Goal: Task Accomplishment & Management: Use online tool/utility

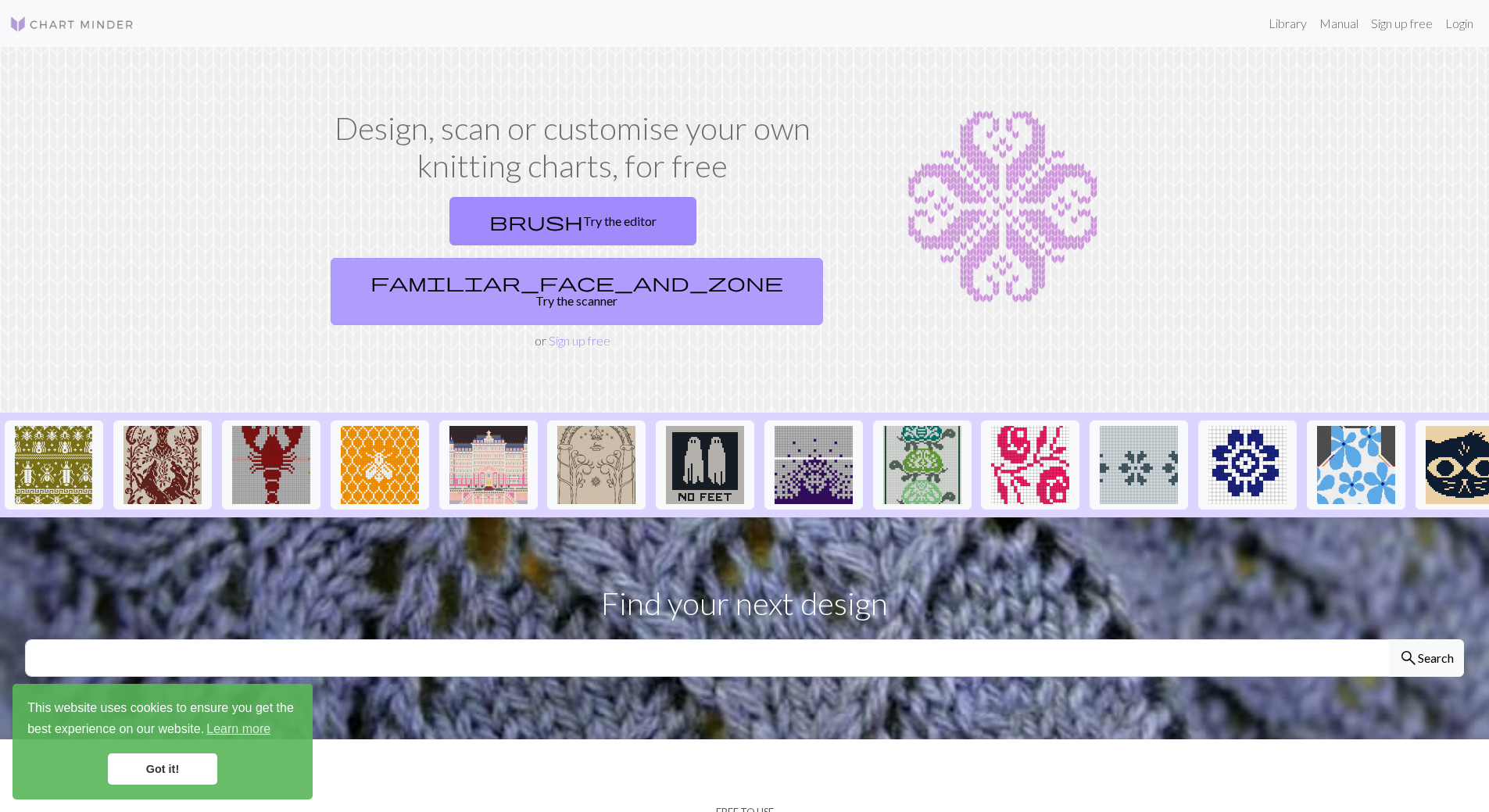
click at [666, 258] on link "familiar_face_and_zone Try the scanner" at bounding box center [576, 291] width 493 height 67
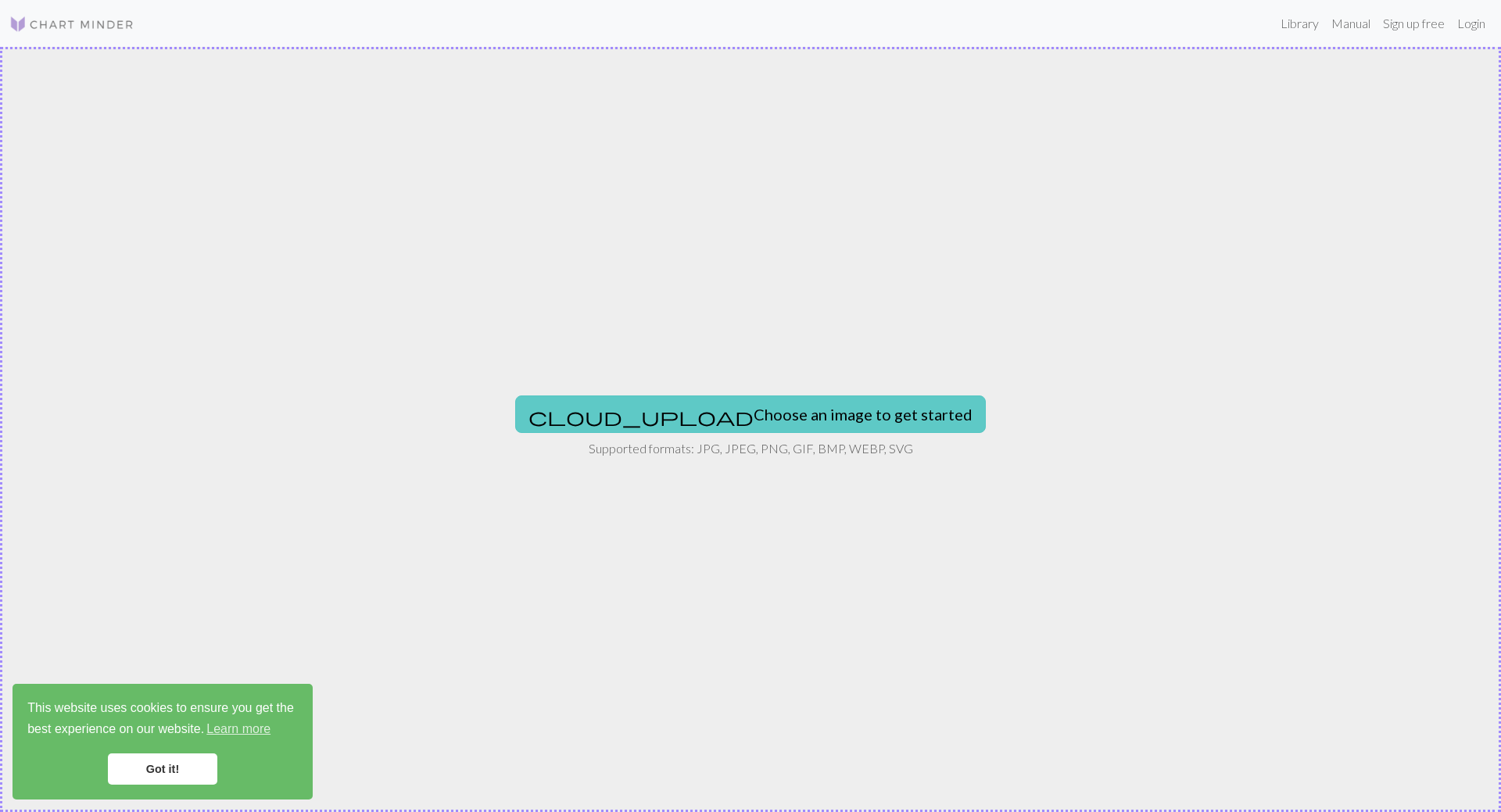
click at [750, 407] on button "cloud_upload Choose an image to get started" at bounding box center [750, 414] width 471 height 38
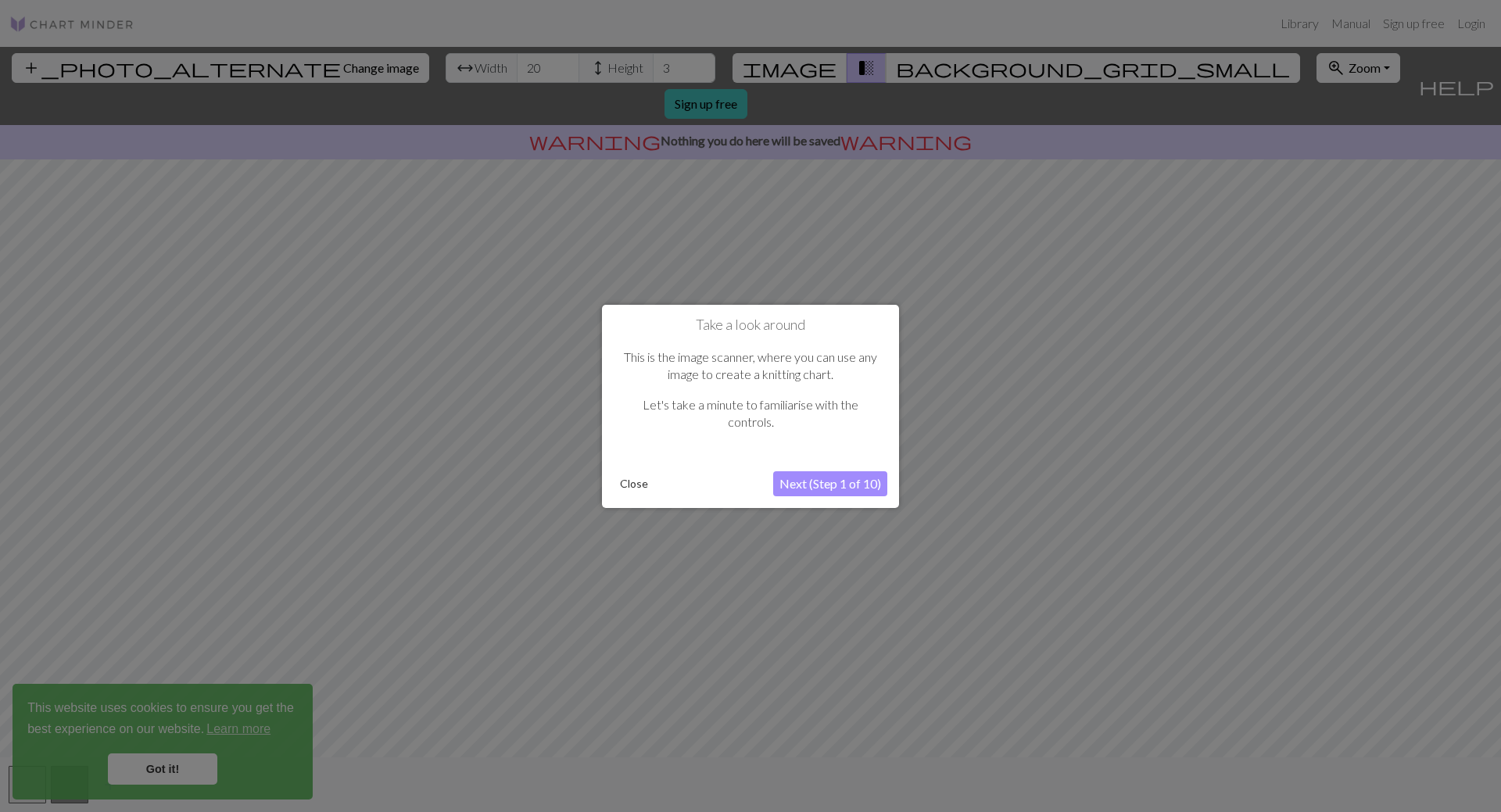
click at [806, 491] on button "Next (Step 1 of 10)" at bounding box center [831, 483] width 114 height 25
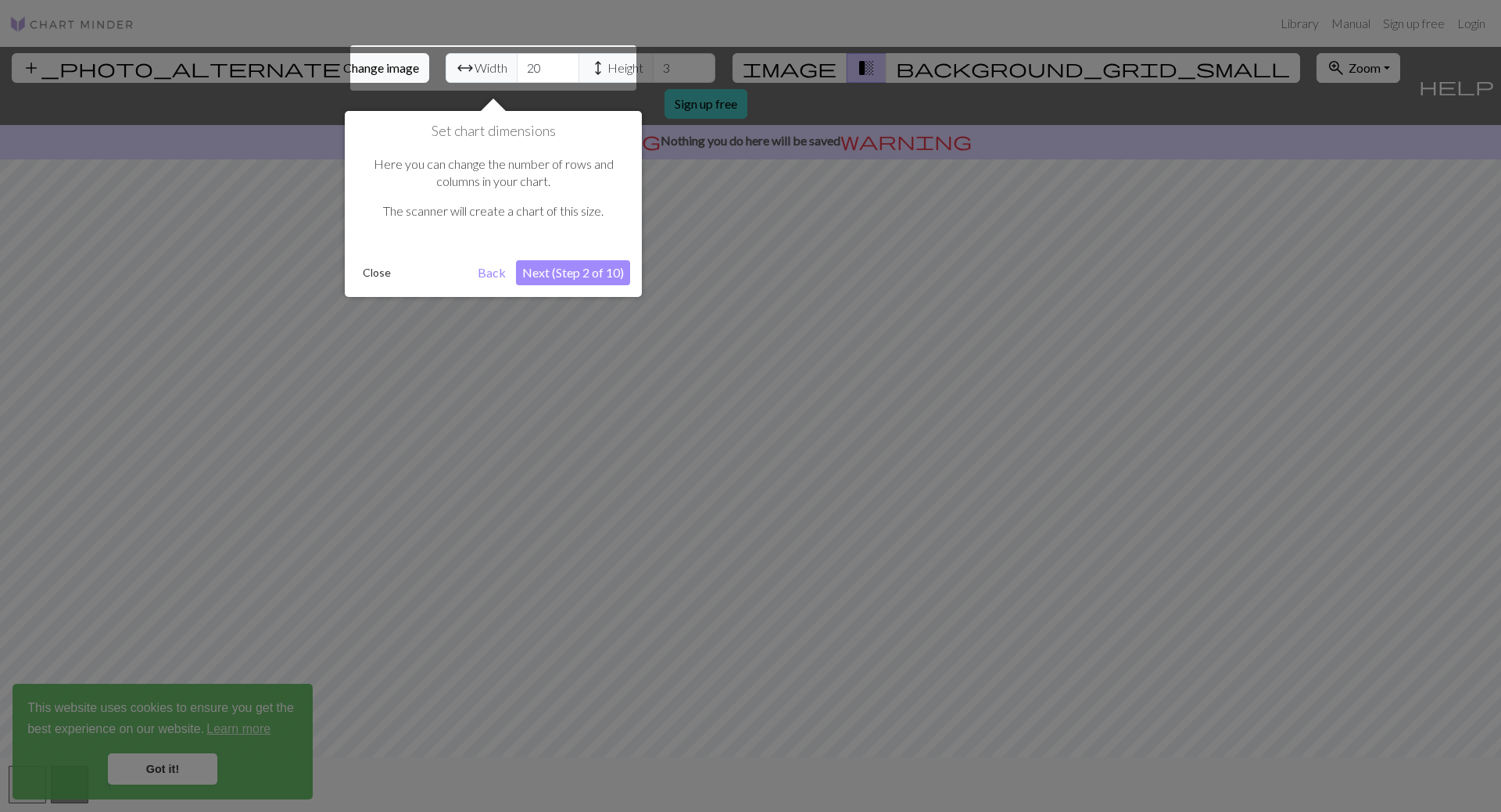
click at [456, 75] on div at bounding box center [493, 67] width 286 height 45
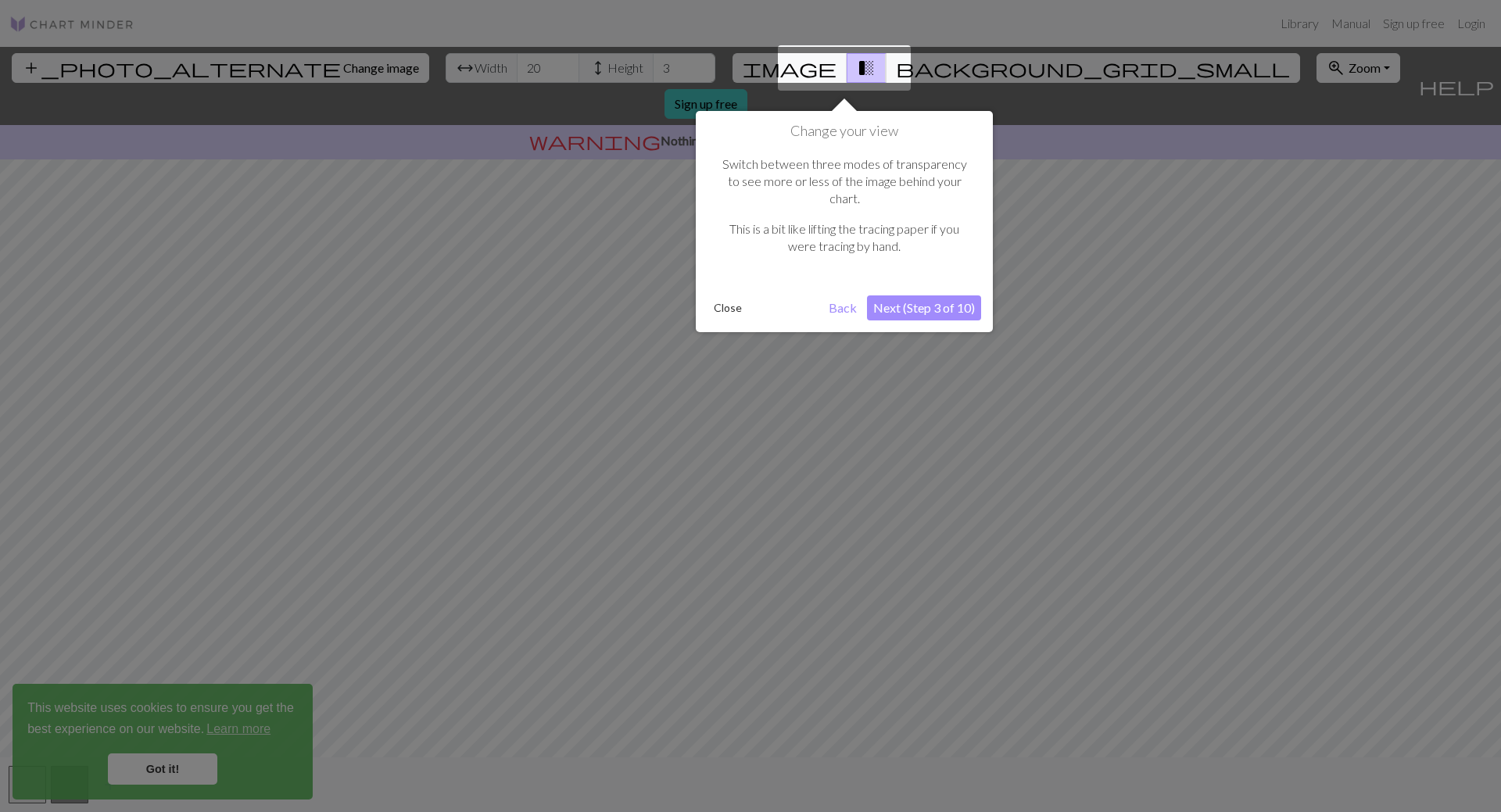
click at [896, 296] on button "Next (Step 3 of 10)" at bounding box center [925, 307] width 114 height 25
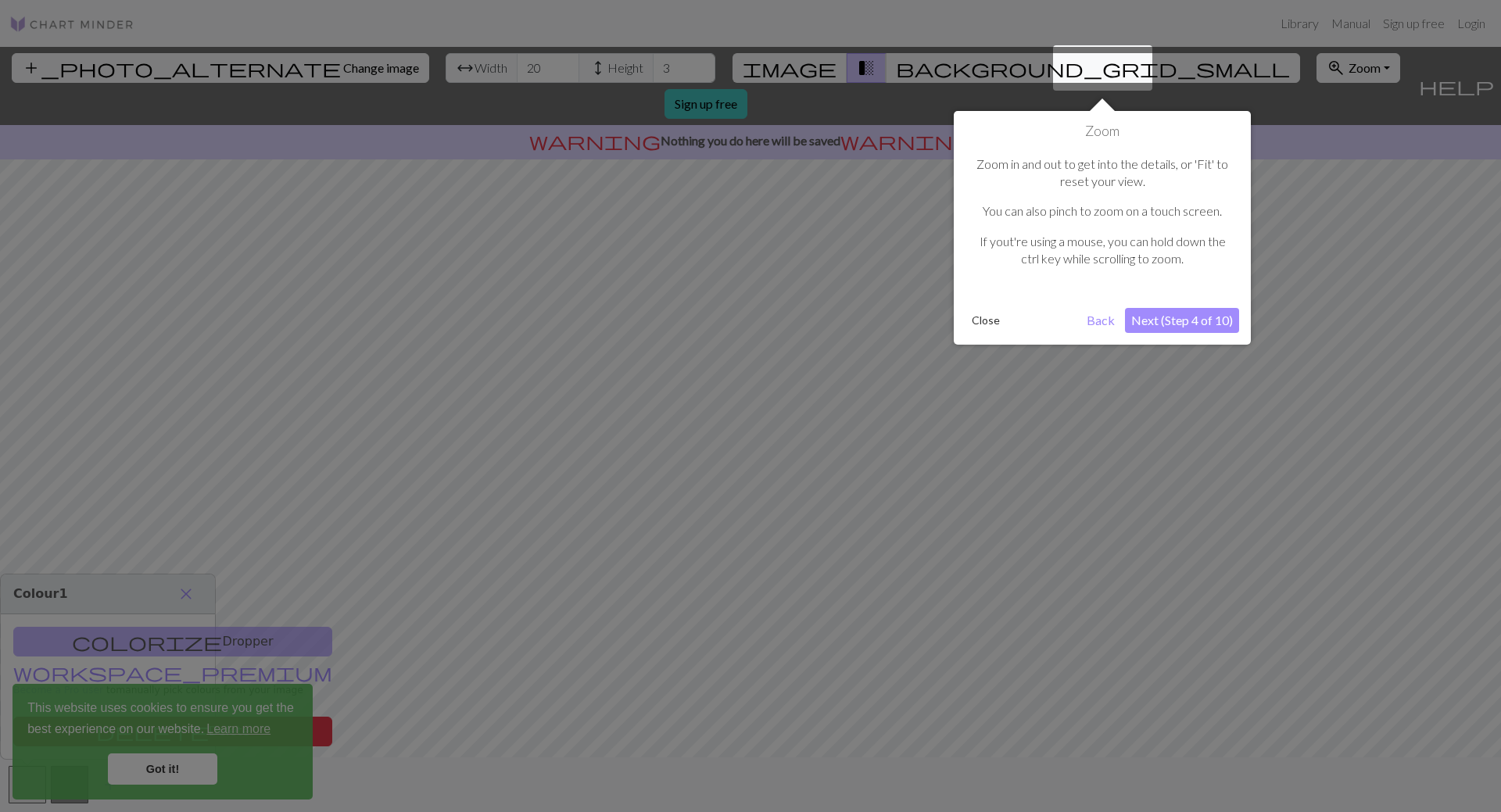
click at [1176, 315] on button "Next (Step 4 of 10)" at bounding box center [1182, 320] width 114 height 25
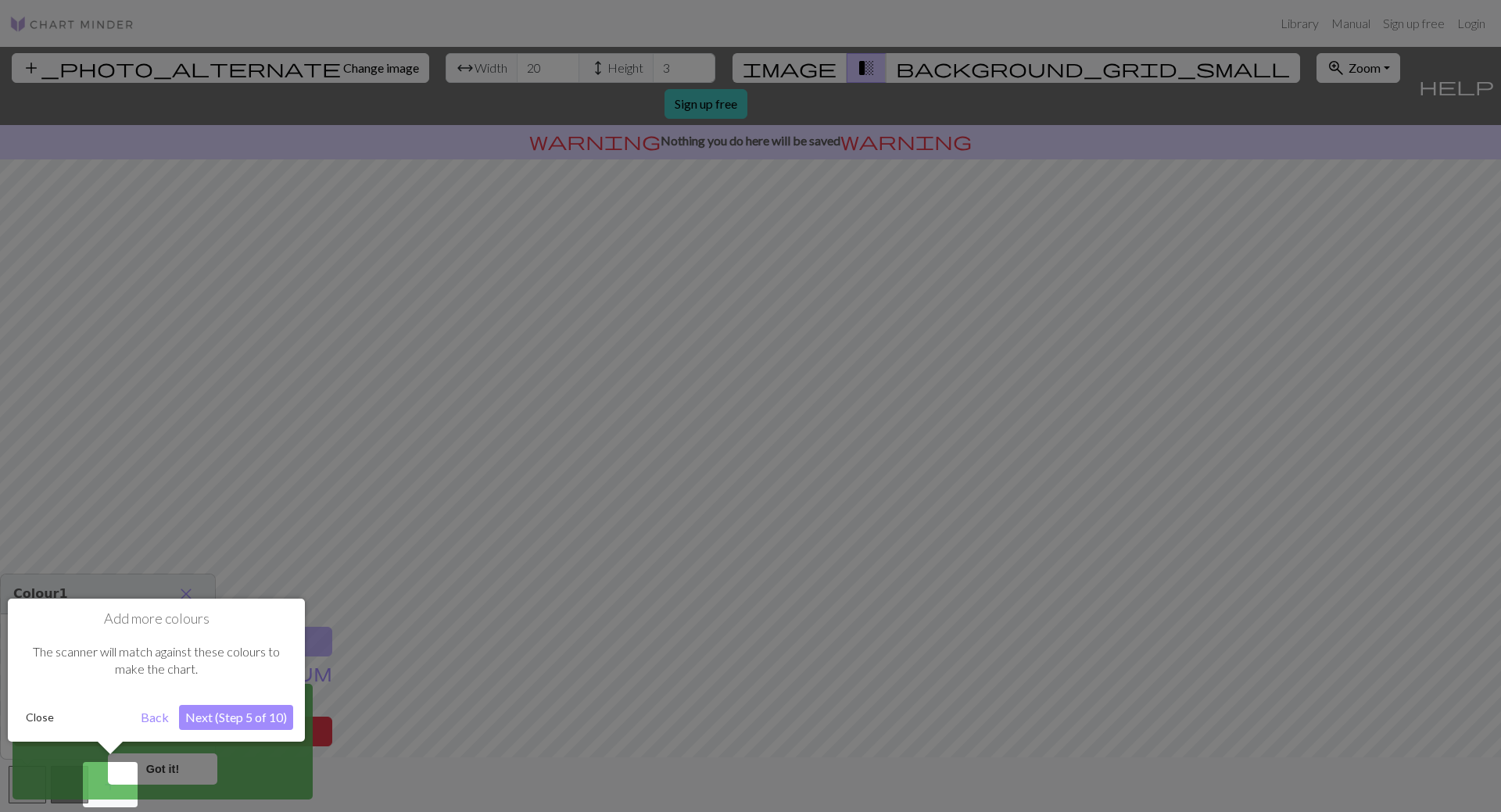
click at [249, 717] on button "Next (Step 5 of 10)" at bounding box center [236, 717] width 114 height 25
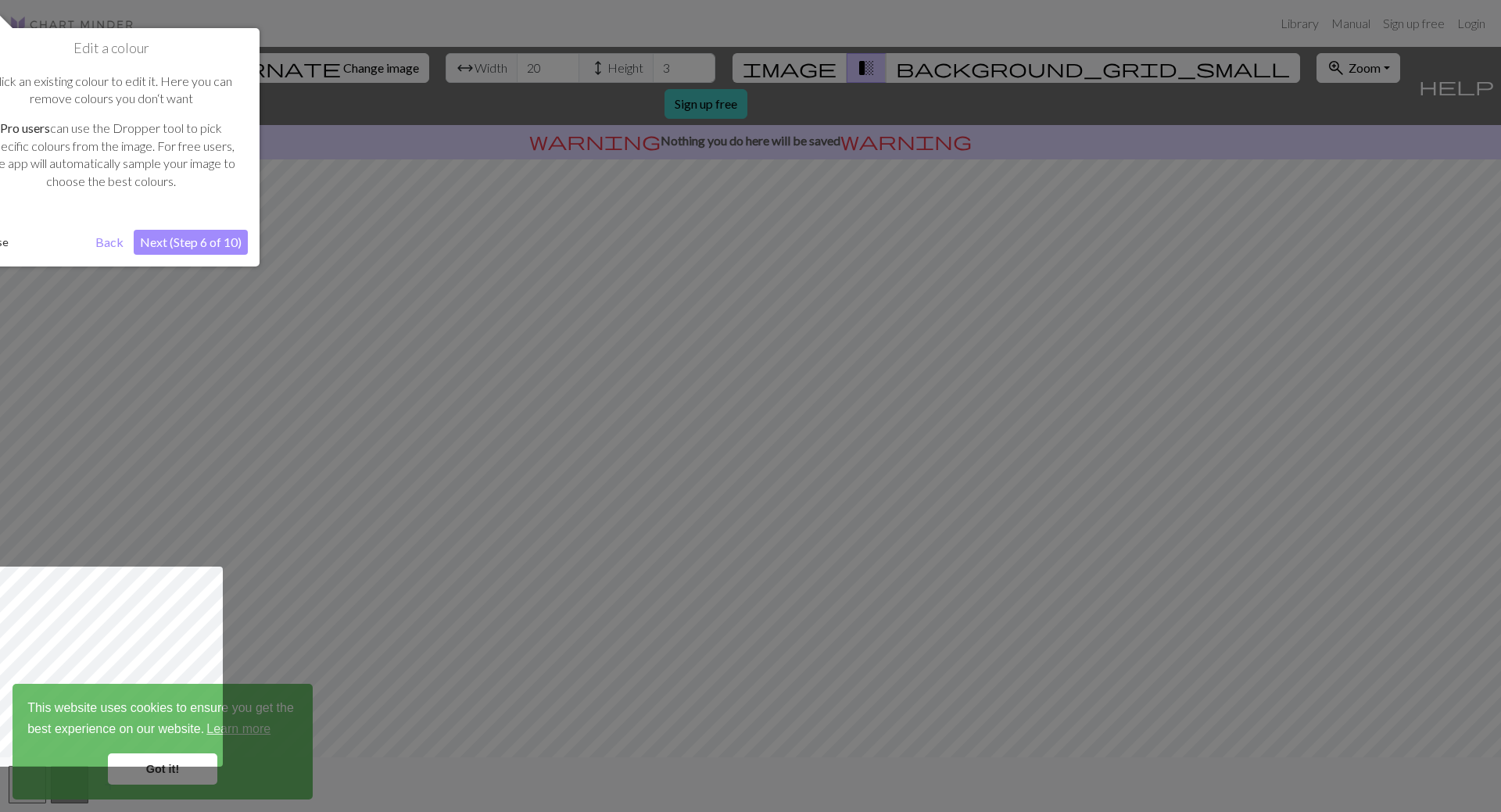
click at [194, 243] on button "Next (Step 6 of 10)" at bounding box center [191, 242] width 114 height 25
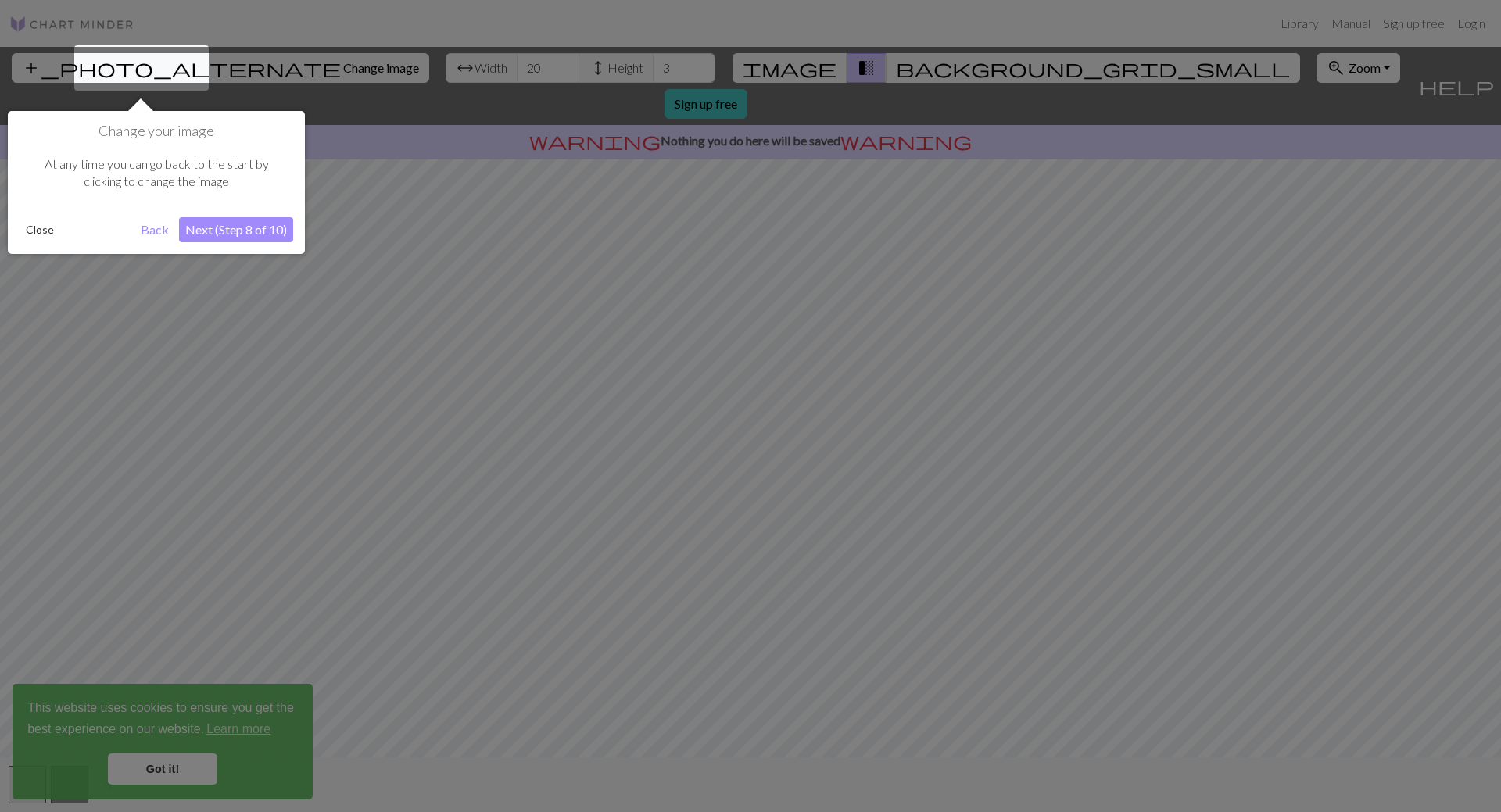
click at [223, 232] on button "Next (Step 8 of 10)" at bounding box center [236, 229] width 114 height 25
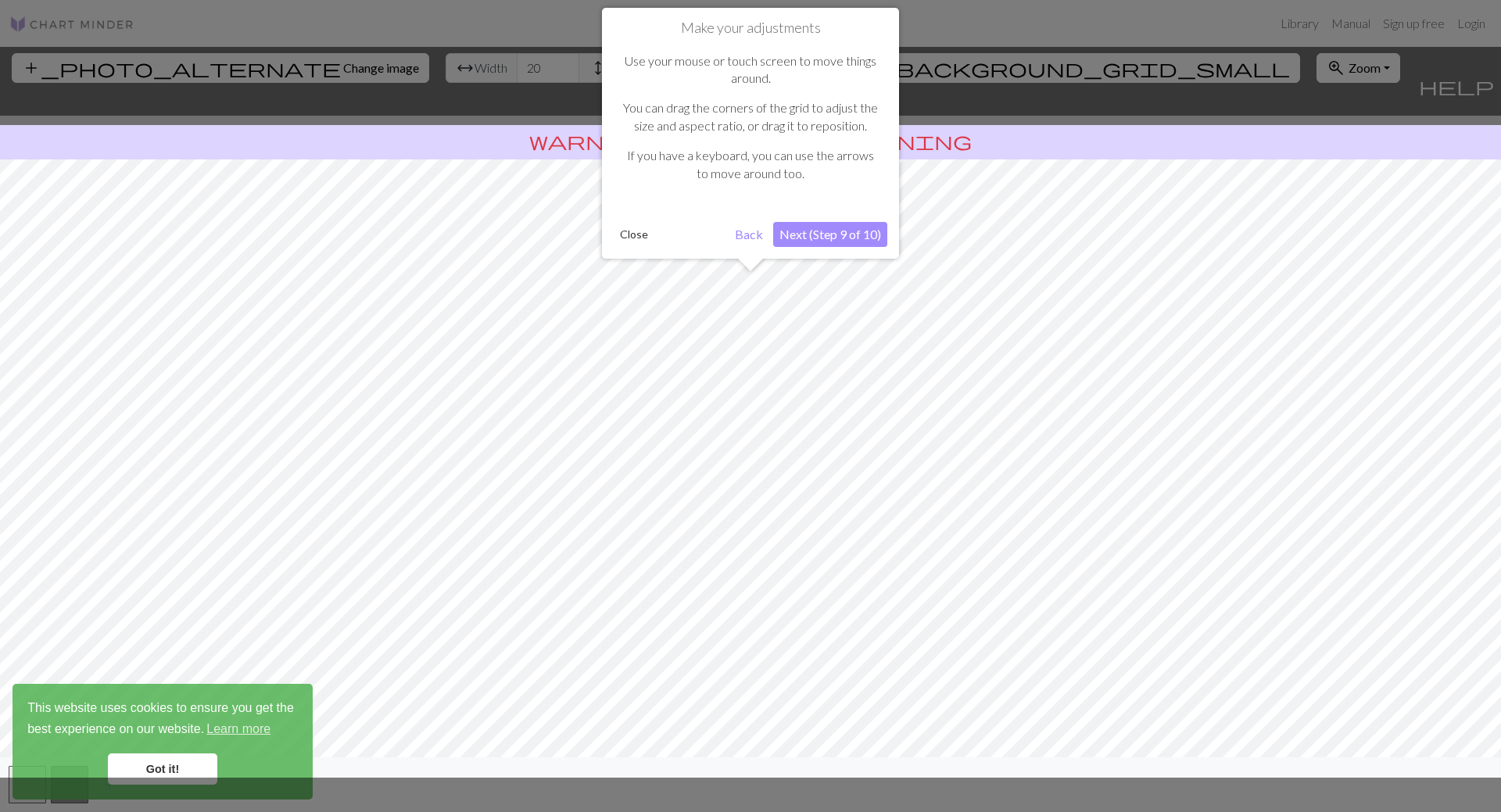
click at [847, 239] on button "Next (Step 9 of 10)" at bounding box center [831, 234] width 114 height 25
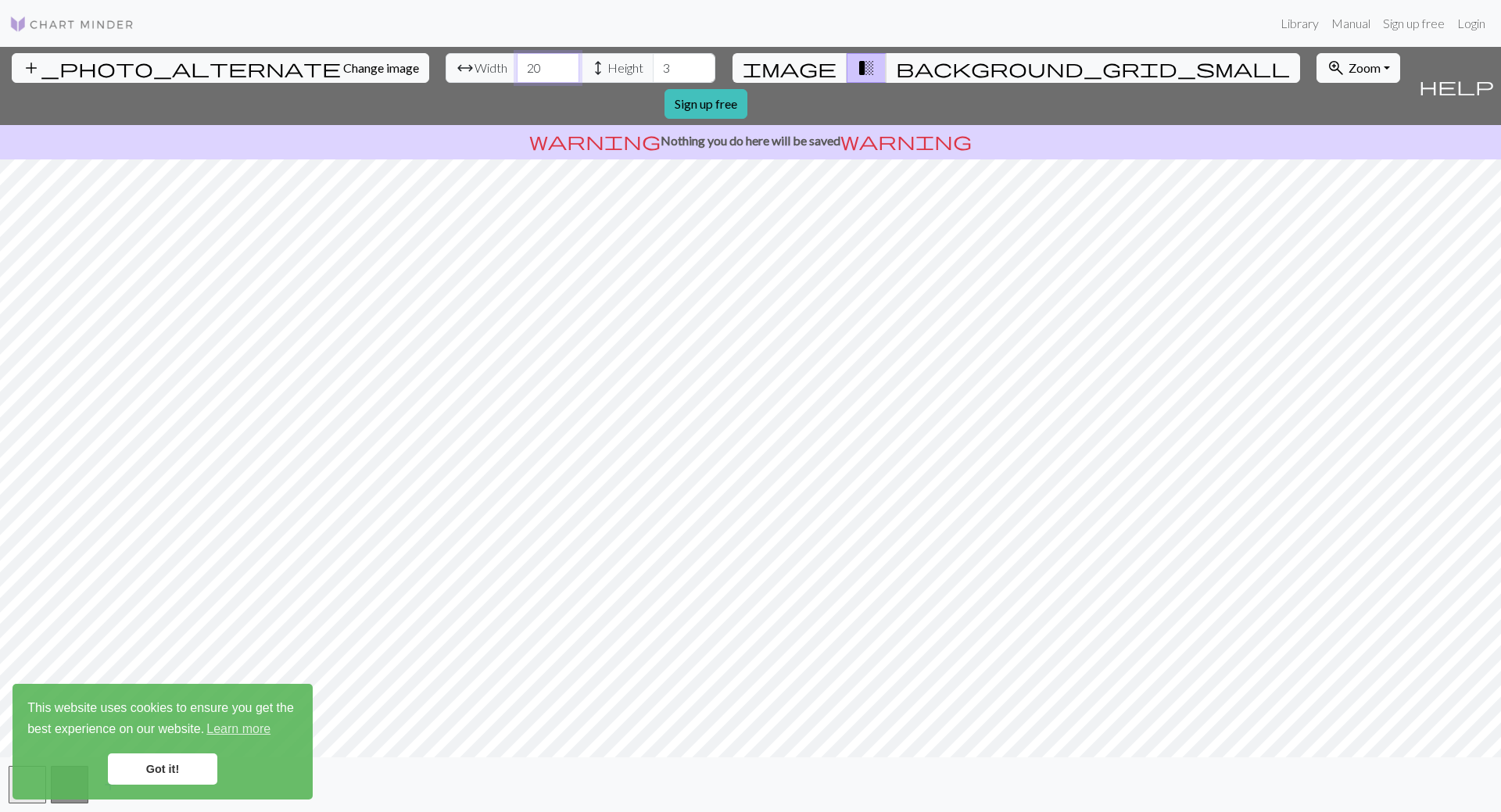
click at [517, 70] on input "20" at bounding box center [548, 68] width 63 height 29
drag, startPoint x: 461, startPoint y: 68, endPoint x: 422, endPoint y: 60, distance: 39.8
click at [446, 60] on div "arrow_range Width 20 height Height 3" at bounding box center [580, 68] width 270 height 29
type input "44"
drag, startPoint x: 578, startPoint y: 64, endPoint x: 603, endPoint y: 64, distance: 25.0
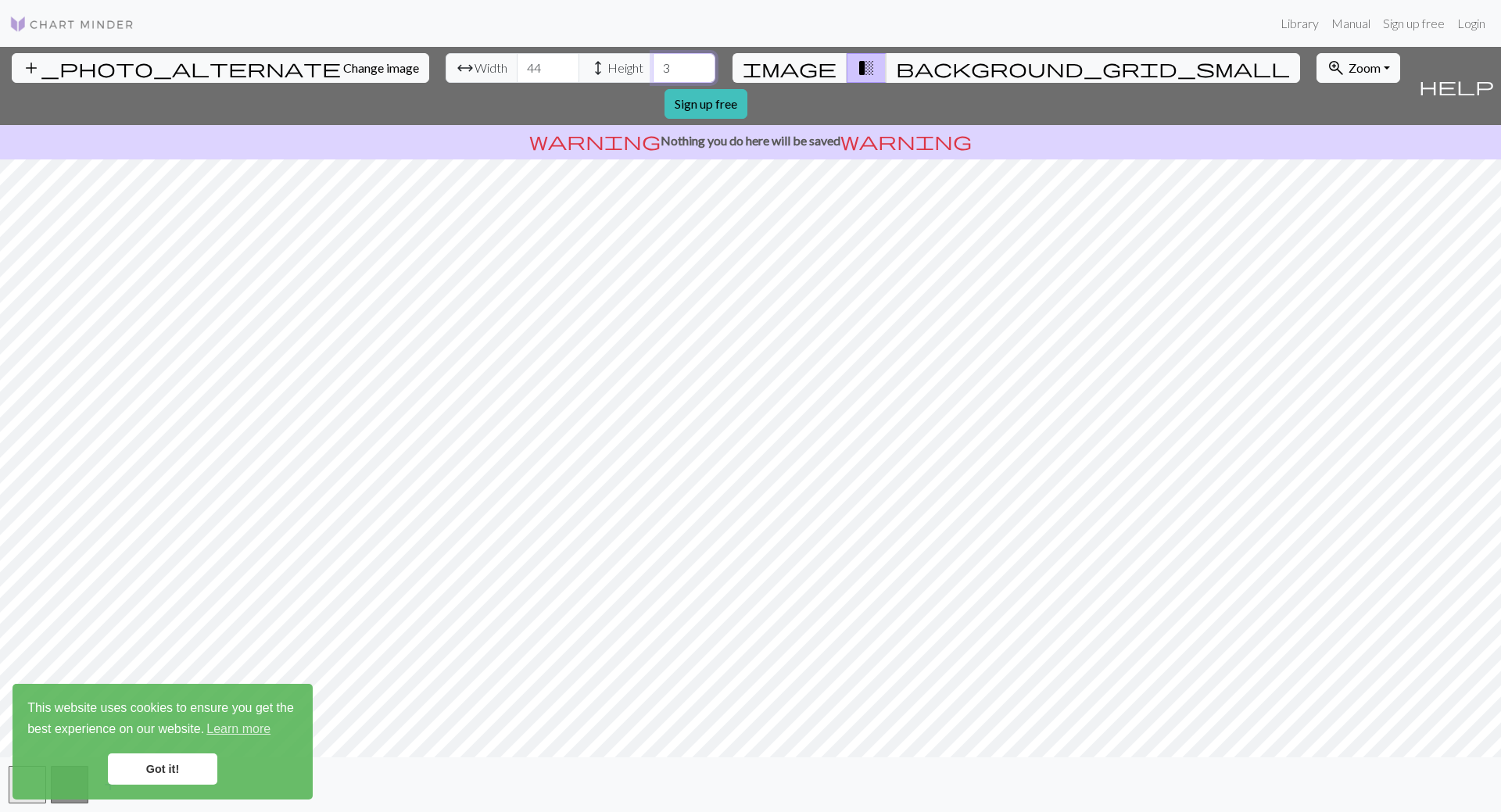
click at [653, 64] on input "3" at bounding box center [684, 68] width 63 height 29
type input "8"
click at [184, 770] on link "Got it!" at bounding box center [162, 769] width 110 height 31
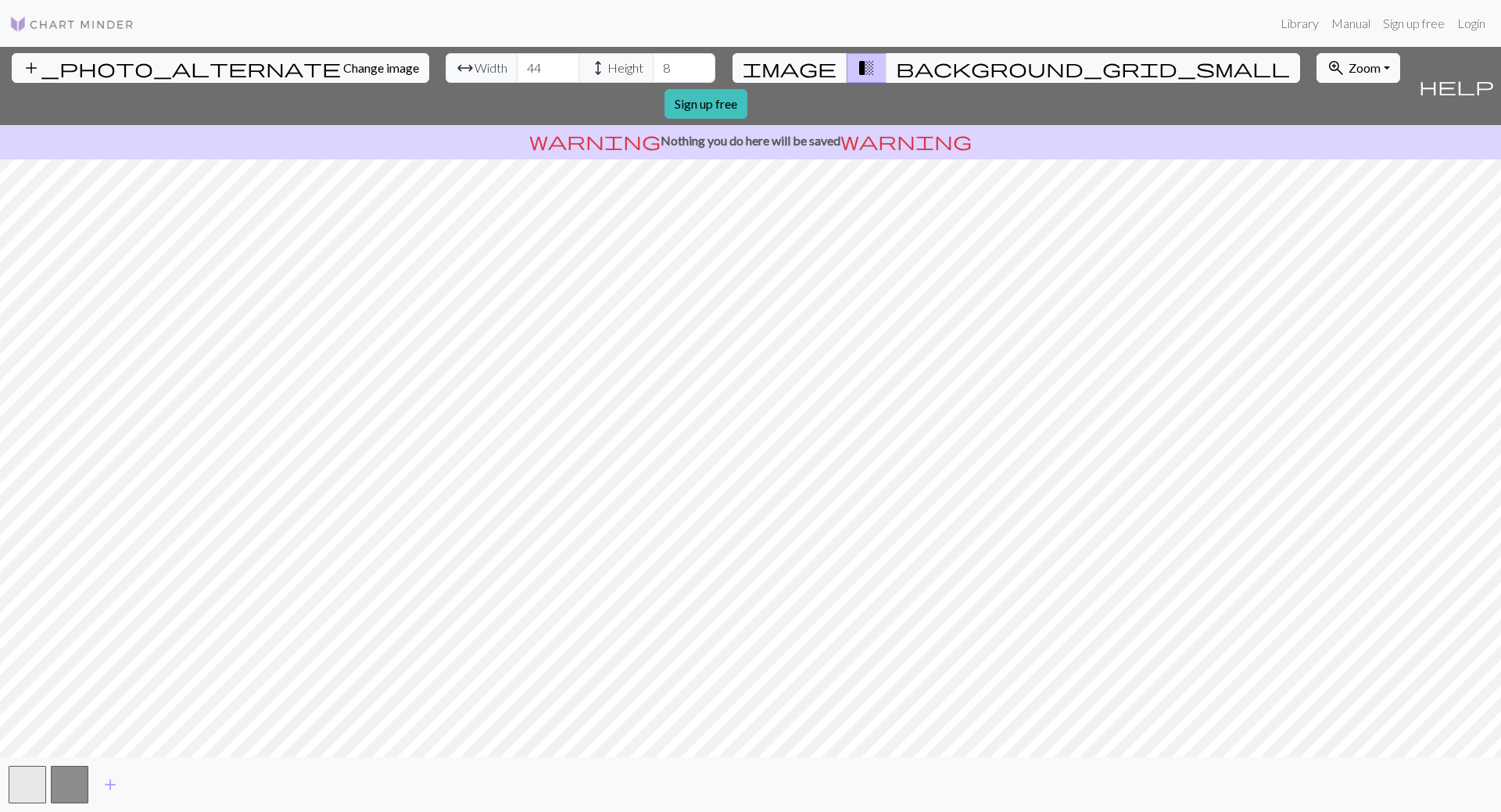
click at [811, 71] on span "image" at bounding box center [790, 68] width 94 height 22
click at [896, 61] on span "background_grid_small" at bounding box center [1093, 68] width 394 height 22
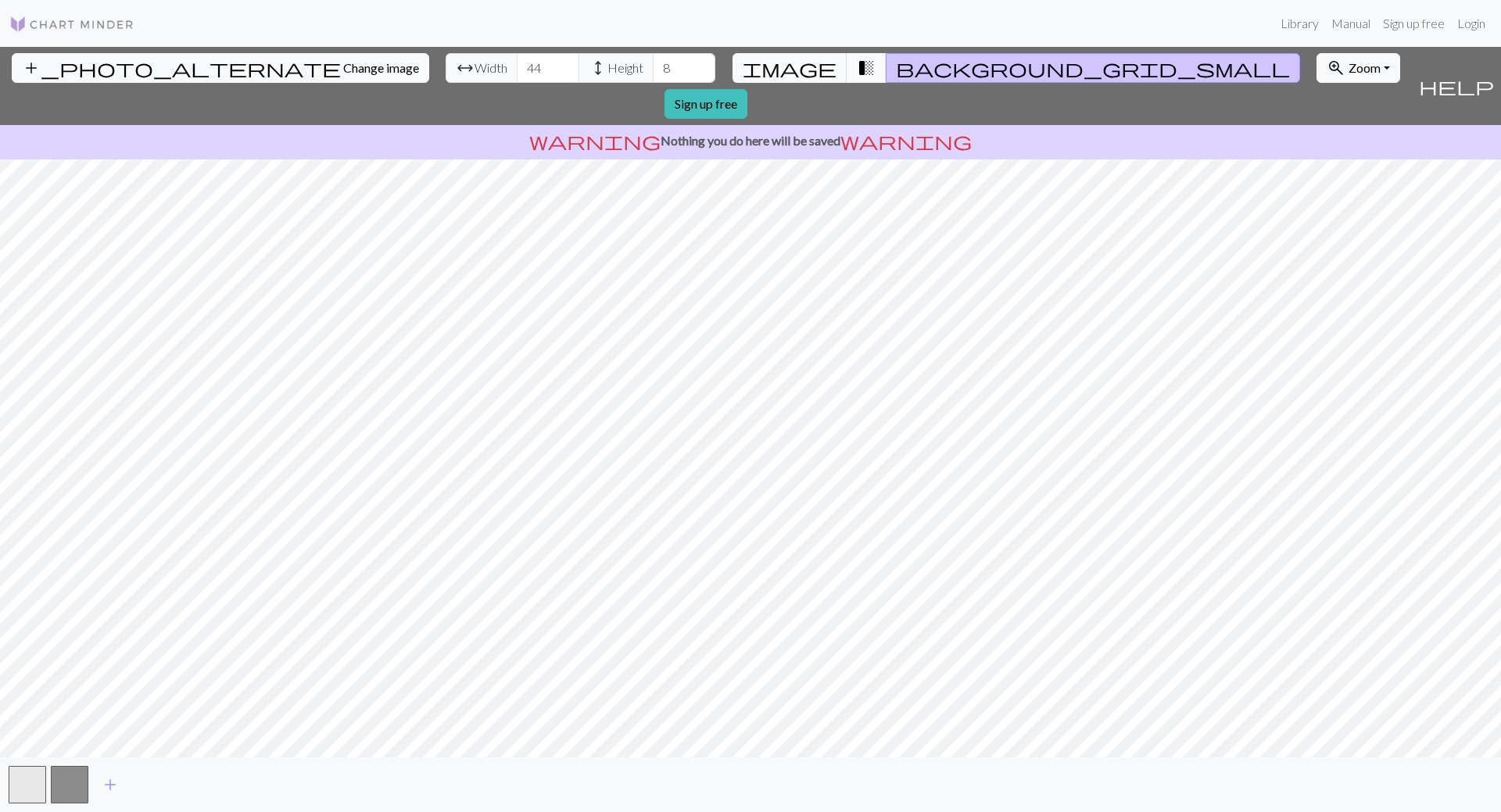
click at [857, 64] on span "transition_fade" at bounding box center [867, 68] width 18 height 22
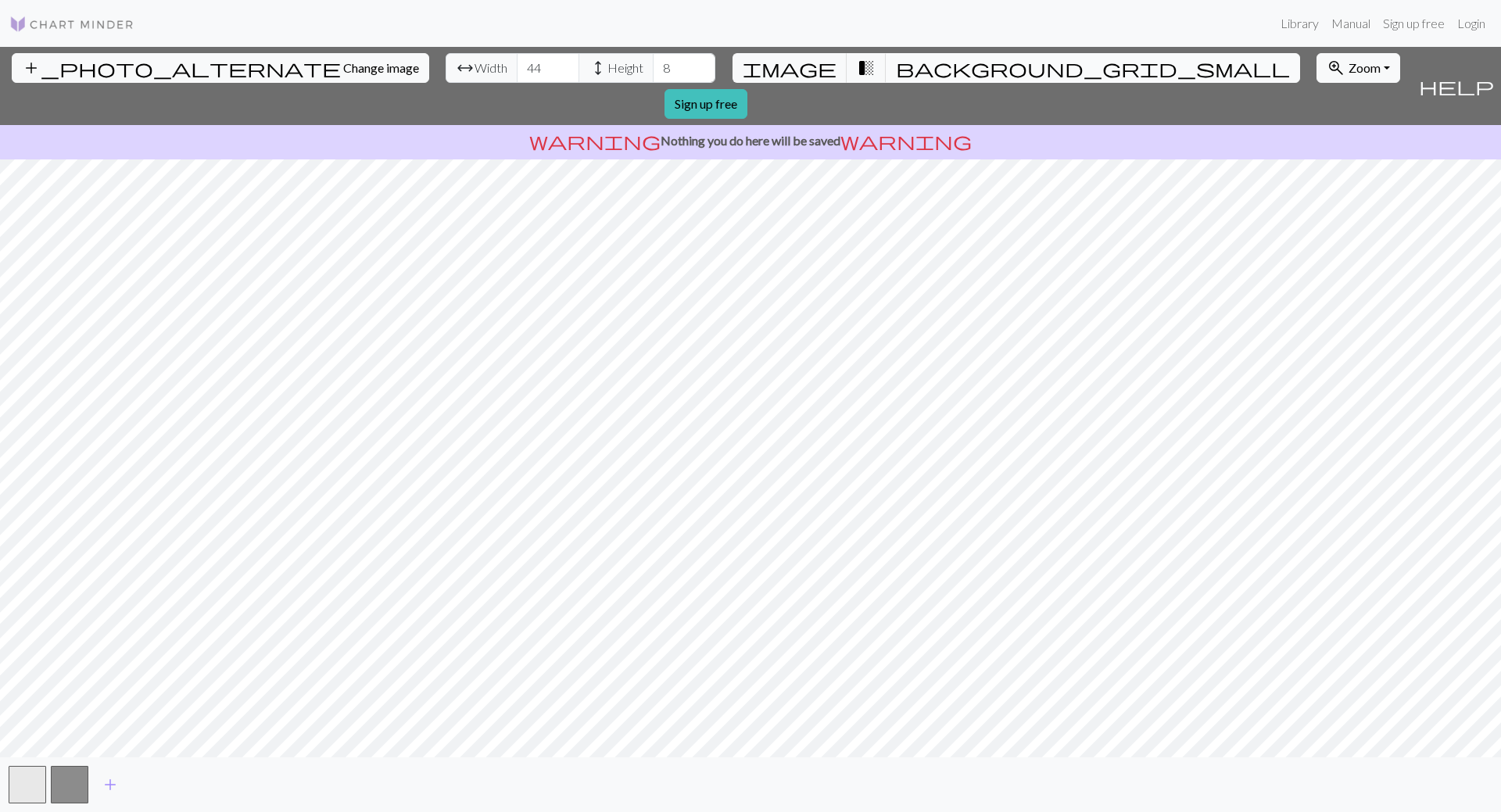
click at [896, 68] on span "background_grid_small" at bounding box center [1093, 68] width 394 height 22
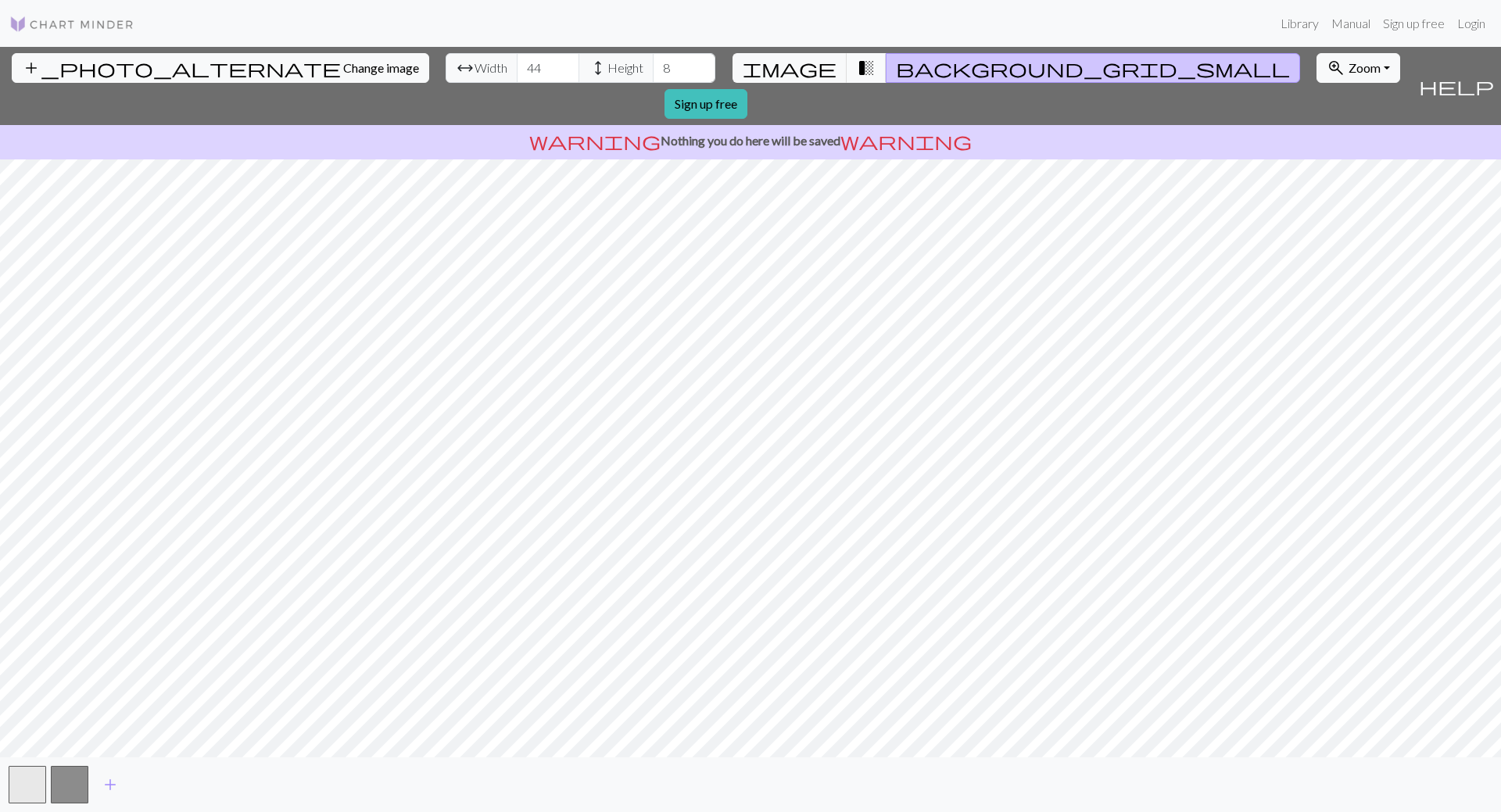
click at [857, 64] on span "transition_fade" at bounding box center [867, 68] width 18 height 22
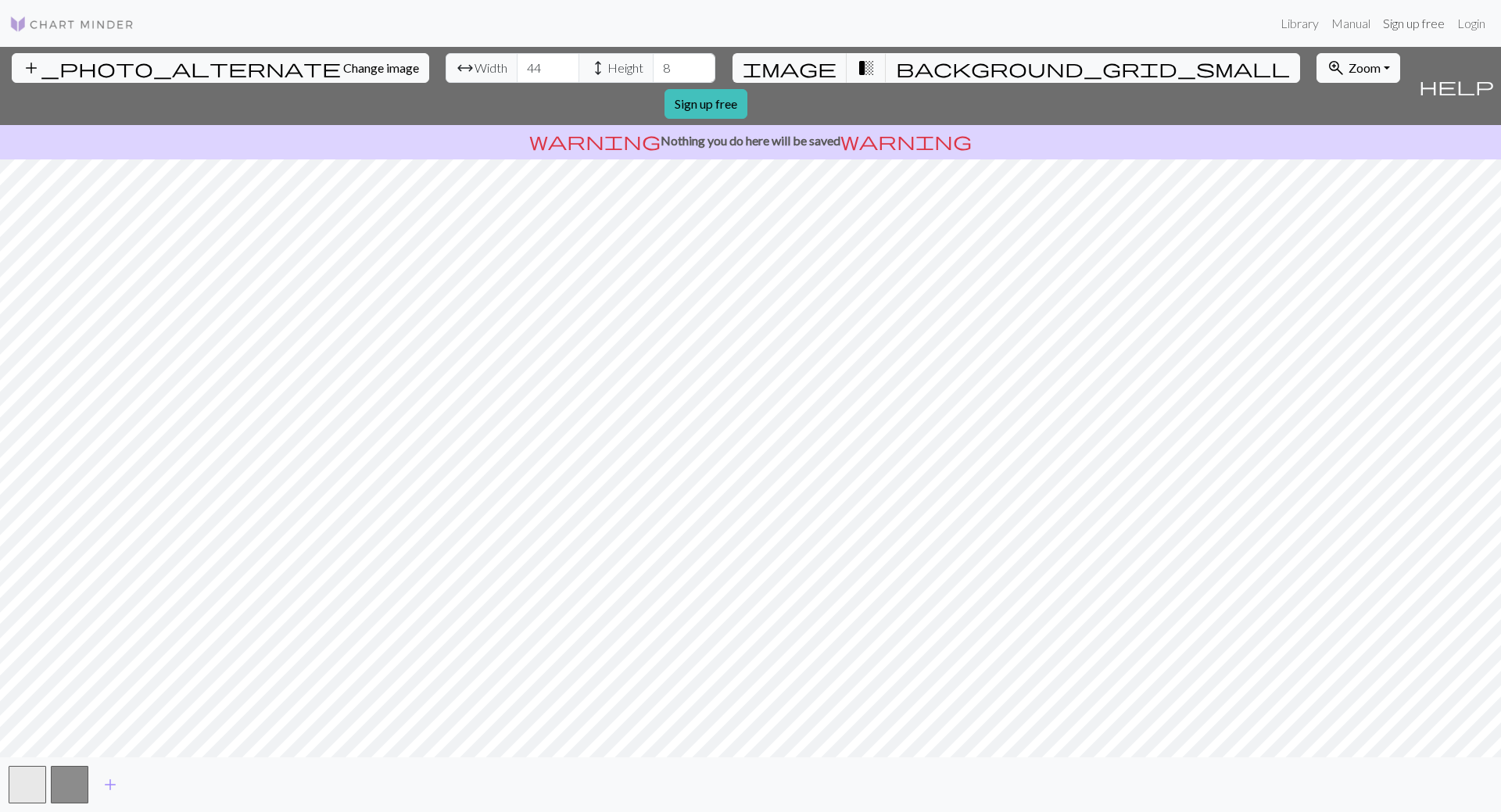
click at [1434, 20] on link "Sign up free" at bounding box center [1414, 23] width 75 height 31
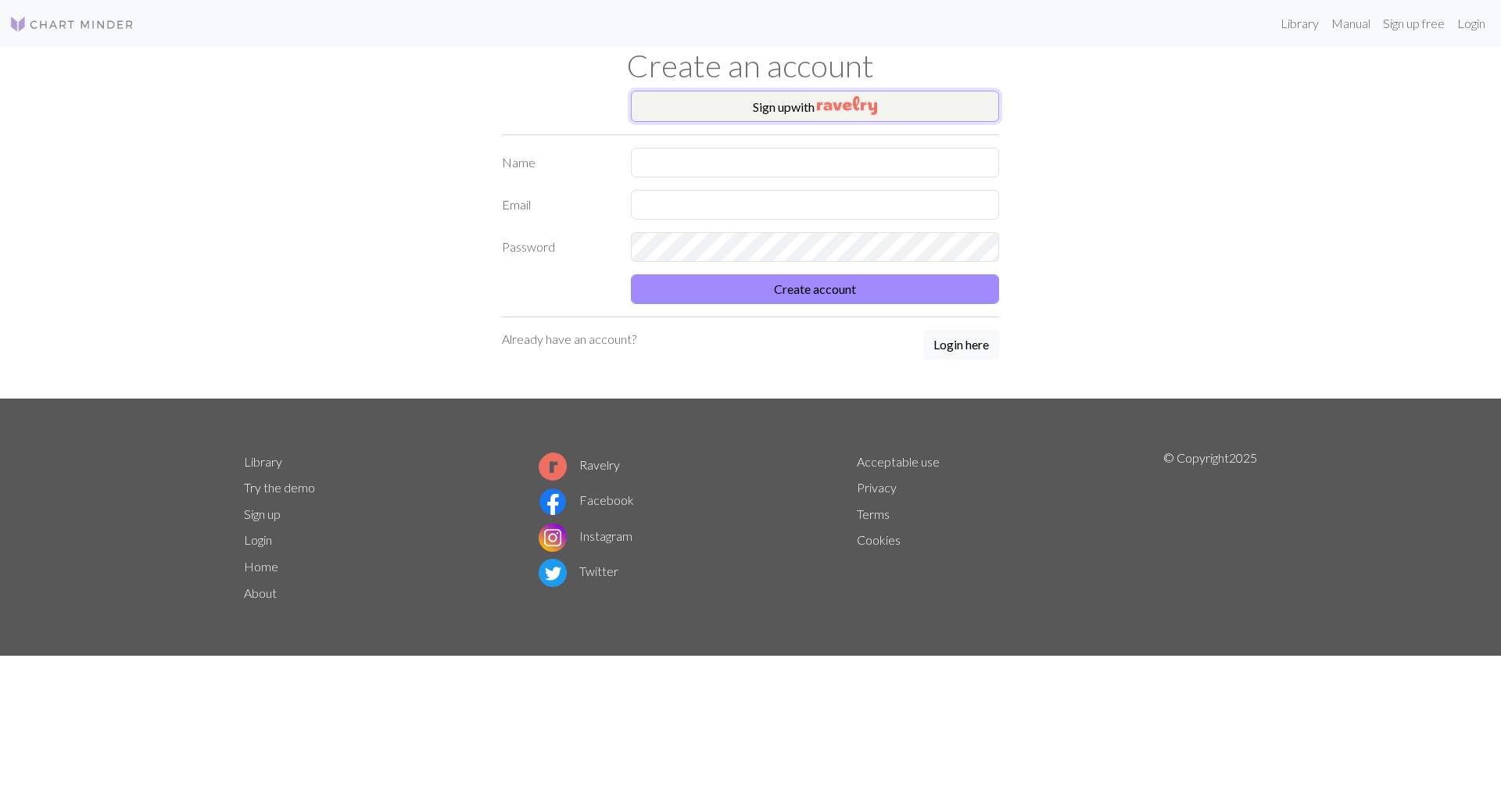
click at [842, 107] on img "button" at bounding box center [846, 105] width 60 height 18
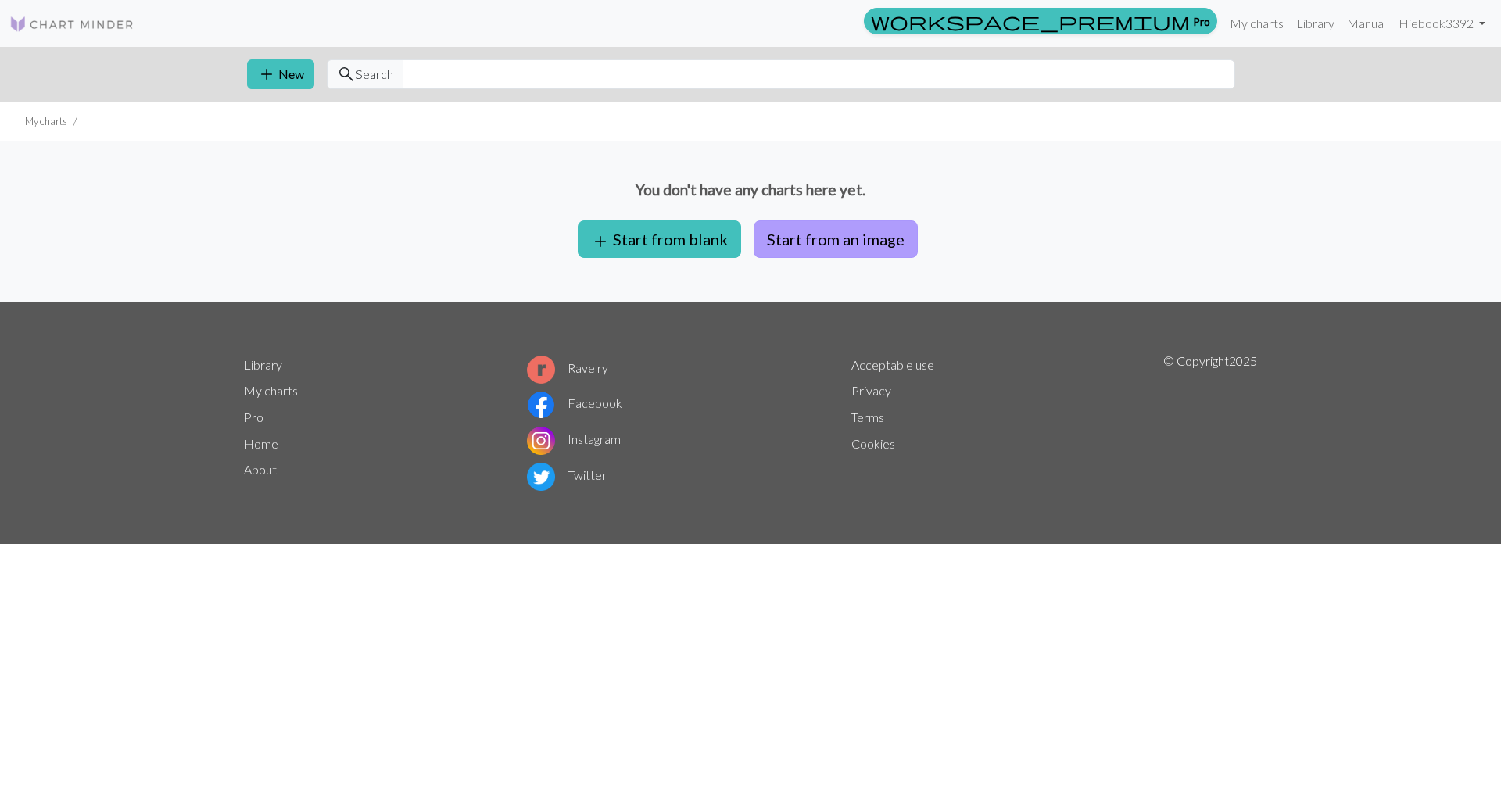
click at [839, 238] on button "Start from an image" at bounding box center [835, 238] width 164 height 38
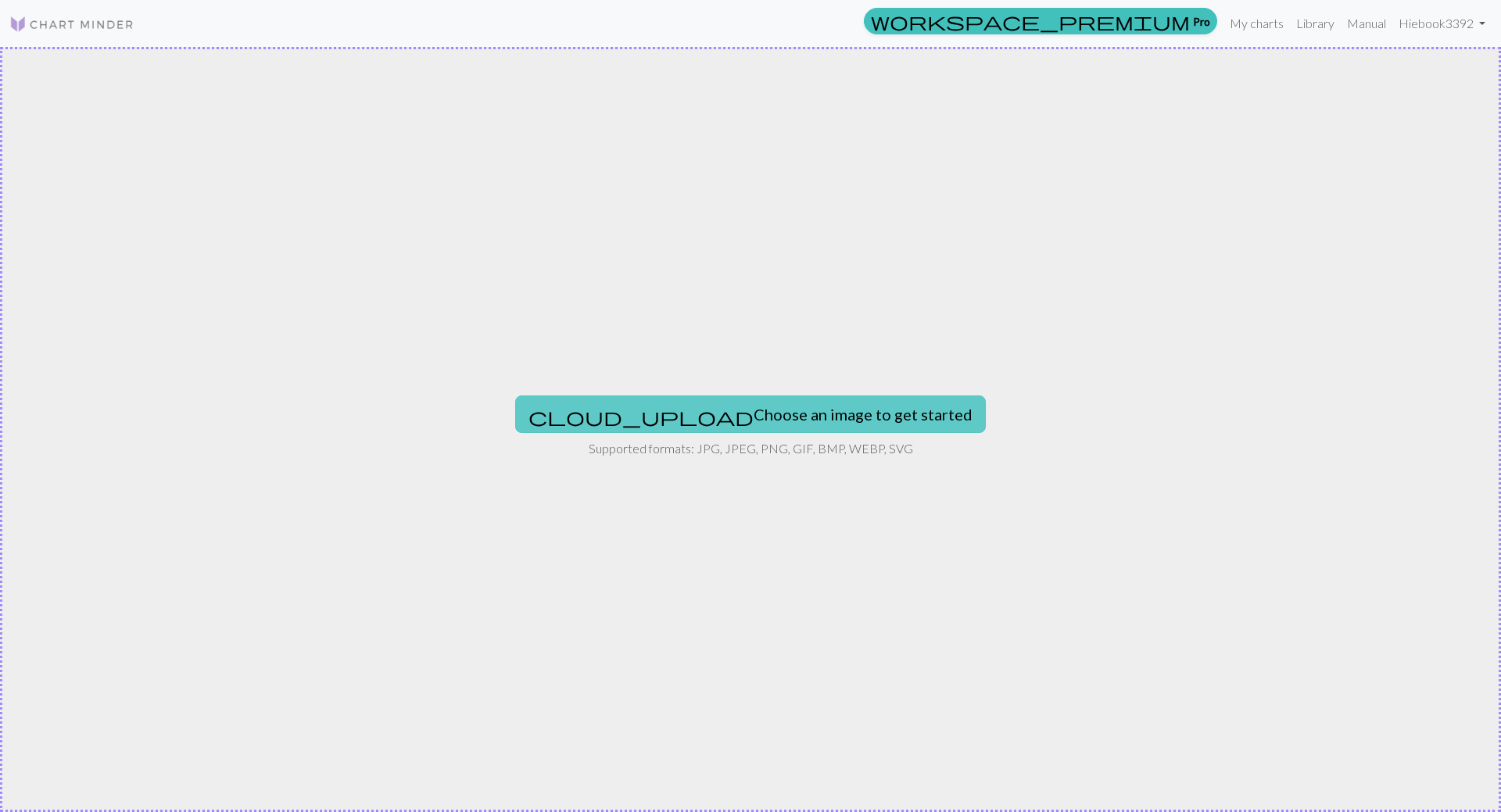
click at [774, 407] on button "cloud_upload Choose an image to get started" at bounding box center [750, 414] width 471 height 38
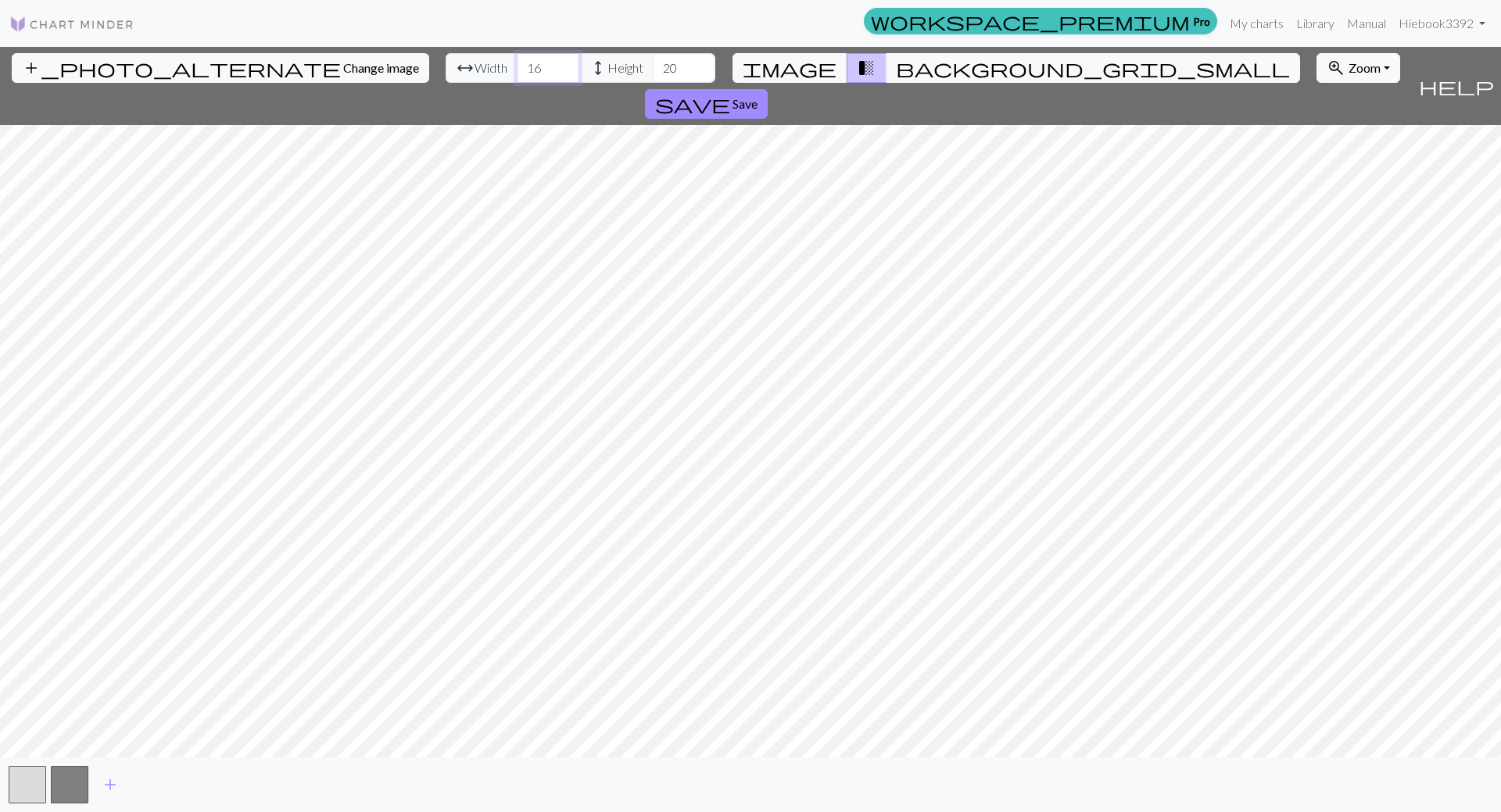
click at [517, 72] on input "16" at bounding box center [548, 68] width 63 height 29
drag, startPoint x: 459, startPoint y: 71, endPoint x: 430, endPoint y: 61, distance: 30.7
click at [446, 61] on div "arrow_range Width 16 height Height 20" at bounding box center [580, 68] width 270 height 29
type input "10"
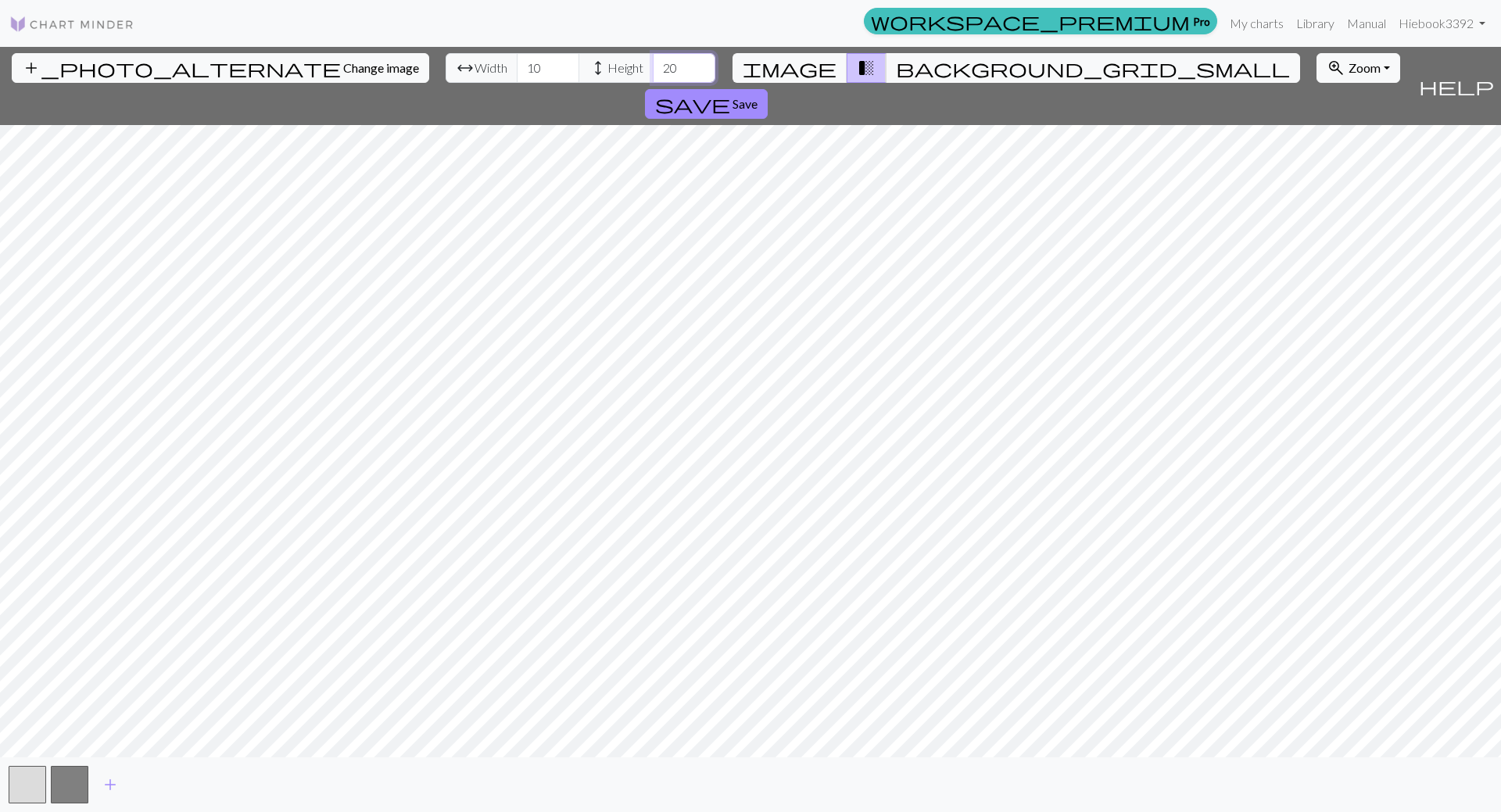
drag, startPoint x: 602, startPoint y: 71, endPoint x: 573, endPoint y: 57, distance: 32.2
click at [653, 57] on input "20" at bounding box center [684, 68] width 63 height 29
type input "12"
click at [758, 96] on span "Save" at bounding box center [745, 103] width 25 height 15
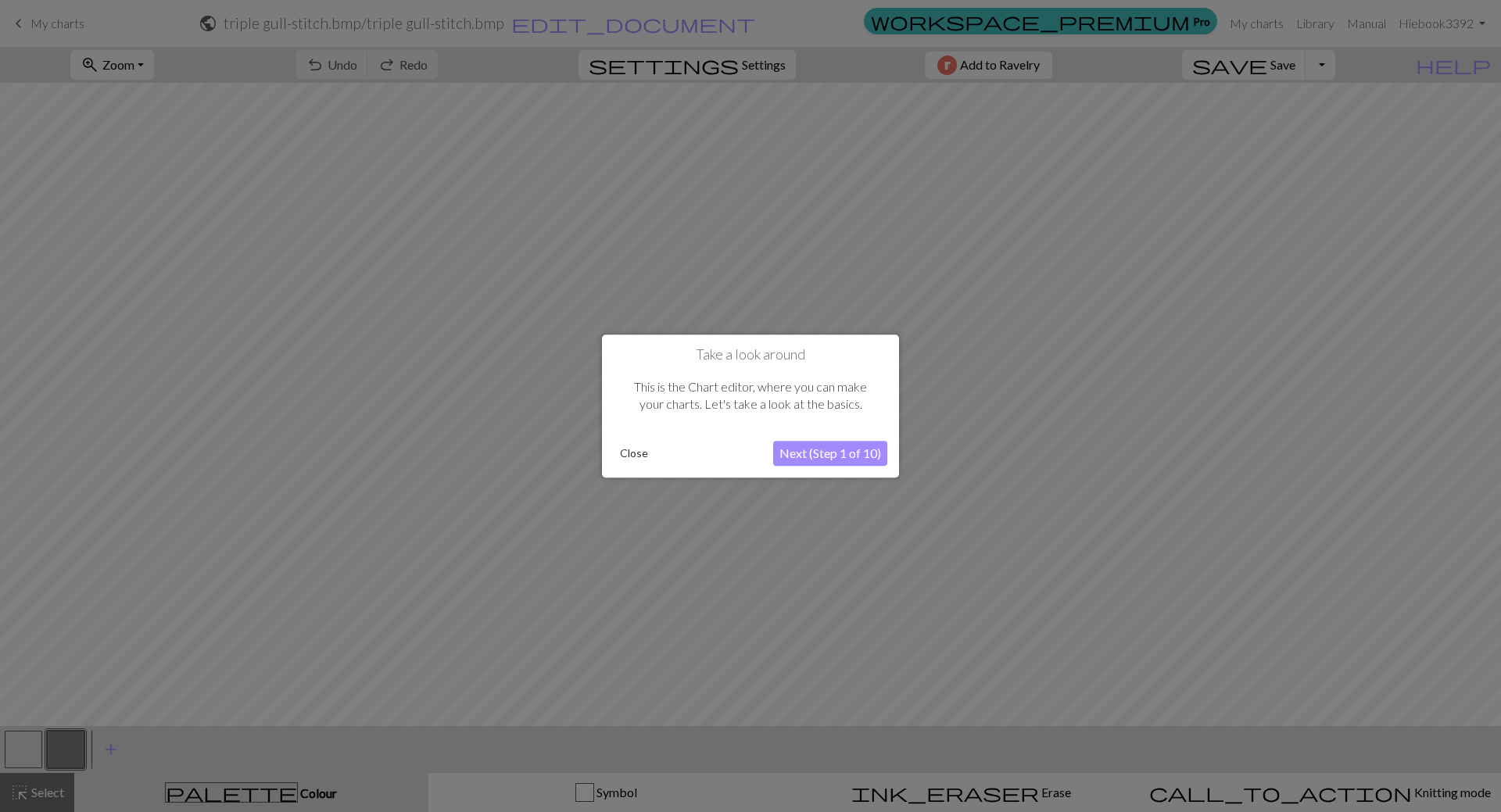
click at [832, 457] on button "Next (Step 1 of 10)" at bounding box center [831, 453] width 114 height 25
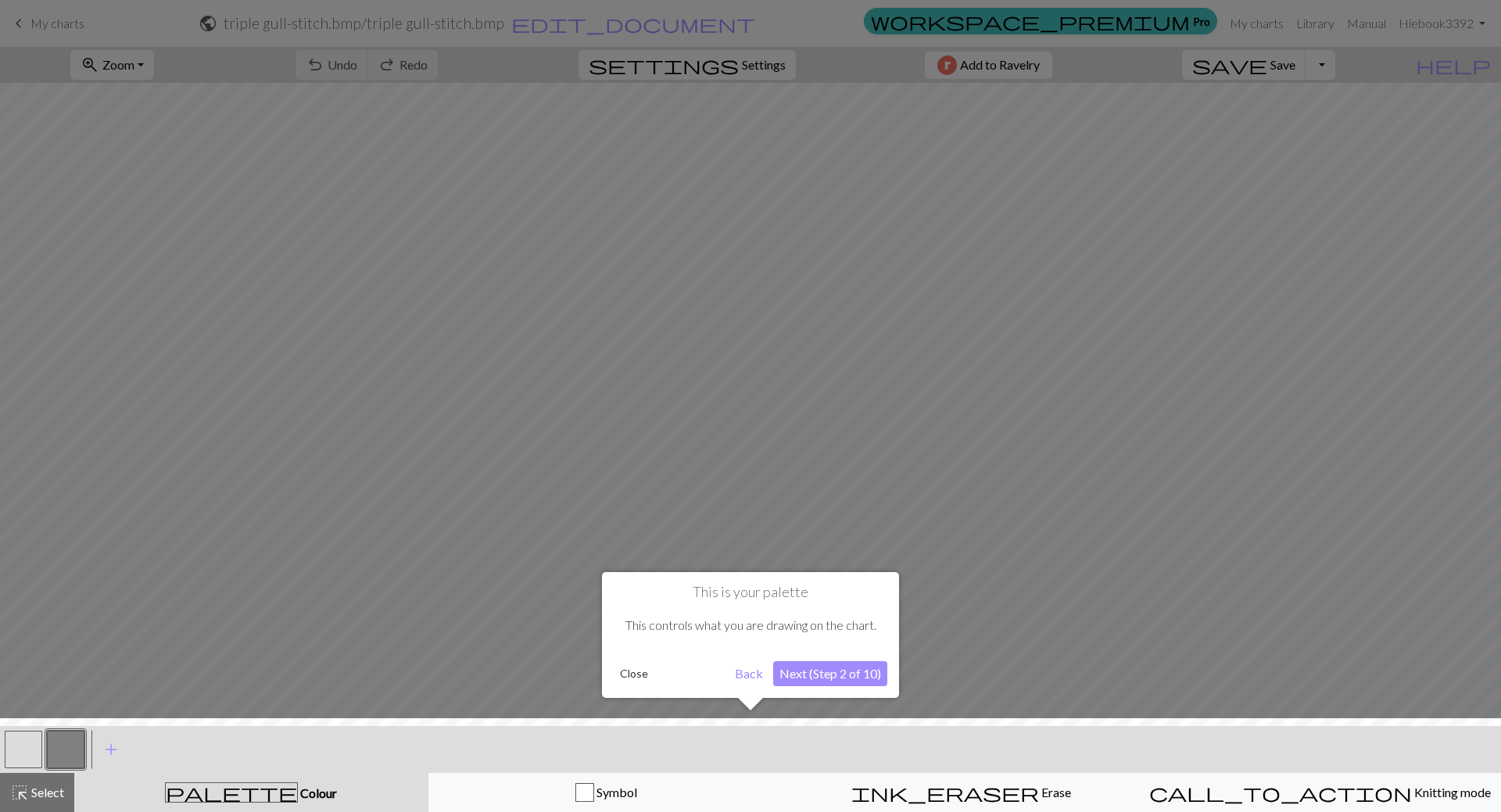
click at [814, 668] on button "Next (Step 2 of 10)" at bounding box center [831, 673] width 114 height 25
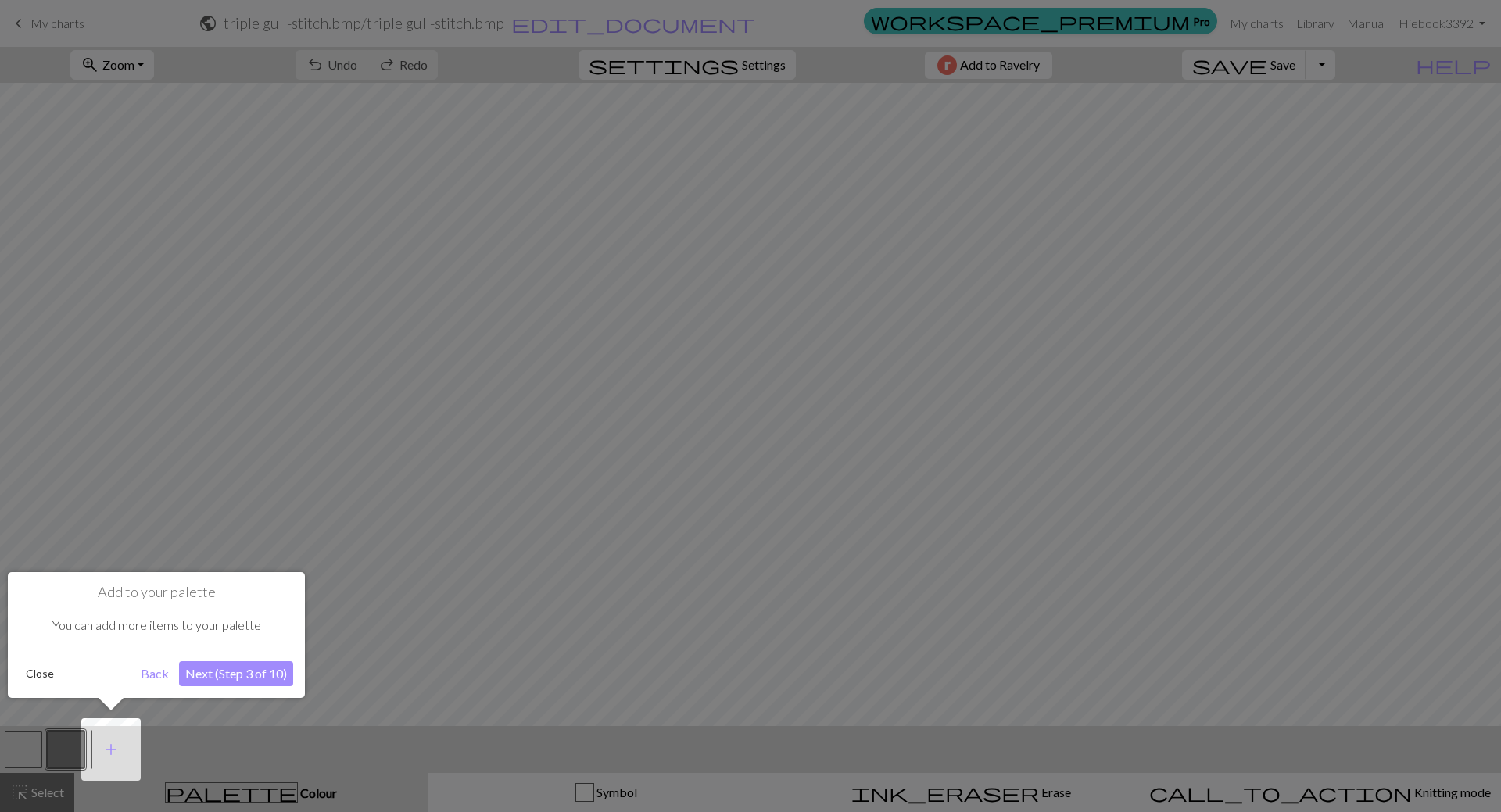
click at [246, 667] on button "Next (Step 3 of 10)" at bounding box center [236, 673] width 114 height 25
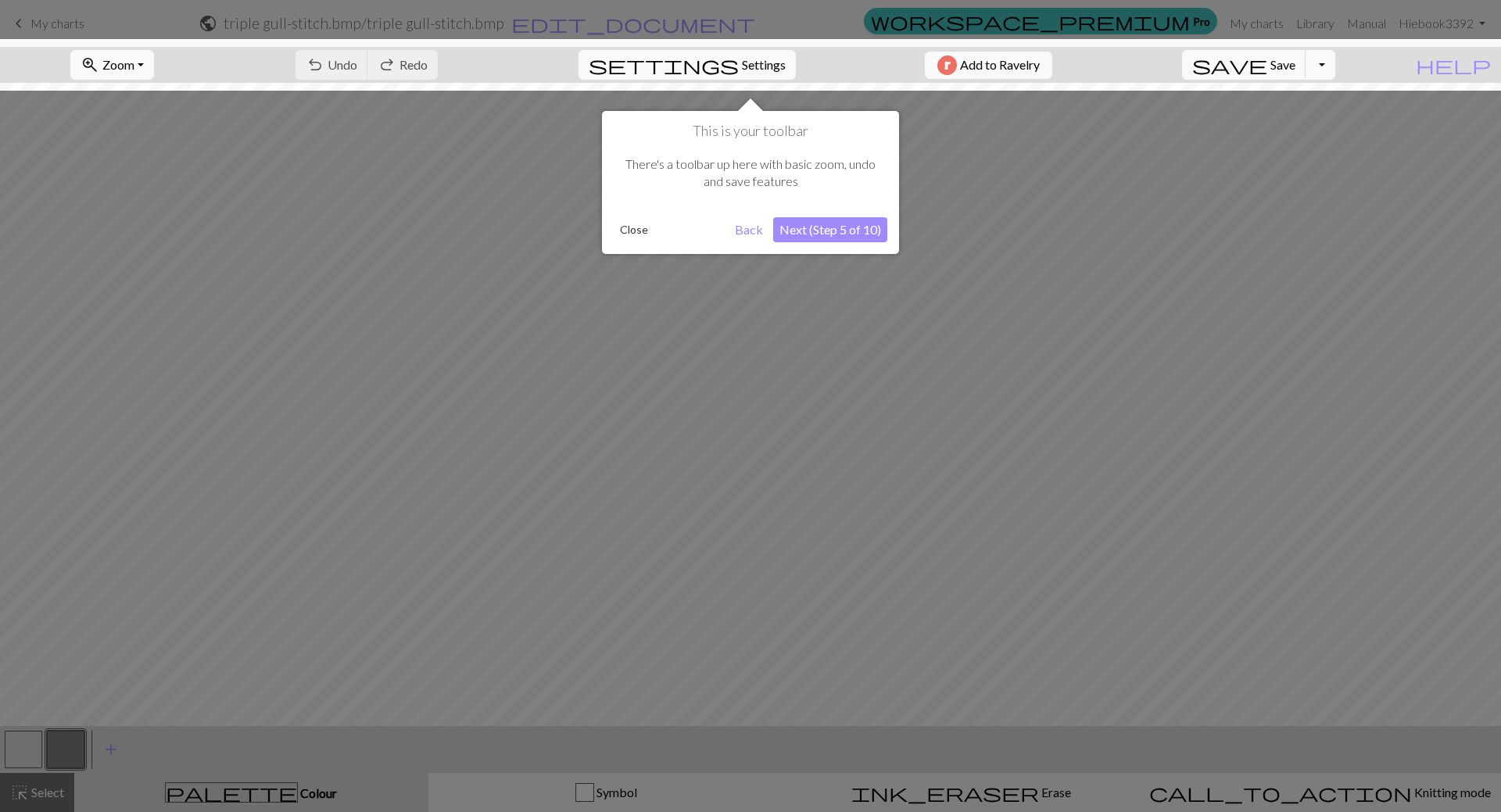
click at [869, 231] on button "Next (Step 5 of 10)" at bounding box center [831, 229] width 114 height 25
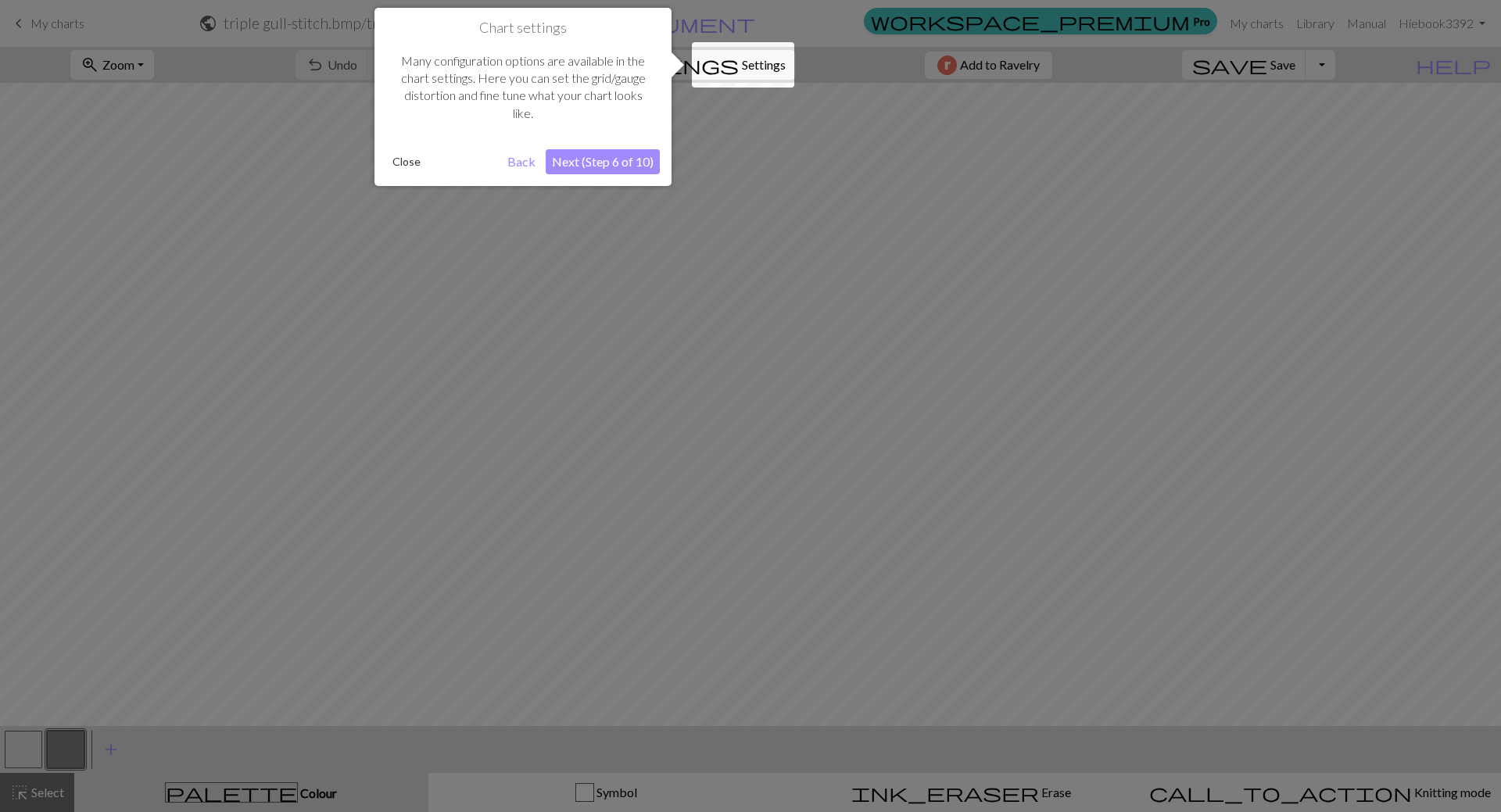
click at [627, 163] on button "Next (Step 6 of 10)" at bounding box center [603, 161] width 114 height 25
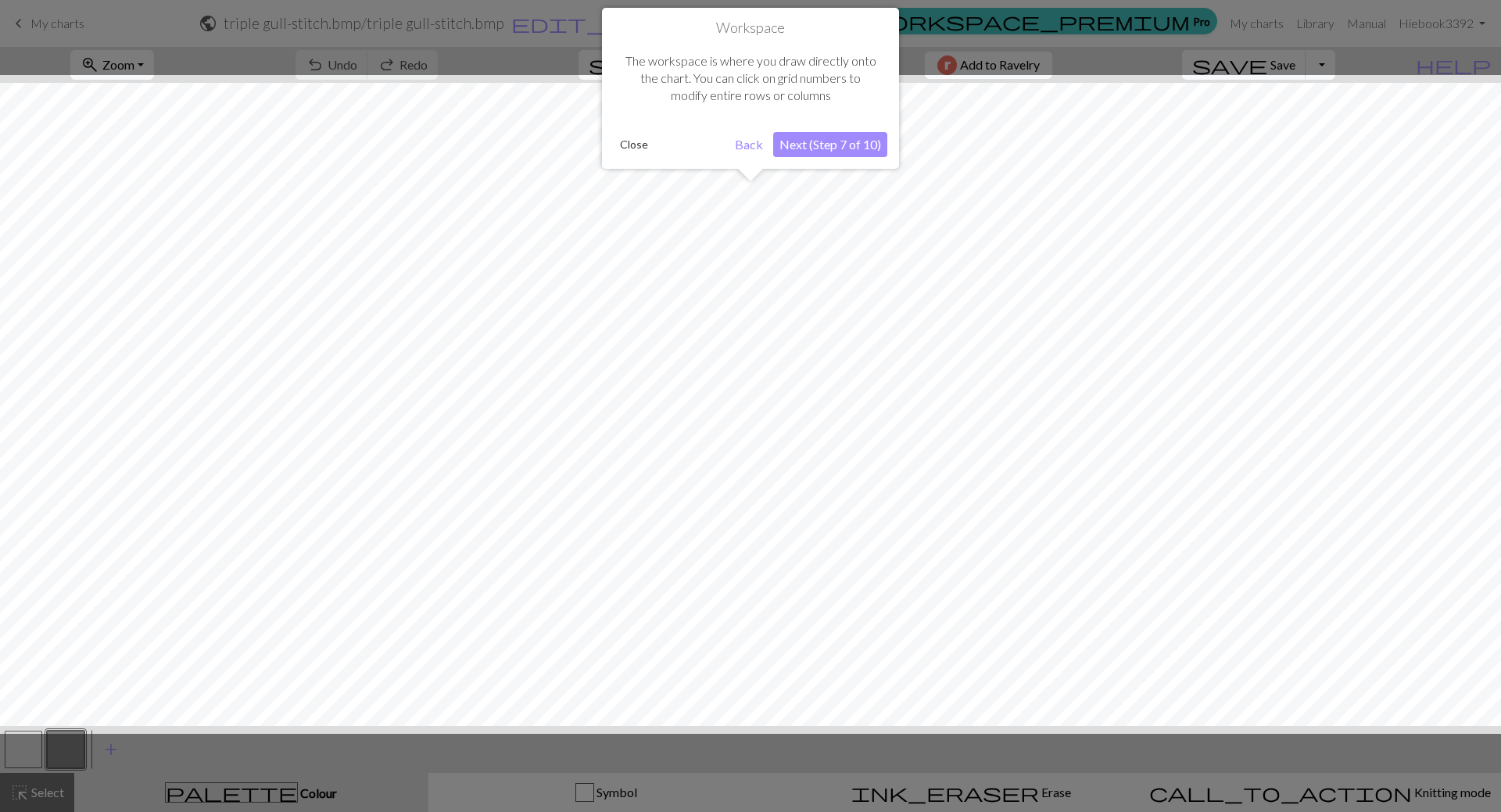
click at [855, 145] on button "Next (Step 7 of 10)" at bounding box center [831, 144] width 114 height 25
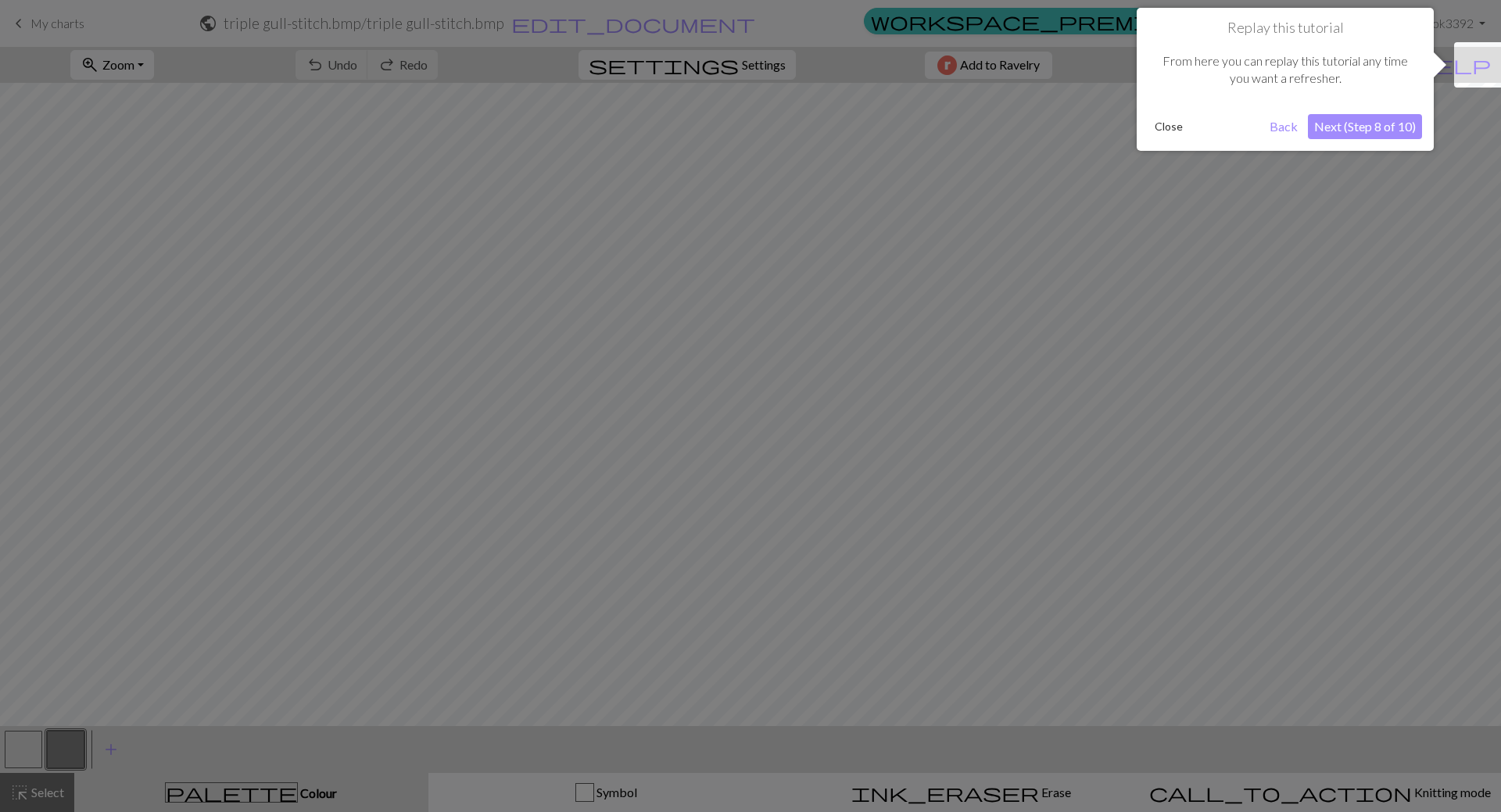
click at [1365, 125] on button "Next (Step 8 of 10)" at bounding box center [1365, 126] width 114 height 25
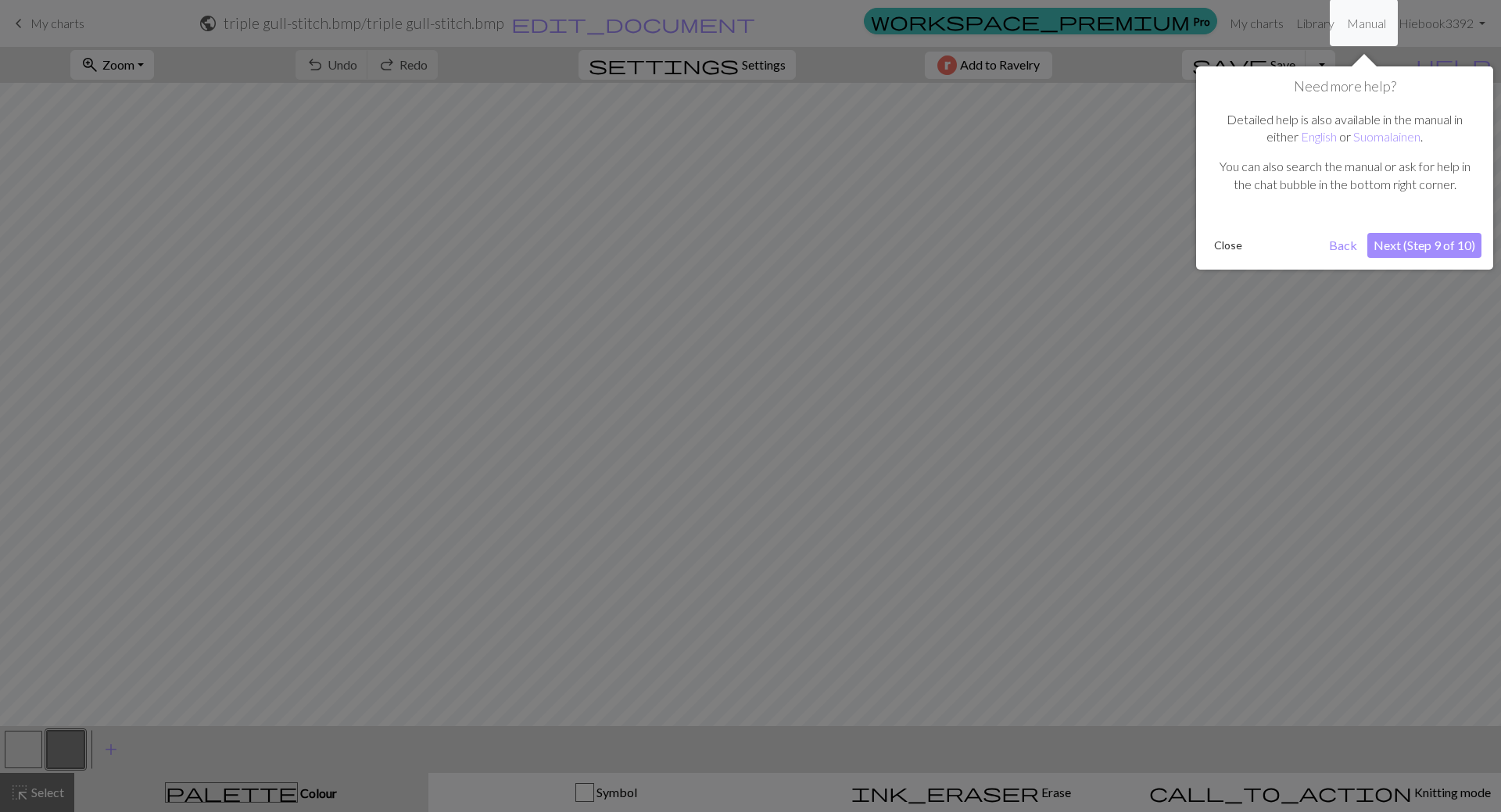
click at [1399, 244] on button "Next (Step 9 of 10)" at bounding box center [1425, 245] width 114 height 25
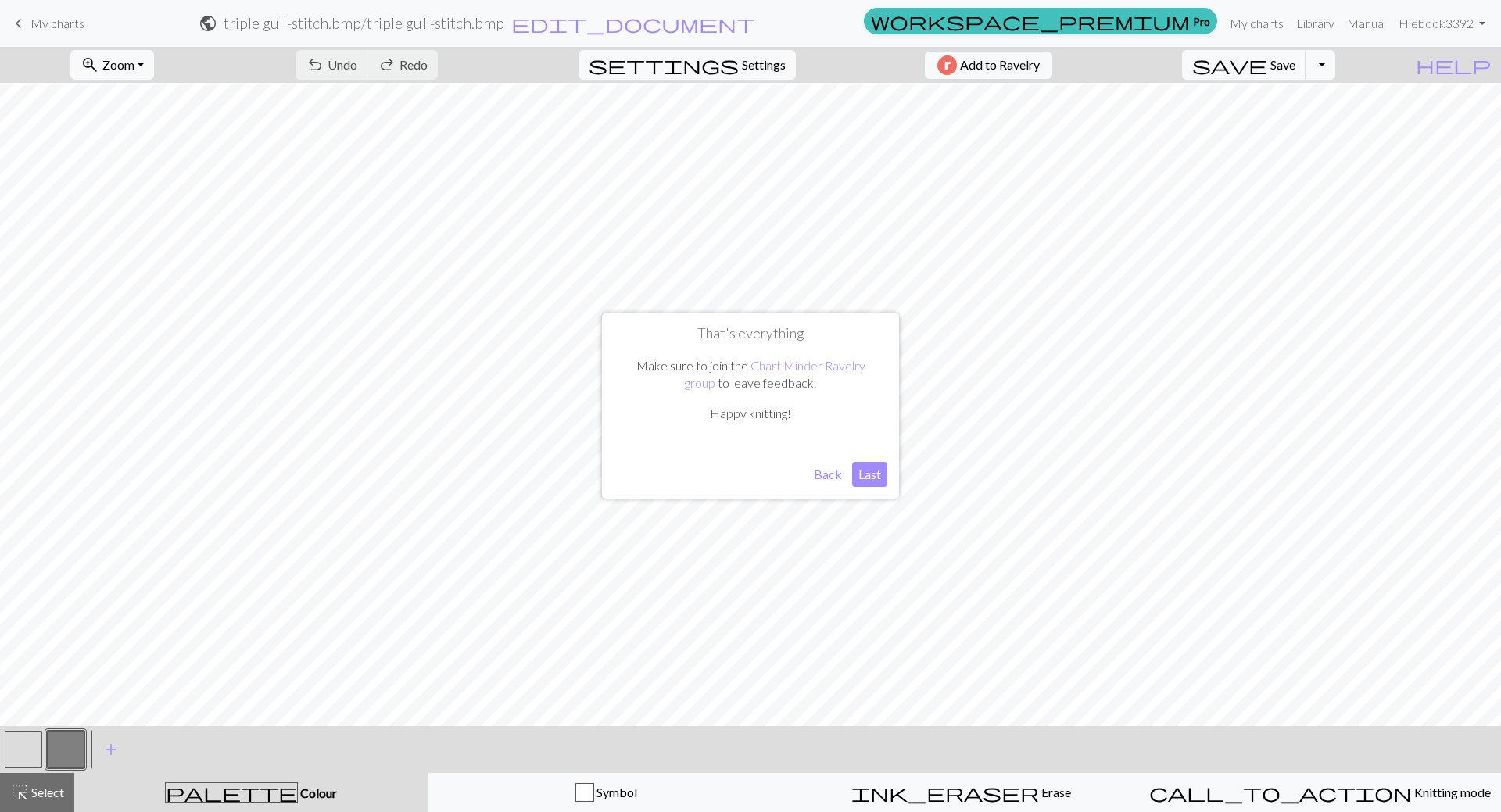
click at [883, 471] on button "Last" at bounding box center [869, 474] width 35 height 25
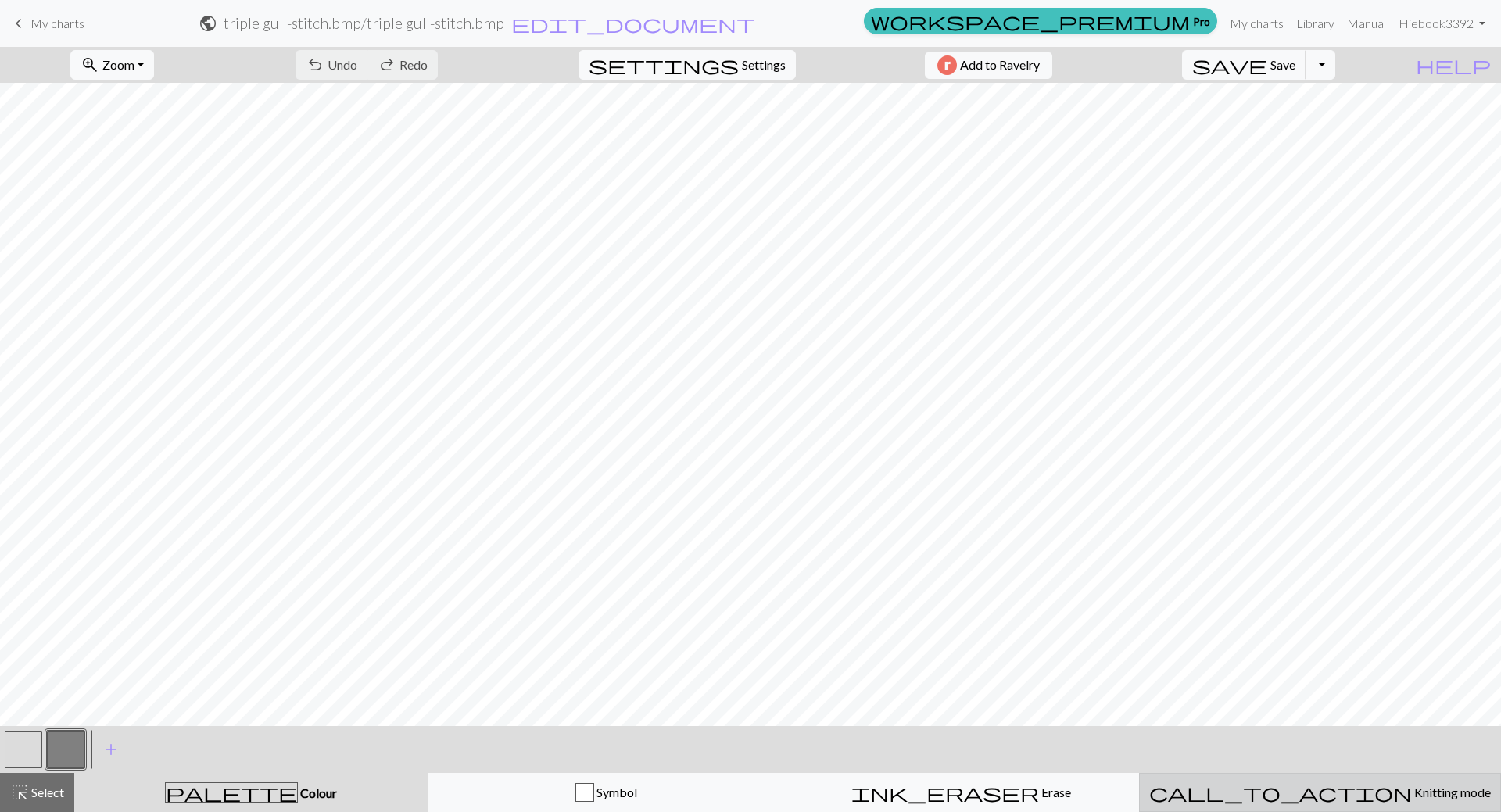
click at [1261, 783] on div "call_to_action Knitting mode Knitting mode" at bounding box center [1320, 793] width 342 height 18
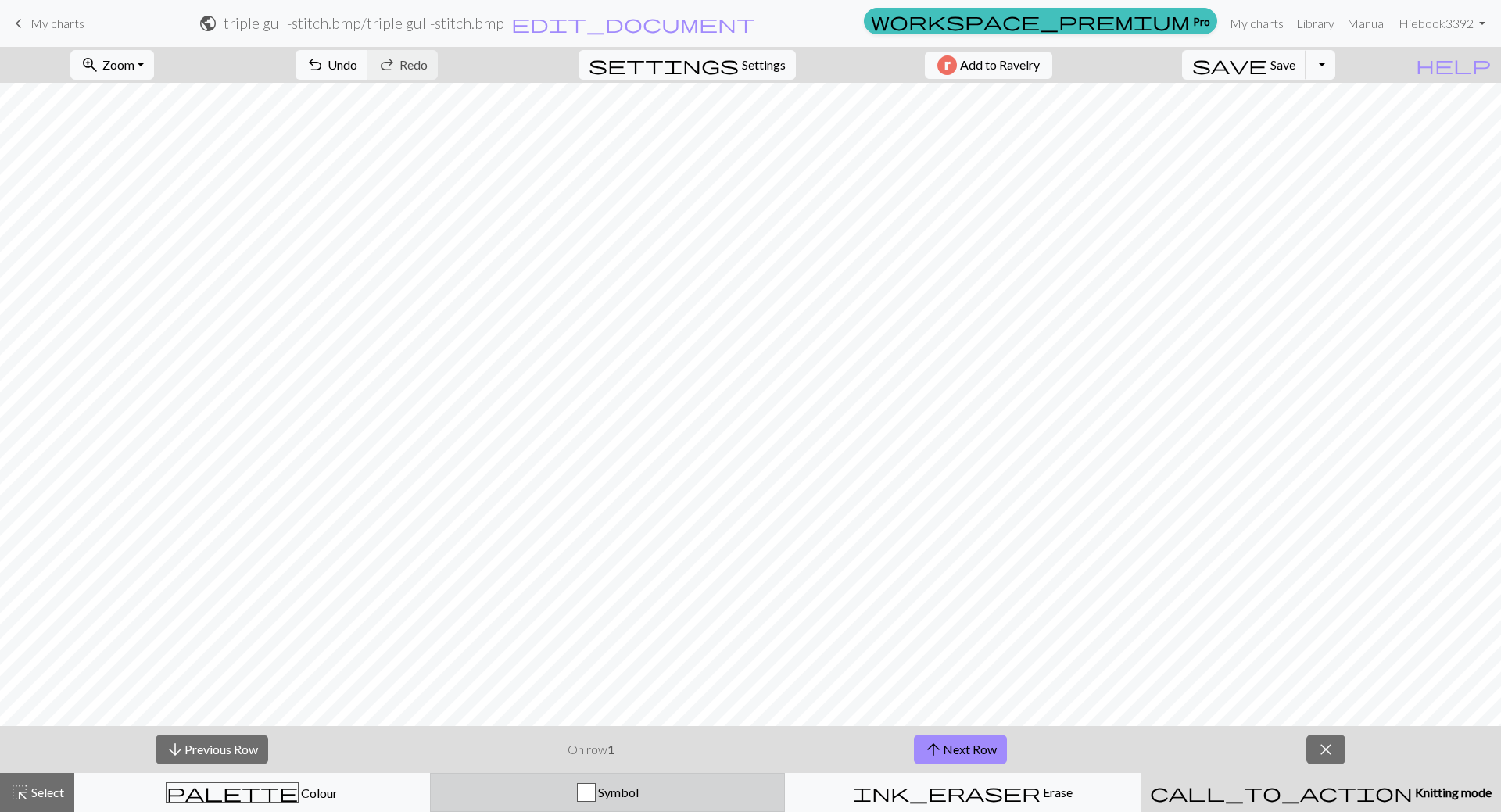
click at [658, 788] on div "Symbol" at bounding box center [608, 793] width 335 height 18
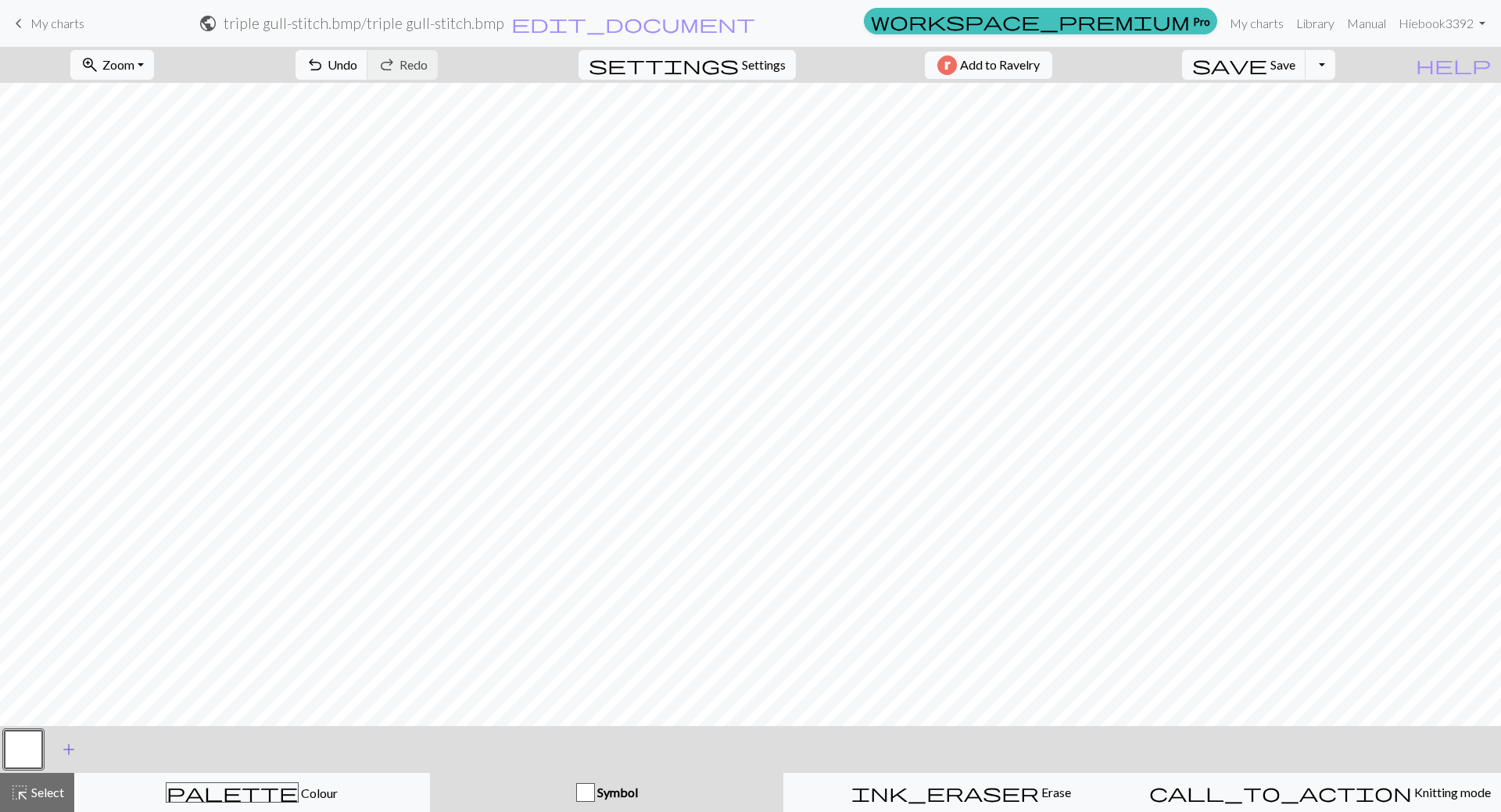
click at [67, 751] on span "add" at bounding box center [69, 749] width 18 height 22
click at [72, 752] on button "button" at bounding box center [65, 749] width 38 height 38
drag, startPoint x: 56, startPoint y: 750, endPoint x: 348, endPoint y: 757, distance: 292.1
click at [348, 757] on div "< > add Add a symbol" at bounding box center [750, 749] width 1501 height 47
click at [634, 790] on span "Symbol" at bounding box center [616, 792] width 43 height 15
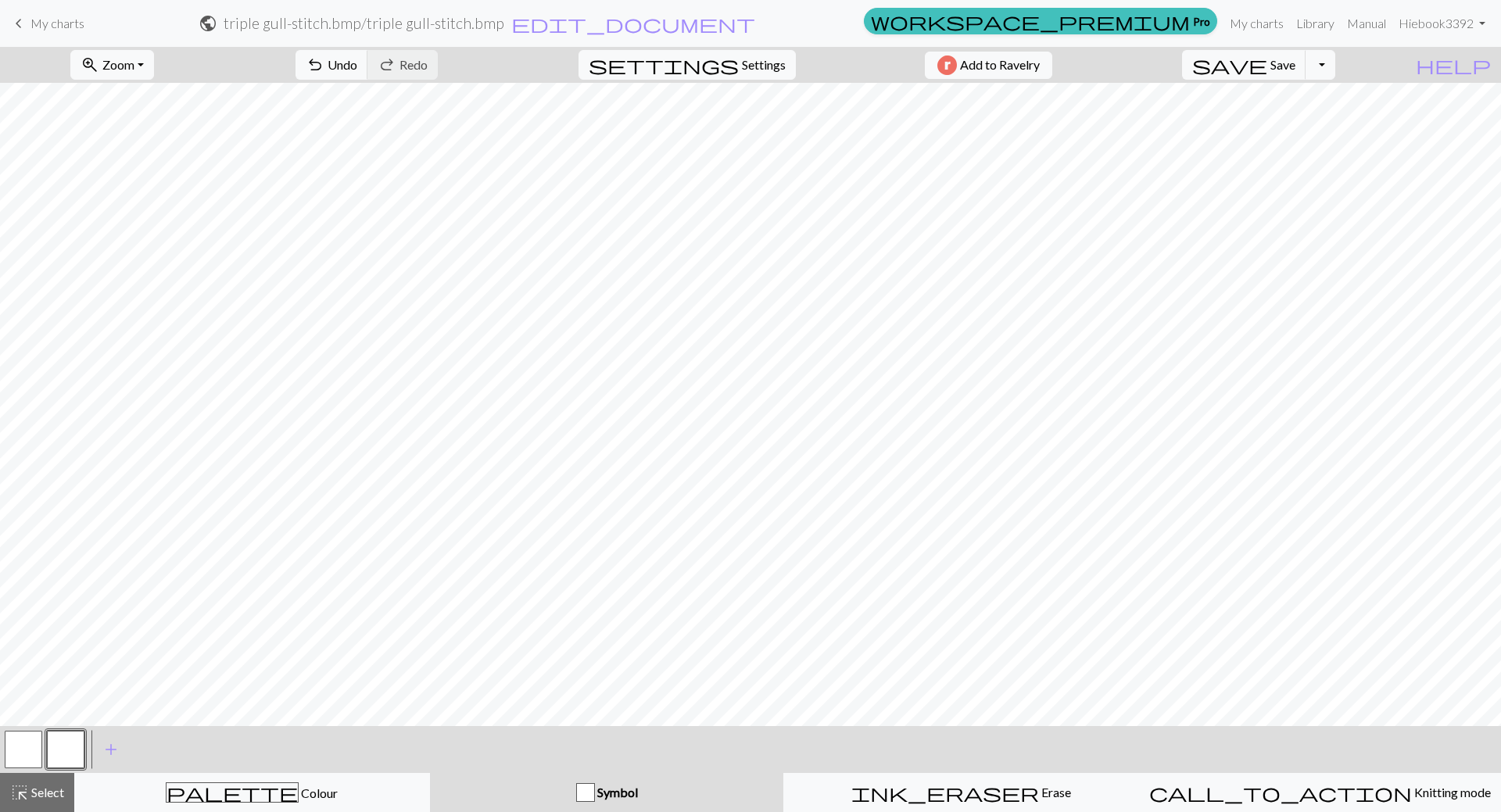
click at [53, 749] on button "button" at bounding box center [65, 749] width 38 height 38
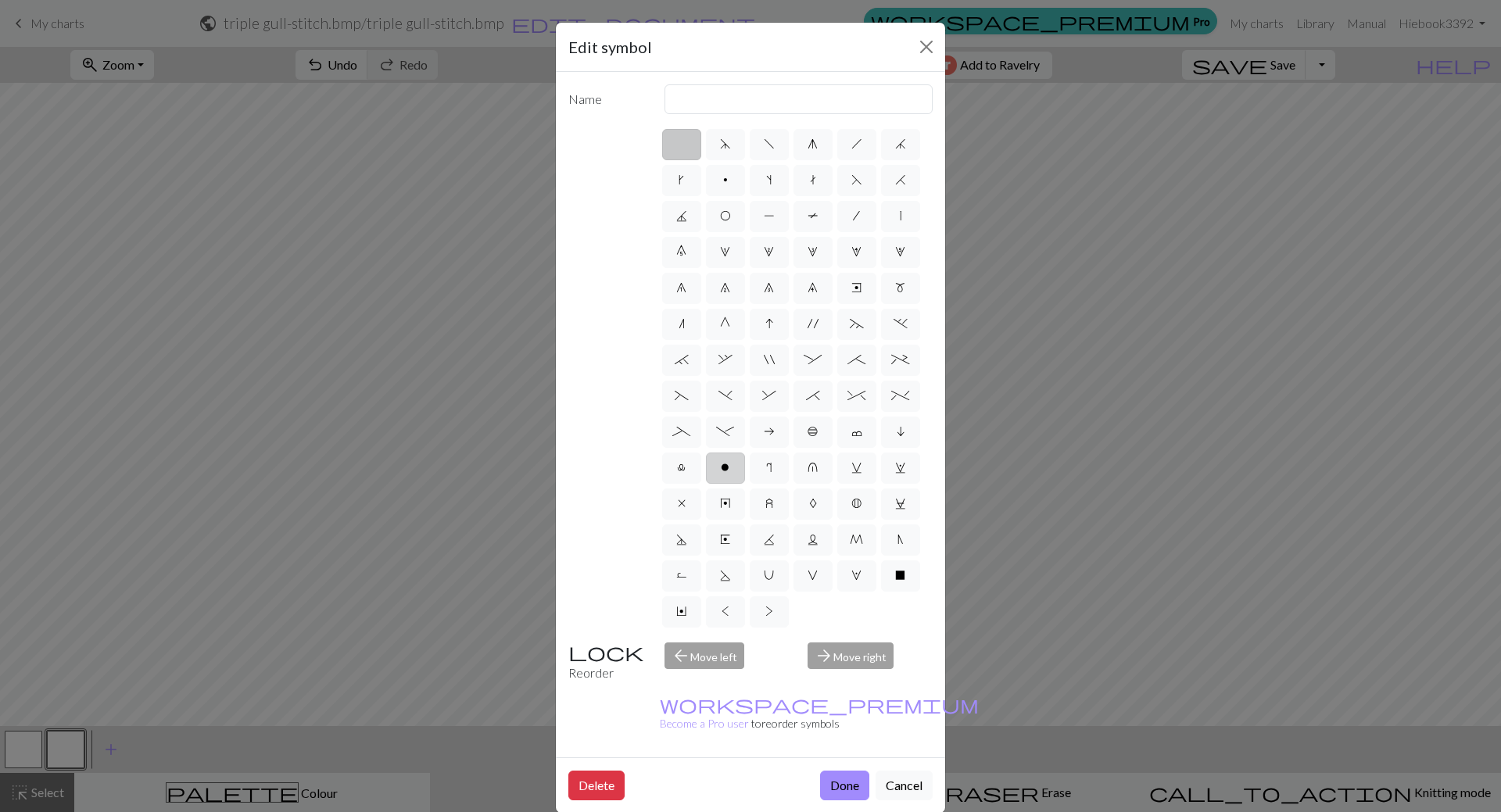
click at [720, 464] on label "o" at bounding box center [726, 469] width 39 height 31
click at [721, 464] on input "o" at bounding box center [726, 463] width 10 height 10
radio input "true"
type input "purl"
click at [849, 771] on button "Done" at bounding box center [844, 785] width 49 height 29
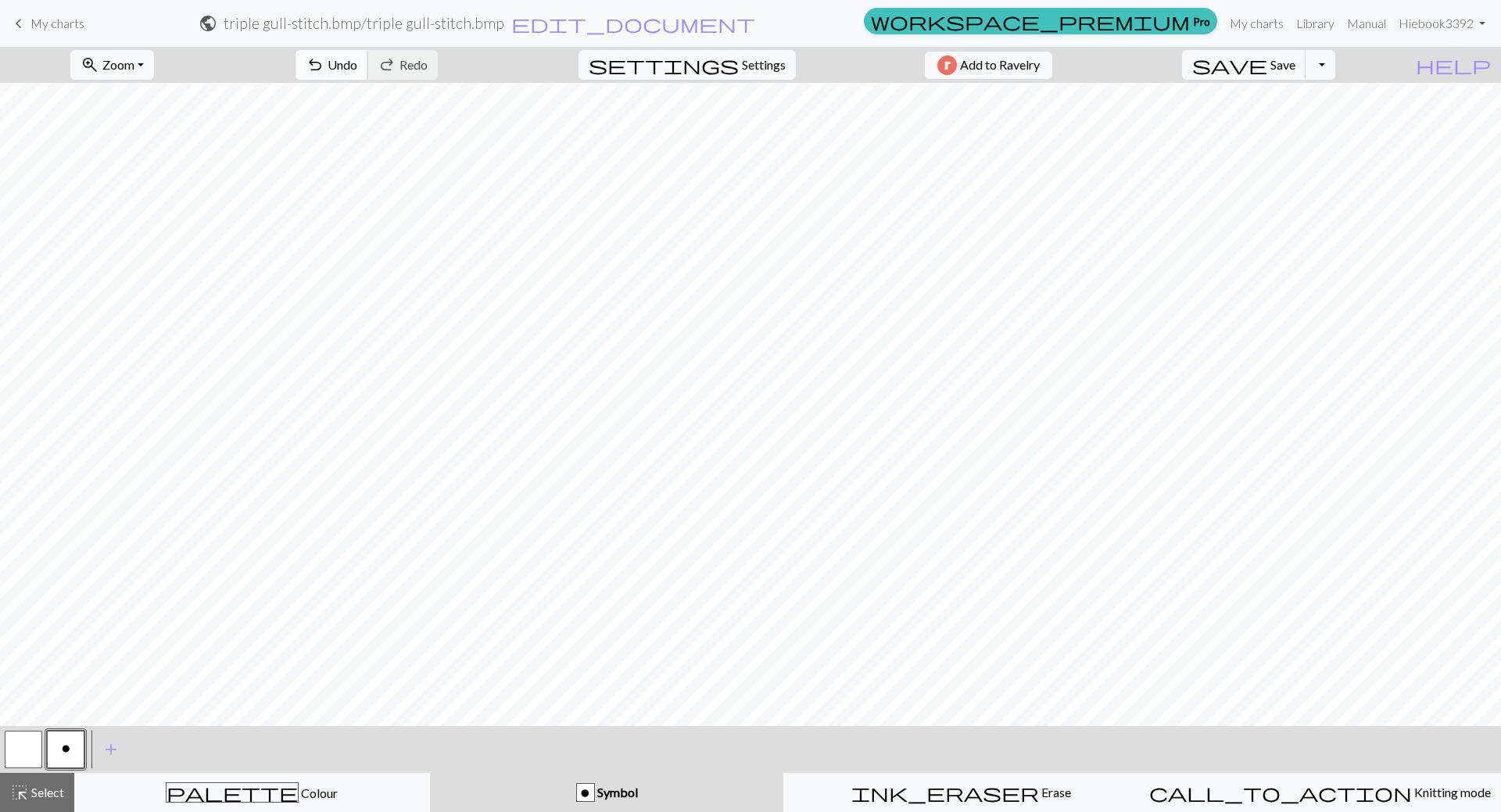
click at [324, 56] on span "undo" at bounding box center [315, 65] width 18 height 22
click at [357, 65] on span "Undo" at bounding box center [343, 64] width 29 height 15
click at [634, 787] on span "Symbol" at bounding box center [616, 792] width 43 height 15
click at [57, 753] on button "button" at bounding box center [65, 749] width 38 height 38
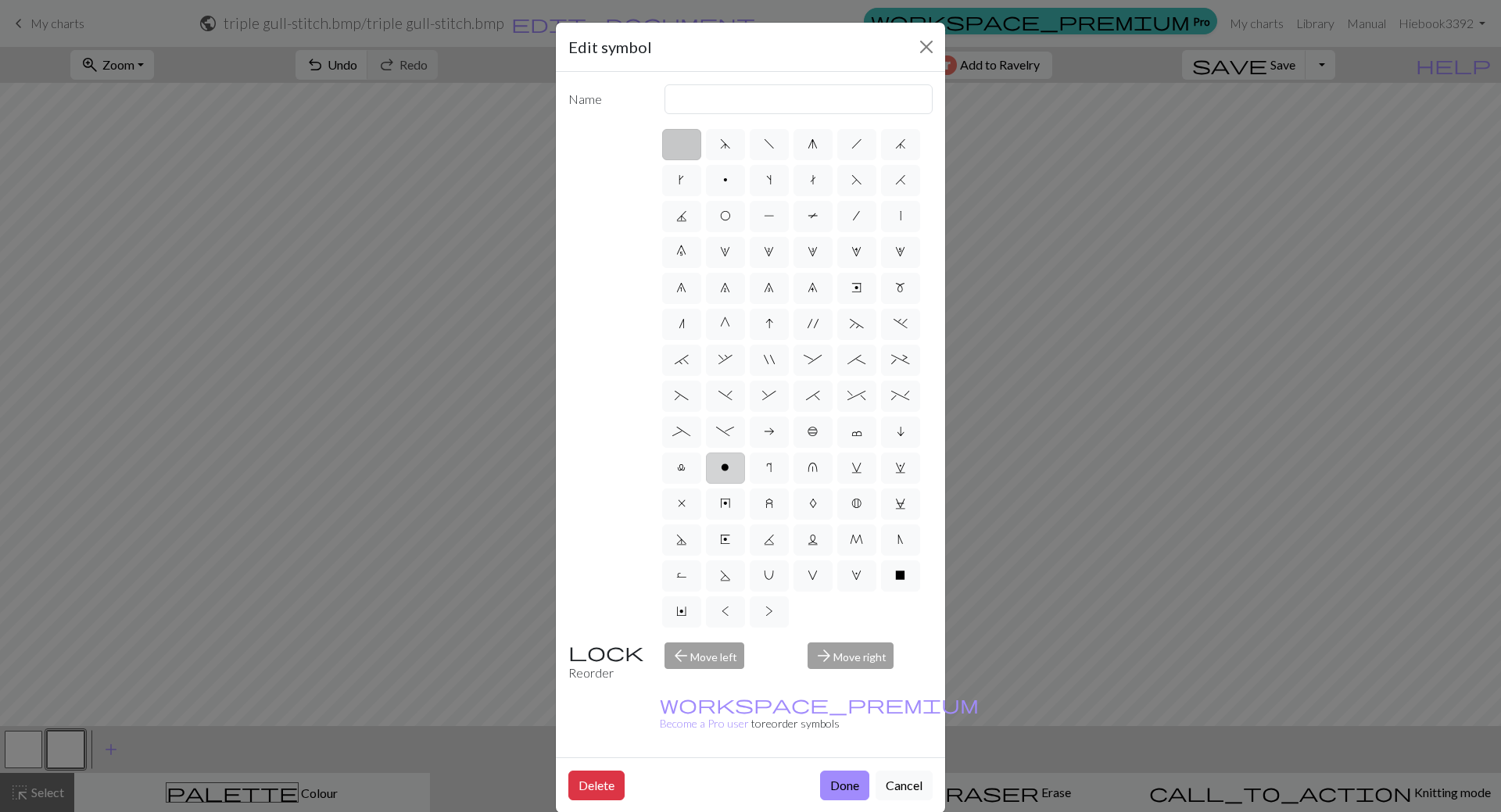
click at [731, 471] on label "o" at bounding box center [726, 469] width 39 height 31
click at [731, 469] on input "o" at bounding box center [726, 463] width 10 height 10
radio input "true"
type input "purl"
click at [834, 771] on button "Done" at bounding box center [844, 785] width 49 height 29
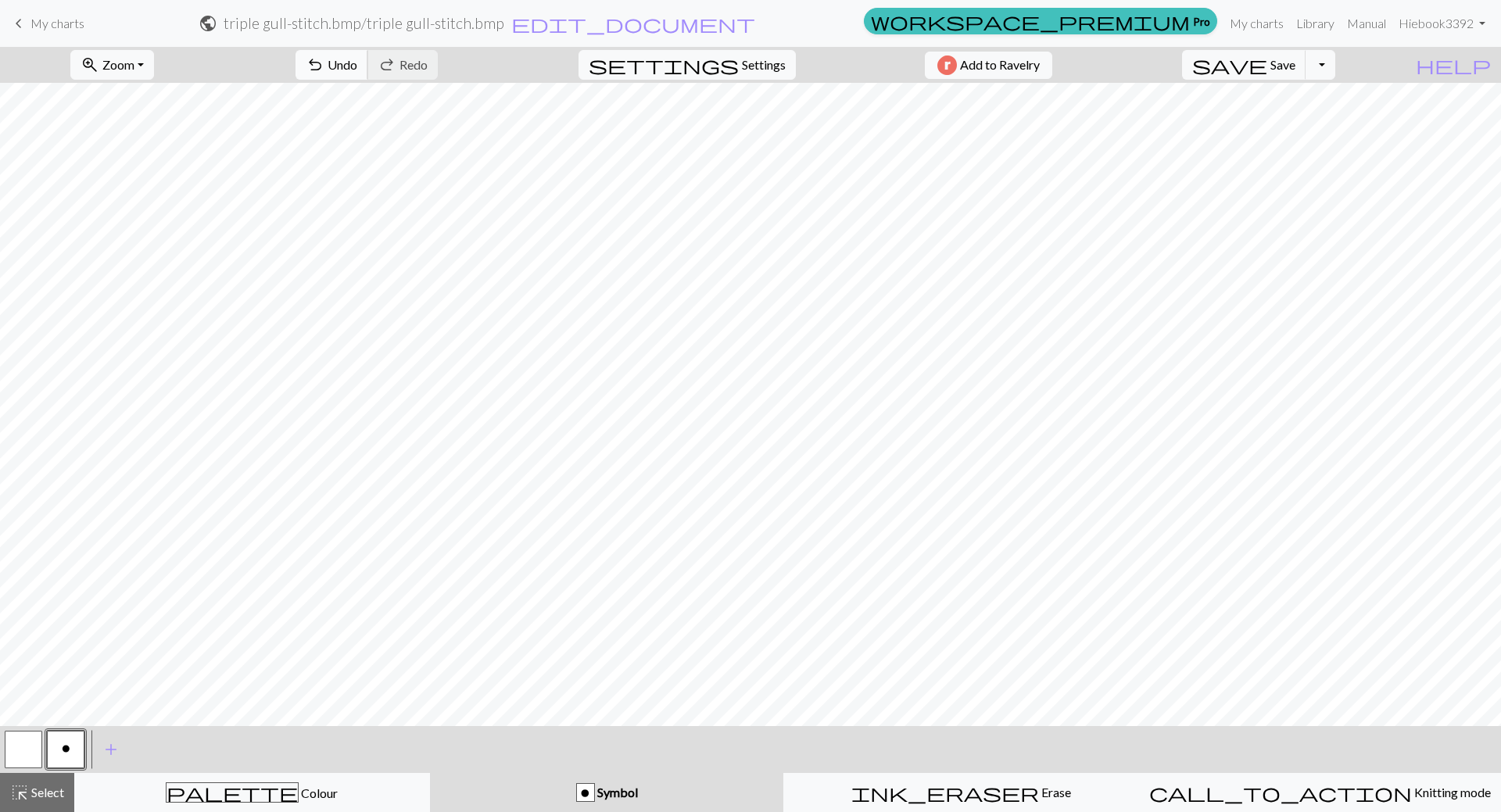
click at [357, 62] on span "Undo" at bounding box center [343, 64] width 29 height 15
click at [18, 751] on button "button" at bounding box center [23, 749] width 38 height 38
click at [705, 794] on div "Symbol" at bounding box center [607, 793] width 335 height 18
click at [621, 794] on span "Symbol" at bounding box center [616, 792] width 43 height 15
click at [623, 795] on span "Symbol" at bounding box center [616, 792] width 43 height 15
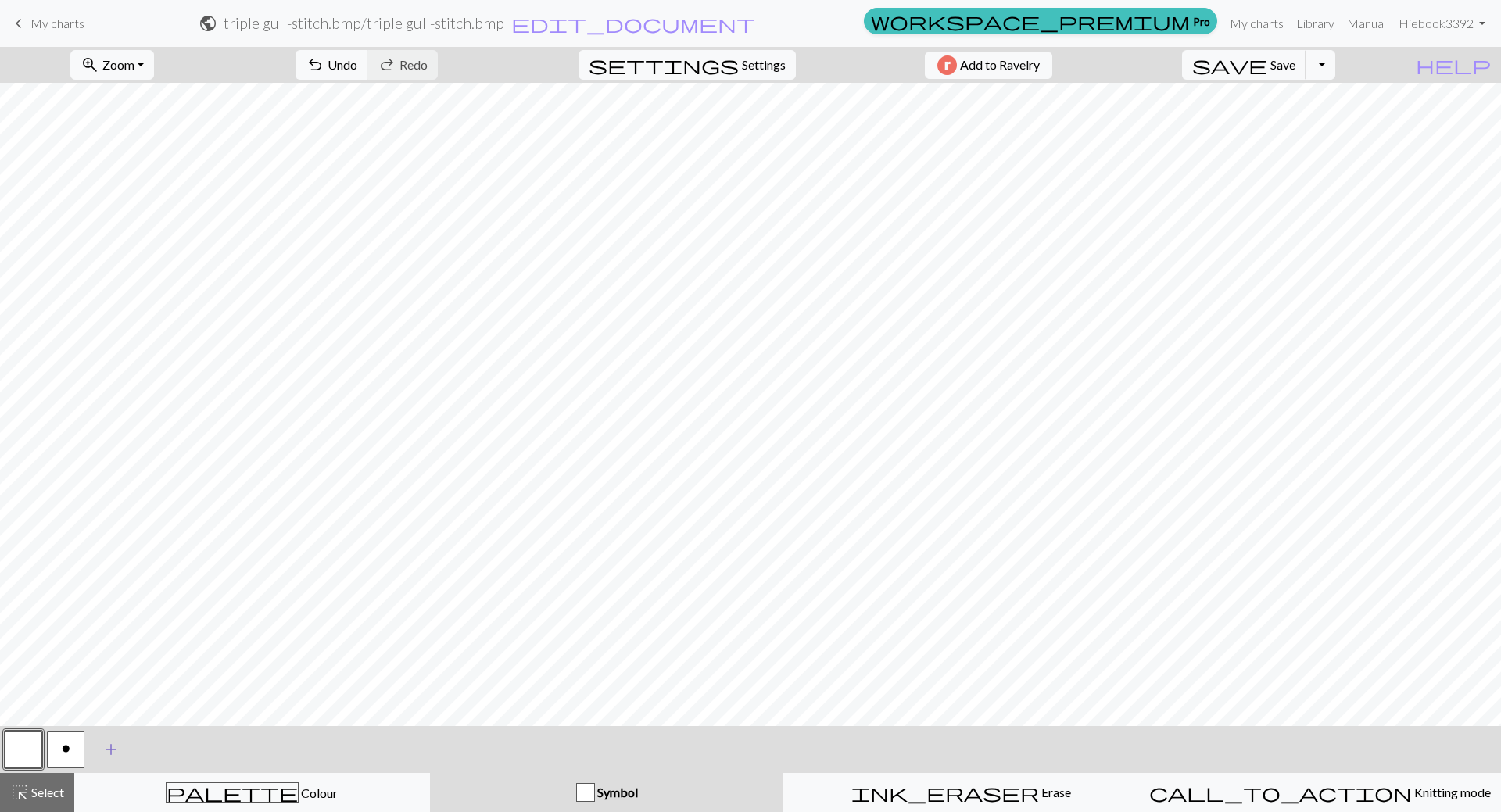
click at [117, 748] on span "add" at bounding box center [111, 749] width 18 height 22
click at [115, 754] on button "button" at bounding box center [108, 749] width 38 height 38
click at [619, 795] on span "Symbol" at bounding box center [616, 792] width 43 height 15
click at [607, 790] on span "Symbol" at bounding box center [616, 792] width 43 height 15
click at [90, 743] on button "button" at bounding box center [108, 749] width 38 height 38
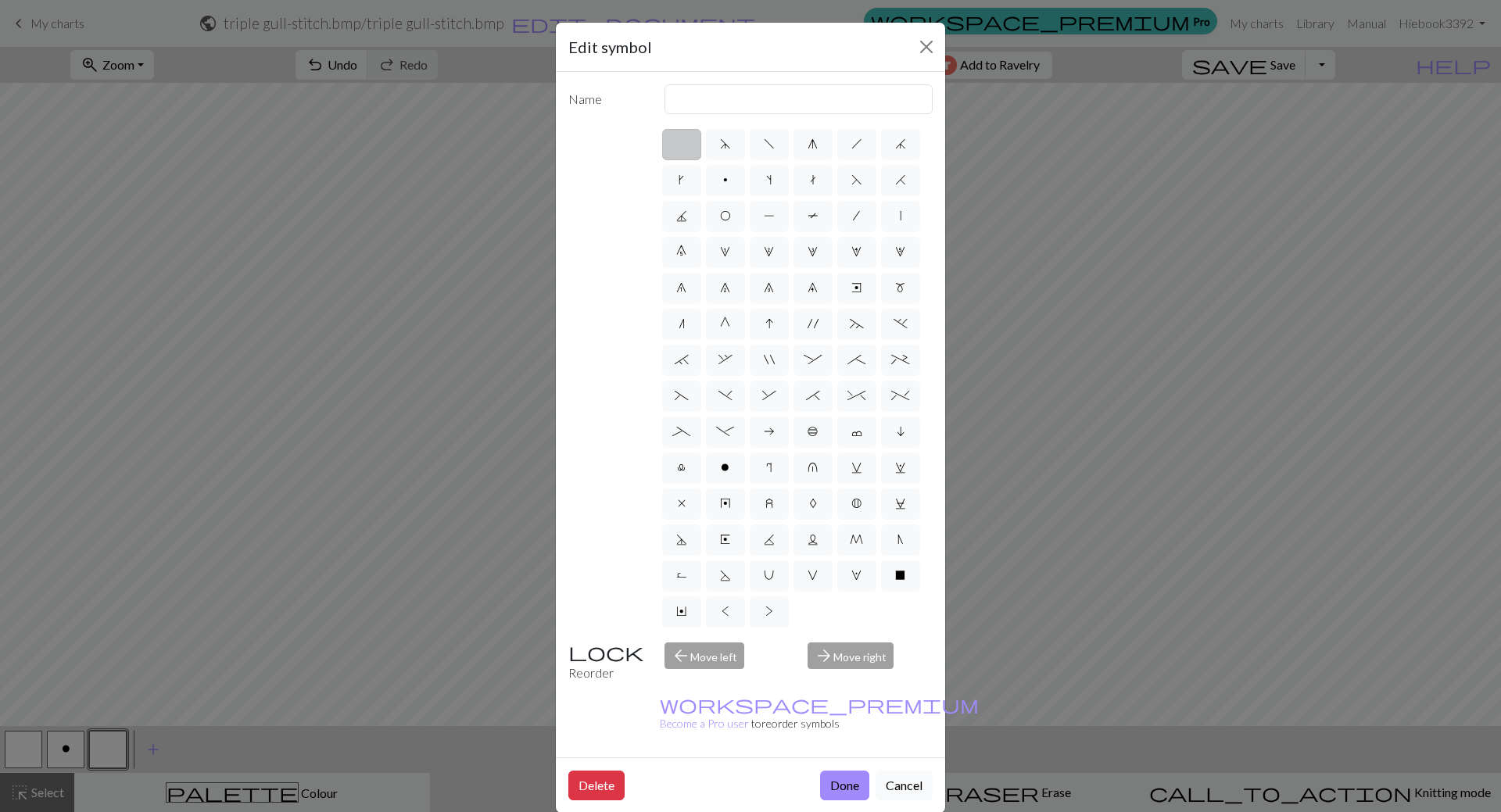
click at [904, 771] on button "Cancel" at bounding box center [904, 785] width 57 height 29
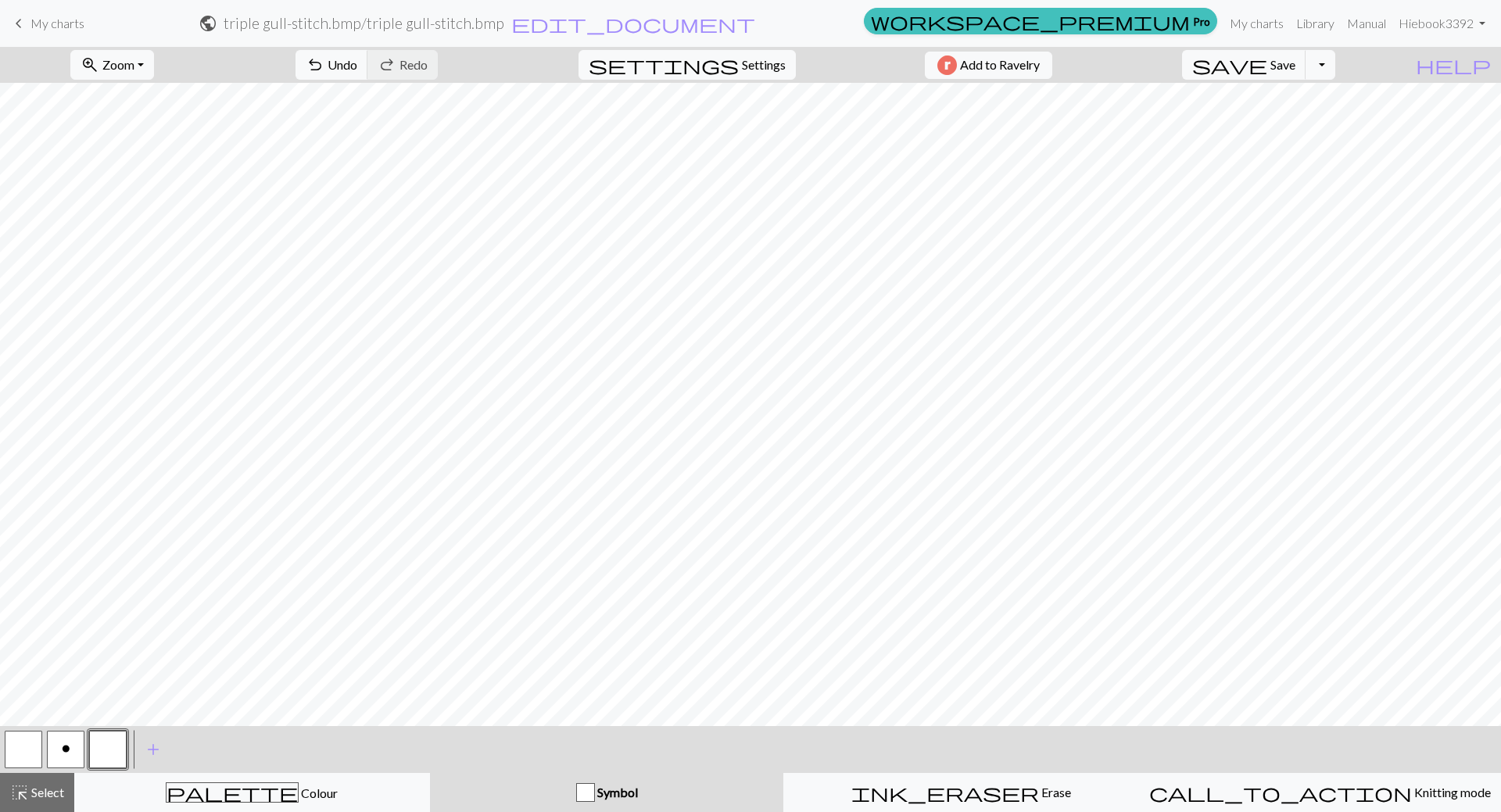
click at [117, 748] on button "button" at bounding box center [108, 749] width 38 height 38
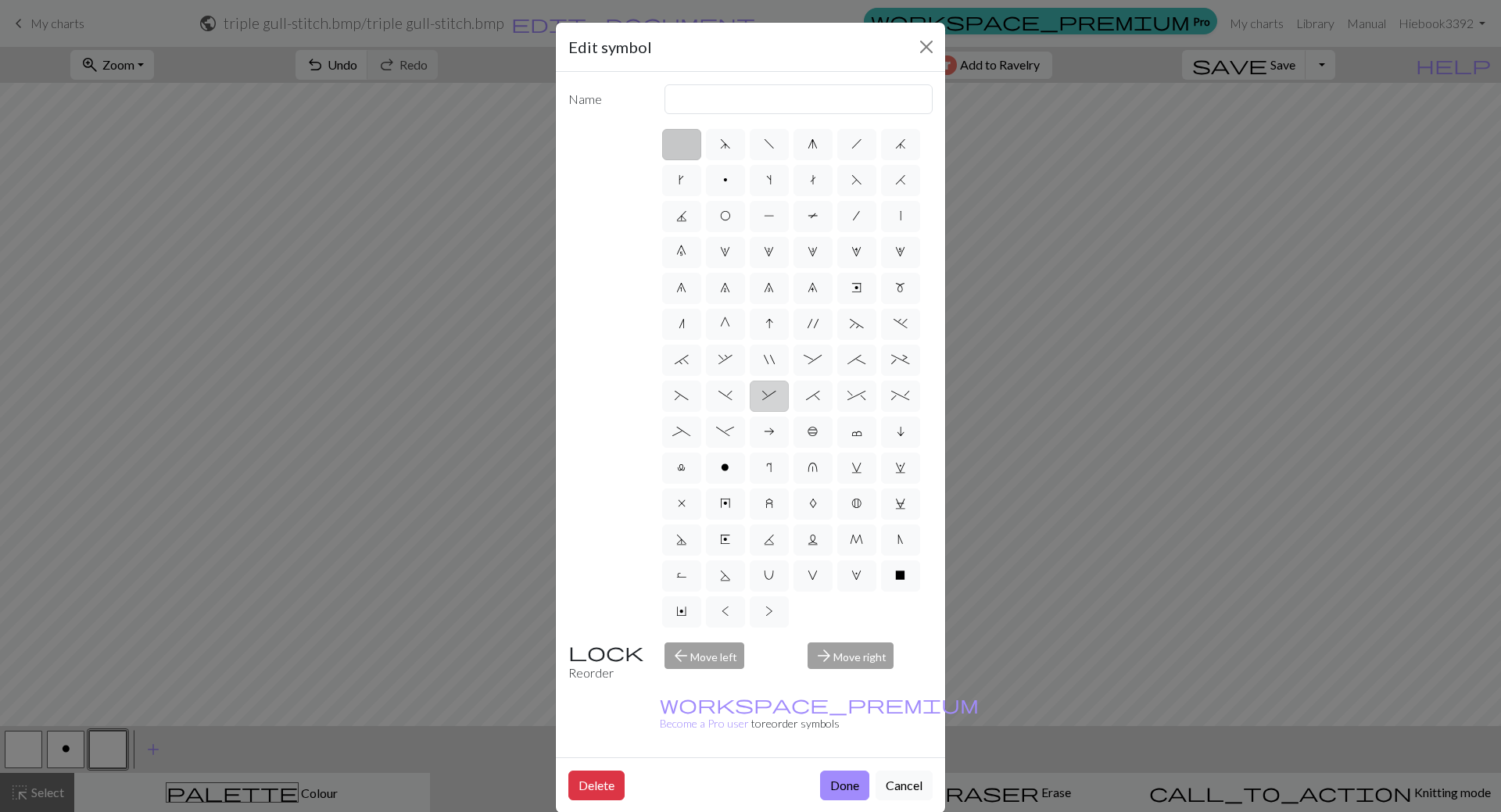
click at [764, 397] on span "&" at bounding box center [769, 396] width 14 height 13
click at [764, 396] on input "&" at bounding box center [767, 390] width 10 height 10
radio input "true"
type input "left part of right 3+ stitch cable, wyib"
click at [846, 771] on button "Done" at bounding box center [844, 785] width 49 height 29
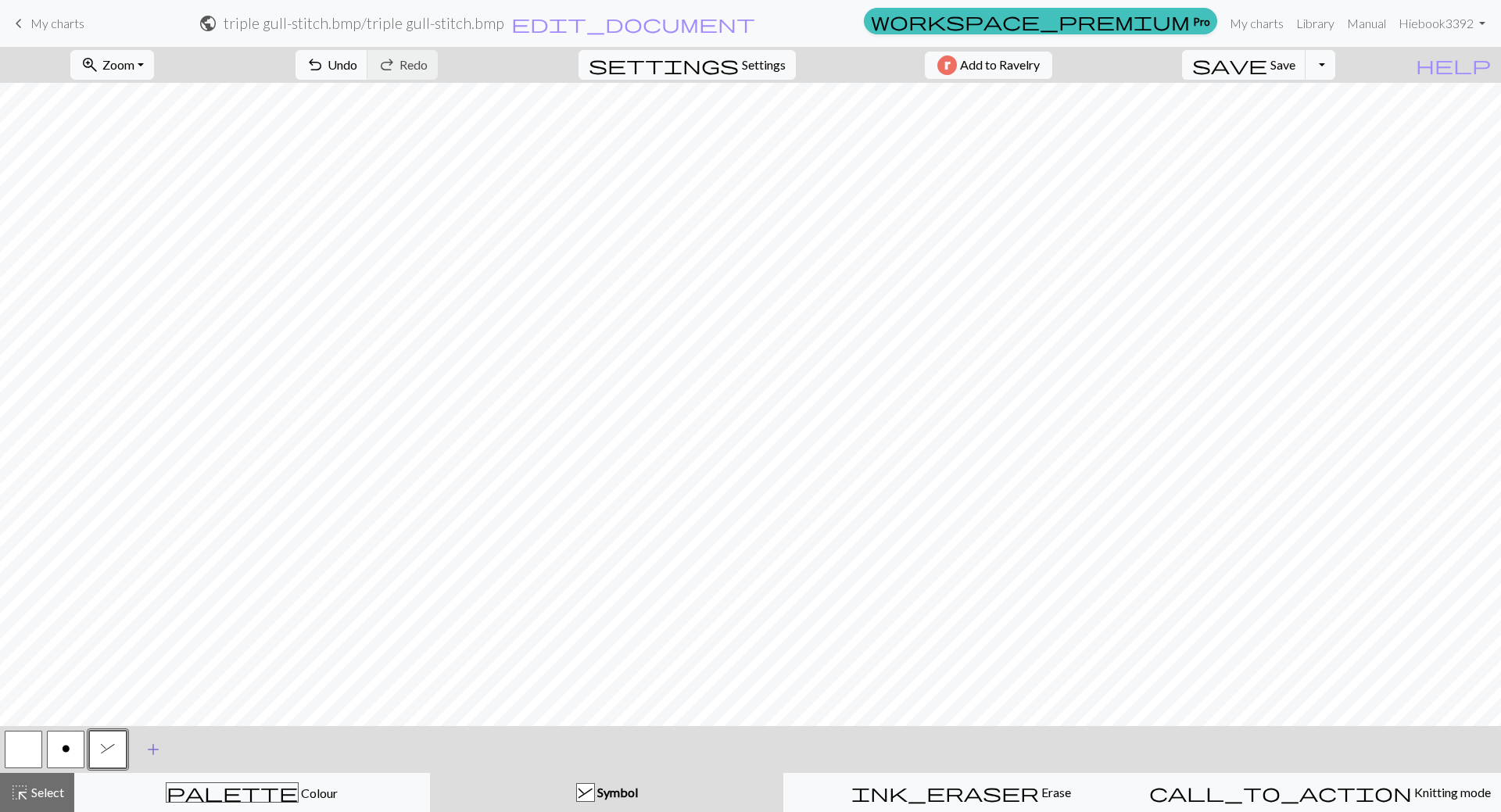
click at [153, 748] on span "add" at bounding box center [153, 749] width 18 height 22
click at [664, 787] on div "& Symbol" at bounding box center [607, 793] width 335 height 18
click at [163, 736] on button "button" at bounding box center [150, 749] width 38 height 38
click at [599, 783] on div "Symbol" at bounding box center [607, 793] width 335 height 18
click at [155, 734] on button "button" at bounding box center [150, 749] width 38 height 38
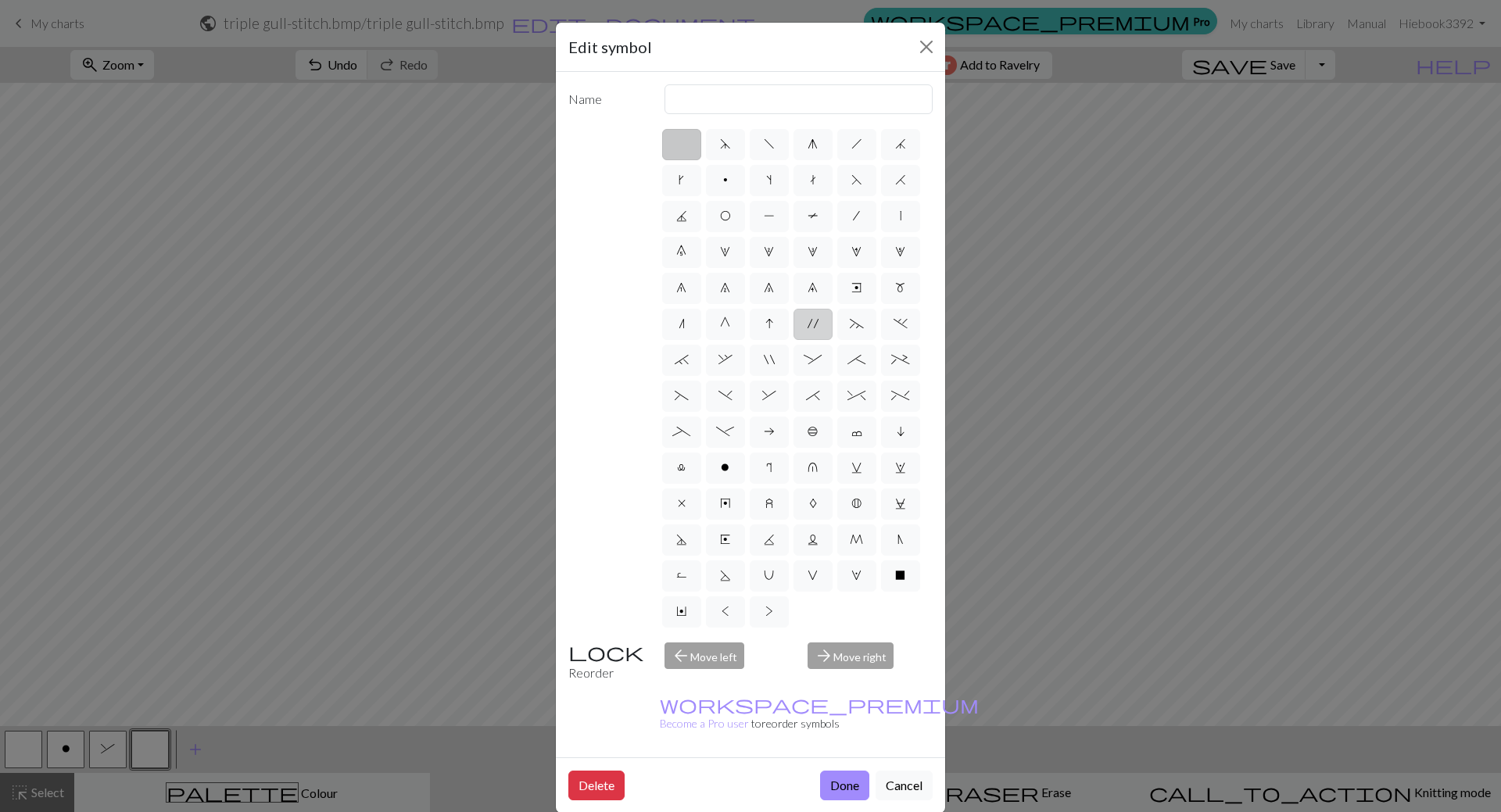
click at [822, 323] on label "'" at bounding box center [813, 324] width 39 height 31
click at [818, 323] on input "'" at bounding box center [812, 319] width 10 height 10
radio input "true"
type input "cable extra"
click at [842, 771] on button "Done" at bounding box center [844, 785] width 49 height 29
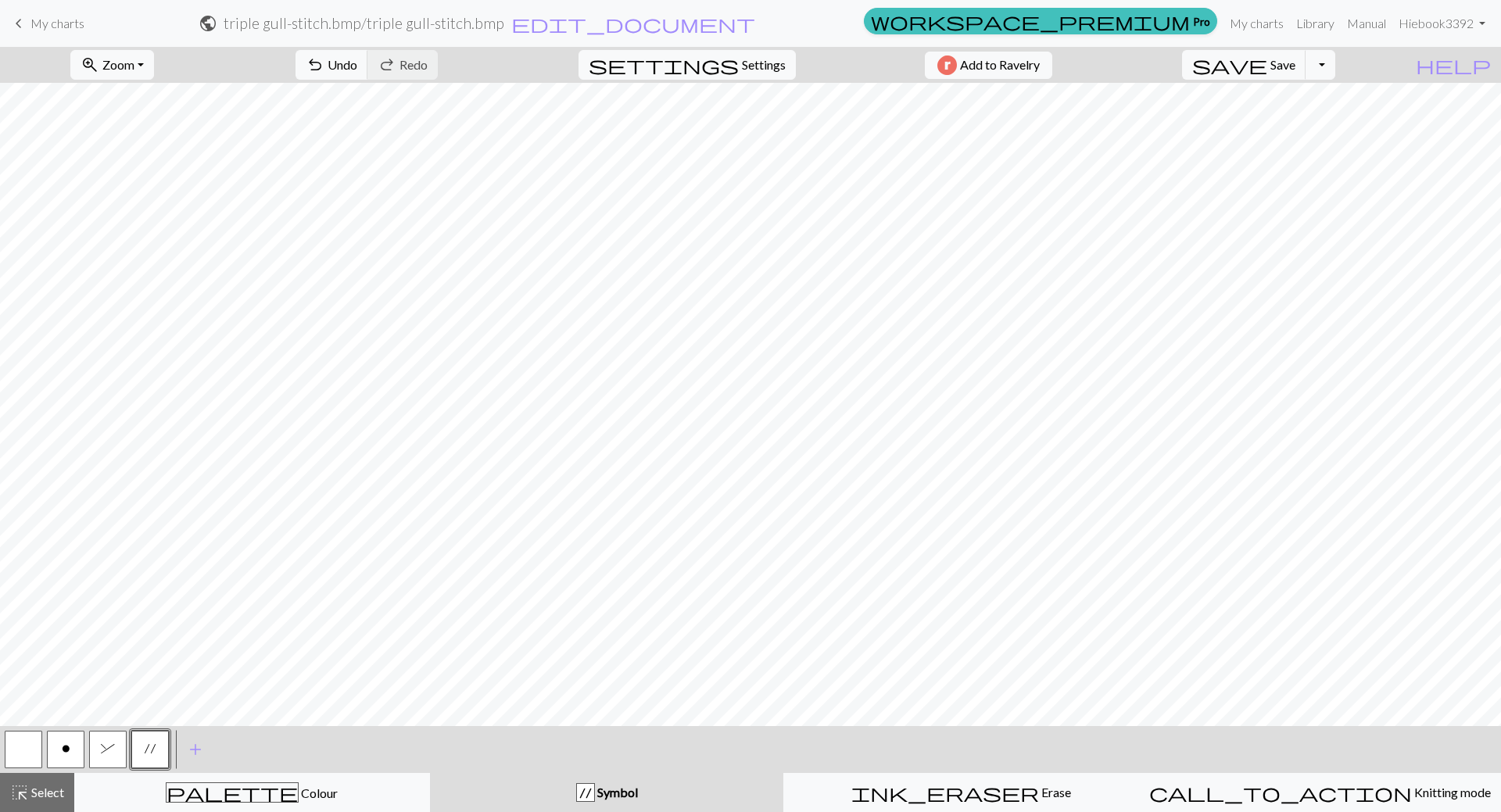
click at [110, 747] on span "&" at bounding box center [108, 749] width 14 height 13
click at [200, 748] on span "add" at bounding box center [195, 749] width 18 height 22
click at [645, 790] on div "' Symbol" at bounding box center [607, 793] width 335 height 18
click at [192, 744] on button "button" at bounding box center [192, 749] width 38 height 38
click at [615, 794] on span "Symbol" at bounding box center [616, 792] width 43 height 15
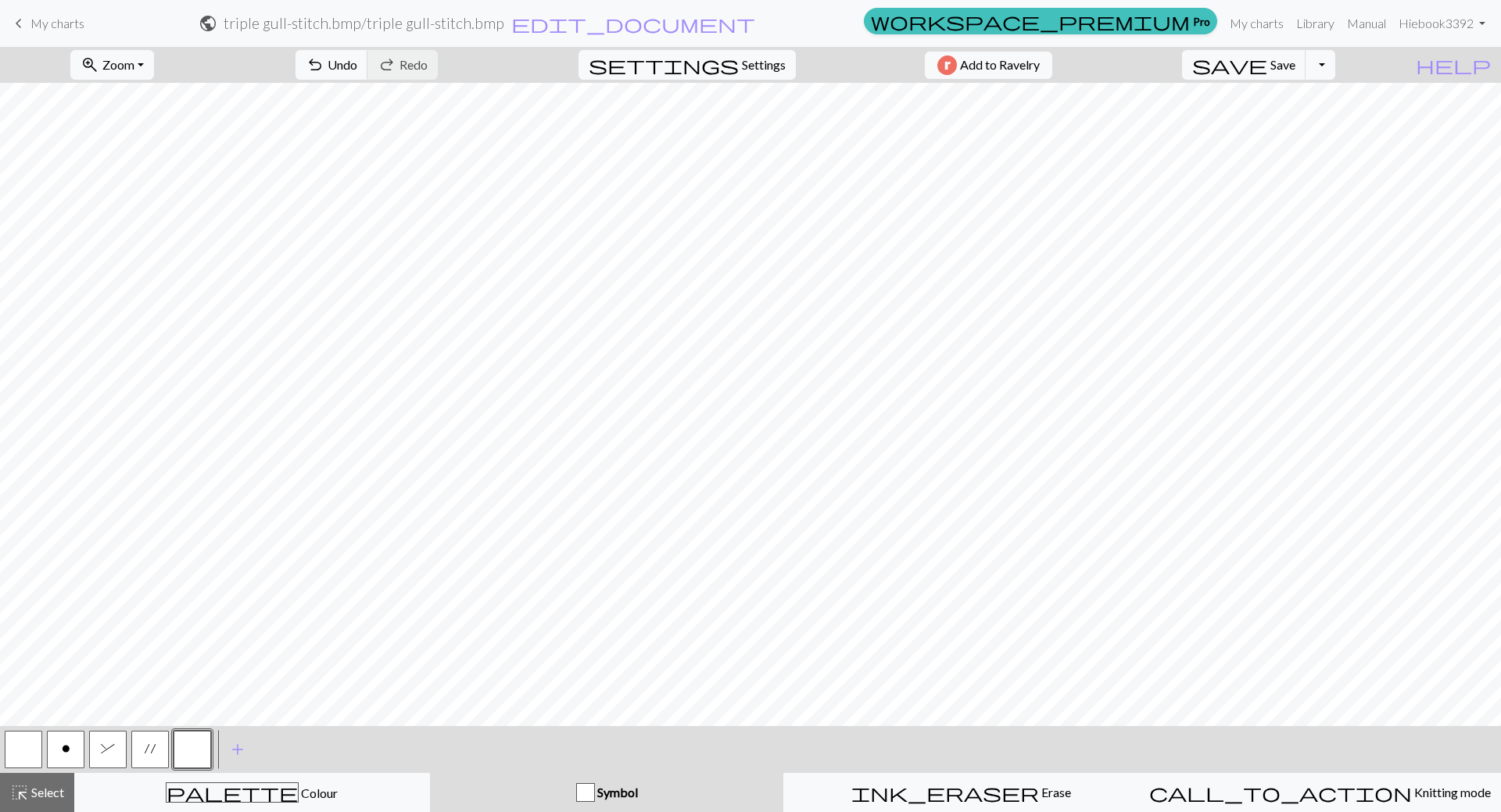
click at [199, 743] on button "button" at bounding box center [192, 749] width 38 height 38
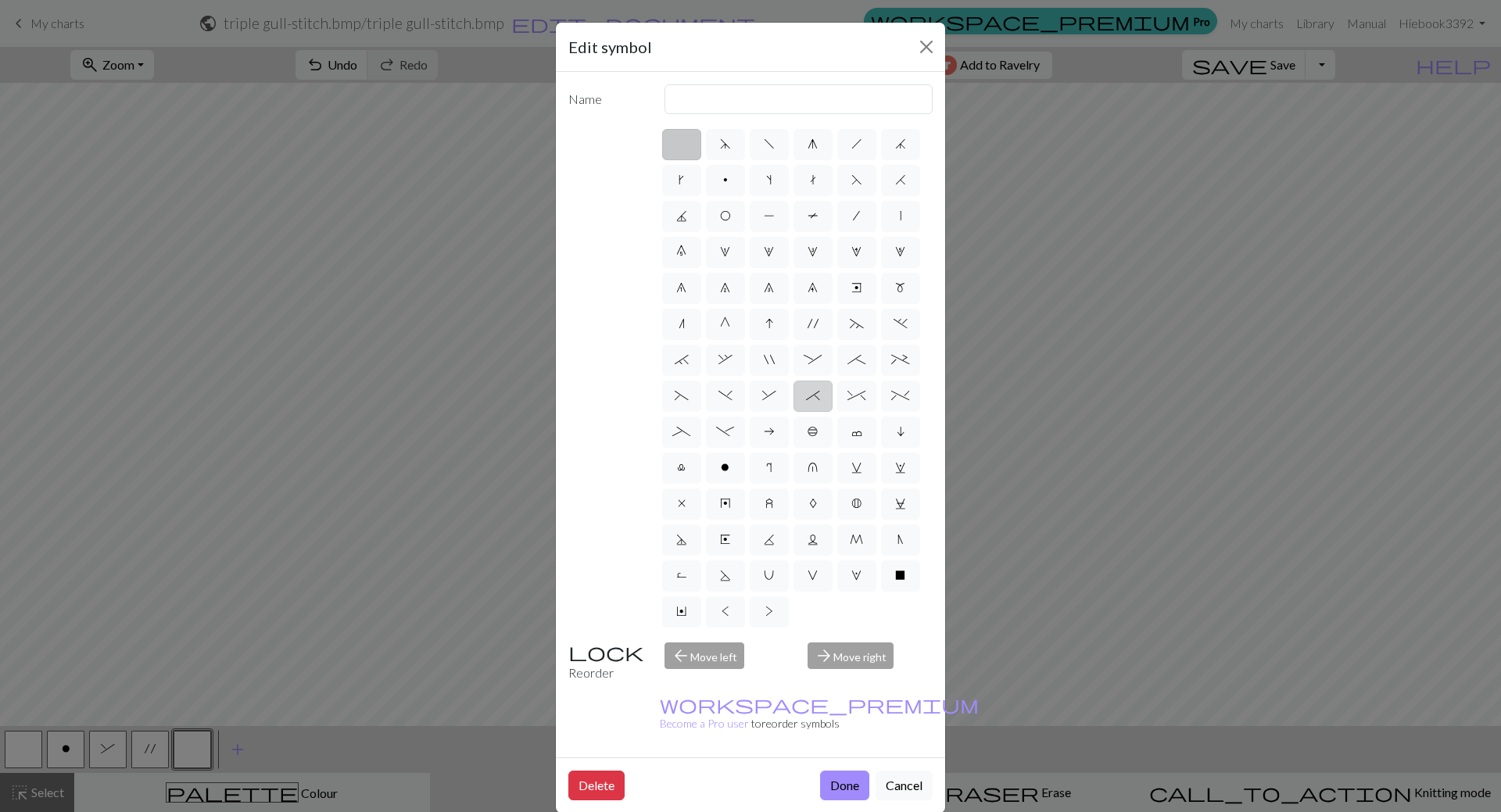
click at [810, 394] on span "*" at bounding box center [812, 396] width 14 height 13
click at [810, 394] on input "*" at bounding box center [810, 390] width 10 height 10
radio input "true"
type input "right part of right 3+ stitch cable, wyib"
click at [838, 771] on button "Done" at bounding box center [844, 785] width 49 height 29
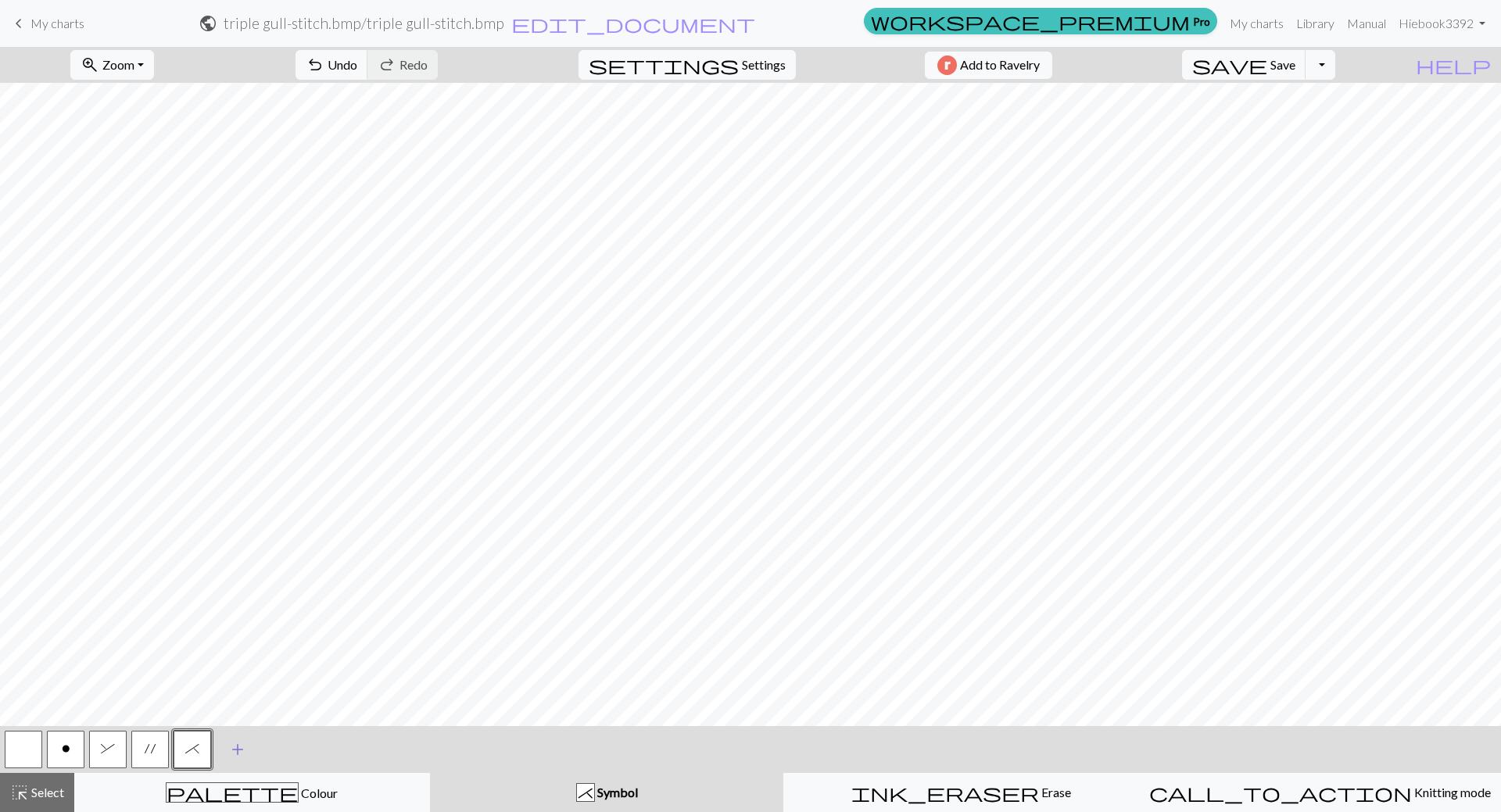
click at [236, 742] on span "add" at bounding box center [238, 749] width 18 height 22
click at [236, 754] on button "button" at bounding box center [234, 749] width 38 height 38
click at [244, 743] on button "button" at bounding box center [234, 749] width 38 height 38
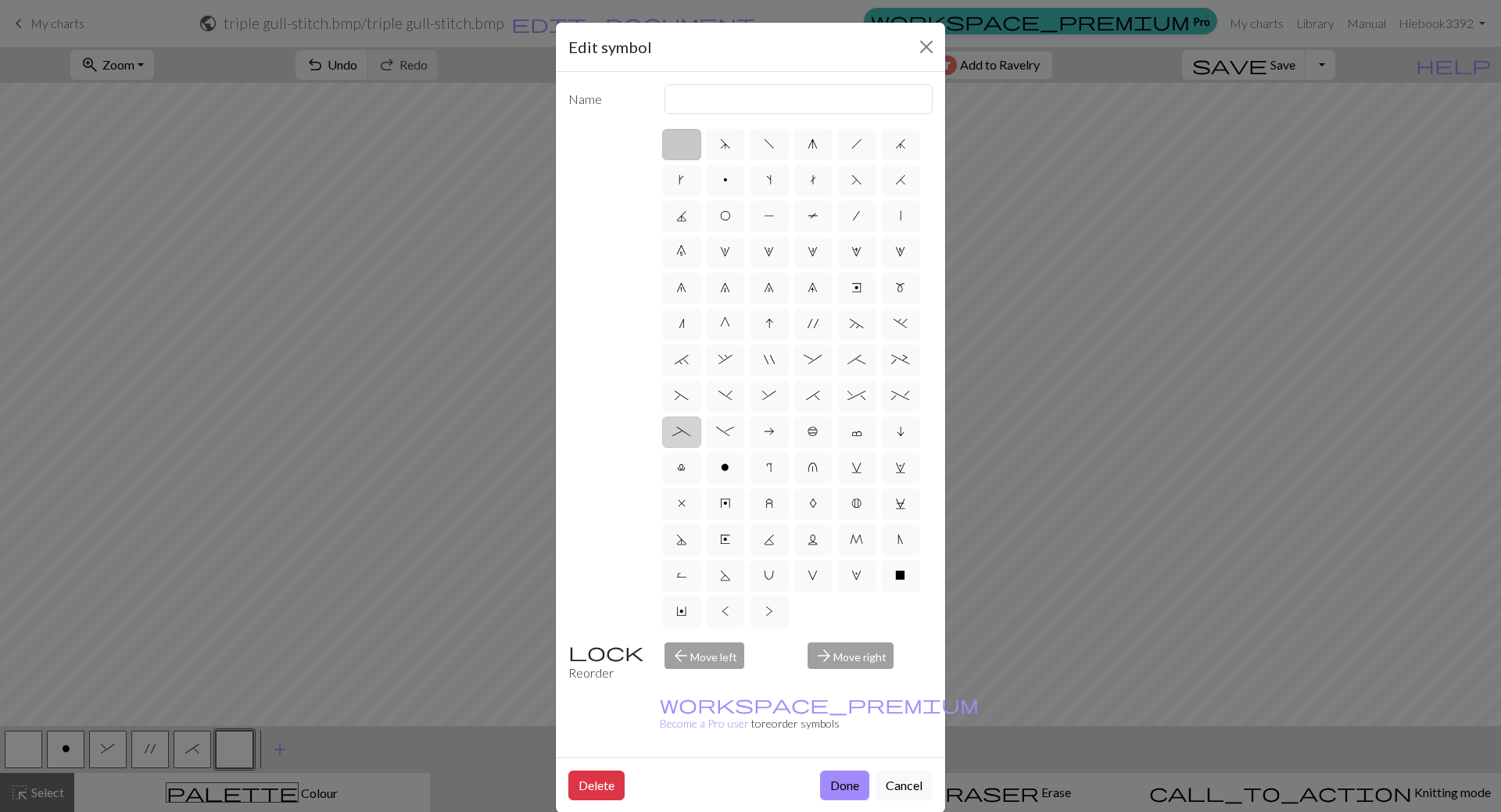
click at [686, 433] on span "_" at bounding box center [681, 432] width 18 height 13
click at [682, 433] on input "_" at bounding box center [677, 426] width 10 height 10
radio input "true"
type input "Left part of left 4+ cable"
click at [848, 771] on button "Done" at bounding box center [844, 785] width 49 height 29
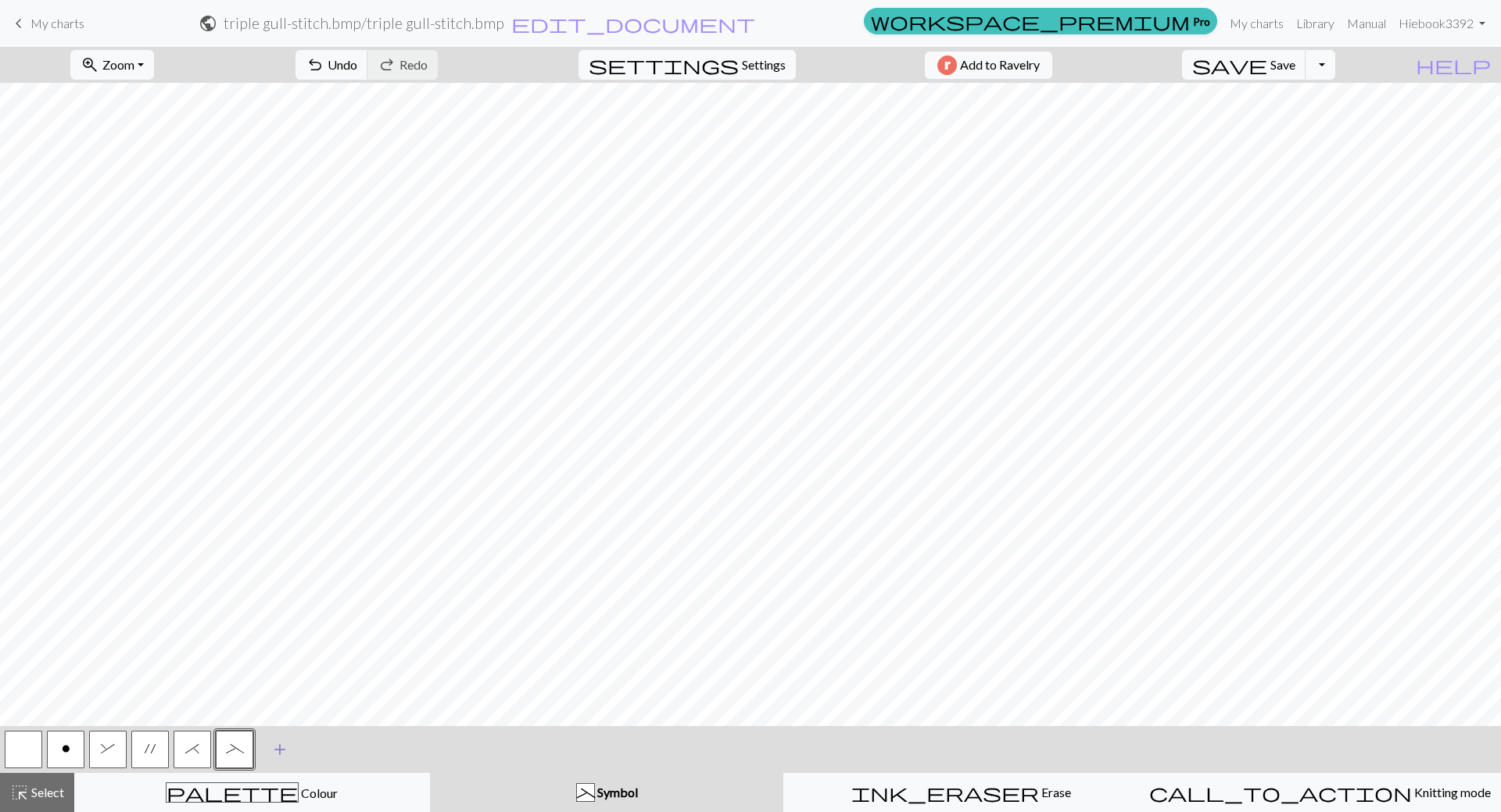
click at [281, 748] on span "add" at bounding box center [280, 749] width 18 height 22
click at [281, 748] on button "button" at bounding box center [276, 749] width 38 height 38
click at [282, 745] on button "button" at bounding box center [276, 749] width 38 height 38
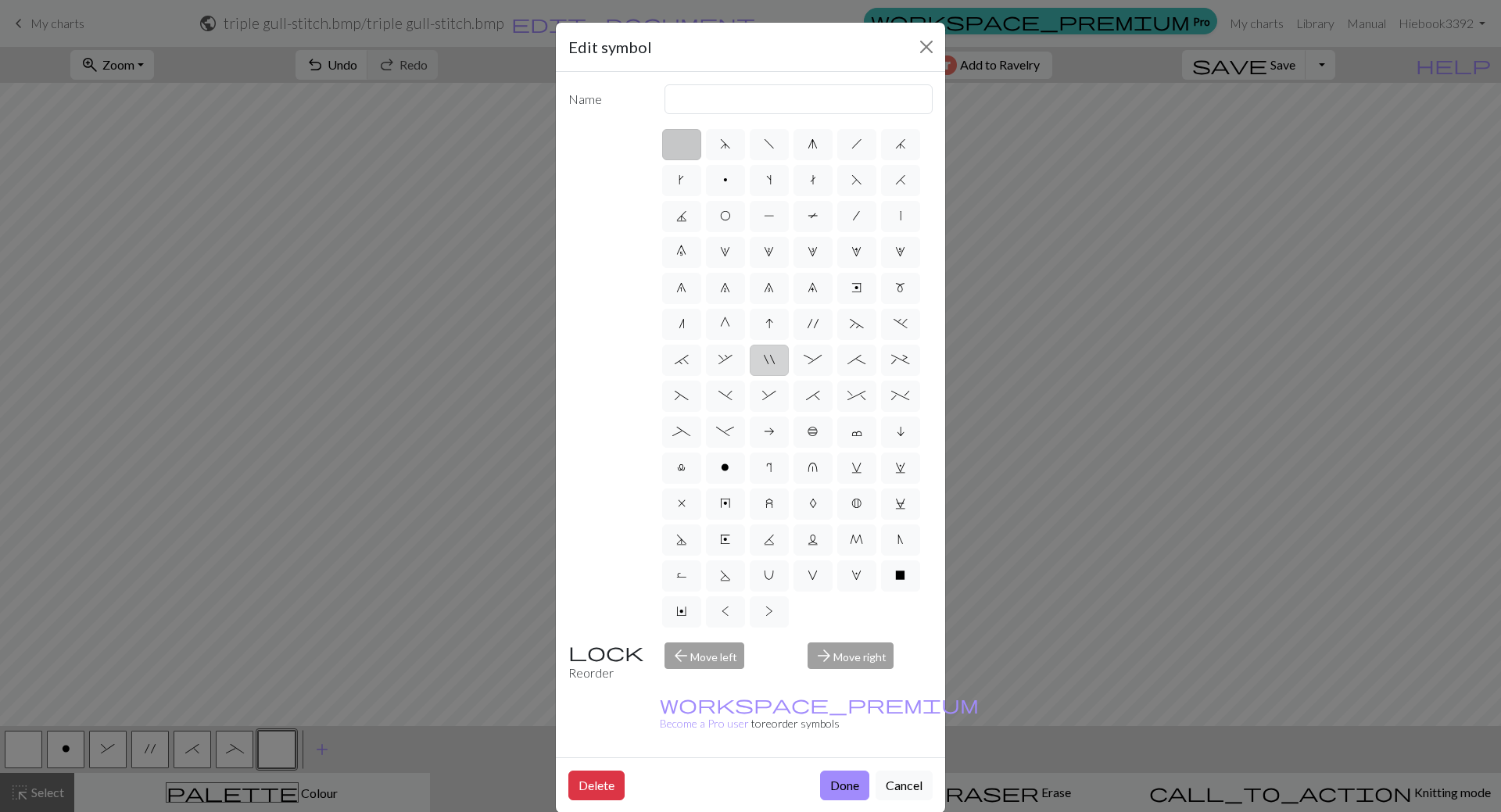
click at [776, 360] on label """ at bounding box center [769, 360] width 39 height 31
click at [774, 360] on input """ at bounding box center [769, 354] width 10 height 10
radio input "true"
type input "cable extra"
click at [841, 771] on button "Done" at bounding box center [844, 785] width 49 height 29
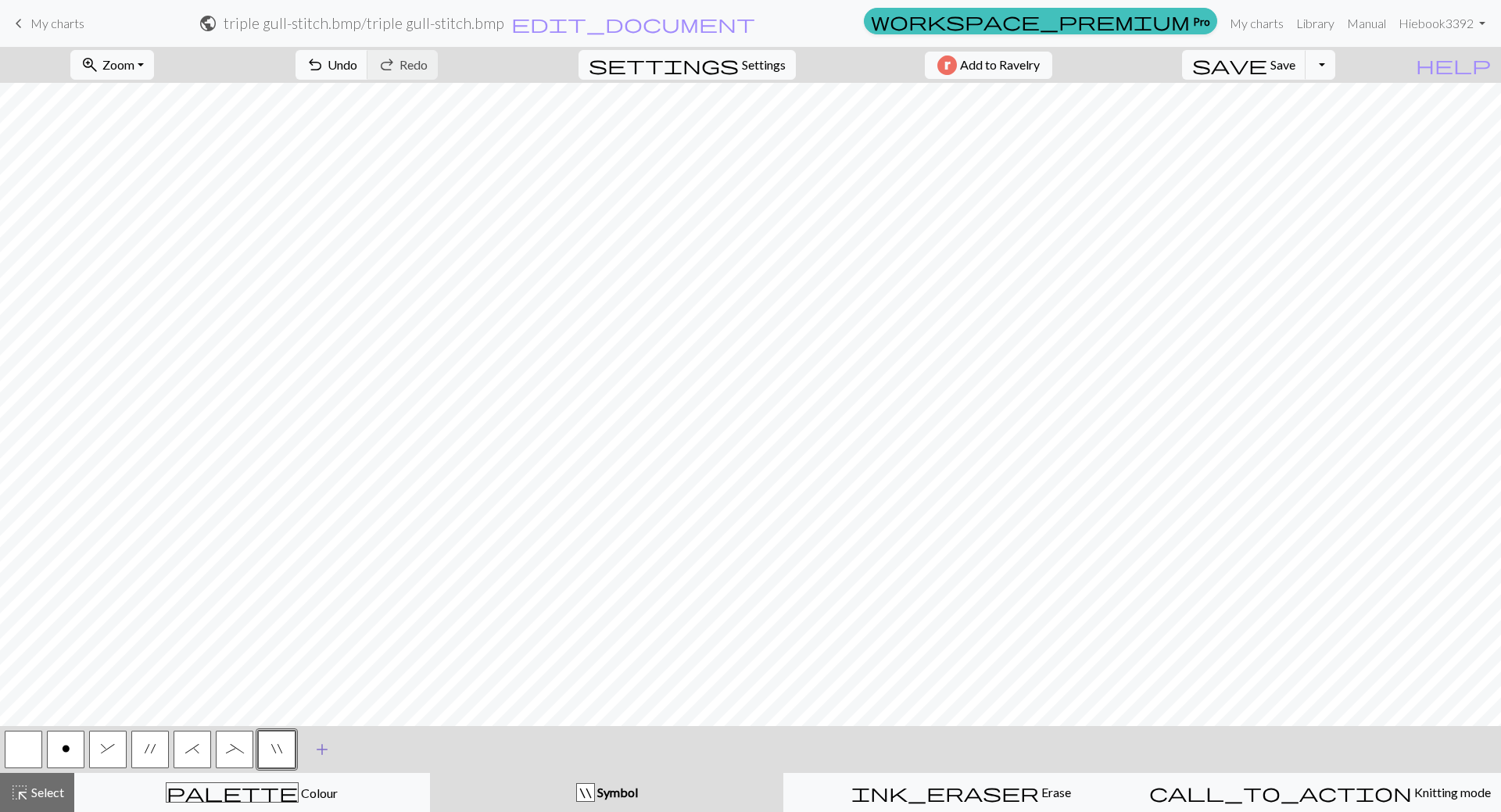
click at [322, 755] on span "add" at bounding box center [322, 749] width 18 height 22
click at [319, 748] on button "button" at bounding box center [319, 749] width 38 height 38
click at [317, 749] on button "button" at bounding box center [319, 749] width 38 height 38
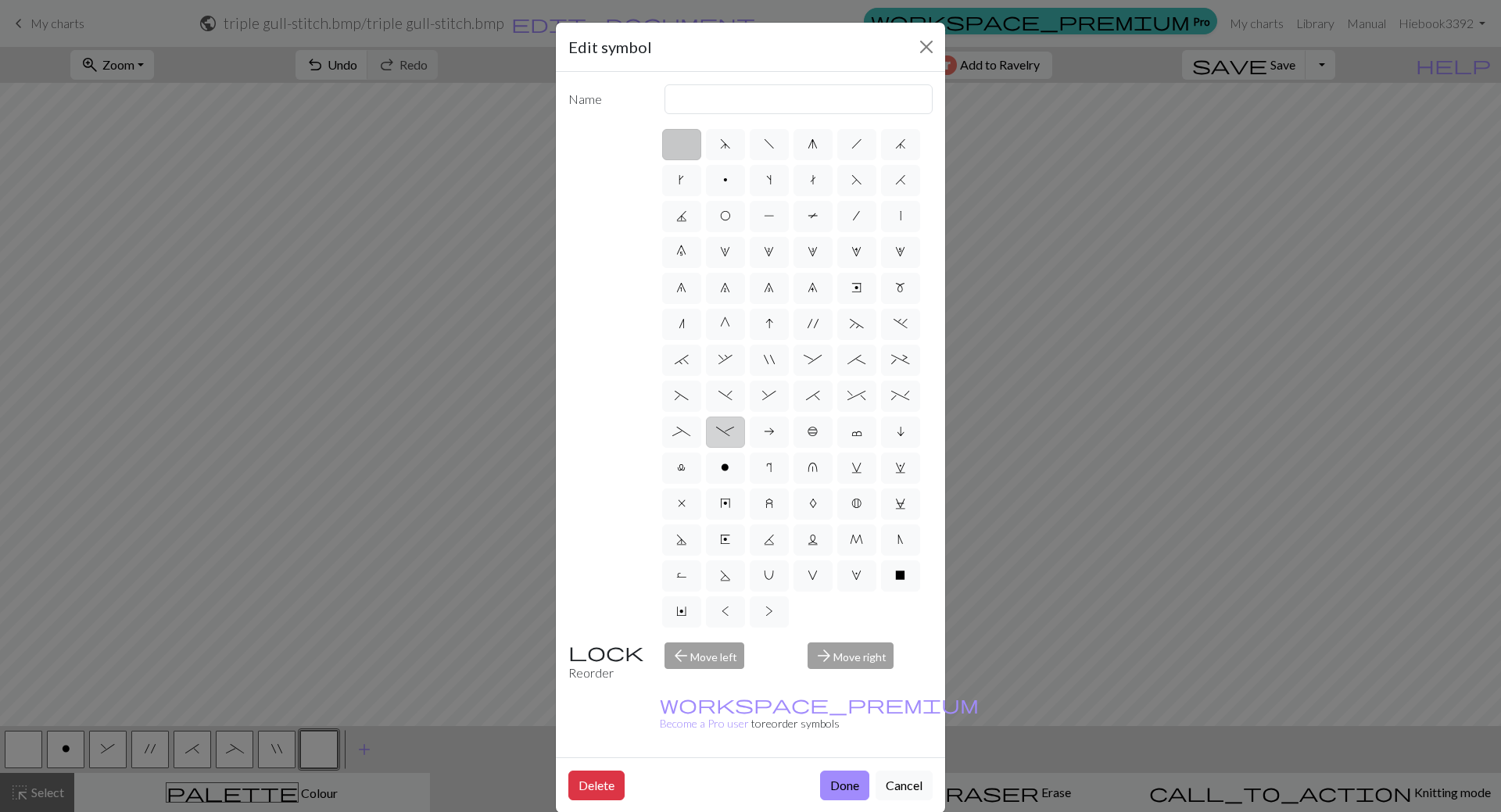
click at [712, 429] on label "-" at bounding box center [726, 433] width 39 height 31
click at [716, 429] on input "-" at bounding box center [721, 426] width 10 height 10
radio input "true"
type input "Right part of left 4+ cable"
click at [850, 771] on button "Done" at bounding box center [844, 785] width 49 height 29
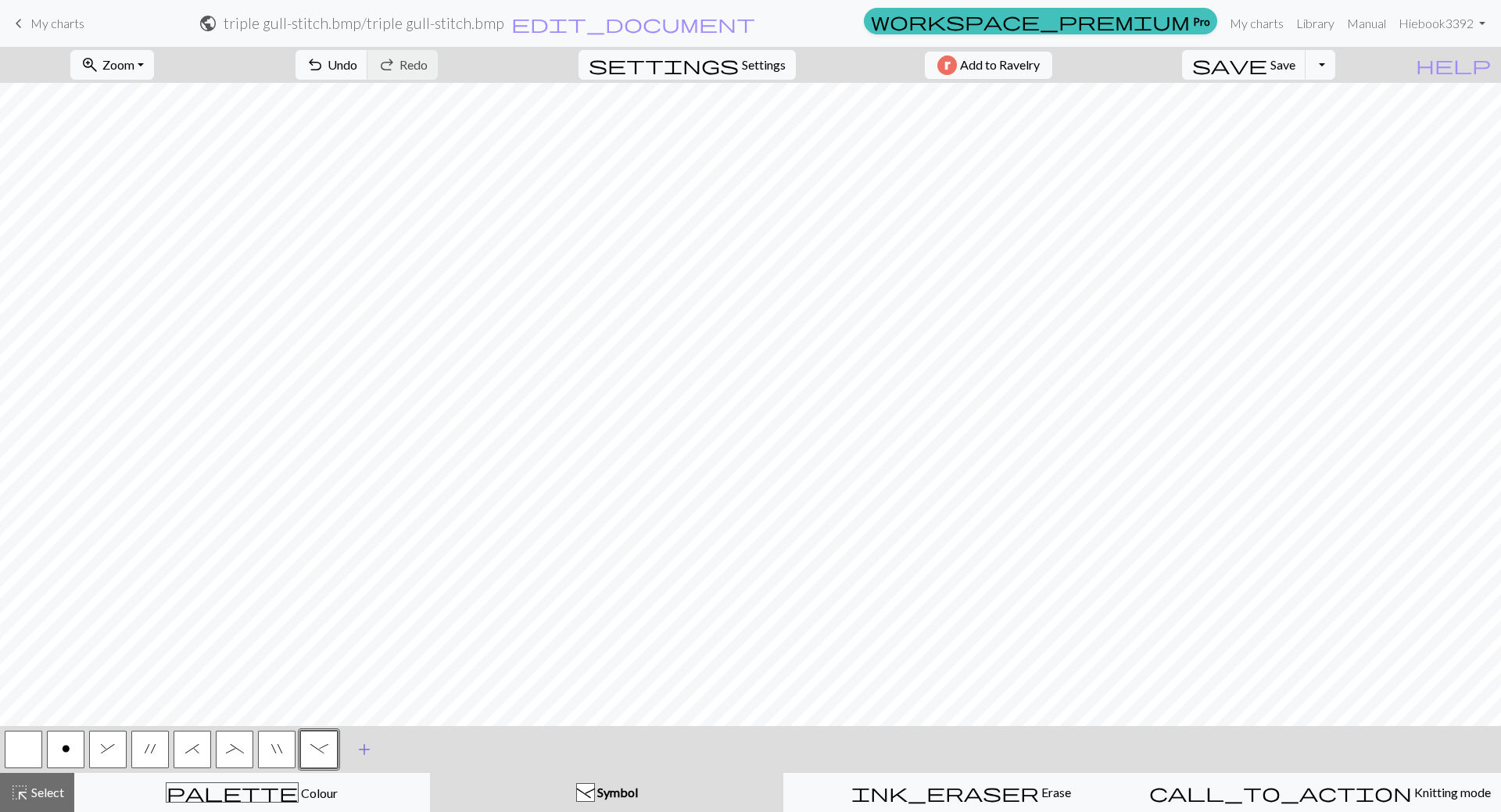
click at [362, 748] on span "add" at bounding box center [364, 749] width 18 height 22
click at [370, 747] on button "button" at bounding box center [361, 749] width 38 height 38
click at [365, 746] on button "button" at bounding box center [361, 749] width 38 height 38
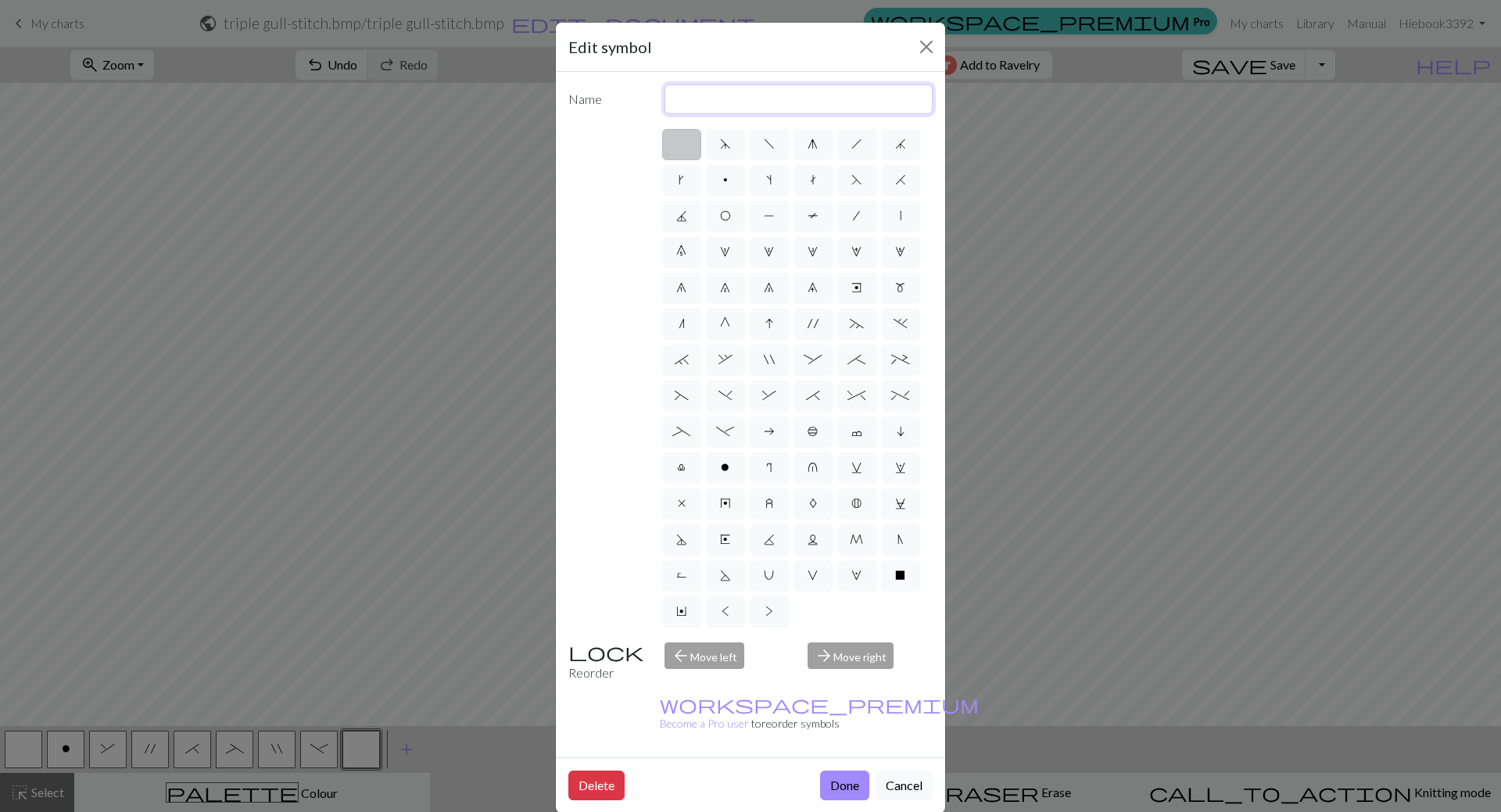
click at [720, 106] on input "text" at bounding box center [799, 99] width 269 height 29
click at [599, 546] on div "d f g h j k p s t F H J O P T / | 0 1 2 3 4 5 6 7 8 9 e m n G I ' ~ . ` , " : ;…" at bounding box center [750, 378] width 365 height 504
click at [602, 247] on div "d f g h j k p s t F H J O P T / | 0 1 2 3 4 5 6 7 8 9 e m n G I ' ~ . ` , " : ;…" at bounding box center [750, 378] width 365 height 504
click at [842, 657] on div "arrow_forward Move right" at bounding box center [870, 662] width 144 height 40
click at [833, 651] on div "arrow_forward Move right" at bounding box center [870, 662] width 144 height 40
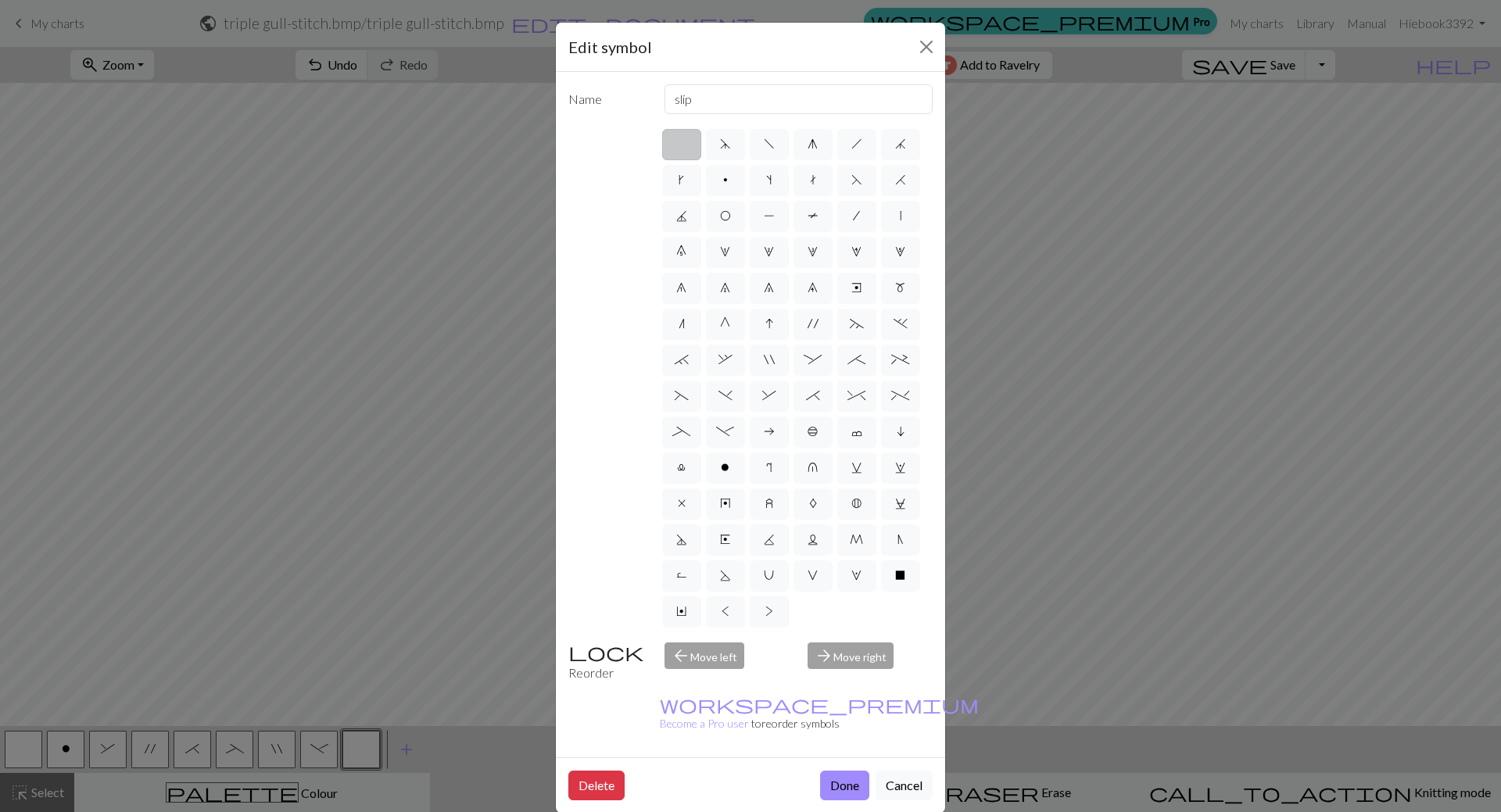
click at [704, 655] on div "arrow_back Move left" at bounding box center [727, 662] width 144 height 40
click at [722, 99] on input "slip" at bounding box center [799, 99] width 269 height 29
type input "slip wyif"
click at [821, 567] on label "V" at bounding box center [813, 576] width 39 height 31
click at [818, 567] on input "V" at bounding box center [812, 571] width 10 height 10
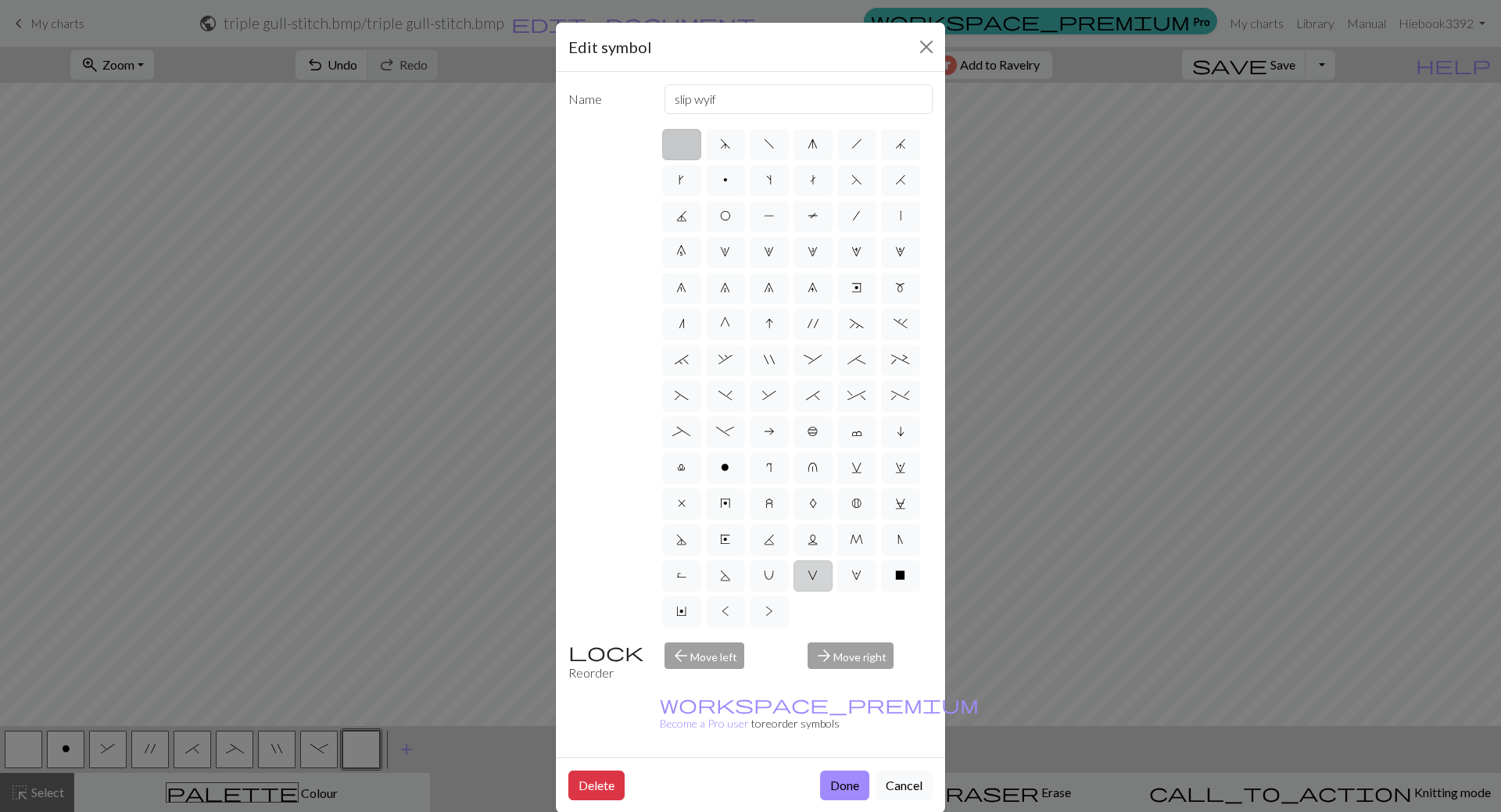
radio input "true"
type input "sl1 purlwise"
click at [849, 579] on label "W" at bounding box center [856, 576] width 39 height 31
click at [852, 576] on input "W" at bounding box center [856, 571] width 10 height 10
radio input "true"
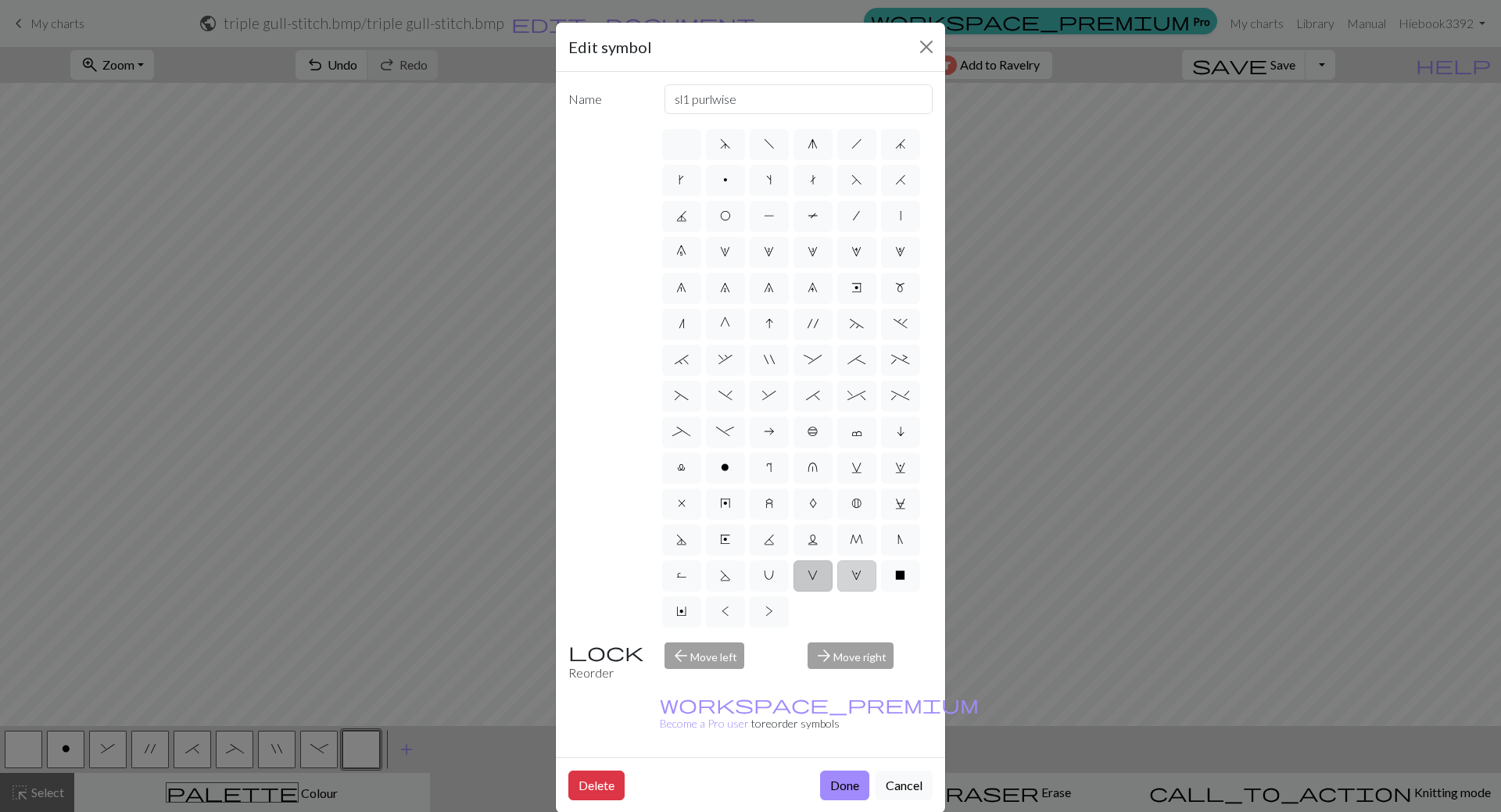
type input "k1, yo, k1"
click at [773, 583] on label "U" at bounding box center [769, 576] width 39 height 31
click at [773, 576] on input "U" at bounding box center [769, 571] width 10 height 10
radio input "true"
type input "eyelet"
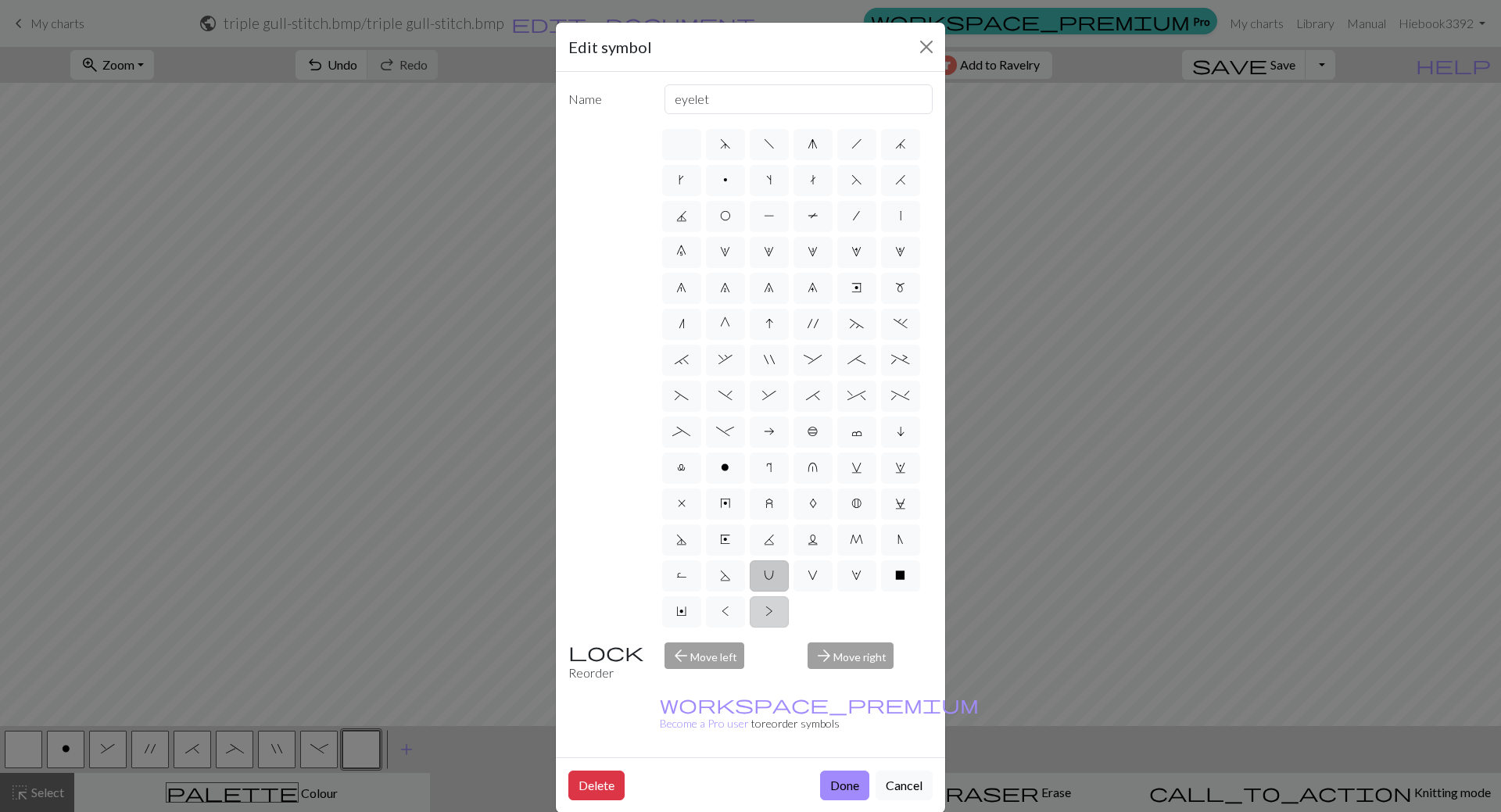
click at [771, 610] on span ">" at bounding box center [769, 611] width 7 height 13
click at [771, 610] on input ">" at bounding box center [770, 607] width 10 height 10
radio input "true"
type input "twisted purl"
click at [860, 535] on span "M" at bounding box center [856, 539] width 13 height 13
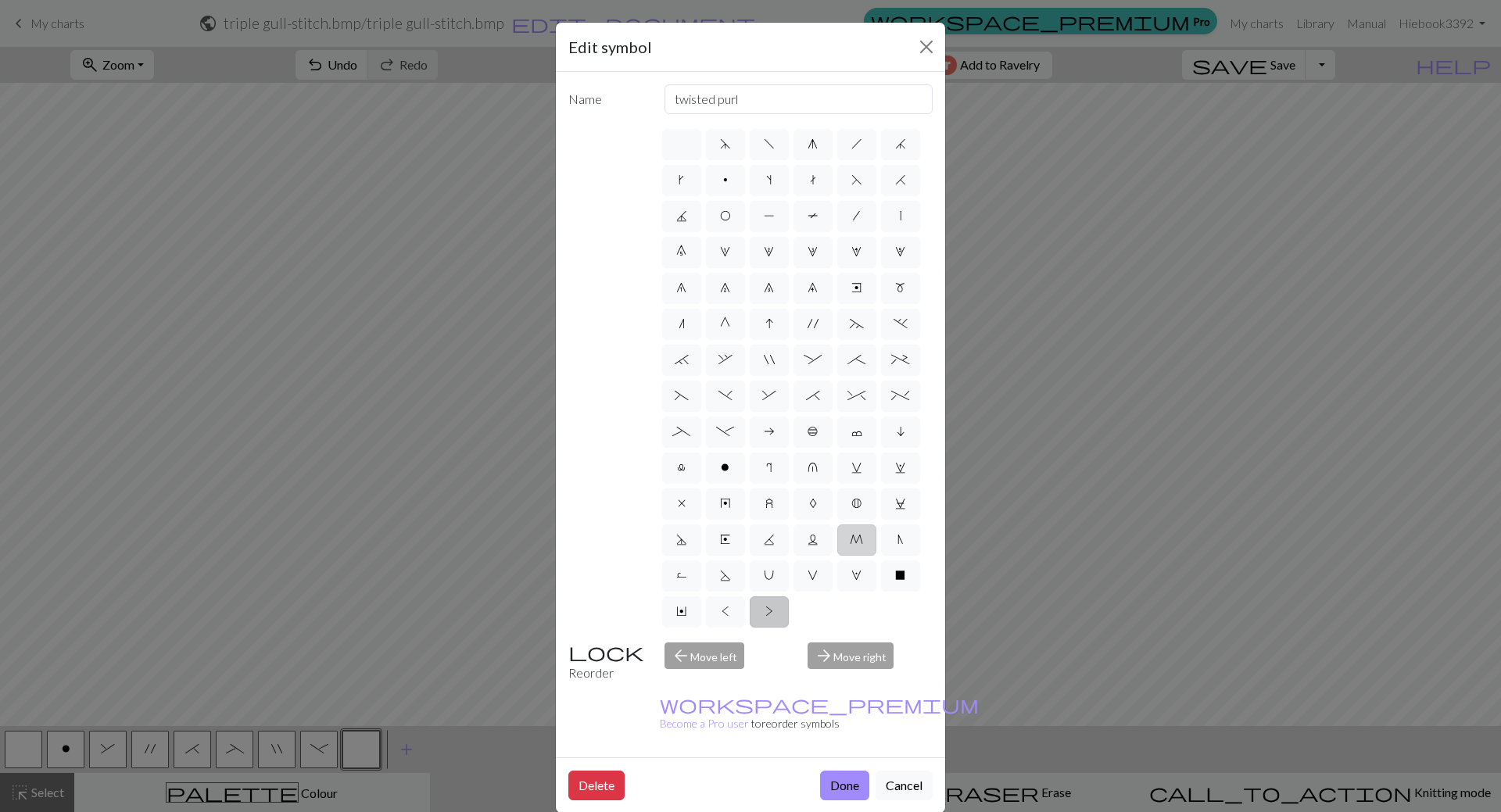
click at [860, 535] on input "M" at bounding box center [855, 535] width 10 height 10
radio input "true"
type input "m1"
click at [895, 530] on label "N" at bounding box center [901, 540] width 39 height 31
click at [898, 530] on input "N" at bounding box center [902, 535] width 10 height 10
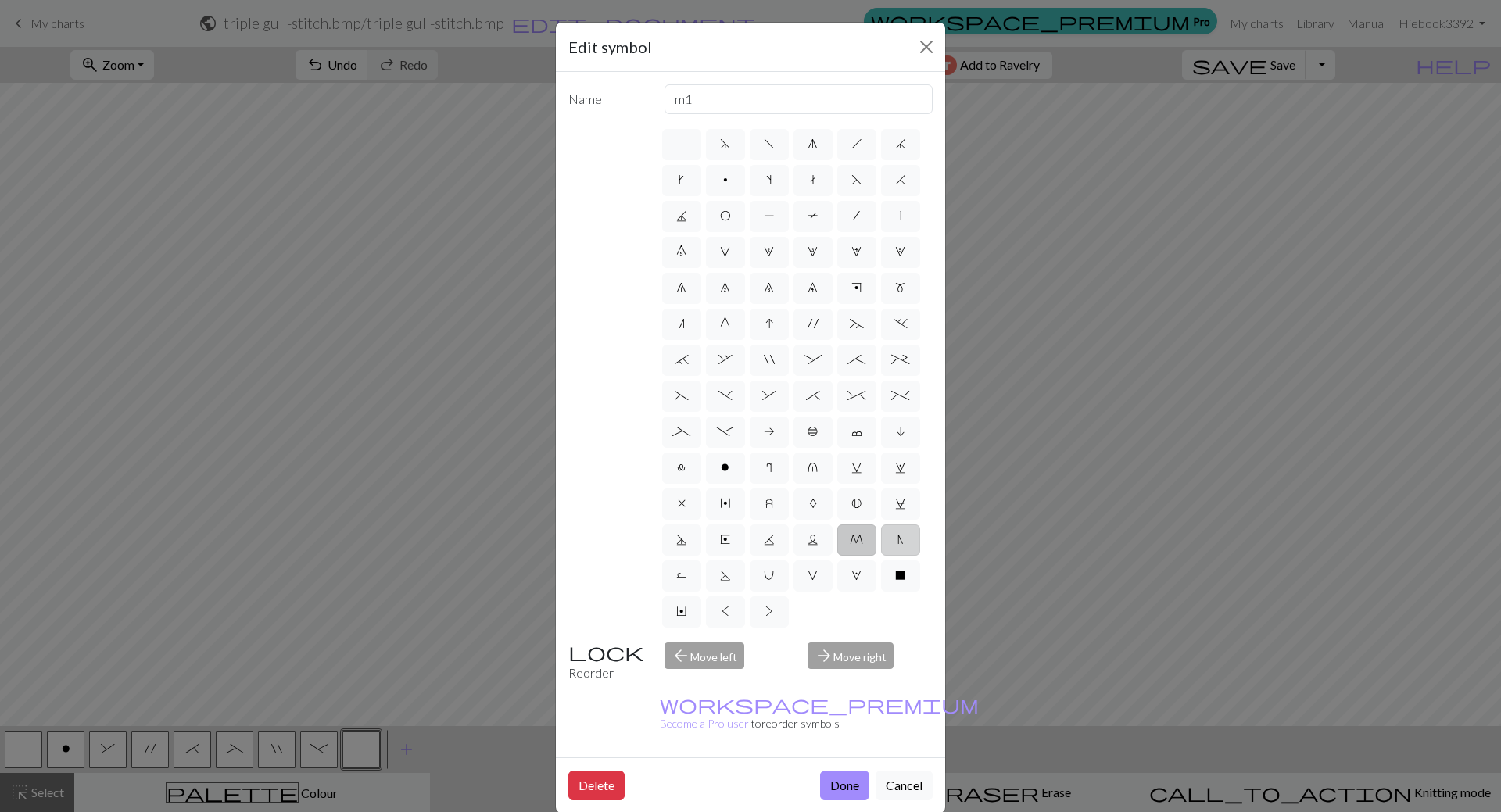
radio input "true"
type input "skp"
click at [717, 582] on label "S" at bounding box center [726, 576] width 39 height 31
click at [720, 576] on input "S" at bounding box center [725, 571] width 10 height 10
radio input "true"
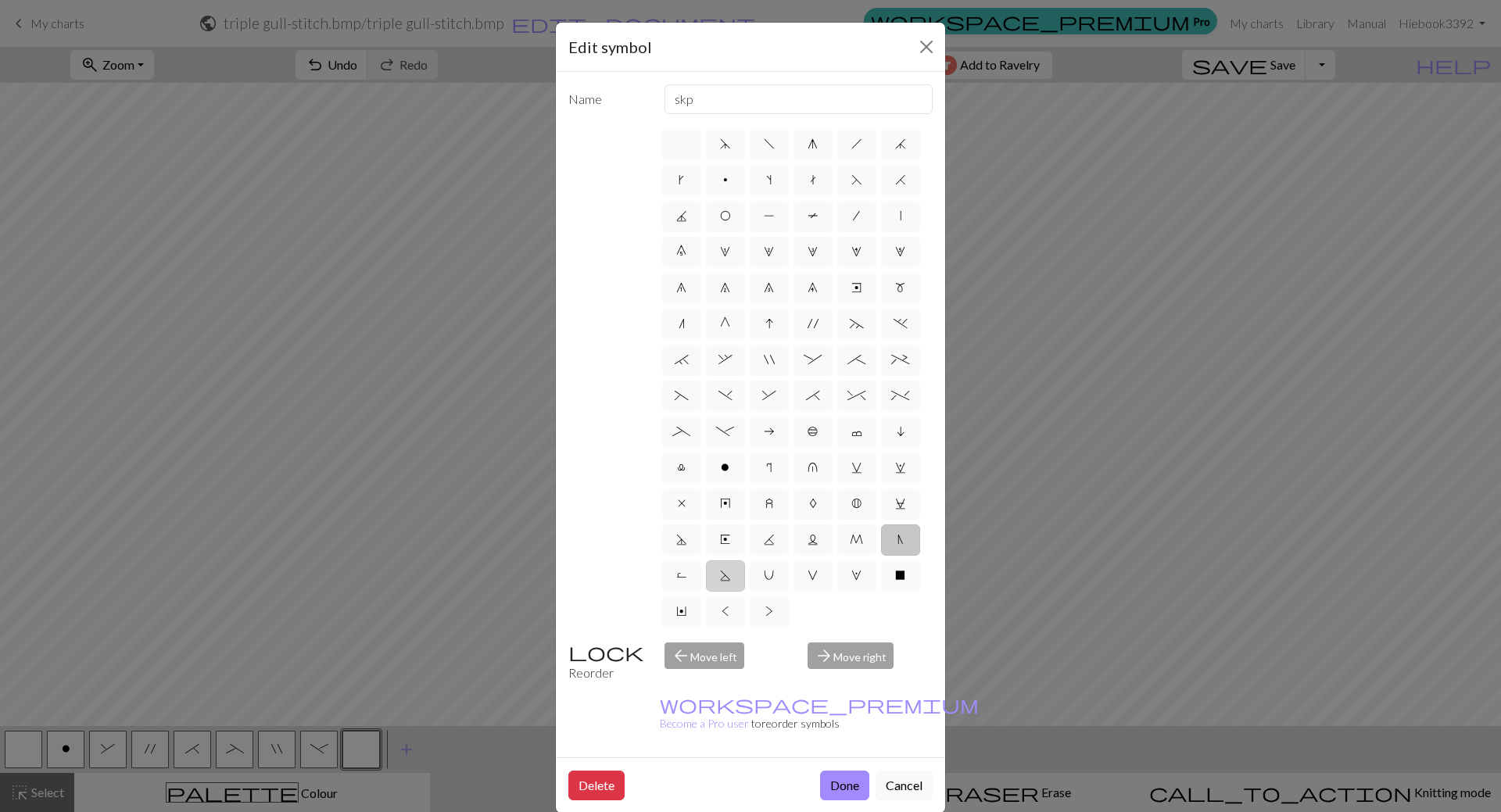
type input "p2tog tbl"
click at [686, 578] on span "R" at bounding box center [681, 575] width 11 height 13
click at [686, 576] on input "R" at bounding box center [681, 571] width 10 height 10
radio input "true"
type input "purl by wrapping yarn over"
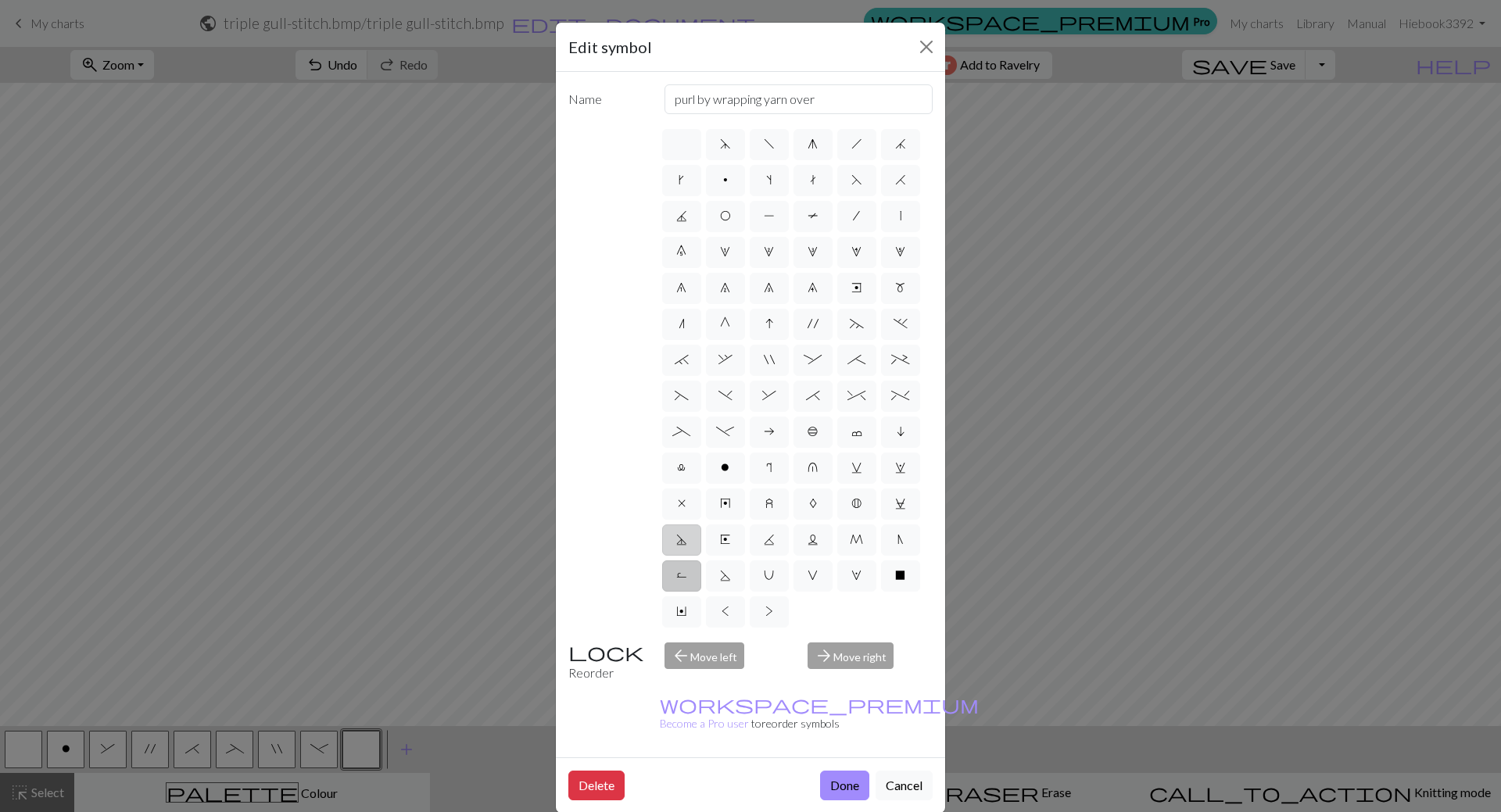
click at [684, 546] on label "D" at bounding box center [681, 540] width 39 height 31
click at [684, 540] on input "D" at bounding box center [681, 535] width 10 height 10
radio input "true"
type input "Purl-side double decrease"
click at [729, 537] on span "E" at bounding box center [725, 539] width 10 height 13
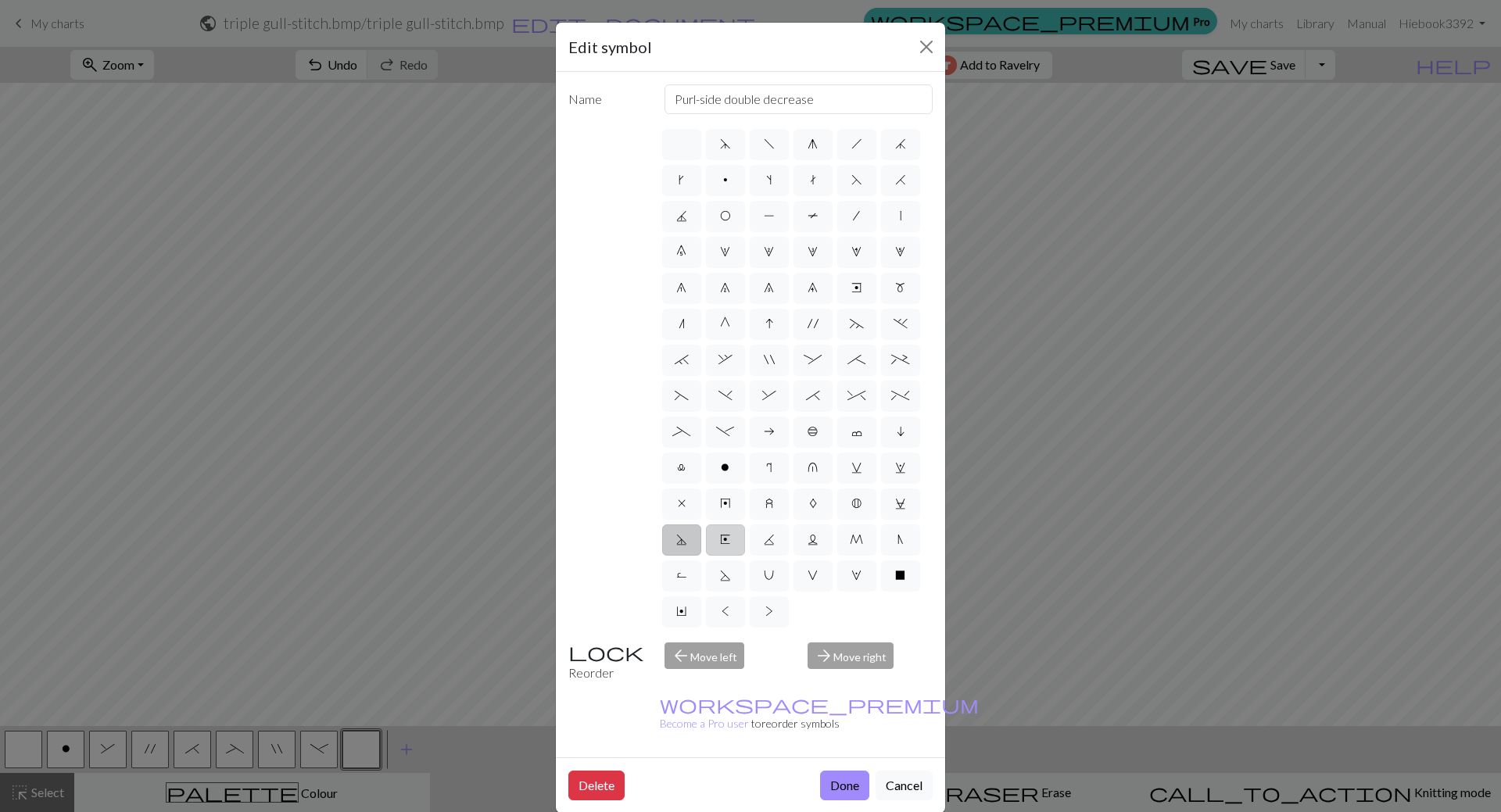
click at [729, 537] on input "E" at bounding box center [725, 535] width 10 height 10
radio input "true"
type input "Left end"
click at [768, 534] on span "K" at bounding box center [770, 539] width 11 height 13
click at [768, 534] on input "K" at bounding box center [769, 535] width 10 height 10
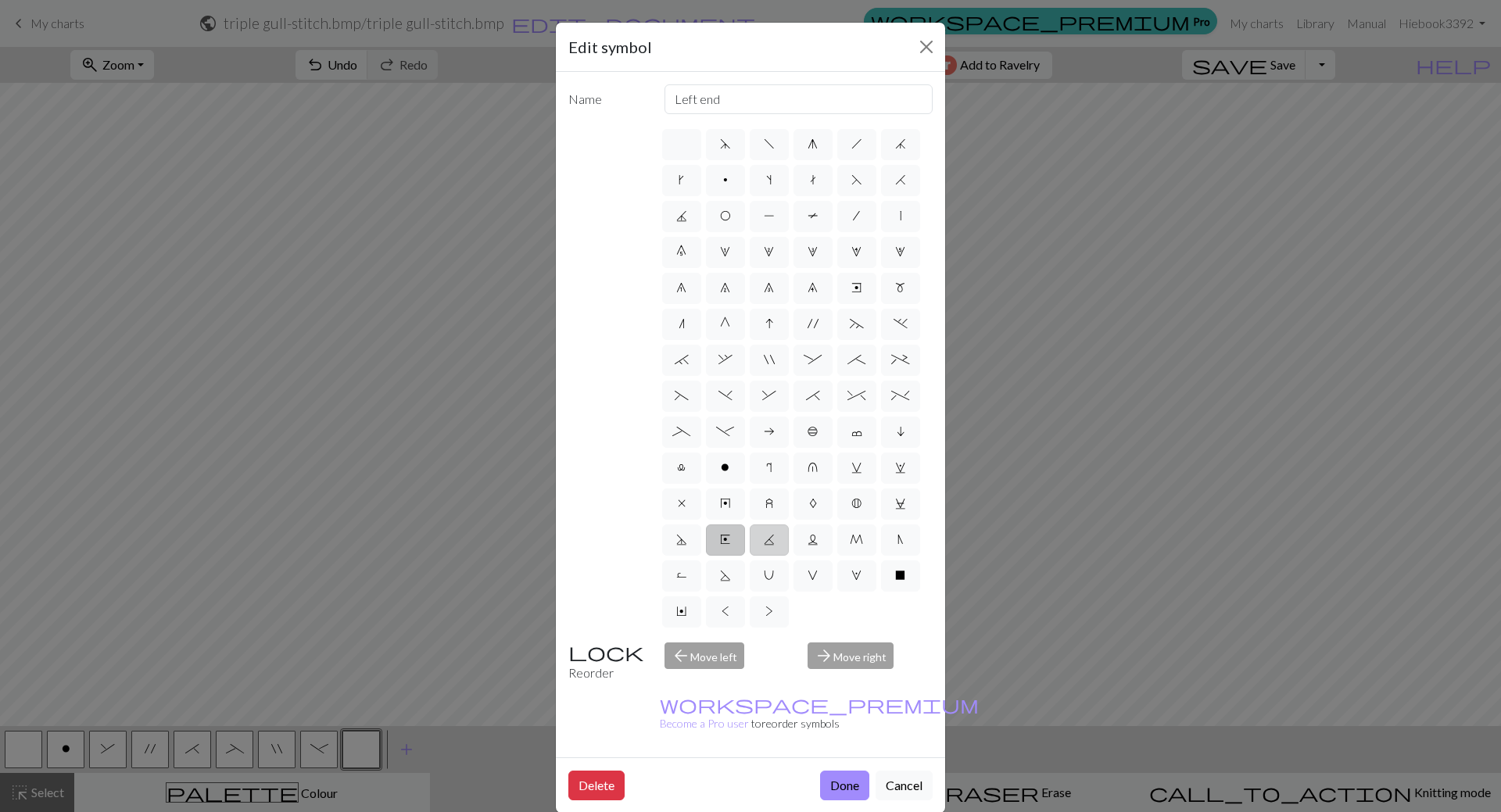
radio input "true"
type input "p2tog tbl"
click at [815, 536] on span "L" at bounding box center [813, 539] width 11 height 13
click at [815, 536] on input "L" at bounding box center [812, 535] width 10 height 10
radio input "true"
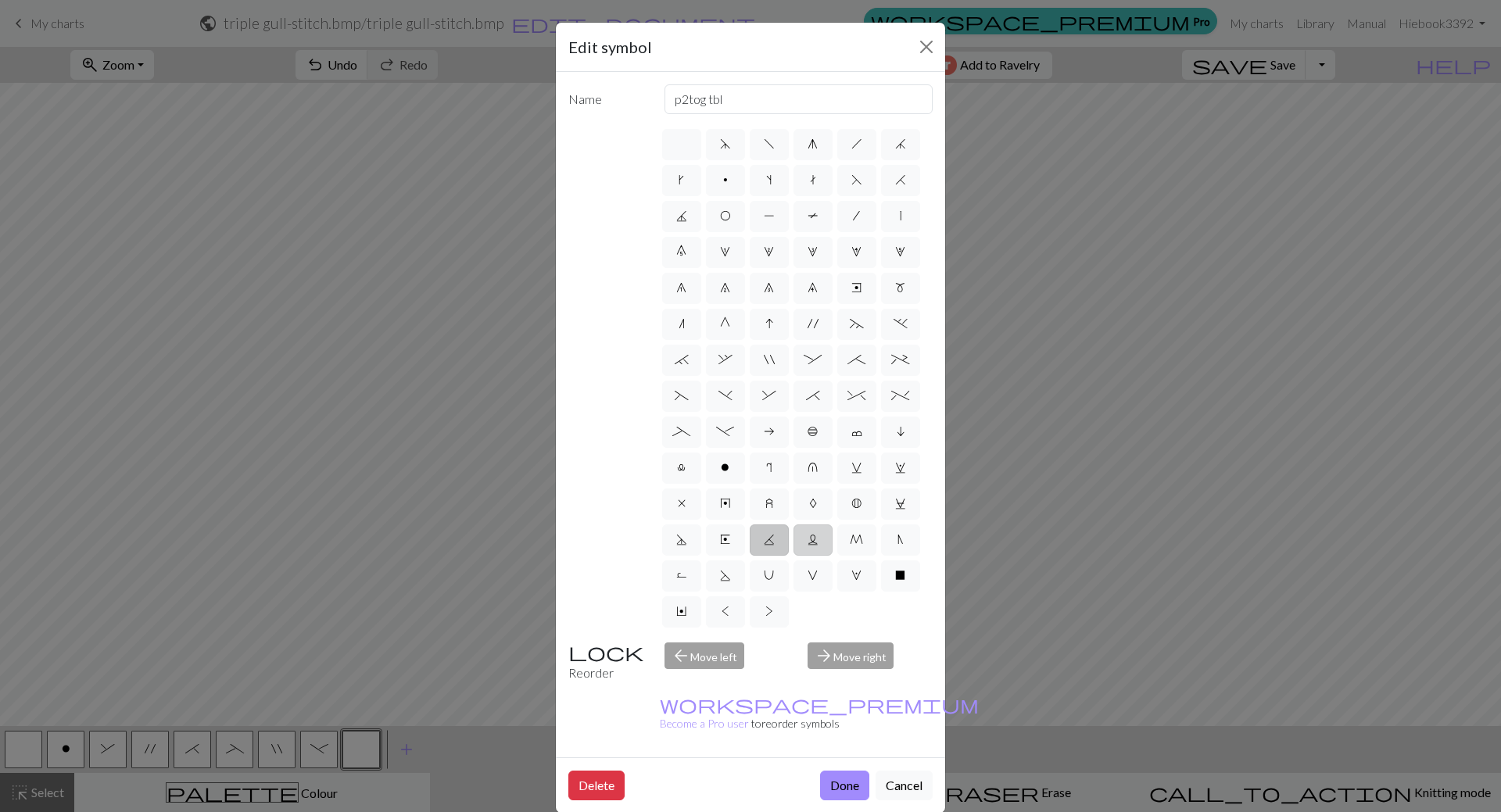
type input "Twisted reverse stitch"
click at [862, 527] on label "M" at bounding box center [856, 540] width 39 height 31
click at [860, 530] on input "M" at bounding box center [855, 535] width 10 height 10
radio input "true"
type input "m1"
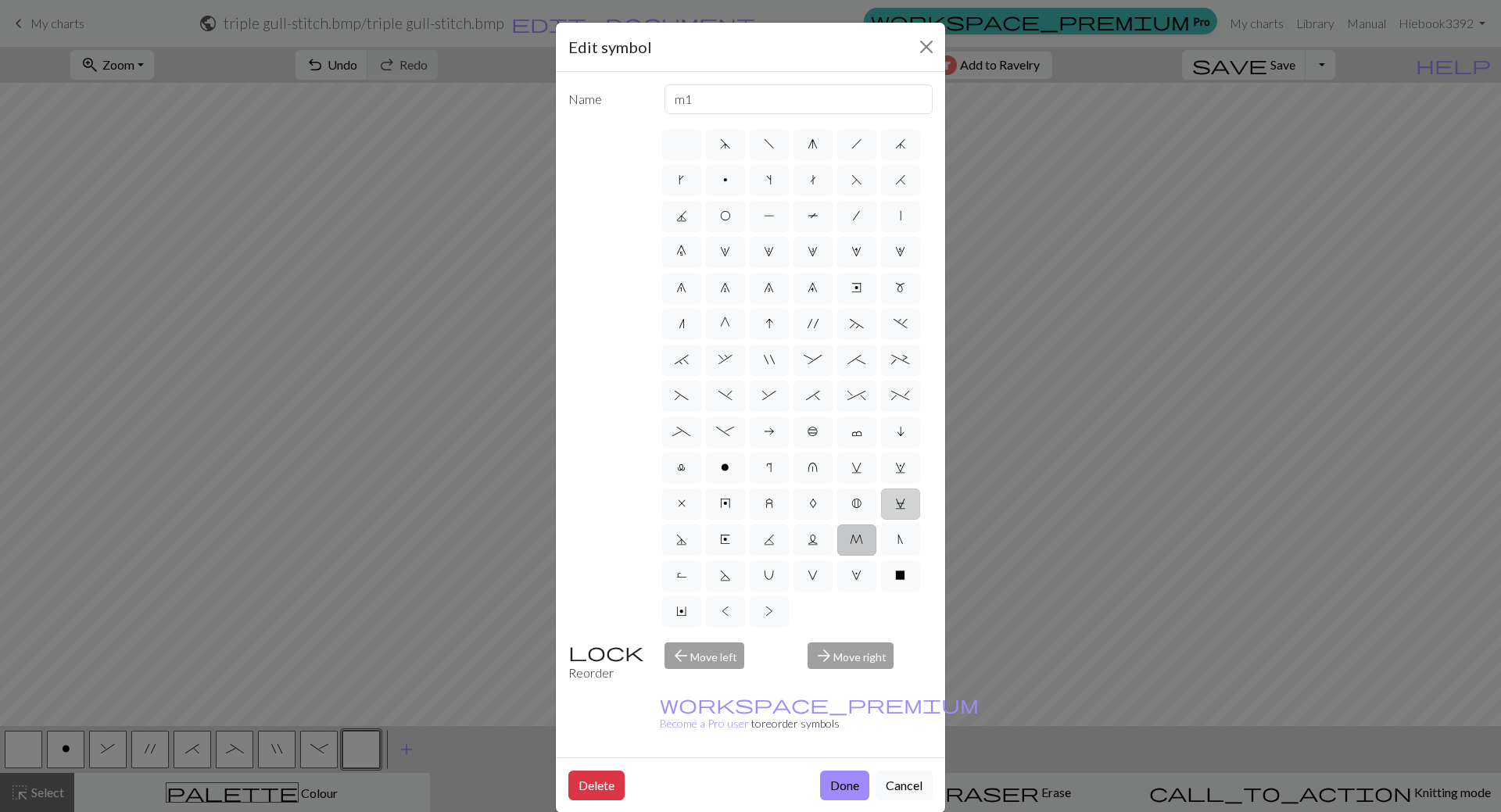
click at [893, 500] on label "C" at bounding box center [901, 505] width 39 height 31
click at [895, 500] on input "C" at bounding box center [900, 499] width 10 height 10
radio input "true"
type input "slp wyif"
click at [895, 471] on span "w" at bounding box center [901, 468] width 11 height 13
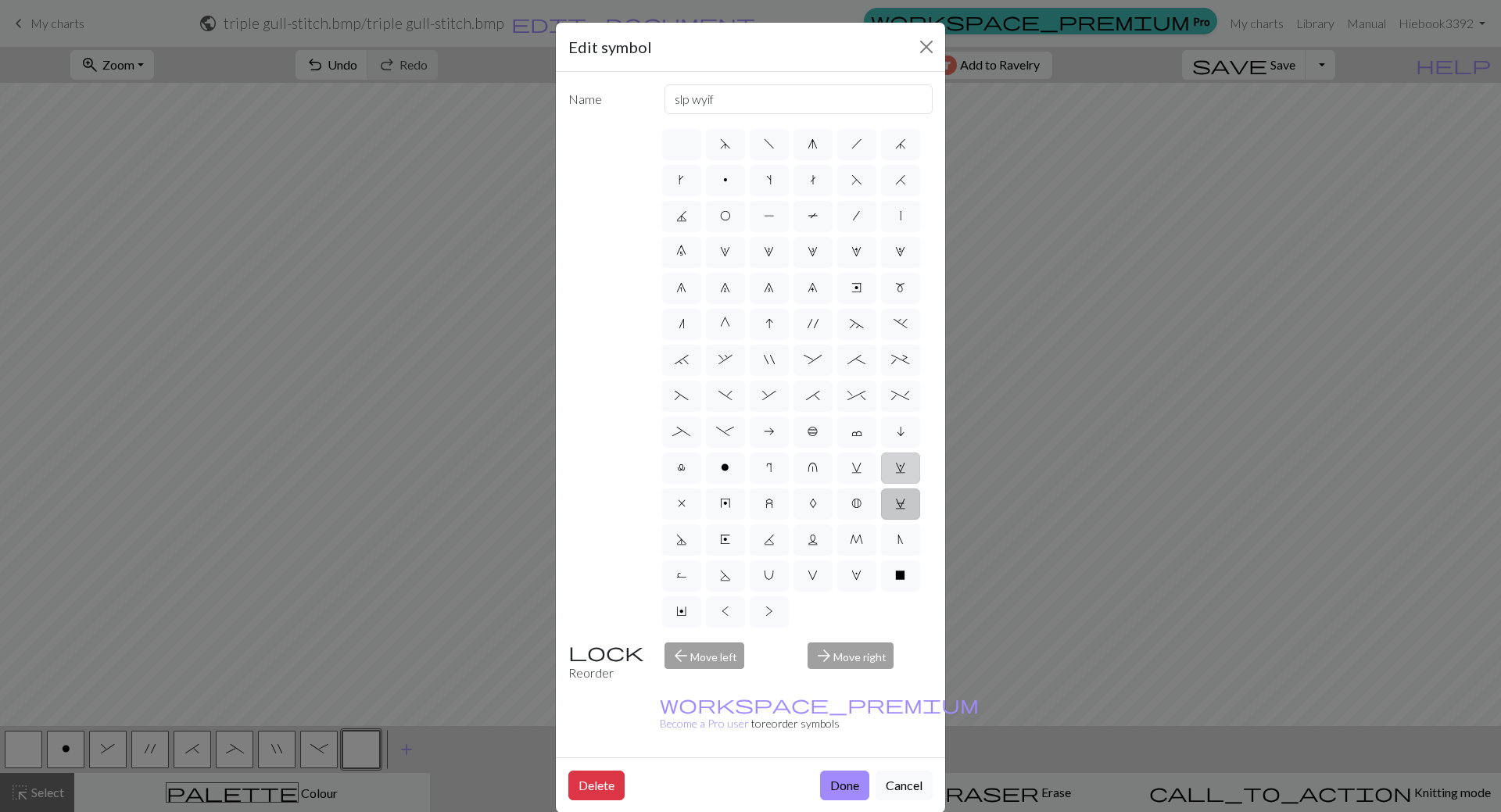
click at [895, 469] on input "w" at bounding box center [900, 463] width 10 height 10
radio input "true"
type input "p1, yo, p1"
click at [903, 493] on label "C" at bounding box center [901, 505] width 39 height 31
click at [903, 494] on input "C" at bounding box center [900, 499] width 10 height 10
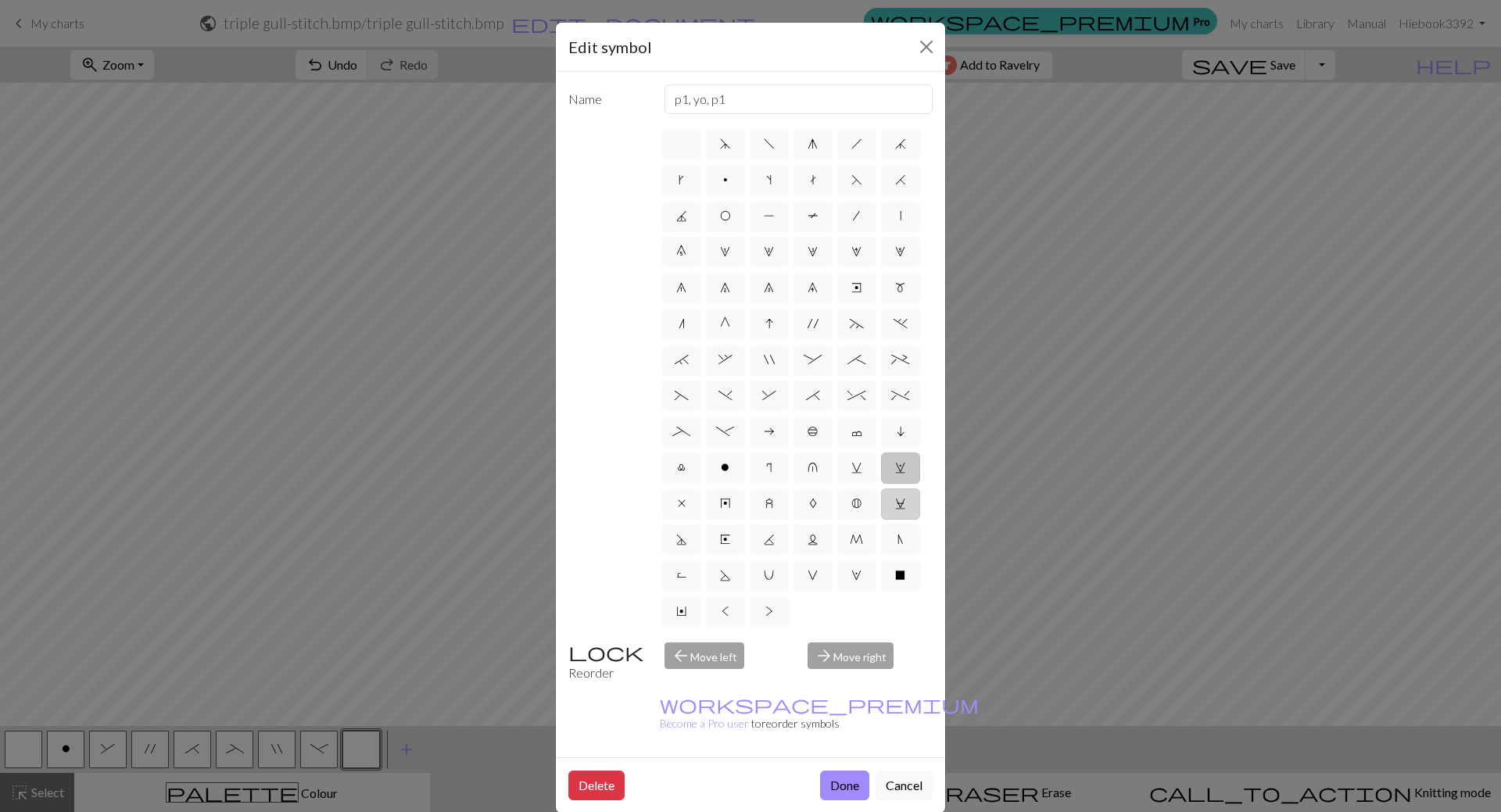
radio input "true"
type input "slp wyif"
click at [893, 434] on label "i" at bounding box center [901, 433] width 39 height 31
click at [897, 433] on input "i" at bounding box center [902, 426] width 10 height 10
radio input "true"
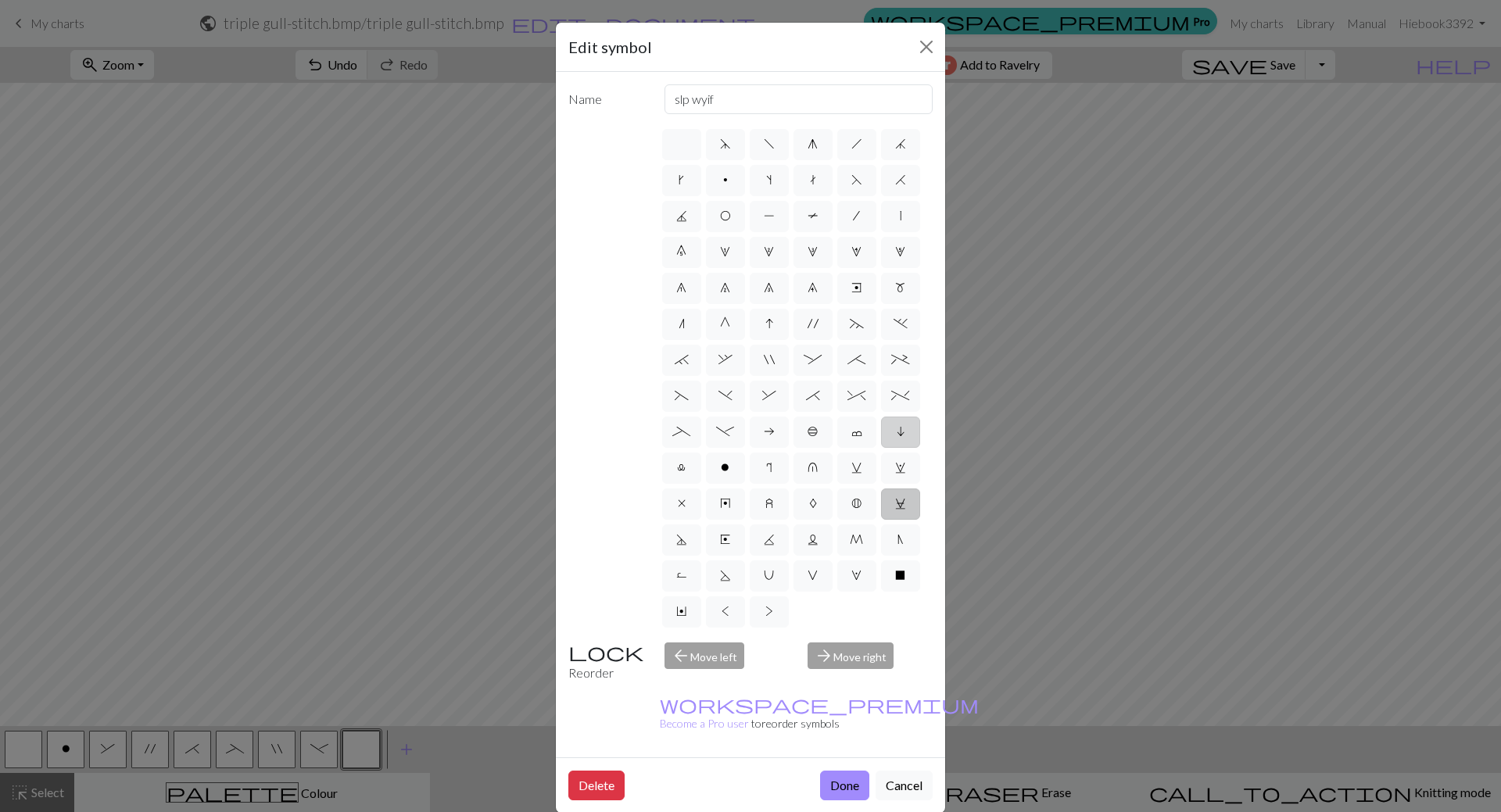
type input "skpo"
click at [901, 498] on span "C" at bounding box center [901, 504] width 11 height 13
click at [901, 498] on input "C" at bounding box center [900, 499] width 10 height 10
radio input "true"
type input "slp wyif"
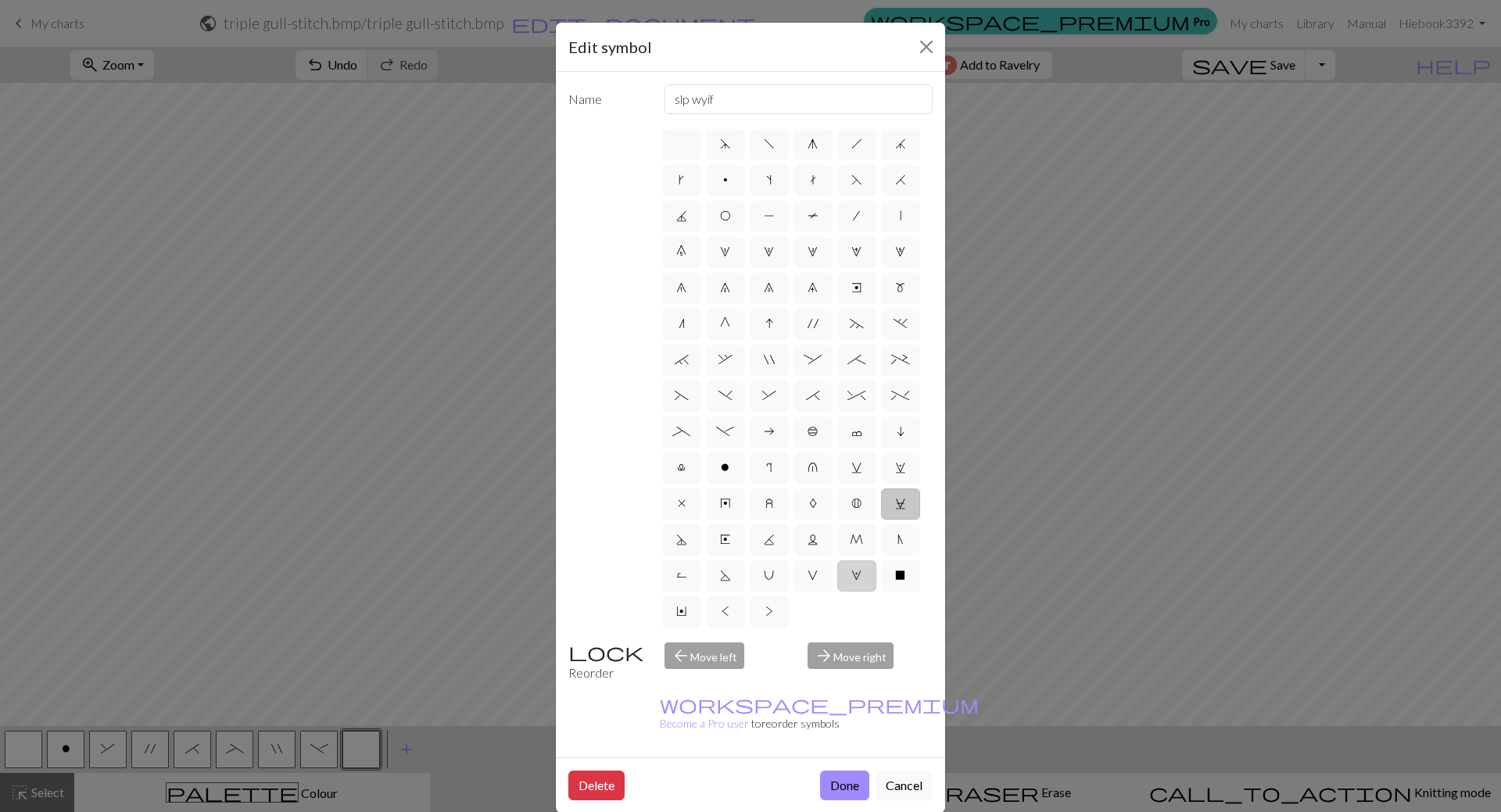
click at [863, 565] on label "W" at bounding box center [856, 576] width 39 height 31
click at [862, 566] on input "W" at bounding box center [856, 571] width 10 height 10
radio input "true"
type input "k1, yo, k1"
click at [804, 574] on label "V" at bounding box center [813, 576] width 39 height 31
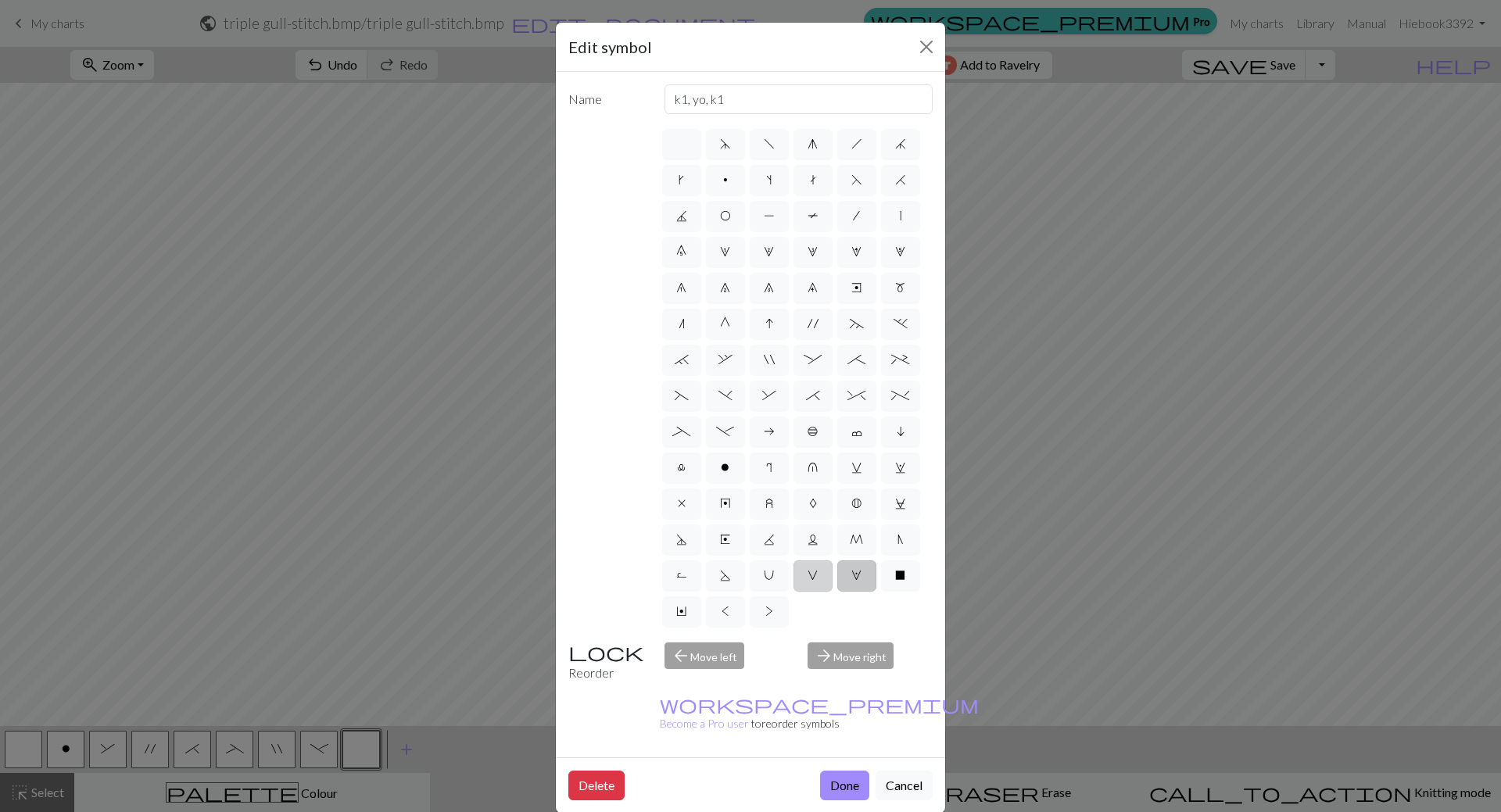
click at [808, 574] on input "V" at bounding box center [812, 571] width 10 height 10
radio input "true"
type input "sl1 purlwise"
click at [902, 498] on span "C" at bounding box center [901, 504] width 11 height 13
click at [902, 498] on input "C" at bounding box center [900, 499] width 10 height 10
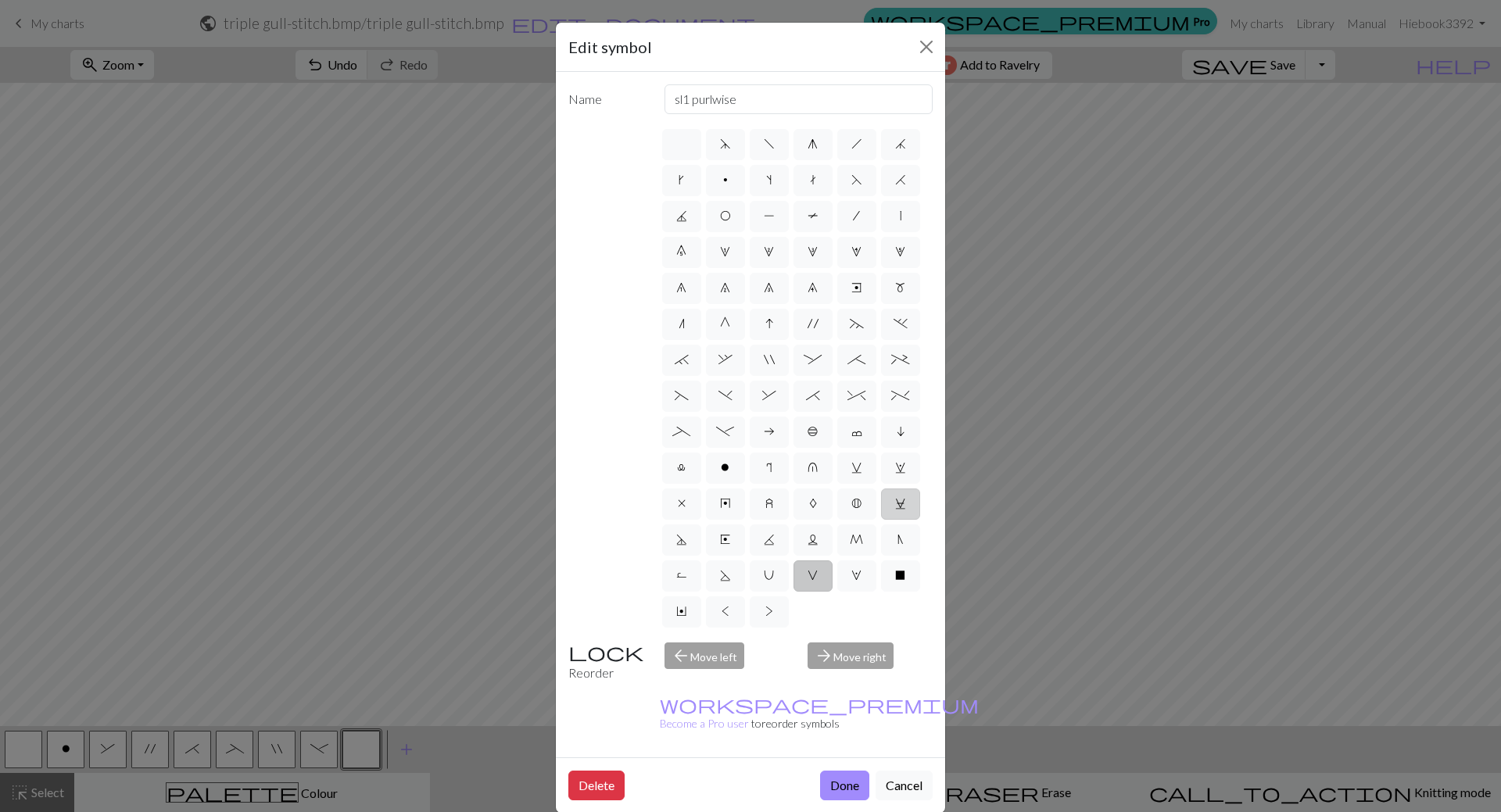
radio input "true"
type input "slp wyif"
click at [727, 324] on span "G" at bounding box center [725, 324] width 10 height 13
click at [727, 324] on input "G" at bounding box center [725, 319] width 10 height 10
radio input "true"
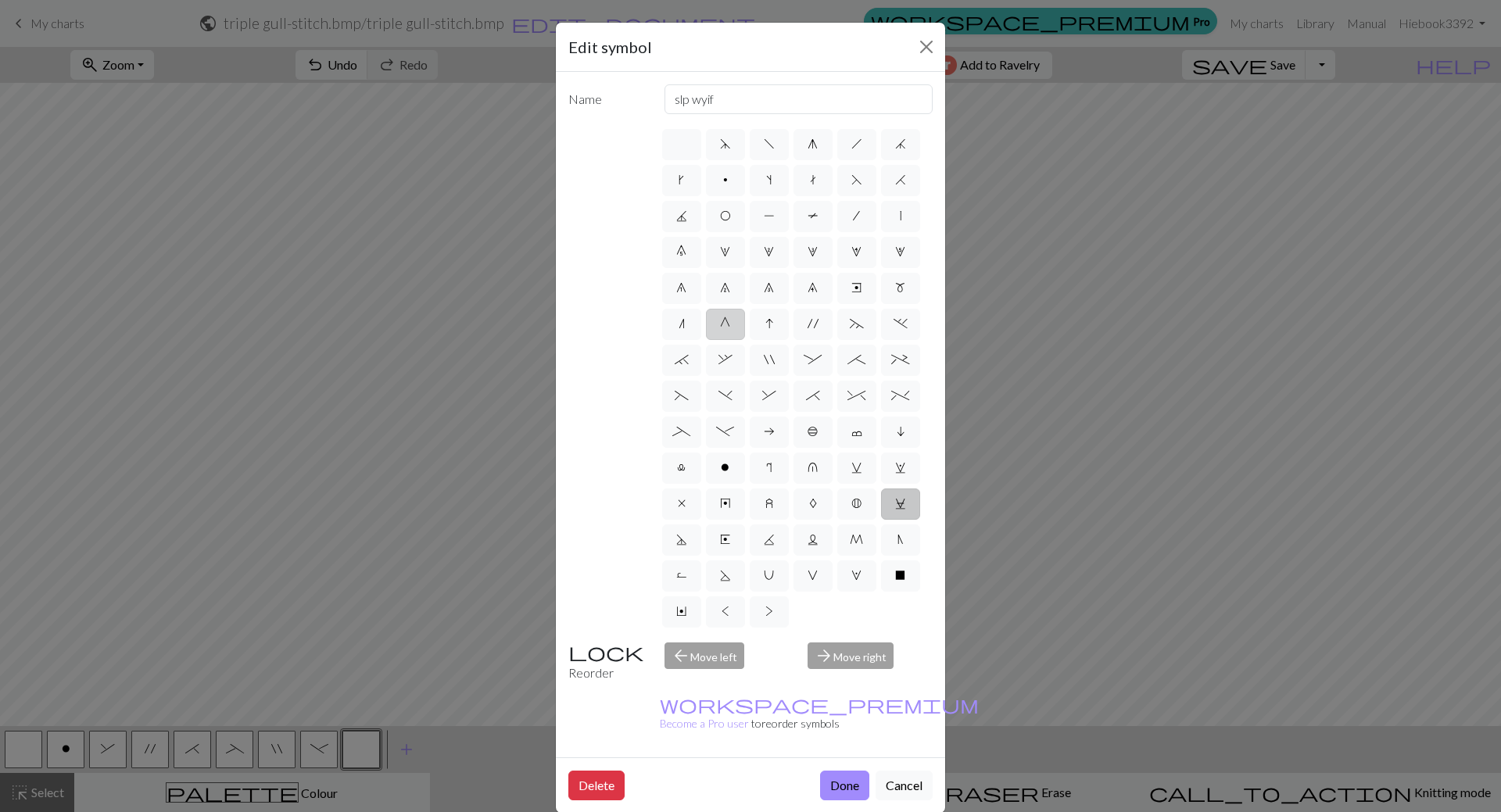
type input "psso"
click at [692, 327] on label "n" at bounding box center [681, 324] width 39 height 31
click at [689, 324] on input "n" at bounding box center [683, 319] width 10 height 10
radio input "true"
type input "k2tog"
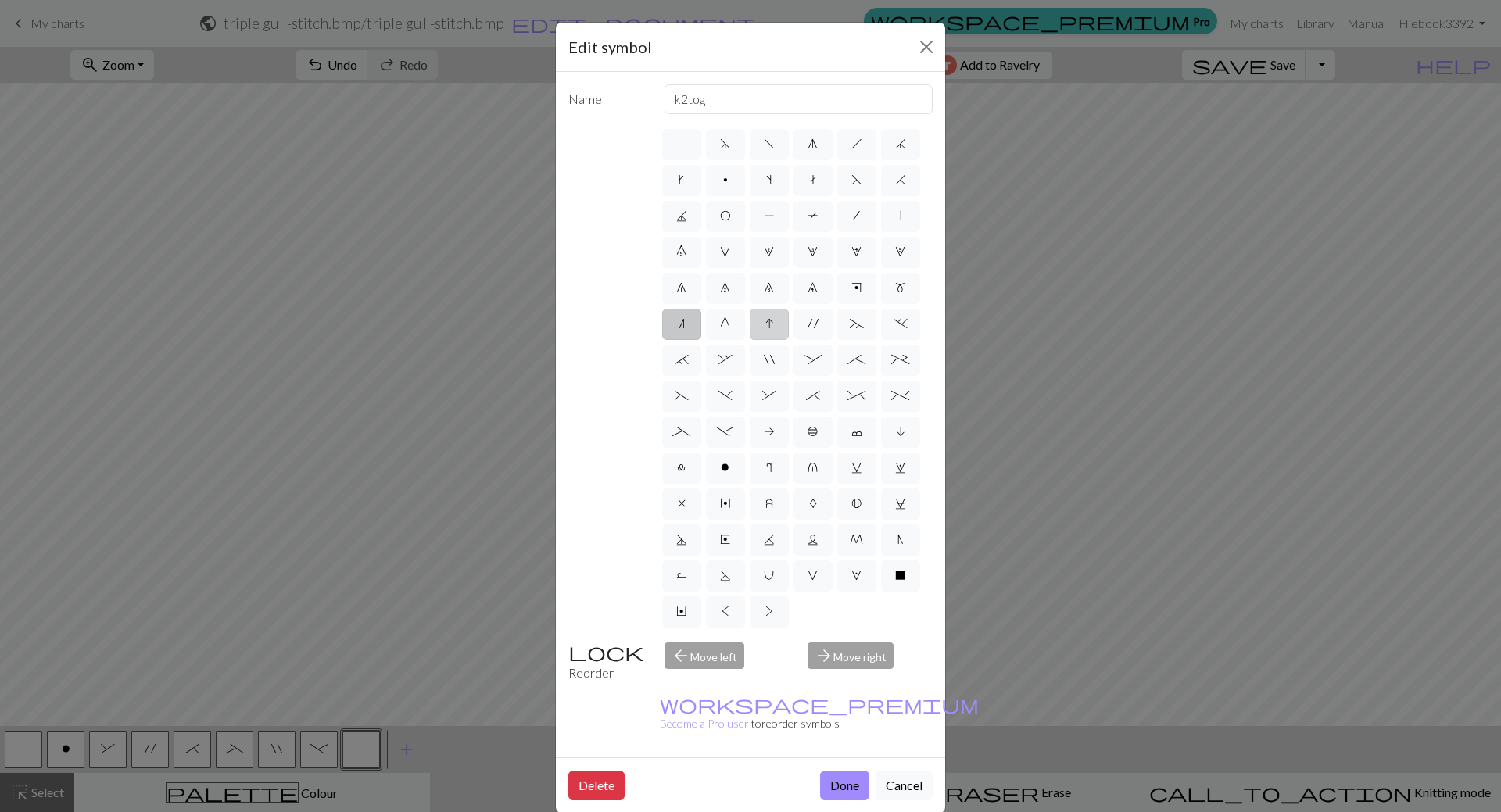
click at [767, 329] on span "I" at bounding box center [769, 324] width 7 height 13
click at [767, 324] on input "I" at bounding box center [770, 319] width 10 height 10
radio input "true"
type input "sk2p"
click at [692, 254] on label "0" at bounding box center [681, 252] width 39 height 31
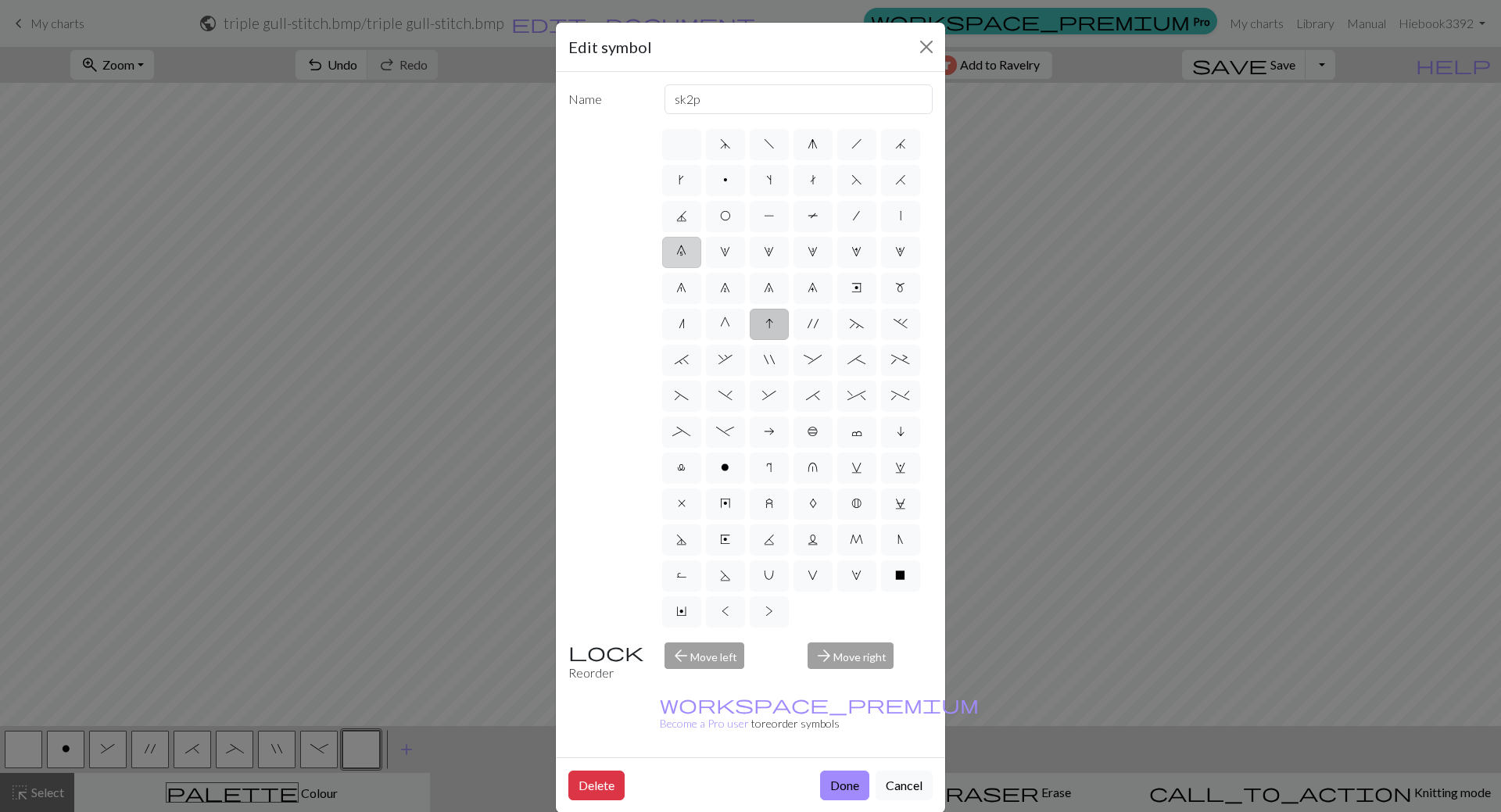
click at [686, 252] on input "0" at bounding box center [681, 247] width 10 height 10
radio input "true"
type input "decrease 5"
click at [902, 215] on label "|" at bounding box center [901, 216] width 39 height 31
click at [902, 215] on input "|" at bounding box center [904, 211] width 10 height 10
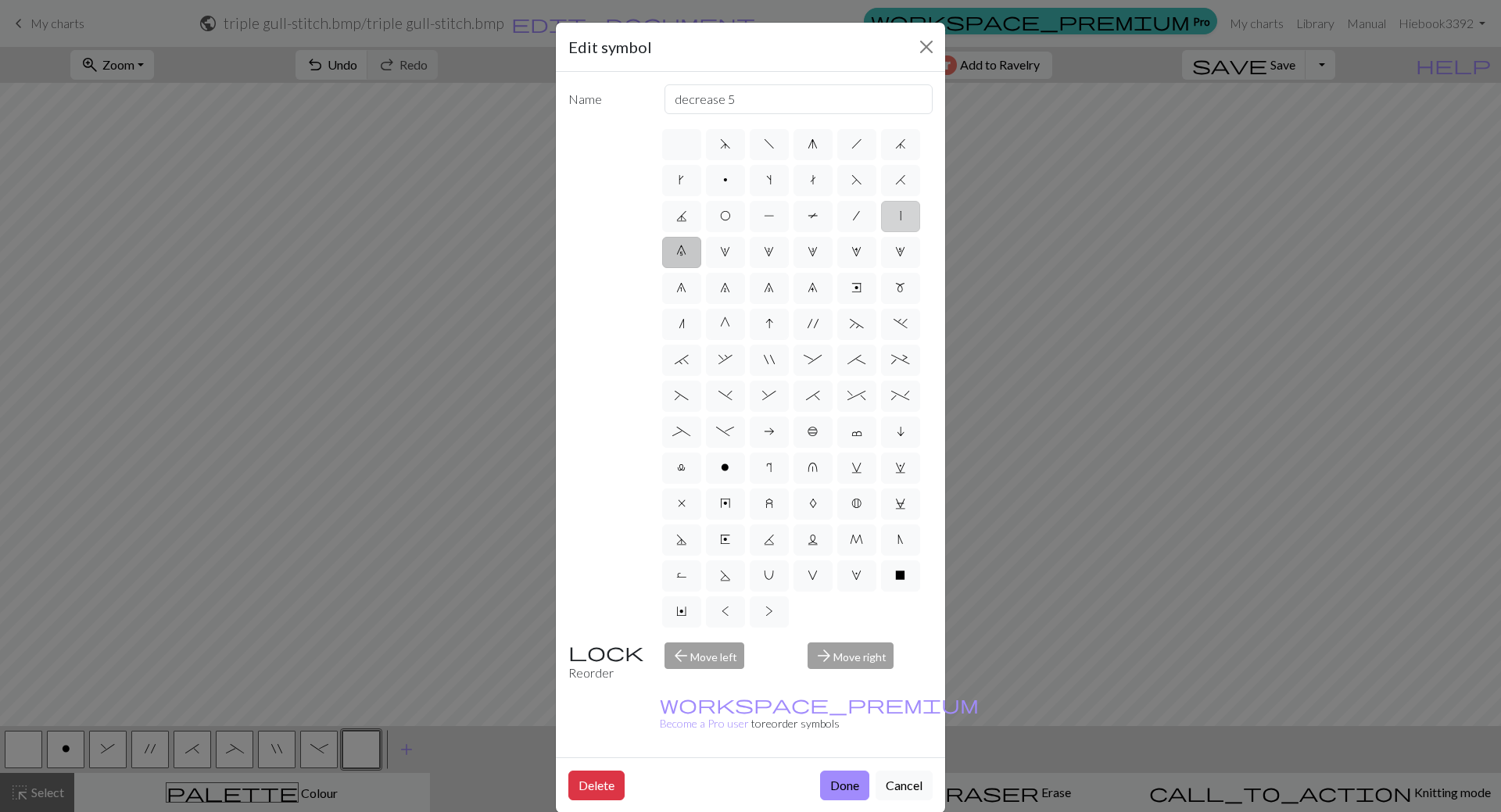
radio input "true"
type input "slip stitch"
click at [857, 218] on span "/" at bounding box center [856, 216] width 7 height 13
click at [857, 216] on input "/" at bounding box center [857, 211] width 10 height 10
radio input "true"
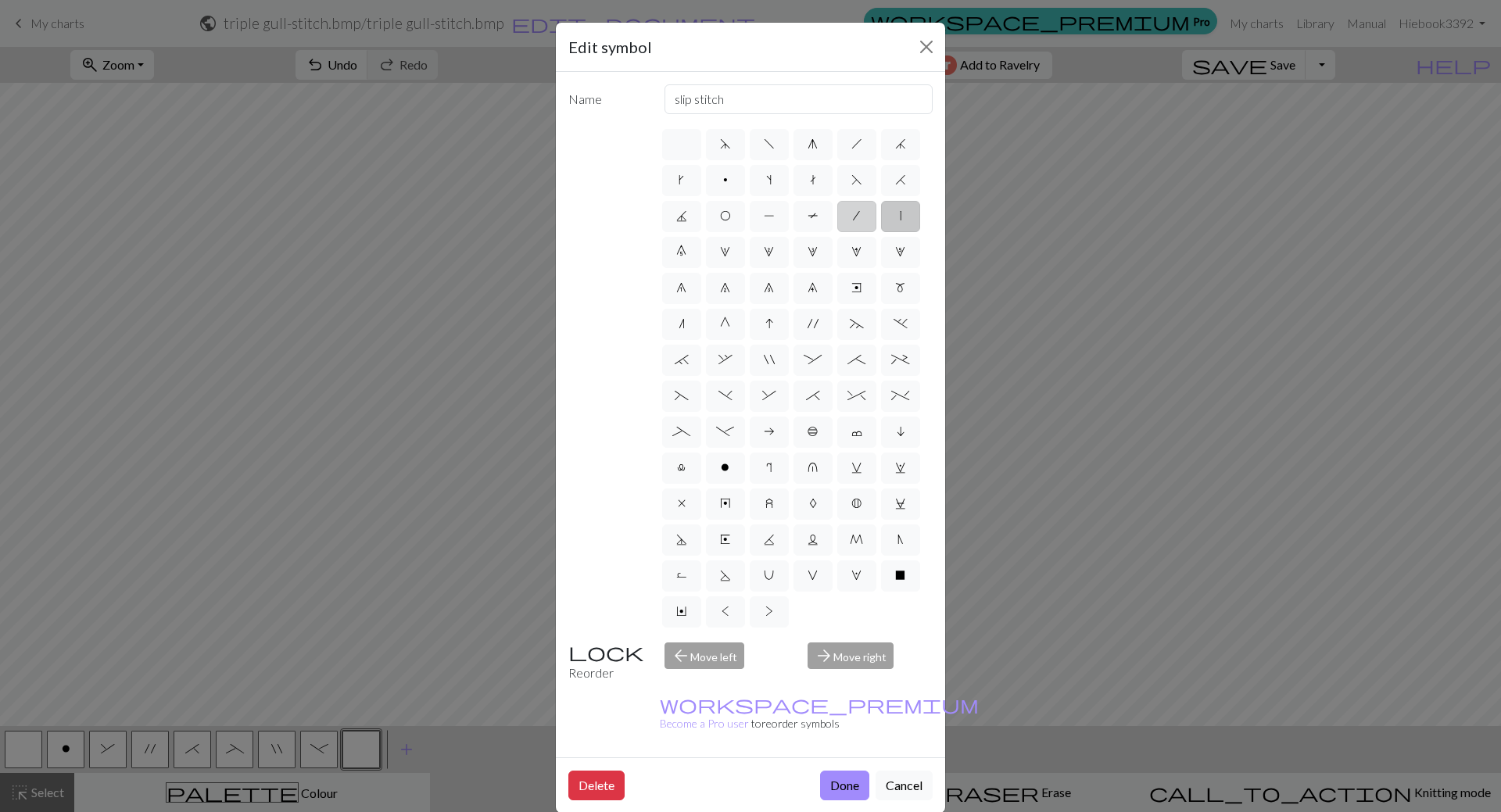
type input "right leaning decrease"
click at [899, 507] on span "C" at bounding box center [901, 504] width 11 height 13
click at [899, 505] on input "C" at bounding box center [900, 499] width 10 height 10
radio input "true"
type input "slp wyif"
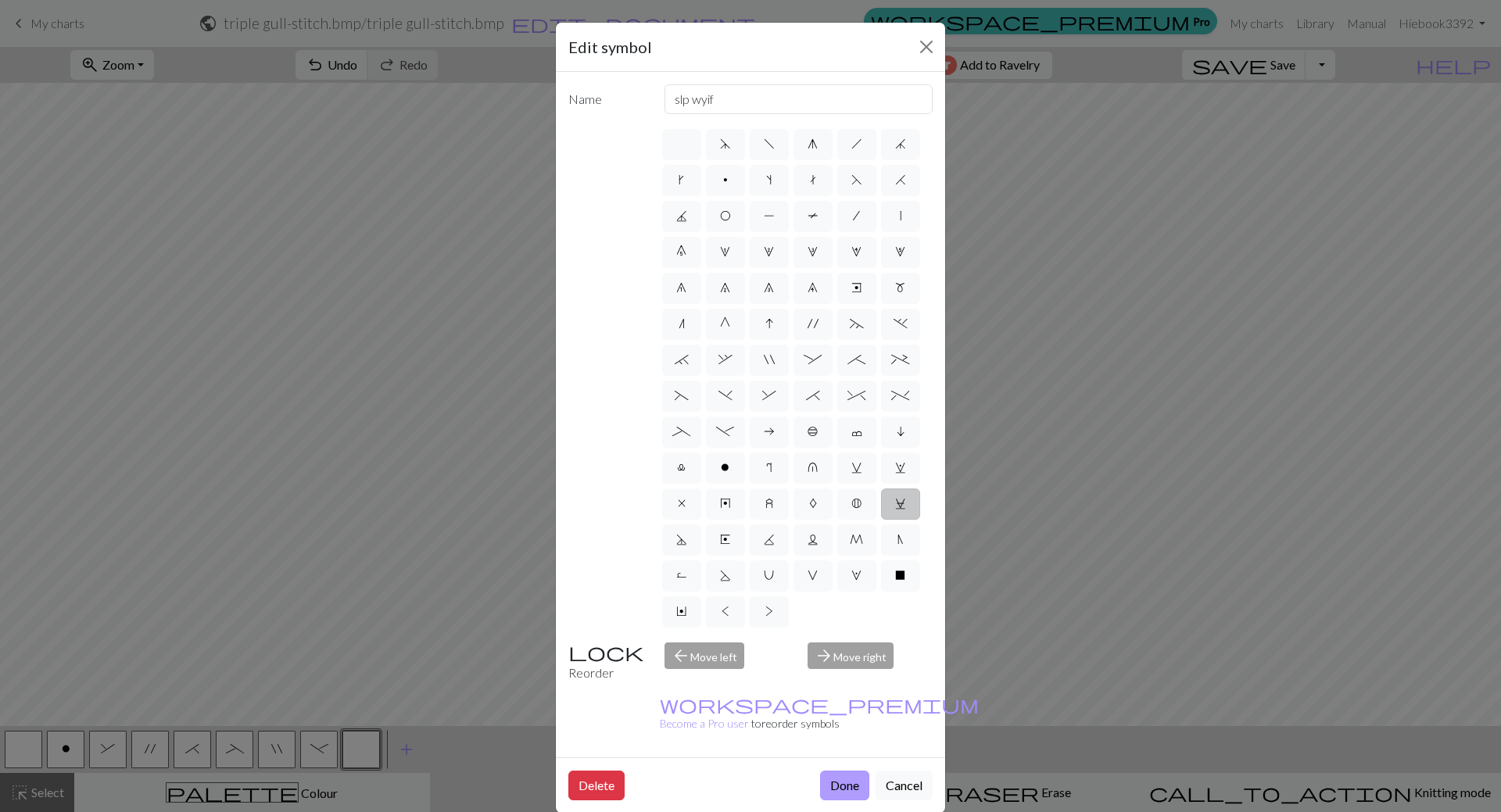
click at [849, 771] on button "Done" at bounding box center [844, 785] width 49 height 29
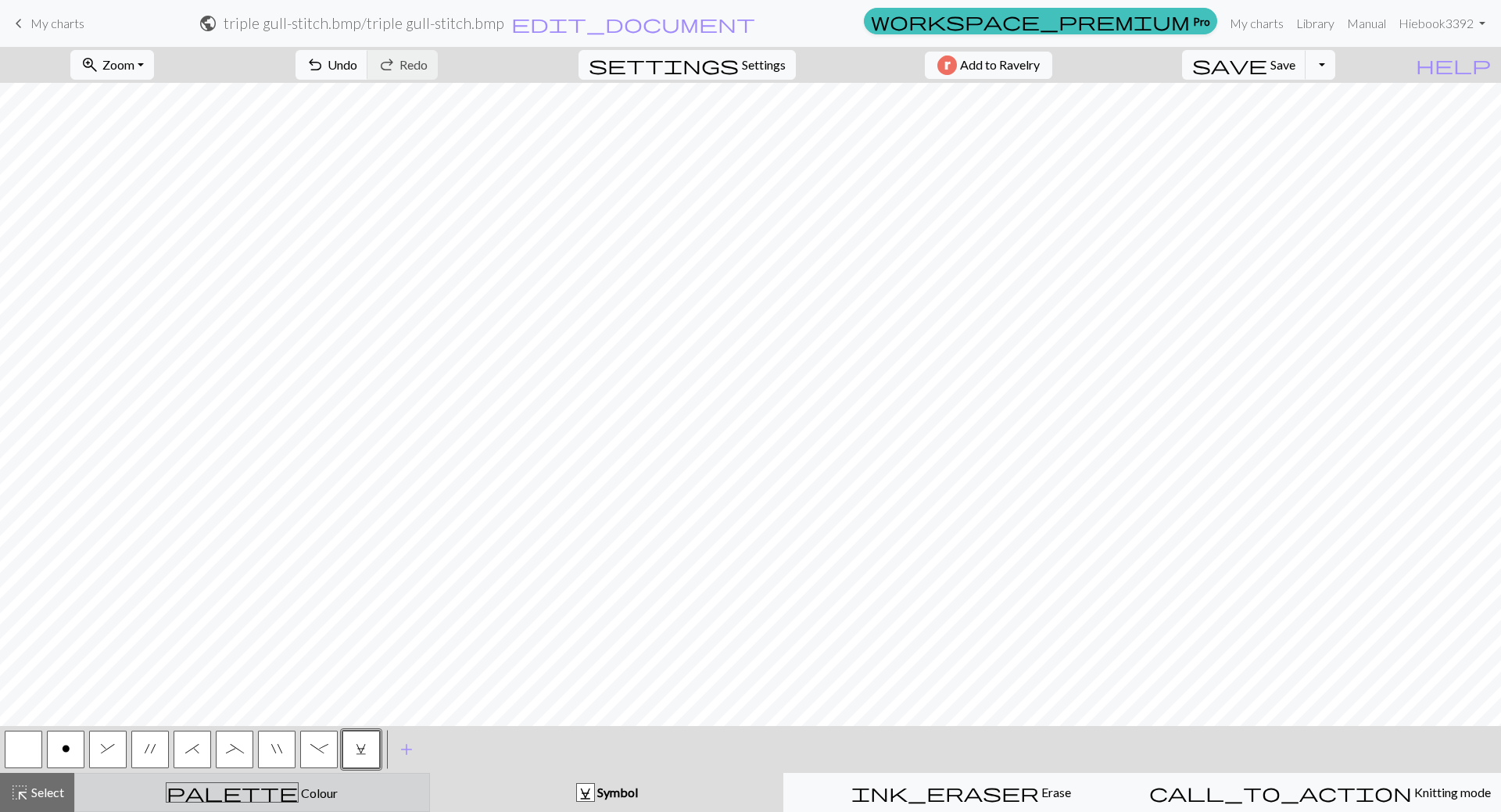
click at [392, 799] on div "palette Colour Colour" at bounding box center [252, 793] width 335 height 20
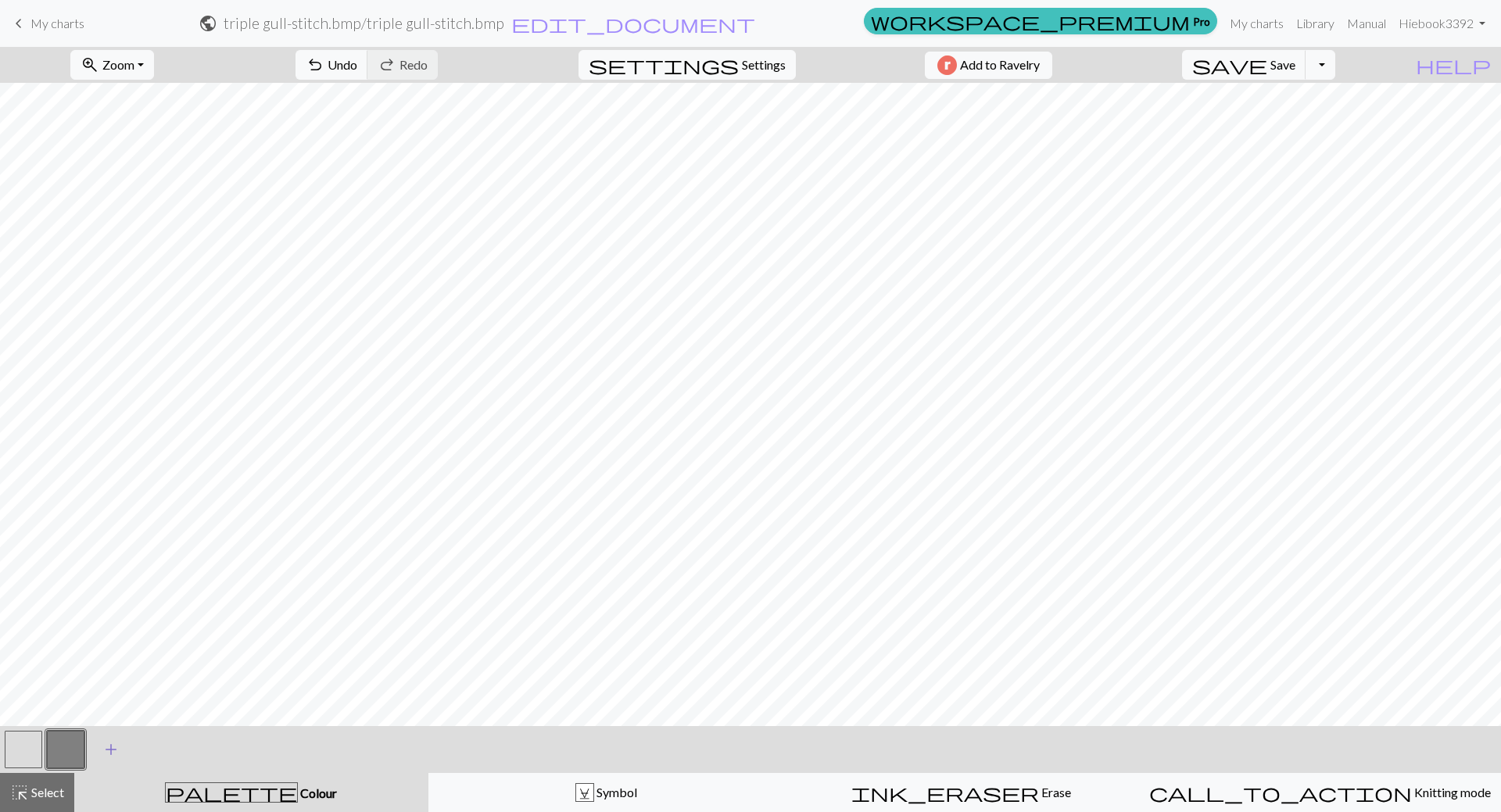
click at [105, 749] on span "add" at bounding box center [111, 749] width 18 height 22
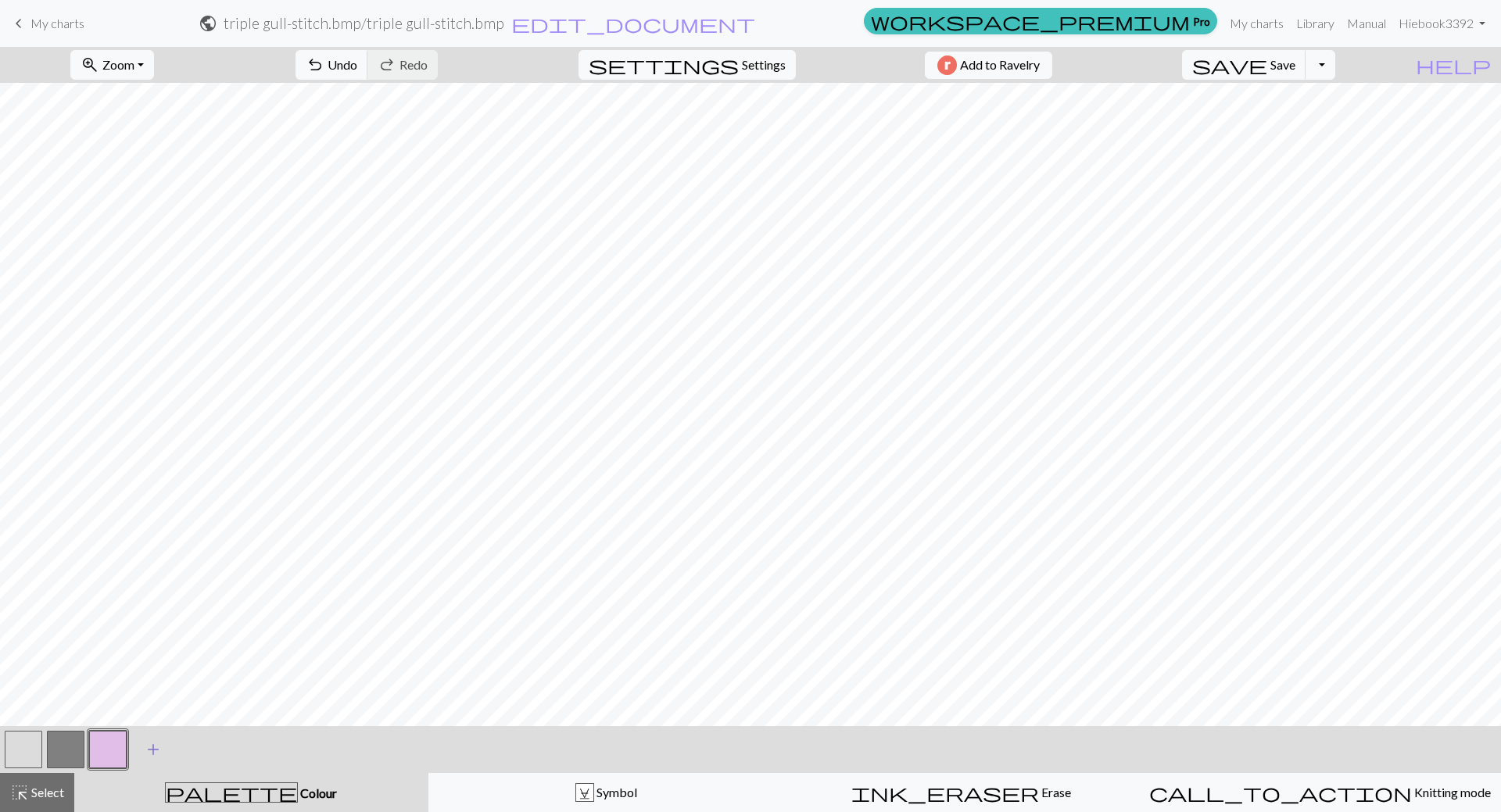
click at [148, 753] on span "add" at bounding box center [153, 749] width 18 height 22
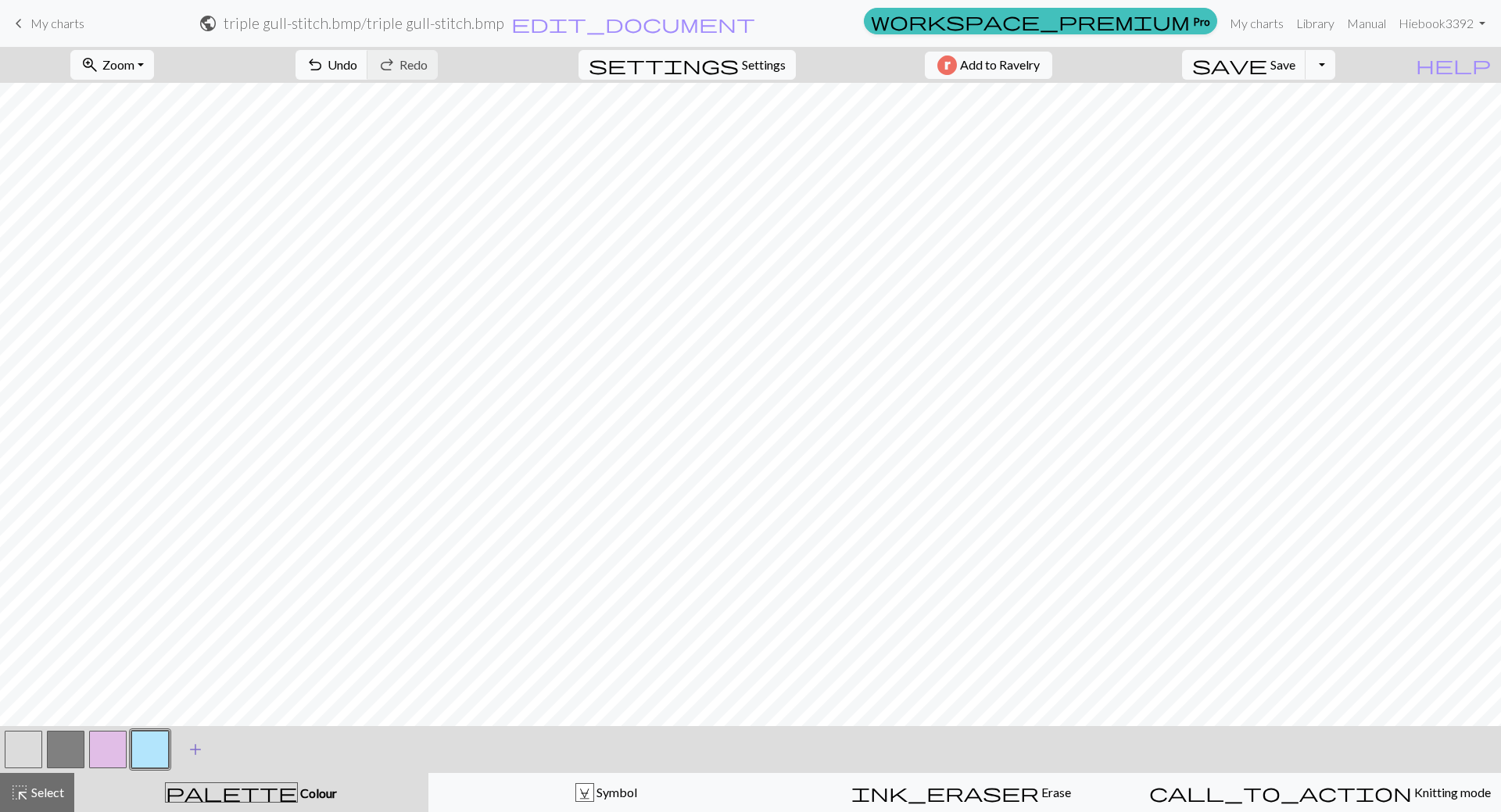
click at [192, 755] on span "add" at bounding box center [195, 749] width 18 height 22
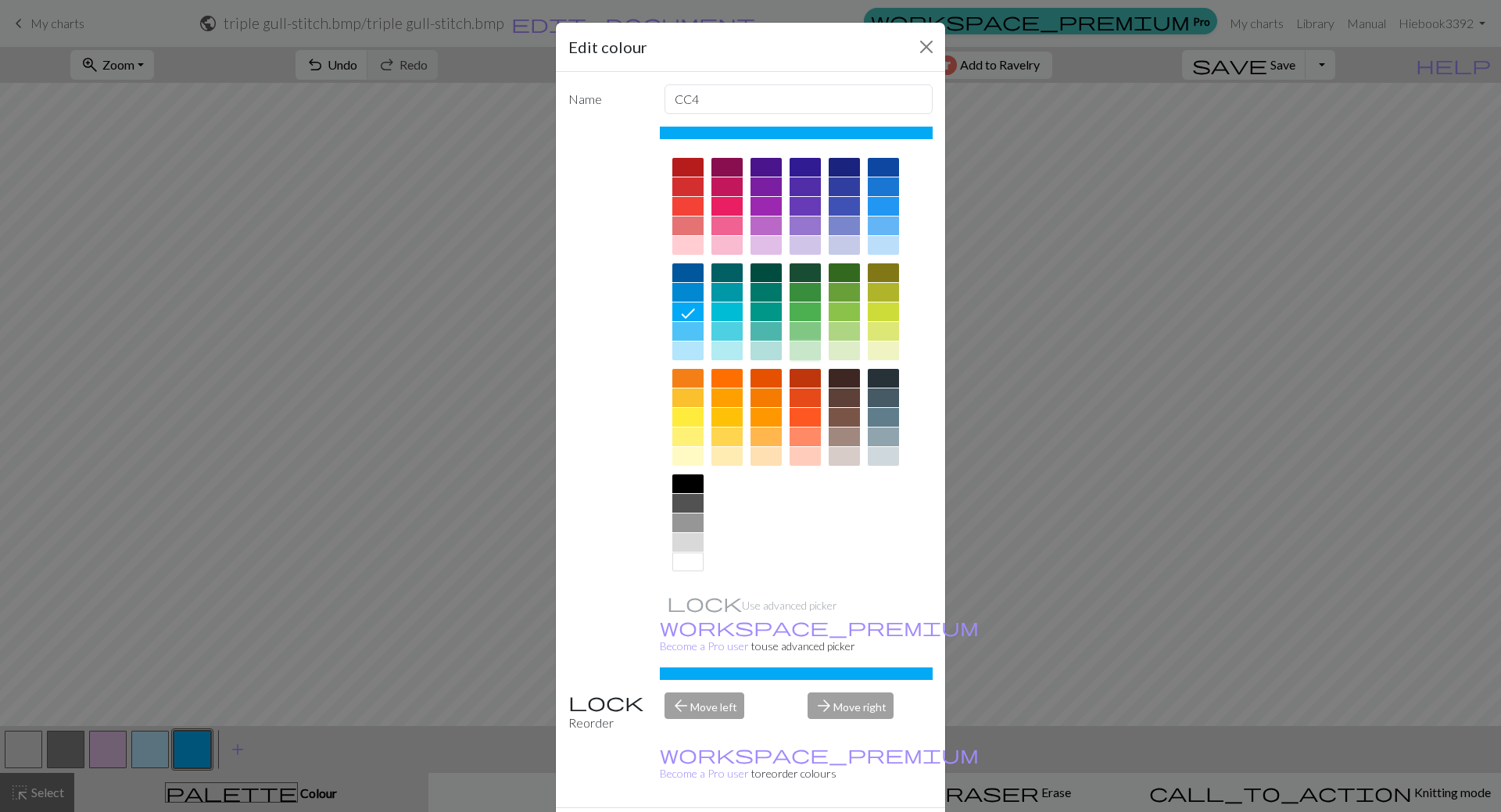
click at [804, 342] on div at bounding box center [806, 351] width 31 height 18
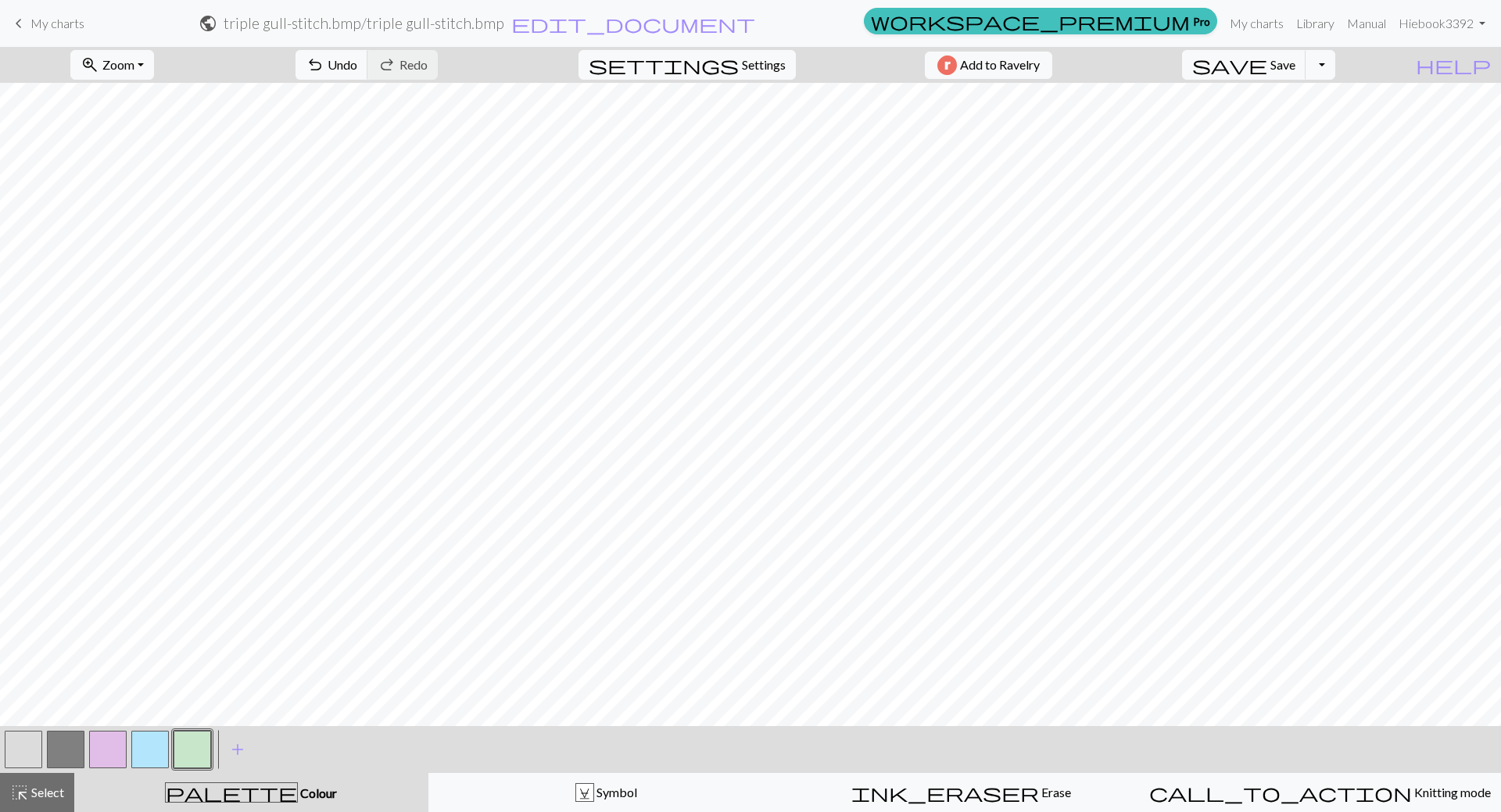
click at [67, 753] on button "button" at bounding box center [65, 749] width 38 height 38
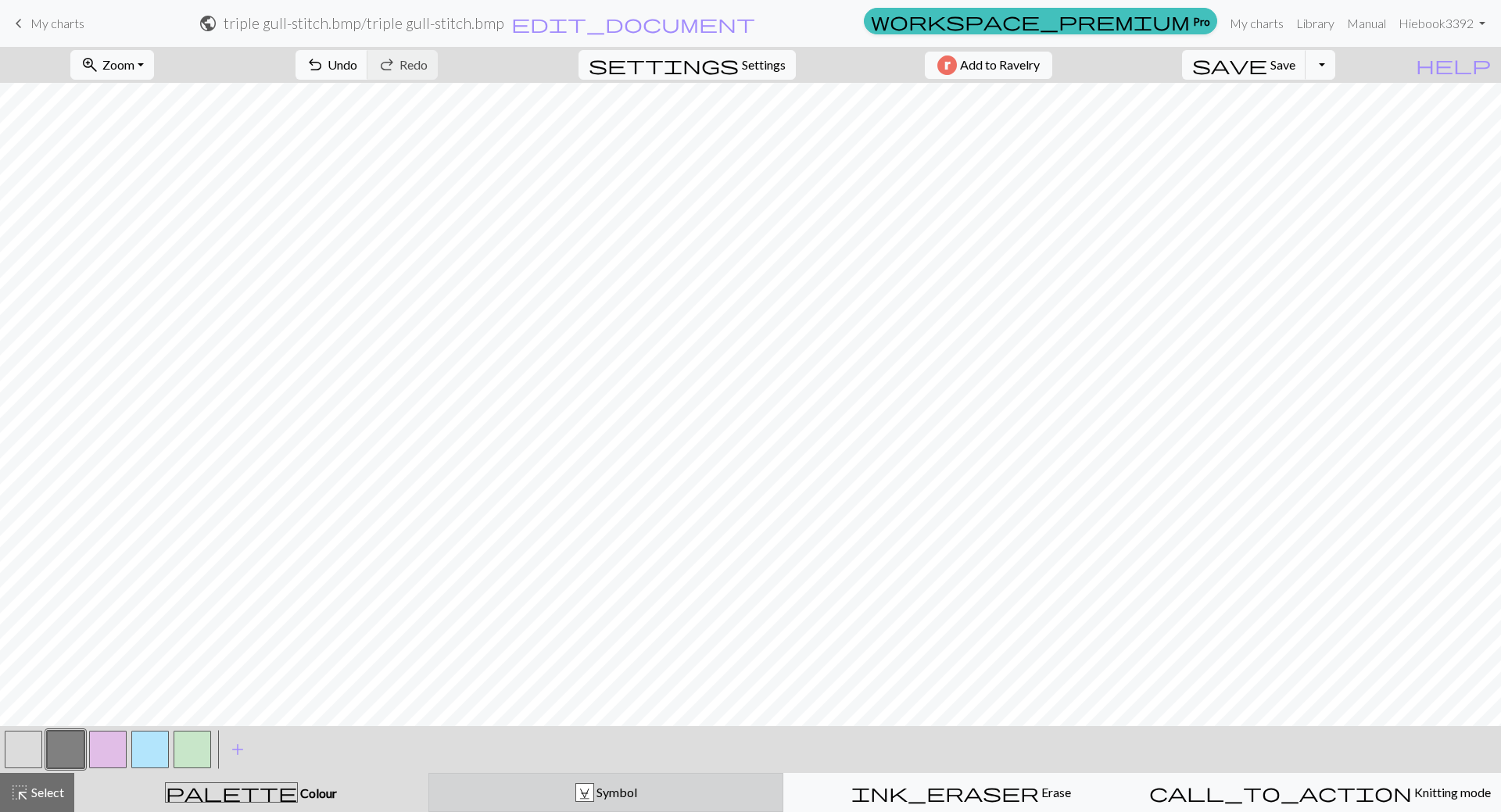
click at [624, 784] on span "Symbol" at bounding box center [615, 792] width 43 height 15
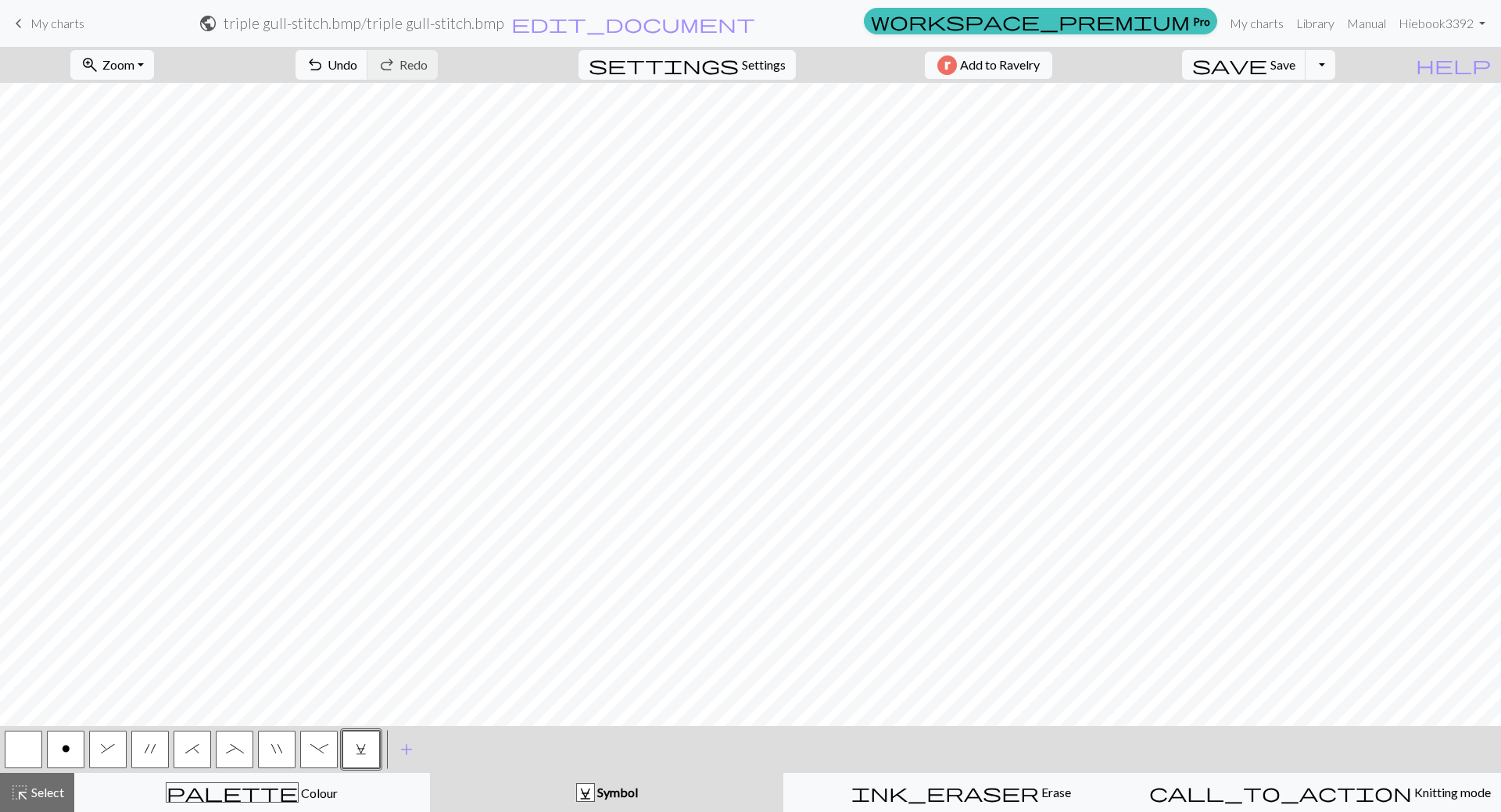
click at [73, 754] on button "o" at bounding box center [65, 749] width 38 height 38
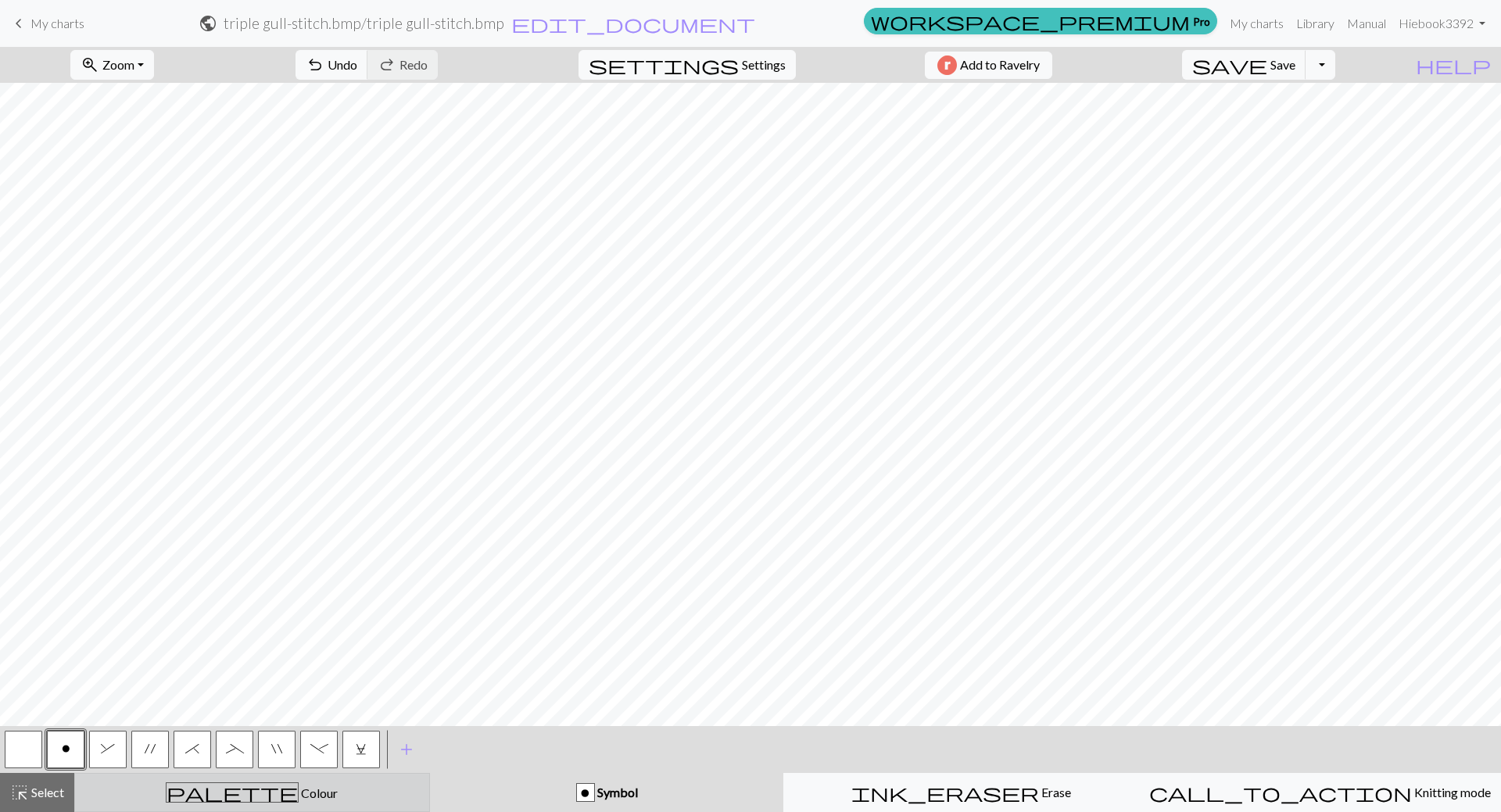
click at [343, 788] on div "palette Colour Colour" at bounding box center [252, 793] width 335 height 20
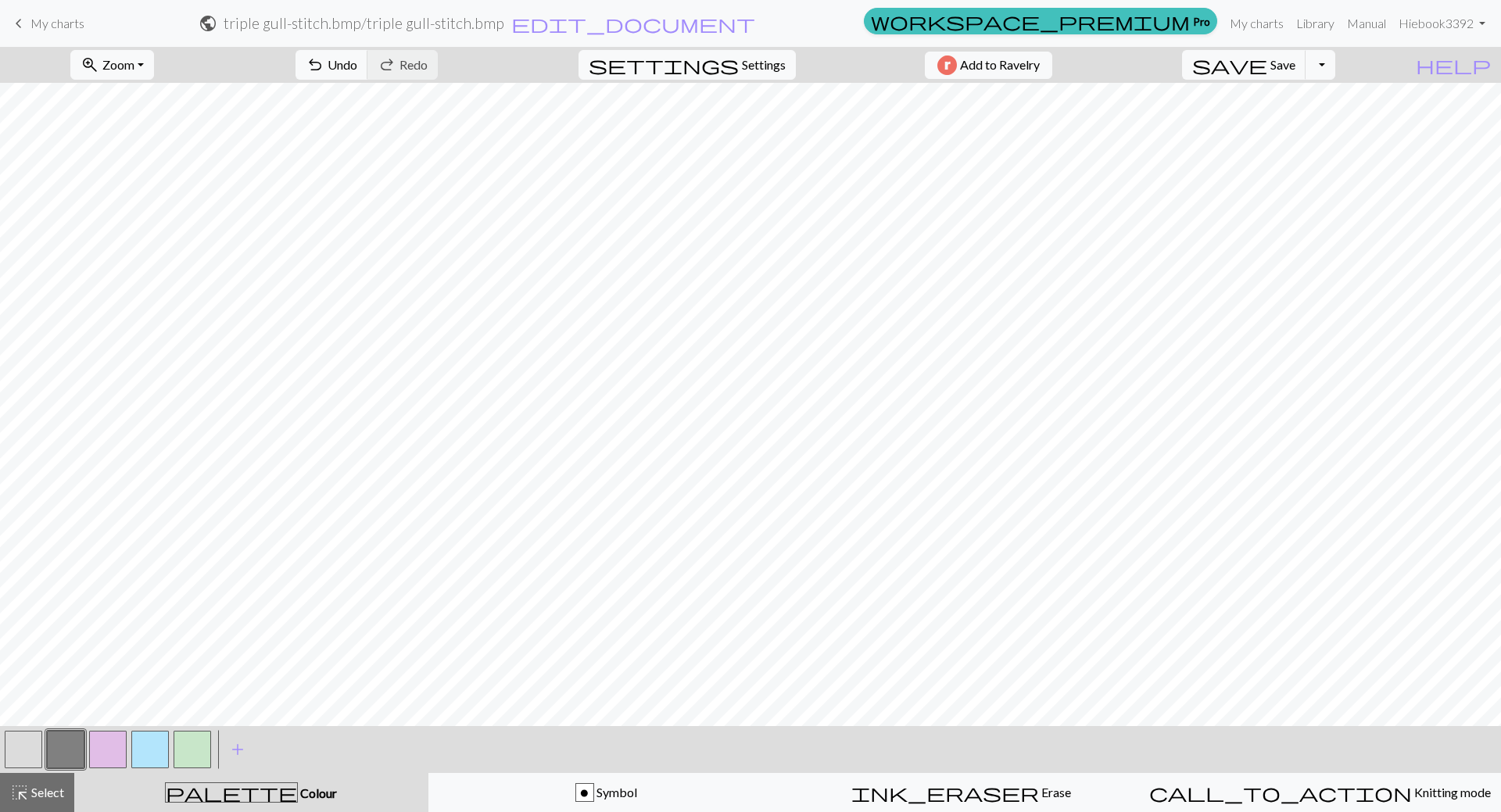
click at [31, 756] on button "button" at bounding box center [23, 749] width 38 height 38
click at [241, 753] on span "add" at bounding box center [238, 749] width 18 height 22
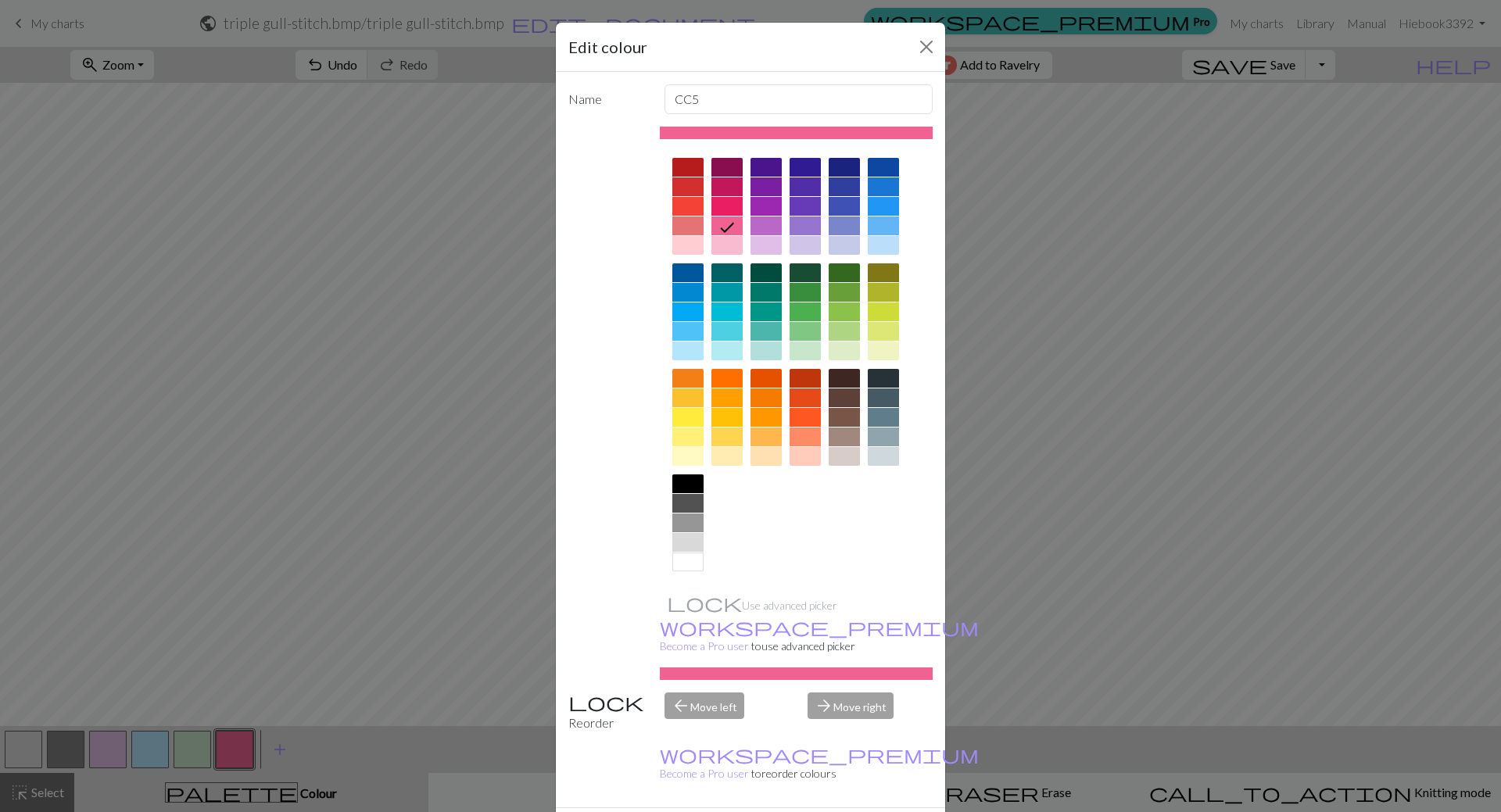
click at [689, 569] on div at bounding box center [688, 562] width 31 height 18
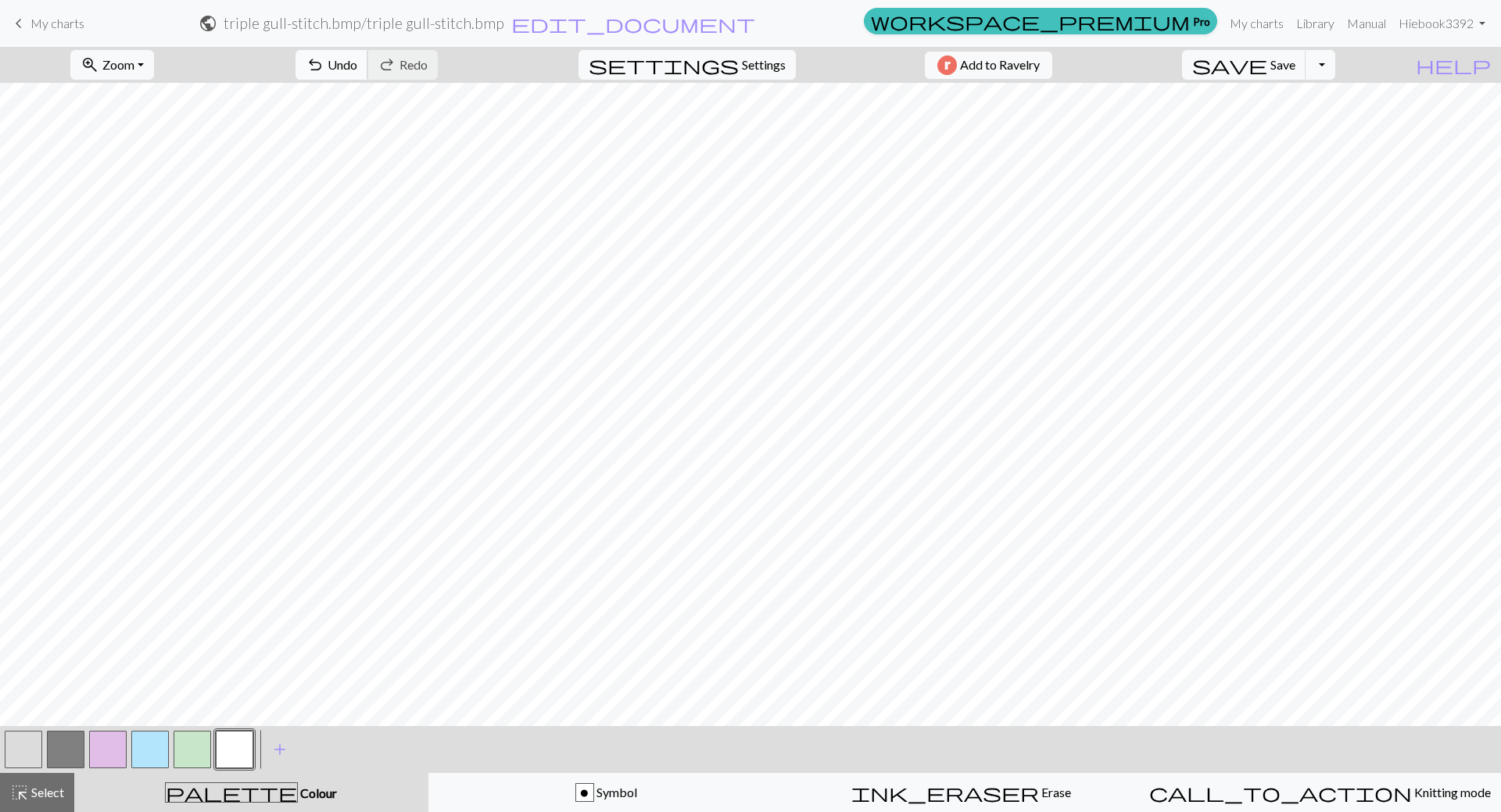
click at [324, 71] on span "undo" at bounding box center [315, 65] width 18 height 22
click at [1267, 63] on span "save" at bounding box center [1230, 65] width 76 height 22
click at [24, 19] on span "keyboard_arrow_left" at bounding box center [18, 24] width 18 height 22
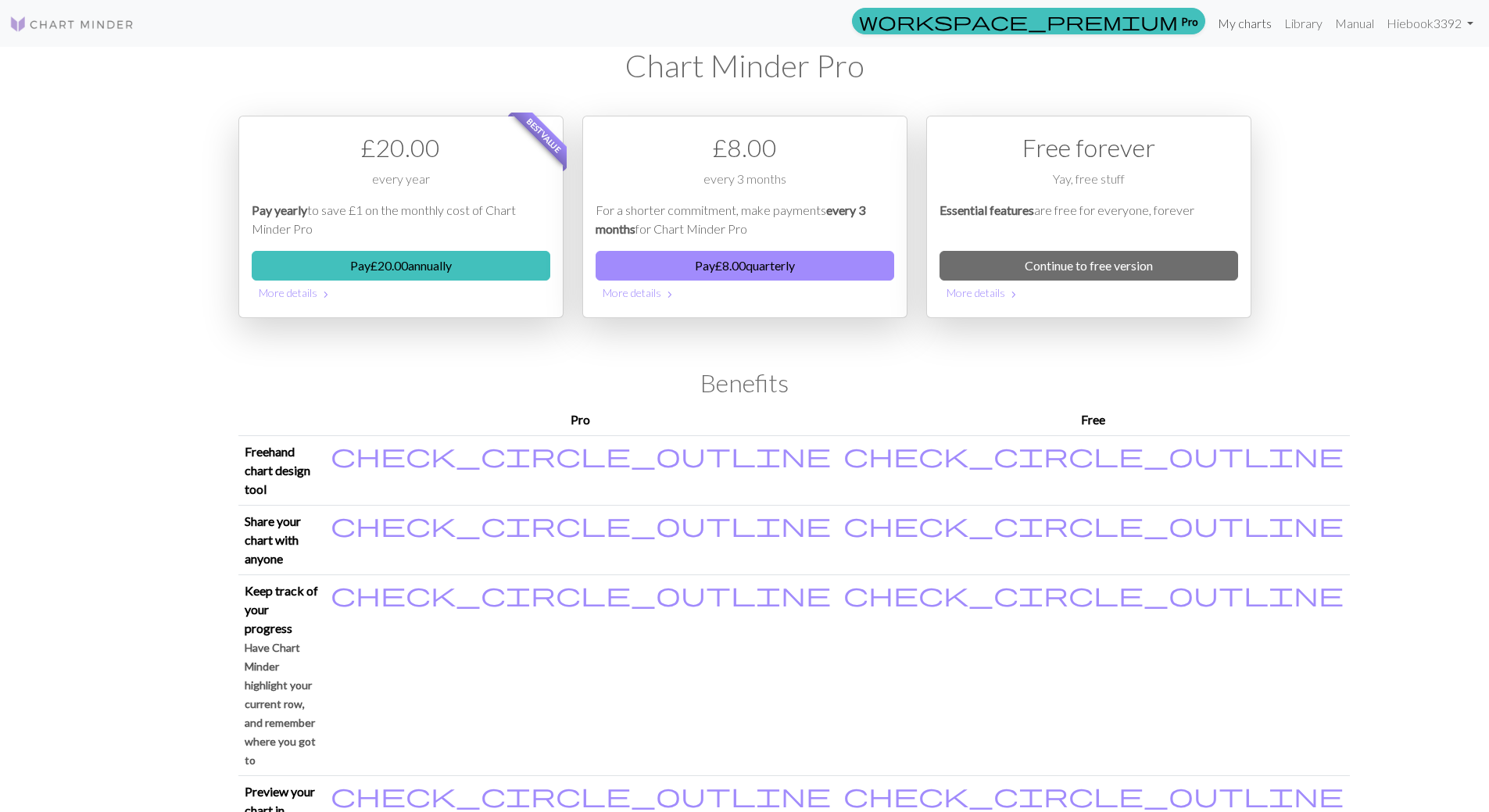
click at [1250, 18] on link "My charts" at bounding box center [1245, 23] width 66 height 31
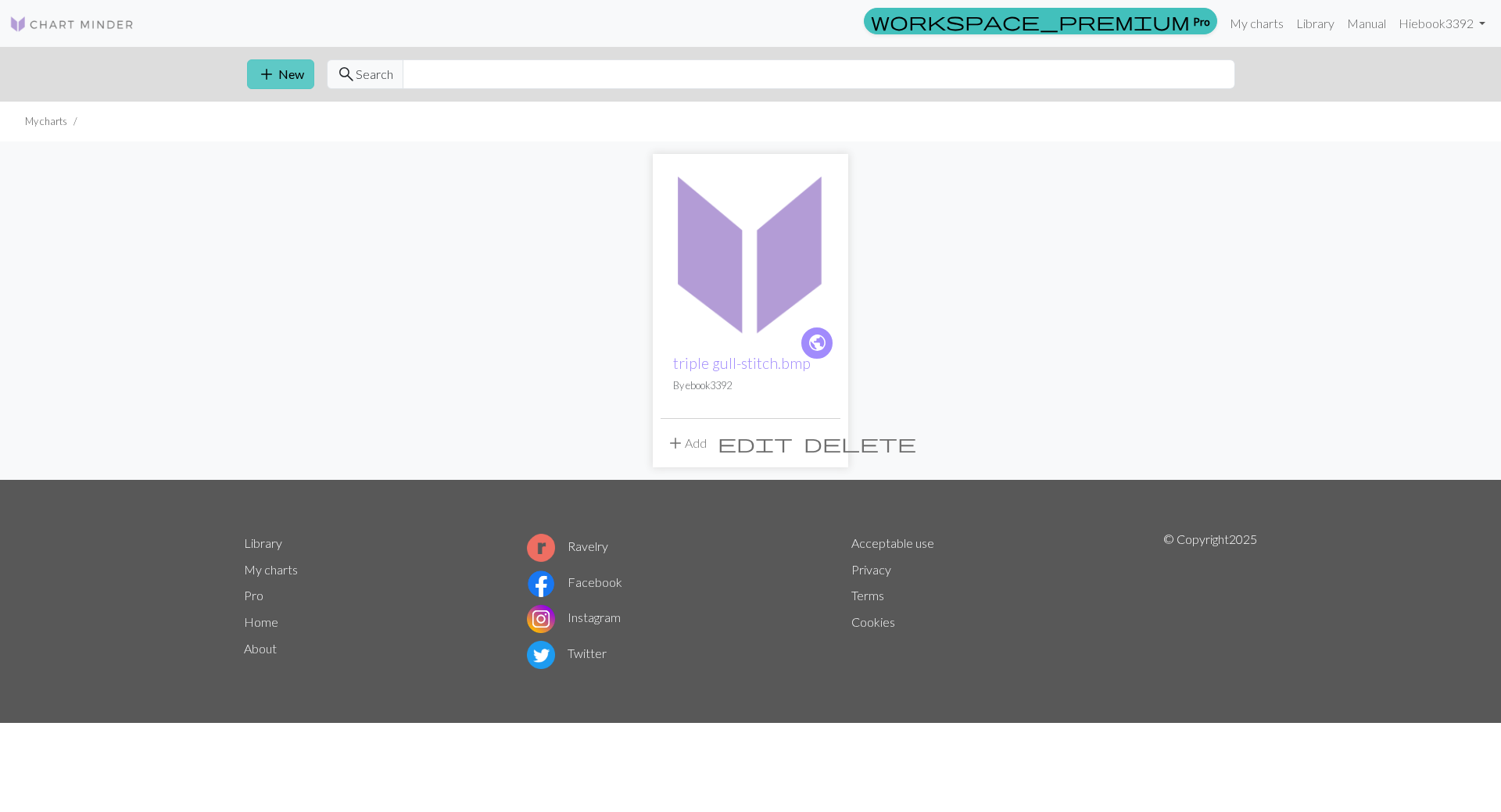
click at [266, 63] on button "add New" at bounding box center [280, 75] width 67 height 29
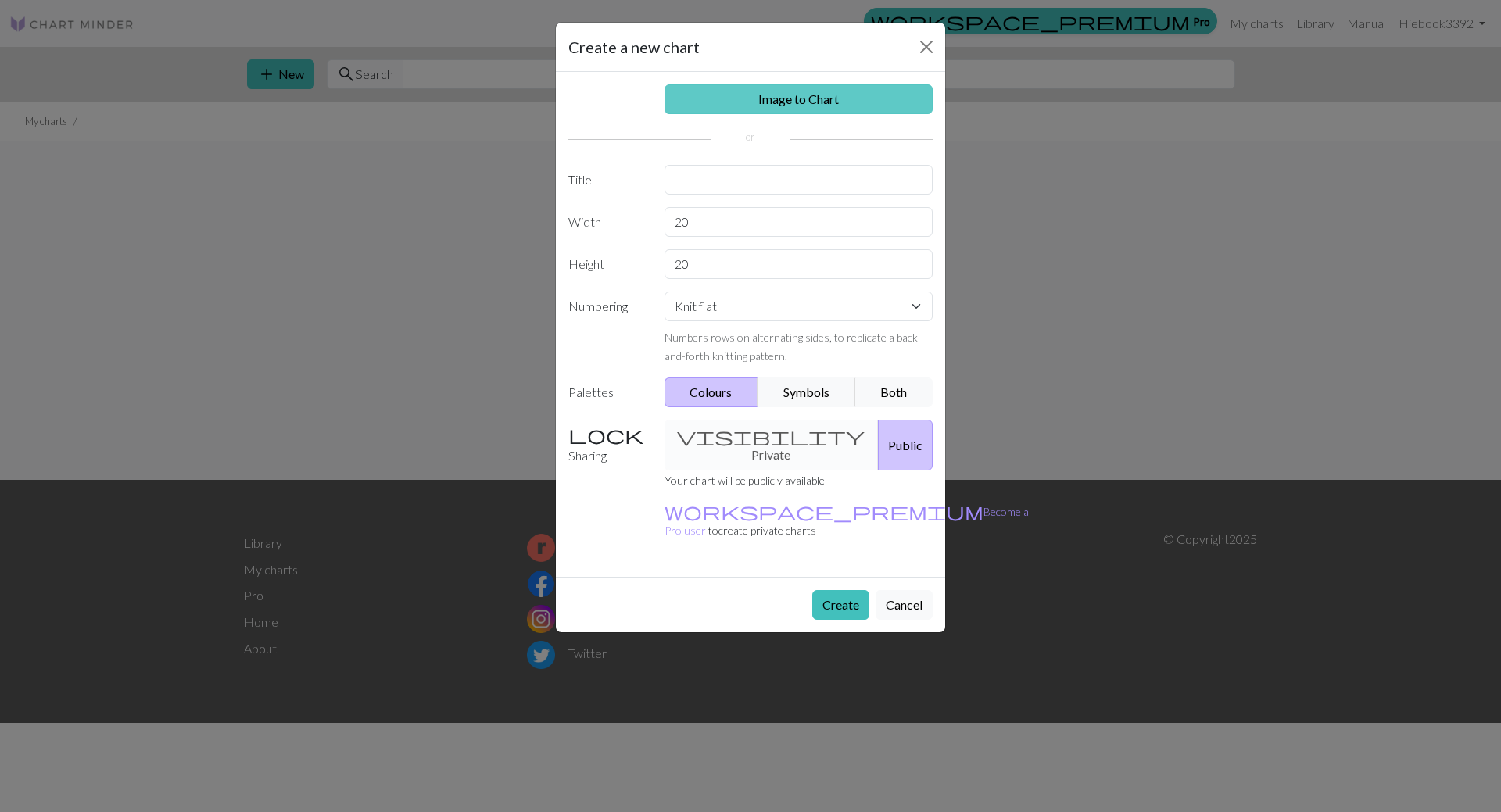
click at [832, 90] on link "Image to Chart" at bounding box center [799, 99] width 269 height 29
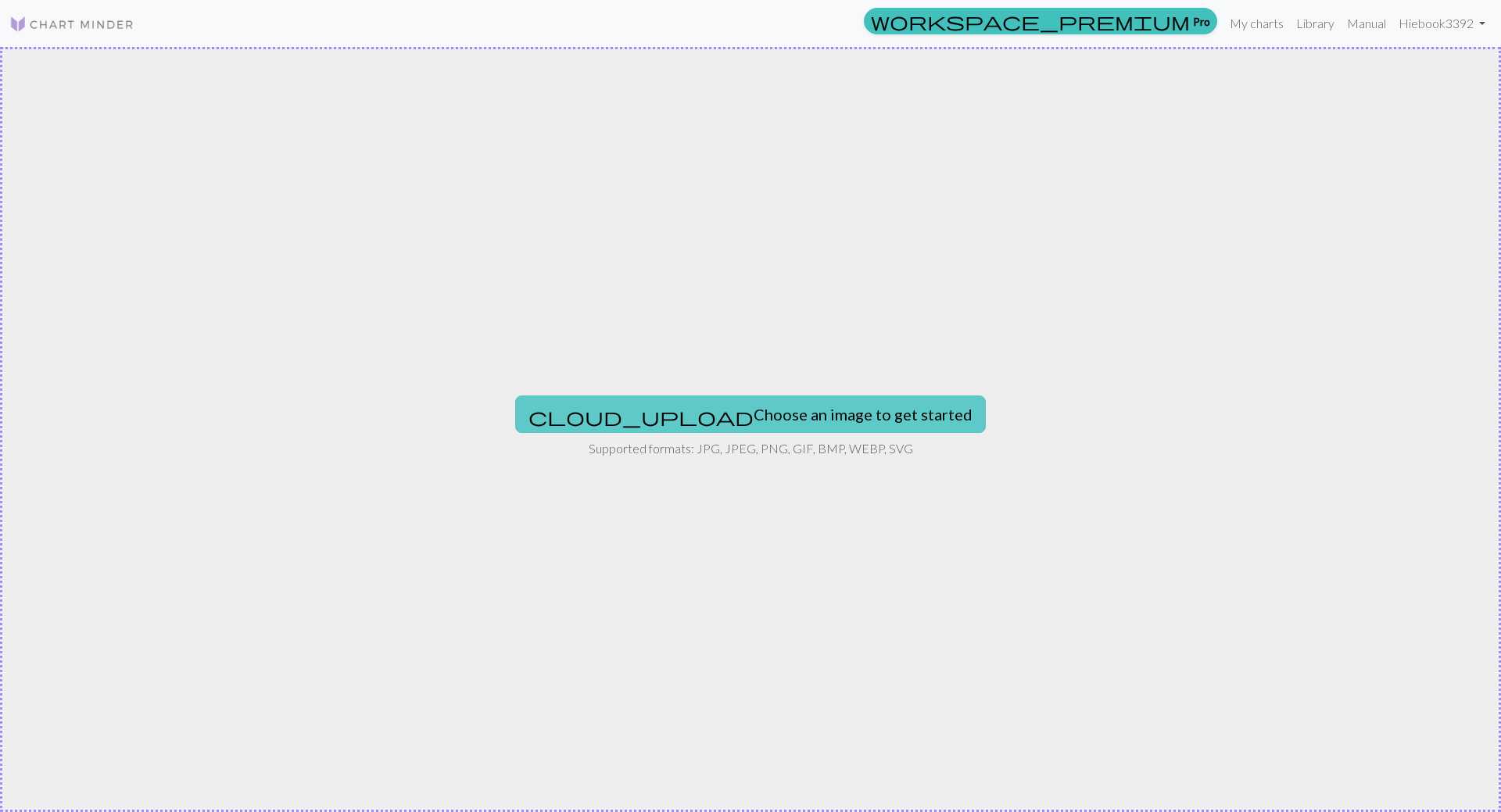
click at [724, 422] on button "cloud_upload Choose an image to get started" at bounding box center [750, 414] width 471 height 38
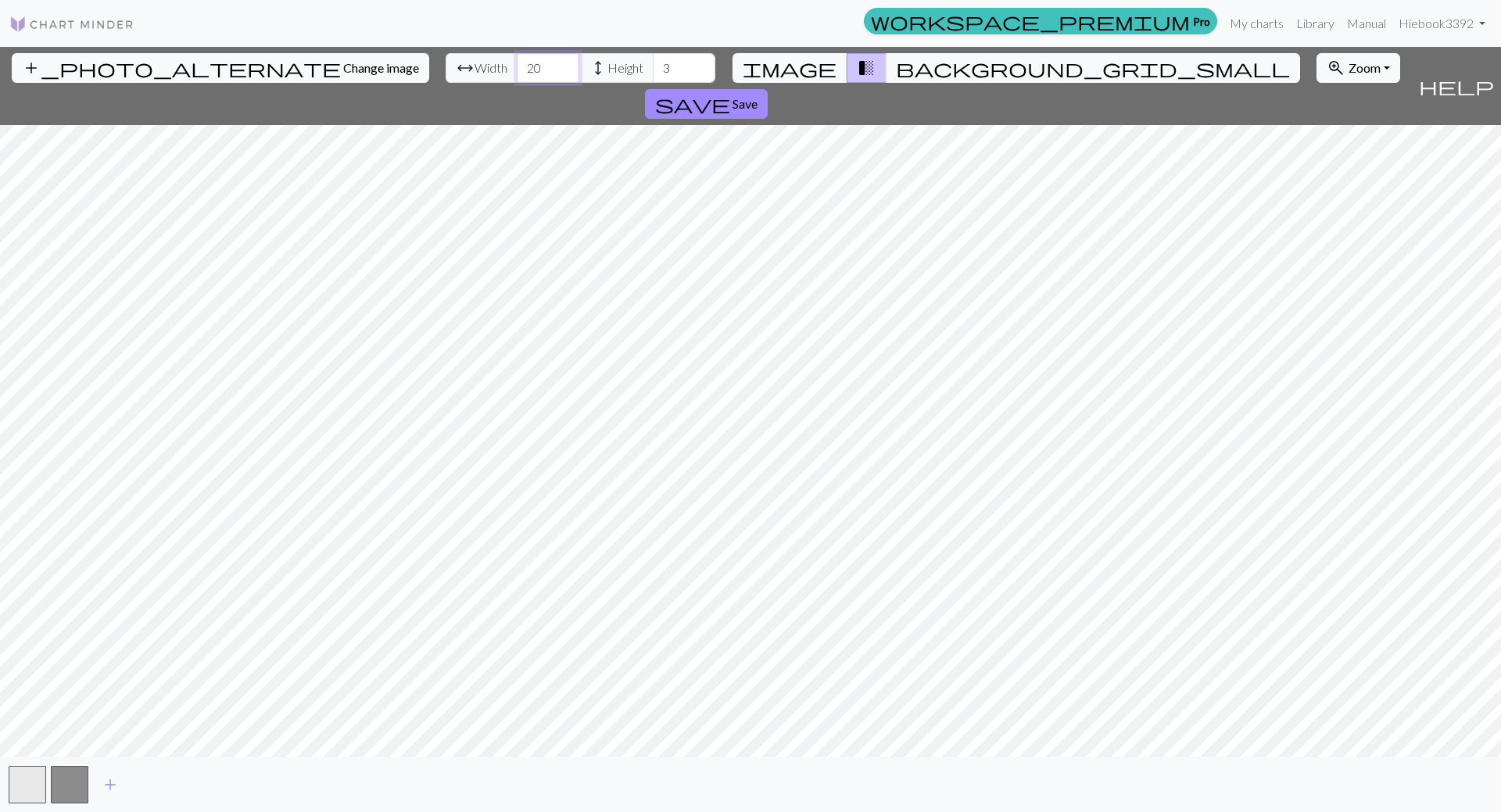
drag, startPoint x: 462, startPoint y: 63, endPoint x: 441, endPoint y: 57, distance: 21.8
click at [517, 57] on input "20" at bounding box center [548, 68] width 63 height 29
type input "44"
drag, startPoint x: 589, startPoint y: 61, endPoint x: 579, endPoint y: 61, distance: 10.0
click at [653, 61] on input "3" at bounding box center [684, 68] width 63 height 29
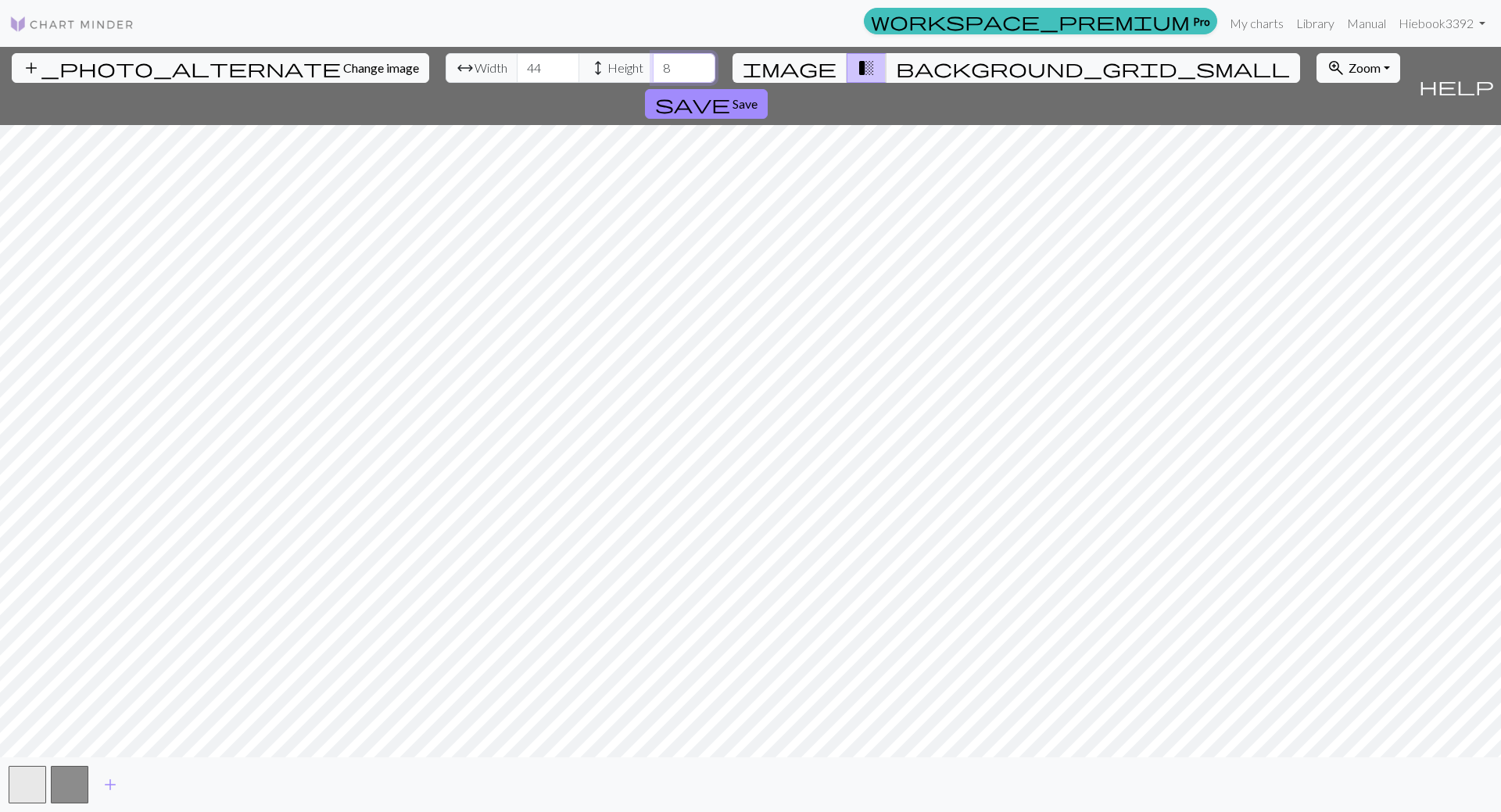
type input "8"
click at [768, 89] on button "save Save" at bounding box center [705, 104] width 122 height 29
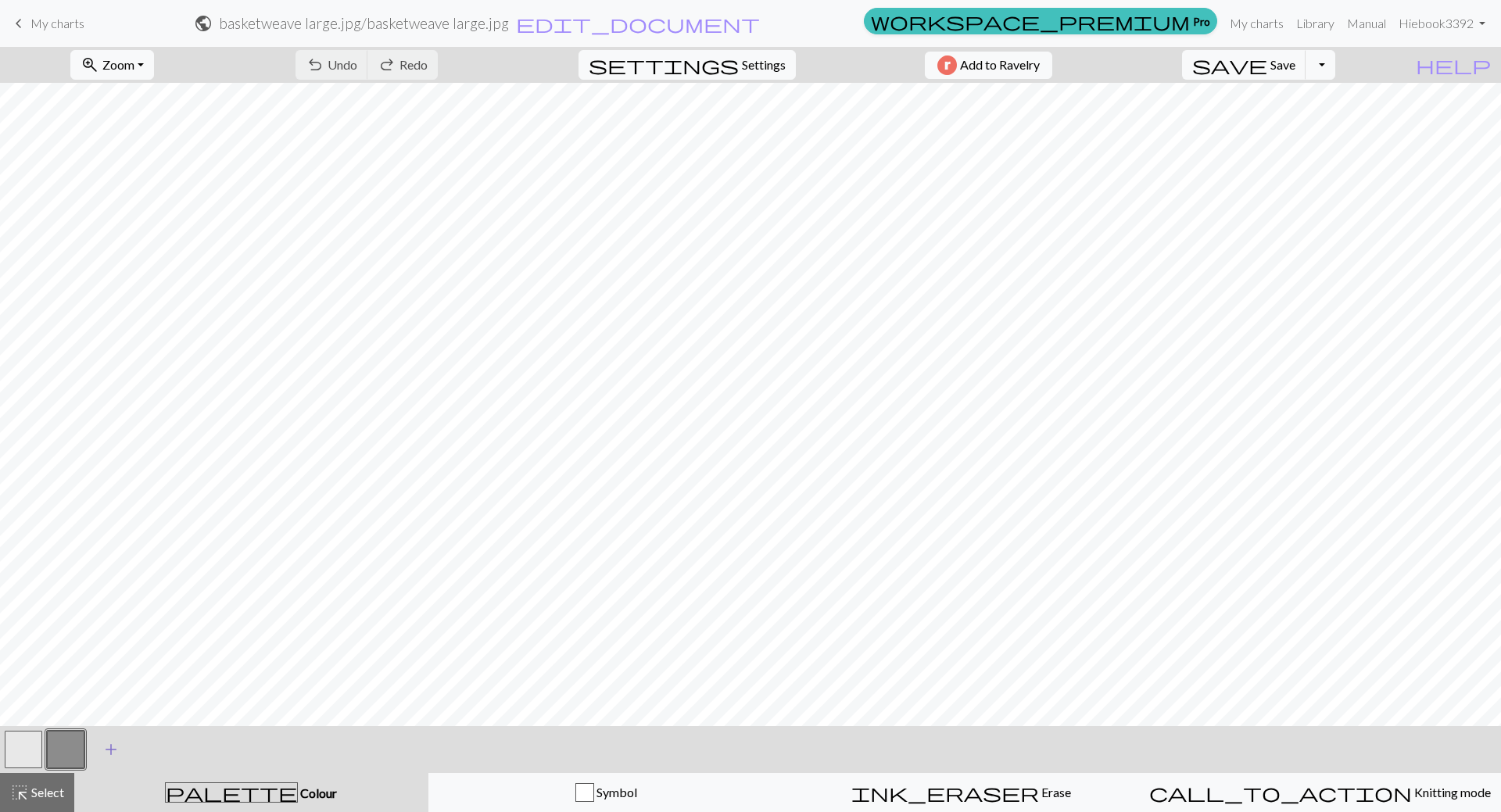
click at [111, 750] on span "add" at bounding box center [111, 749] width 18 height 22
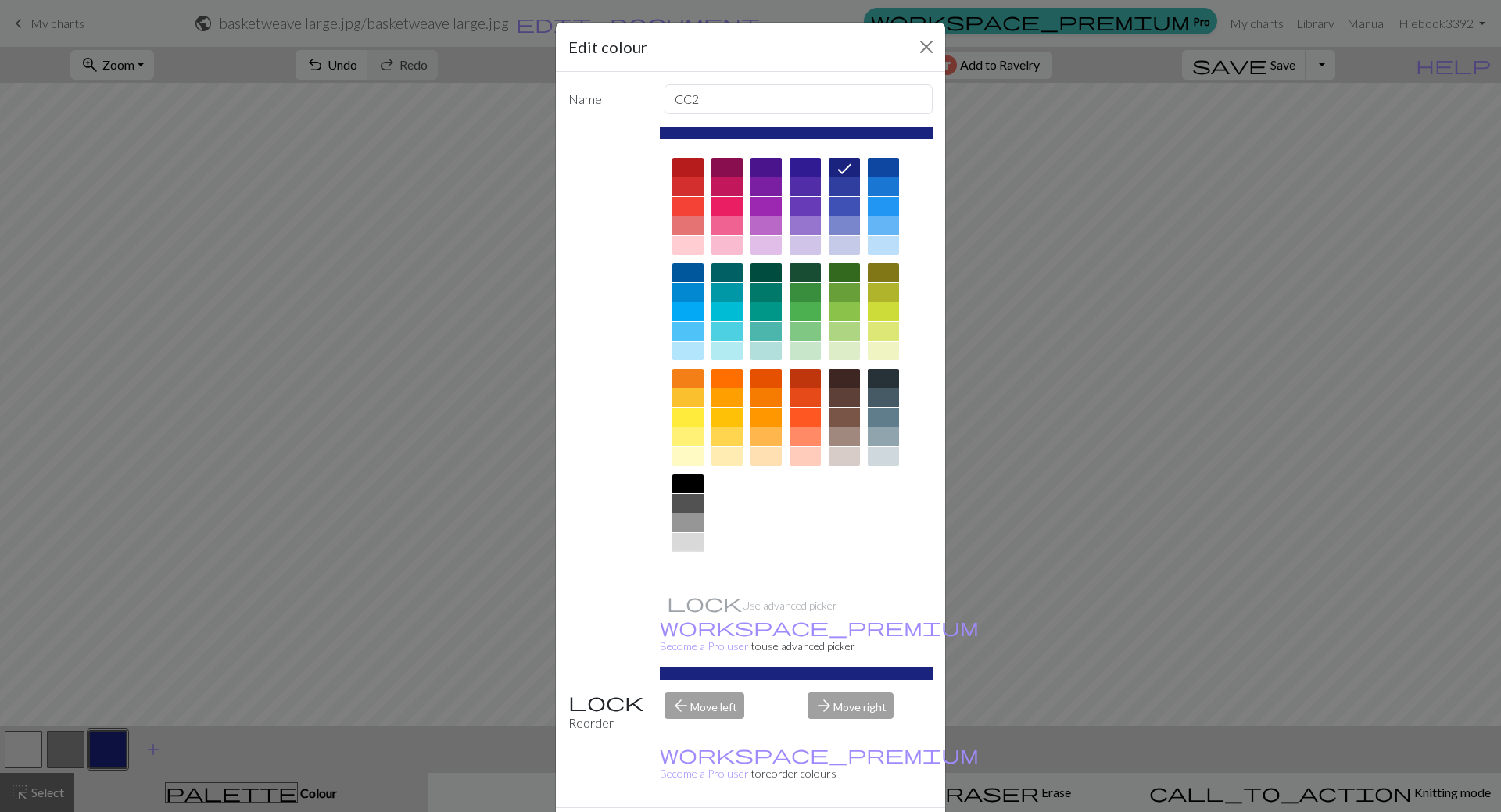
click at [678, 571] on div at bounding box center [688, 562] width 31 height 18
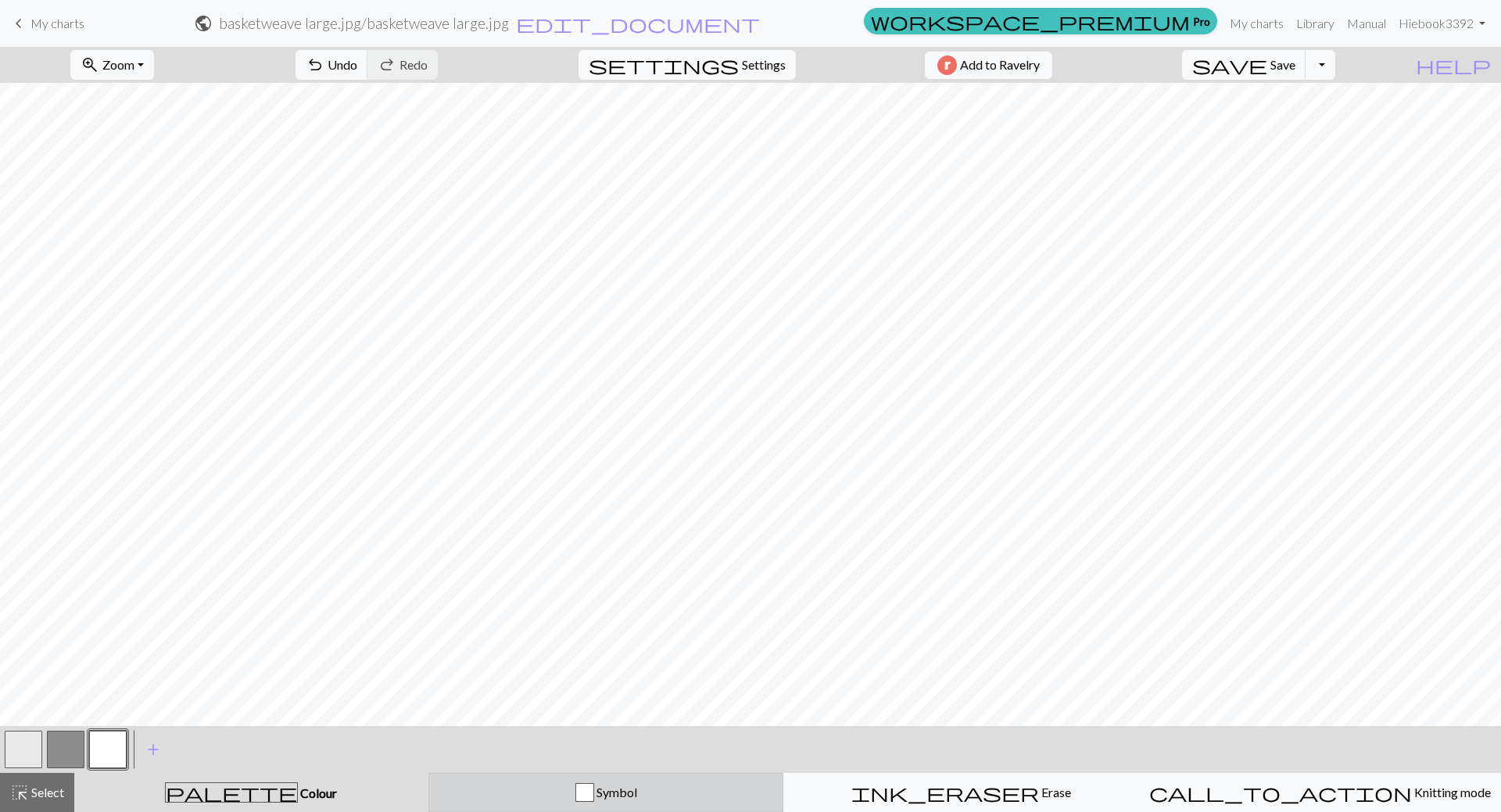
click at [684, 798] on div "Symbol" at bounding box center [606, 793] width 335 height 18
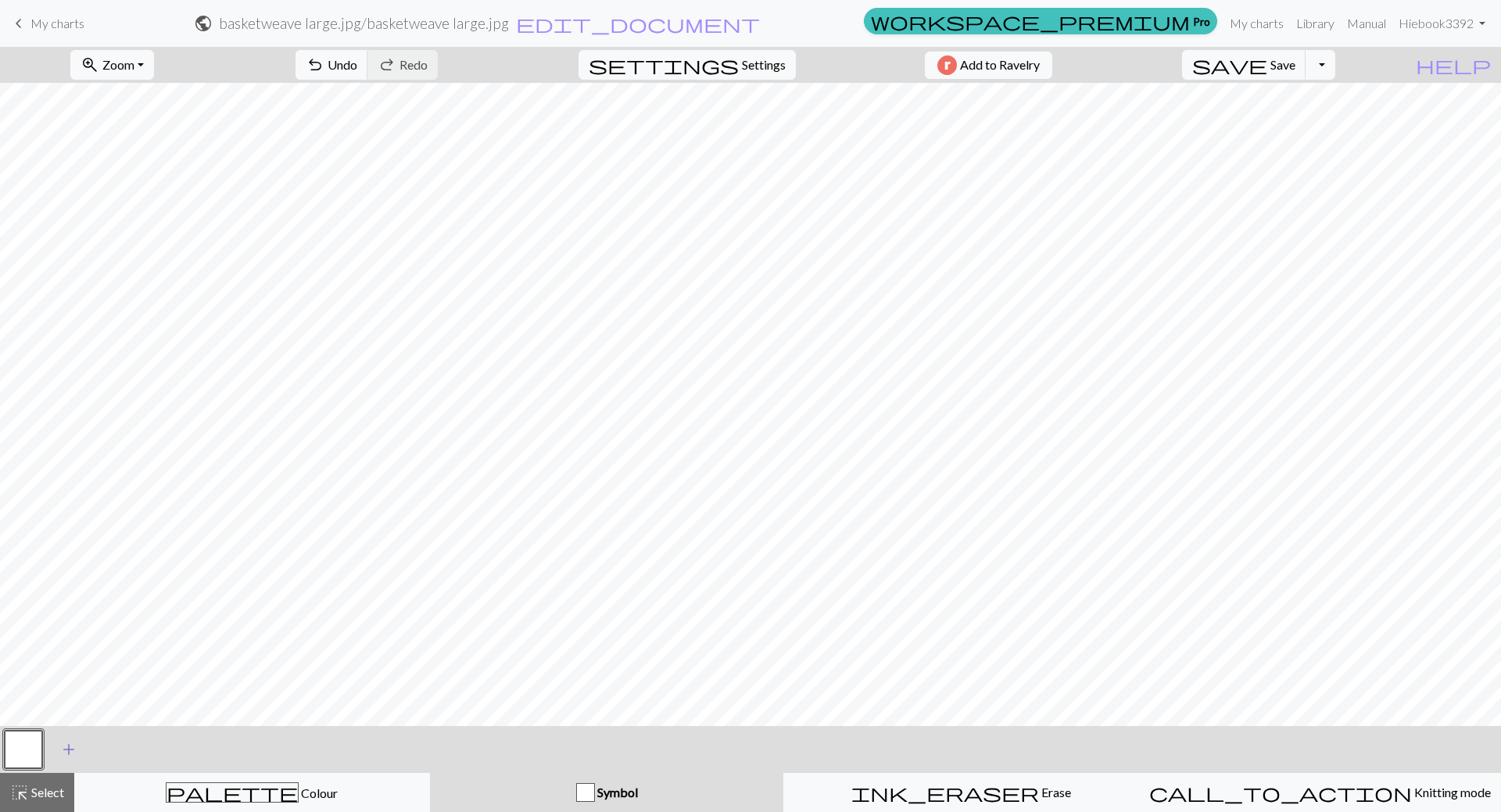
click at [73, 747] on span "add" at bounding box center [69, 749] width 18 height 22
click at [72, 747] on button "button" at bounding box center [65, 749] width 38 height 38
click at [66, 748] on button "button" at bounding box center [65, 749] width 38 height 38
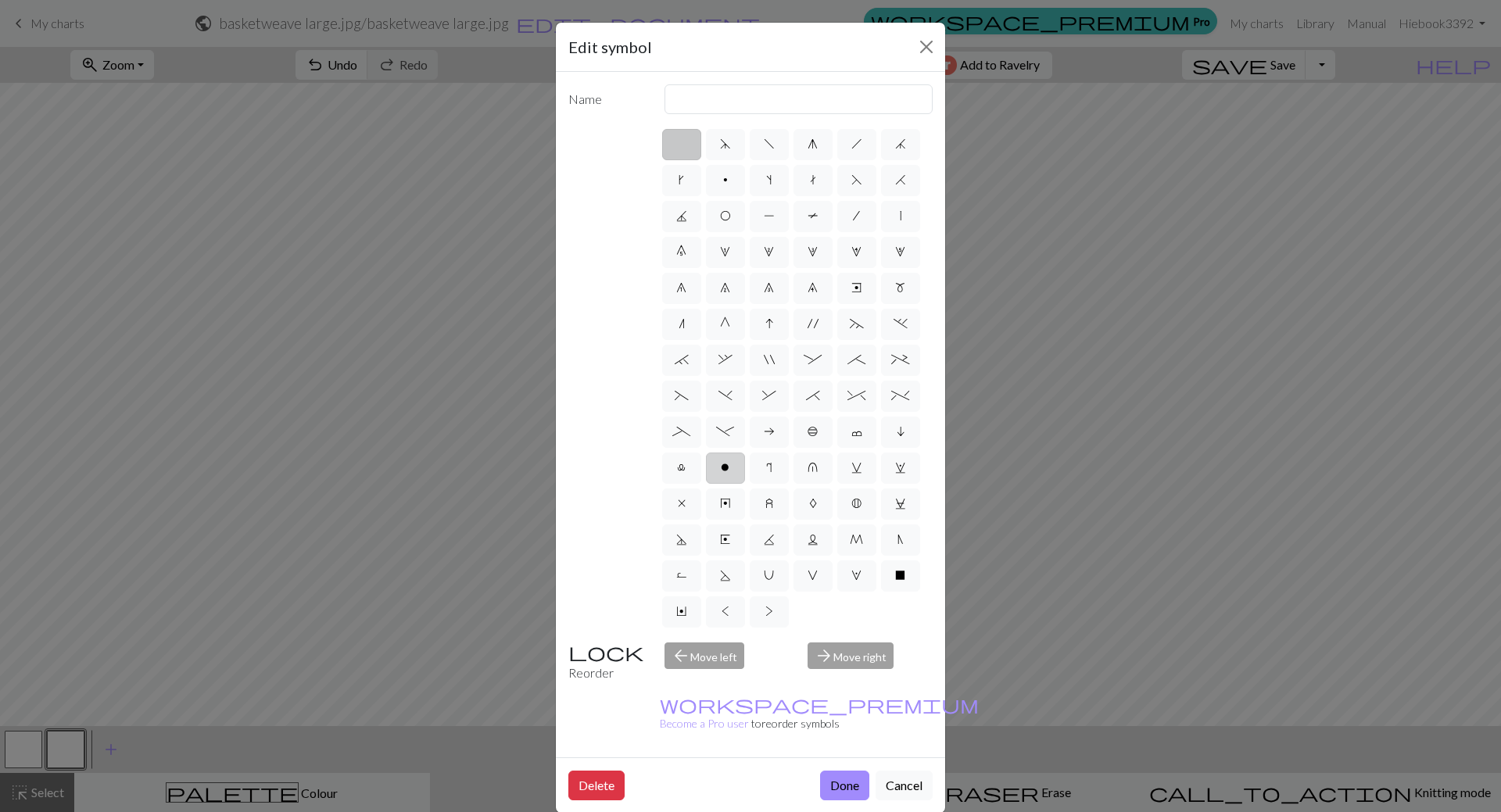
click at [722, 459] on label "o" at bounding box center [726, 469] width 39 height 31
click at [722, 459] on input "o" at bounding box center [726, 463] width 10 height 10
radio input "true"
type input "purl"
click at [846, 771] on button "Done" at bounding box center [844, 785] width 49 height 29
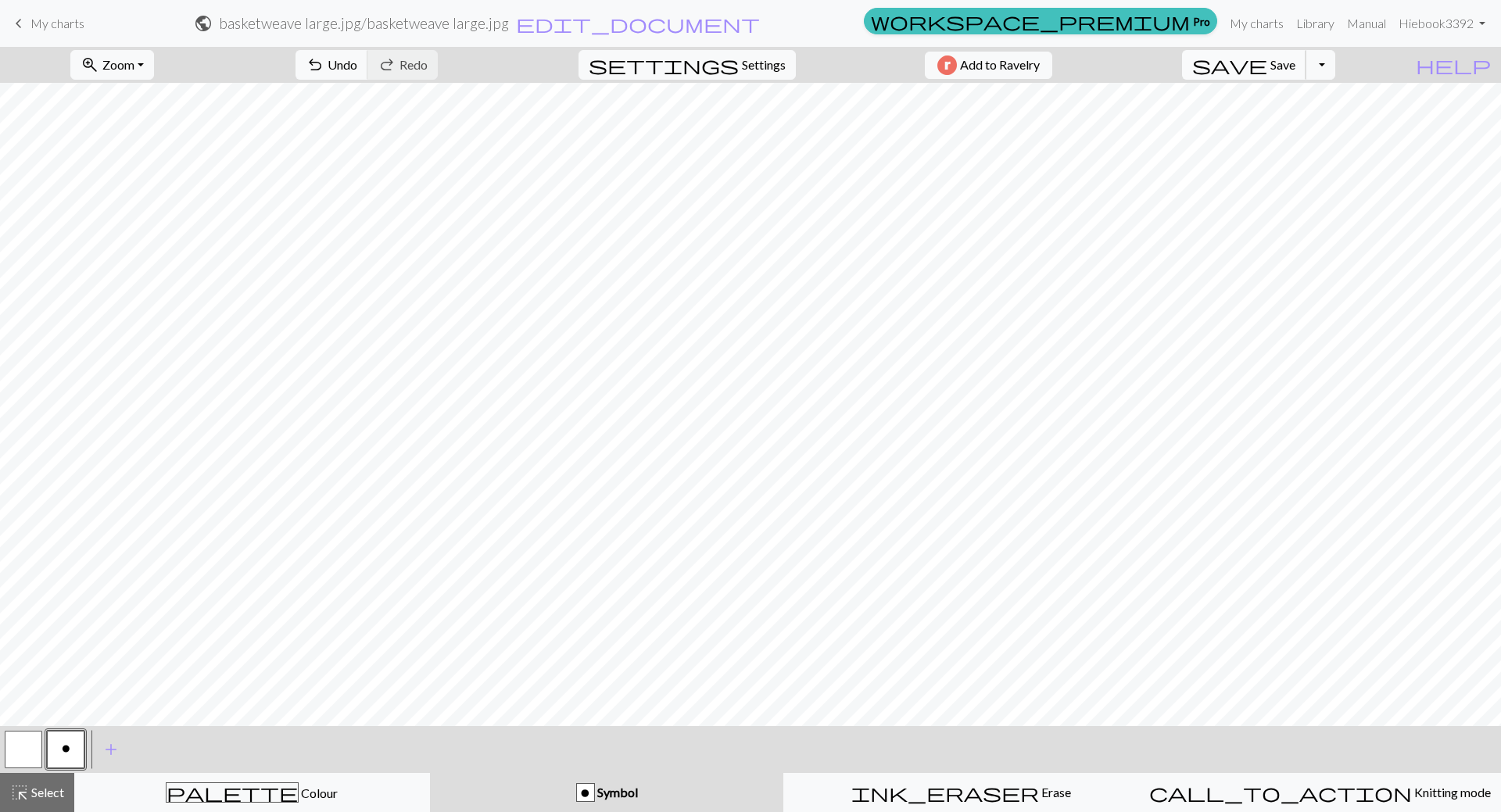
click at [1273, 65] on button "save Save Save" at bounding box center [1244, 64] width 124 height 29
click at [217, 794] on div "palette Colour Colour" at bounding box center [252, 793] width 335 height 20
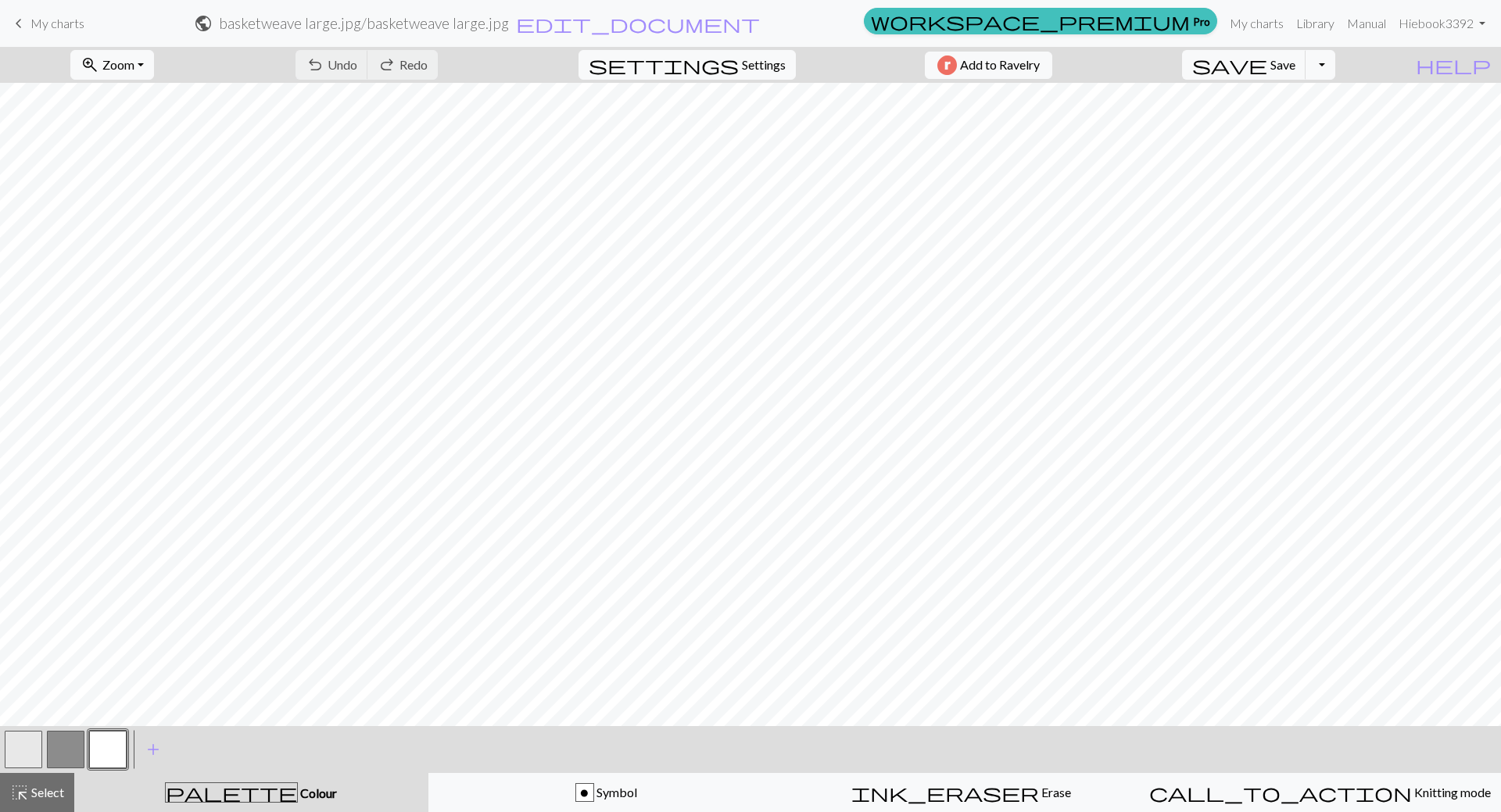
click at [103, 750] on button "button" at bounding box center [108, 749] width 38 height 38
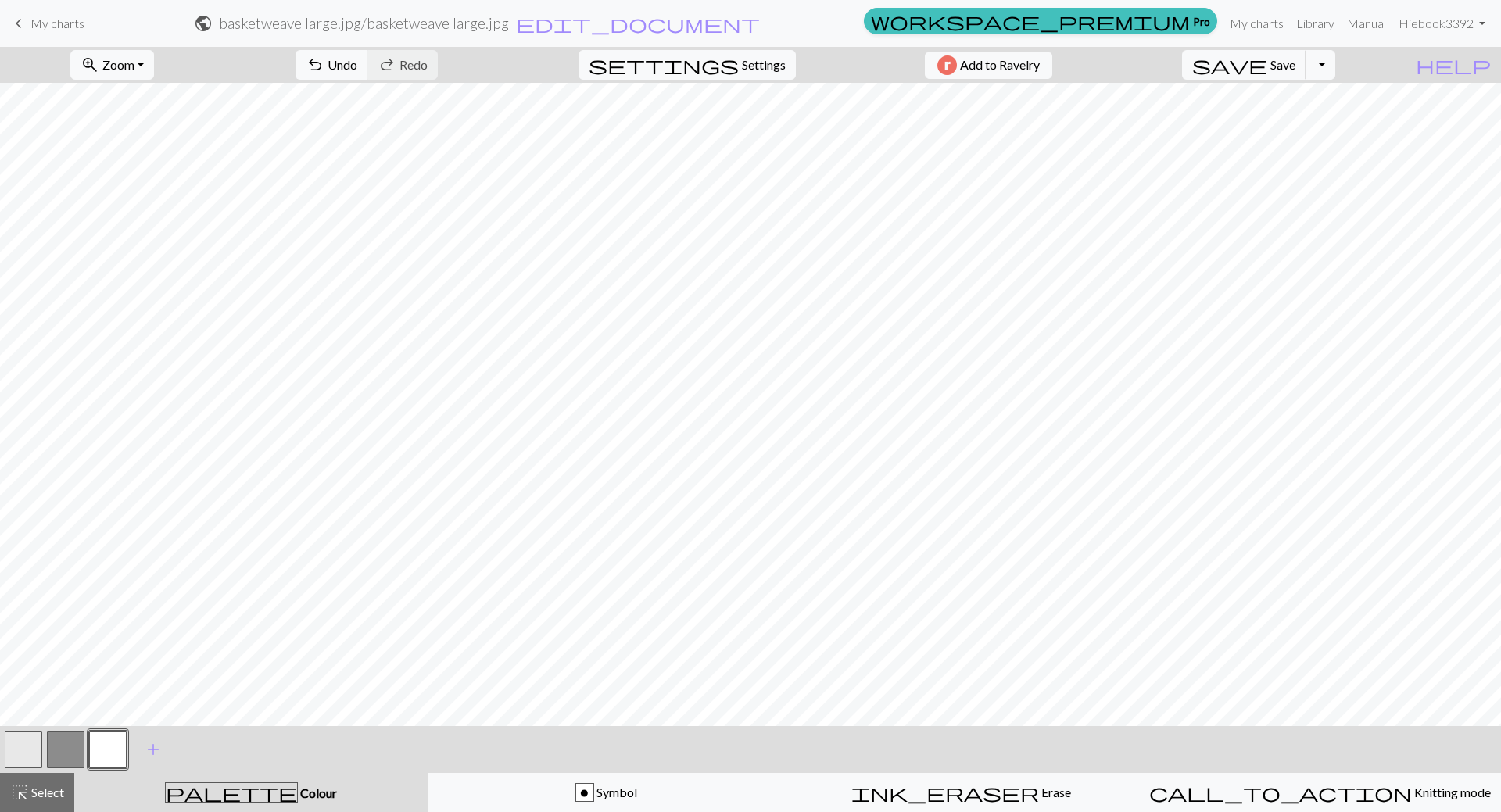
drag, startPoint x: 34, startPoint y: 744, endPoint x: 148, endPoint y: 729, distance: 115.0
click at [44, 744] on div at bounding box center [66, 749] width 127 height 42
click at [26, 748] on button "button" at bounding box center [23, 749] width 38 height 38
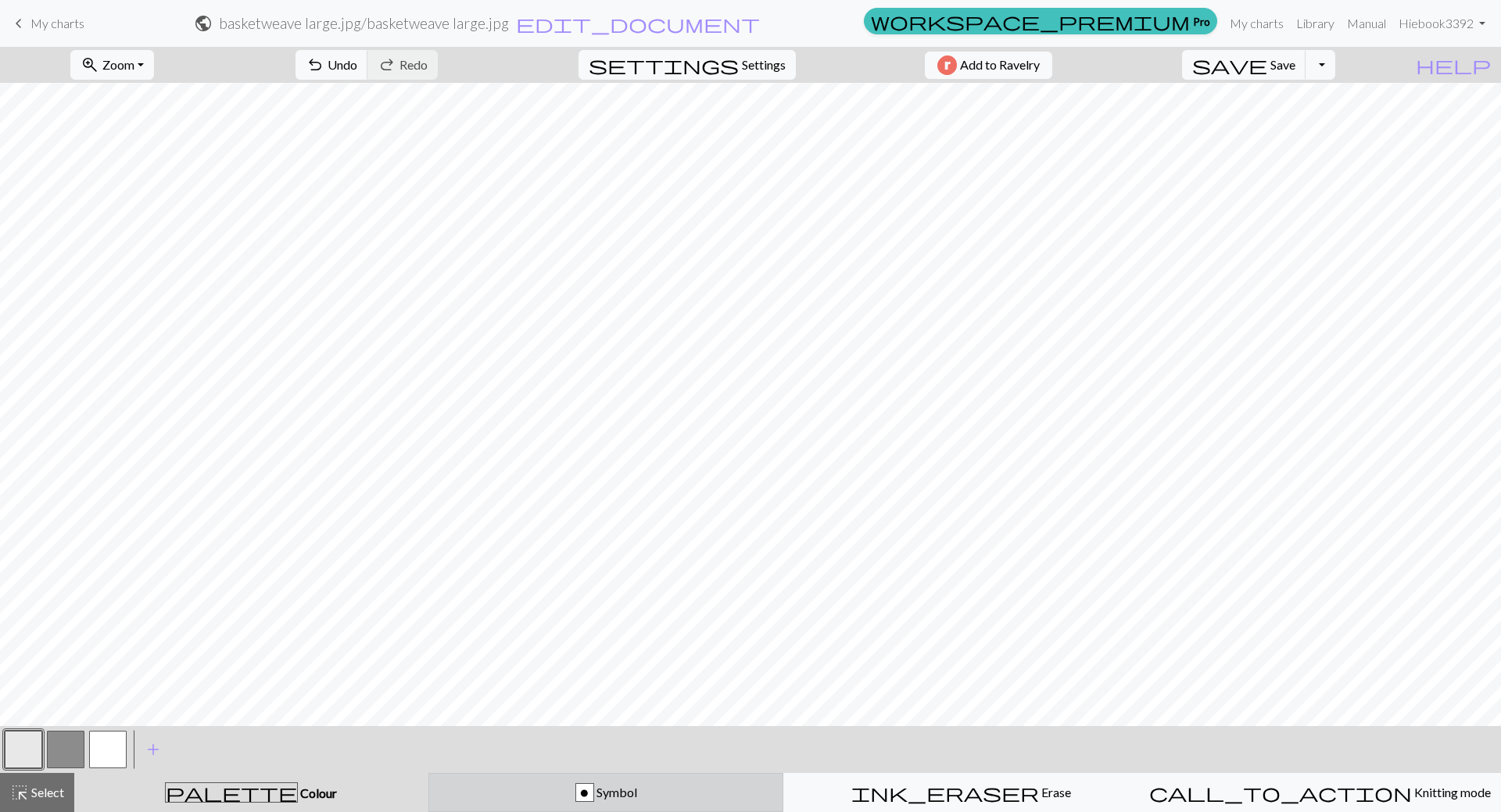
click at [650, 798] on div "o Symbol" at bounding box center [606, 793] width 335 height 18
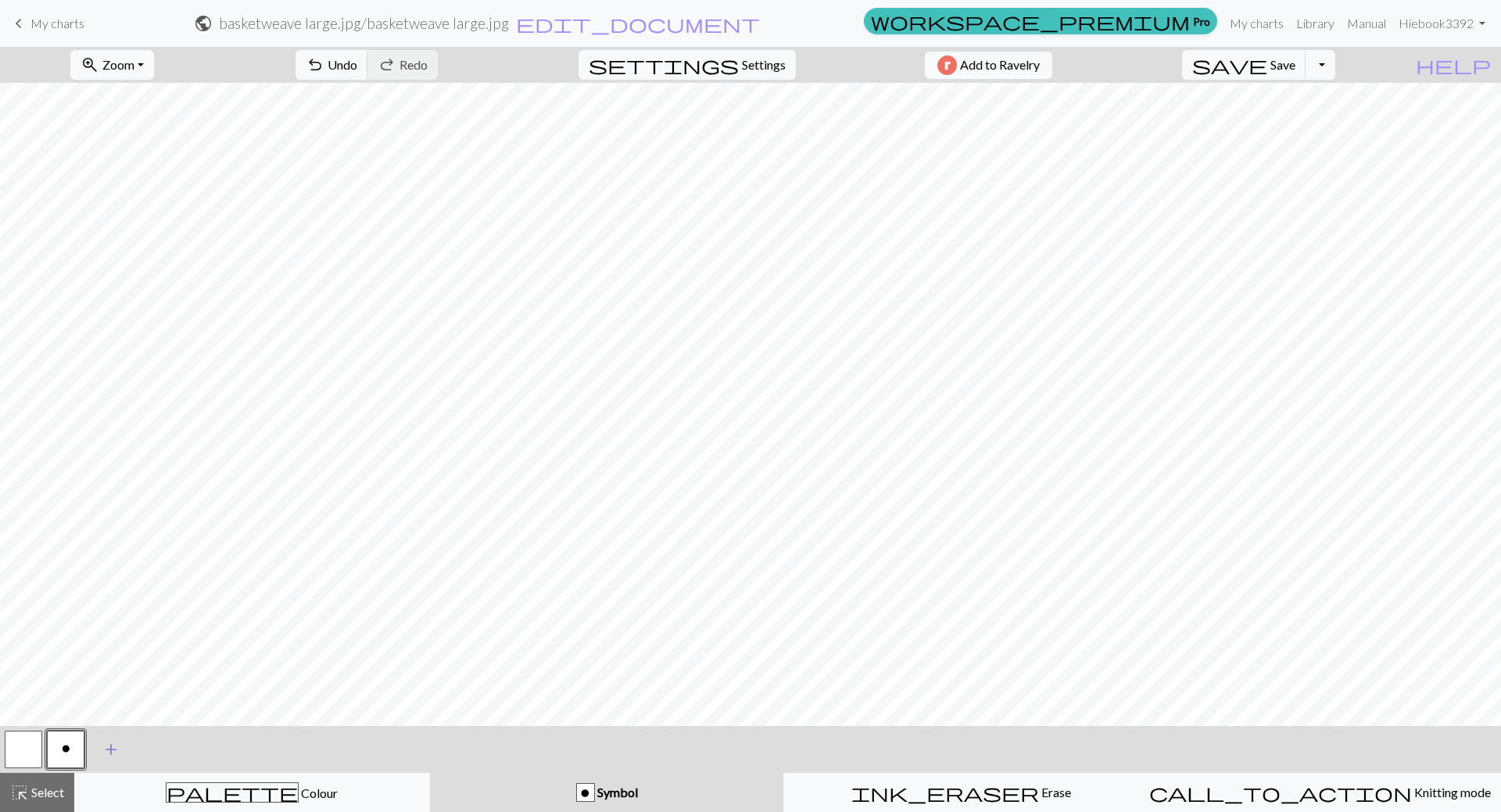
click at [103, 742] on span "add" at bounding box center [111, 749] width 18 height 22
click at [118, 749] on button "button" at bounding box center [108, 749] width 38 height 38
click at [111, 746] on button "button" at bounding box center [108, 749] width 38 height 38
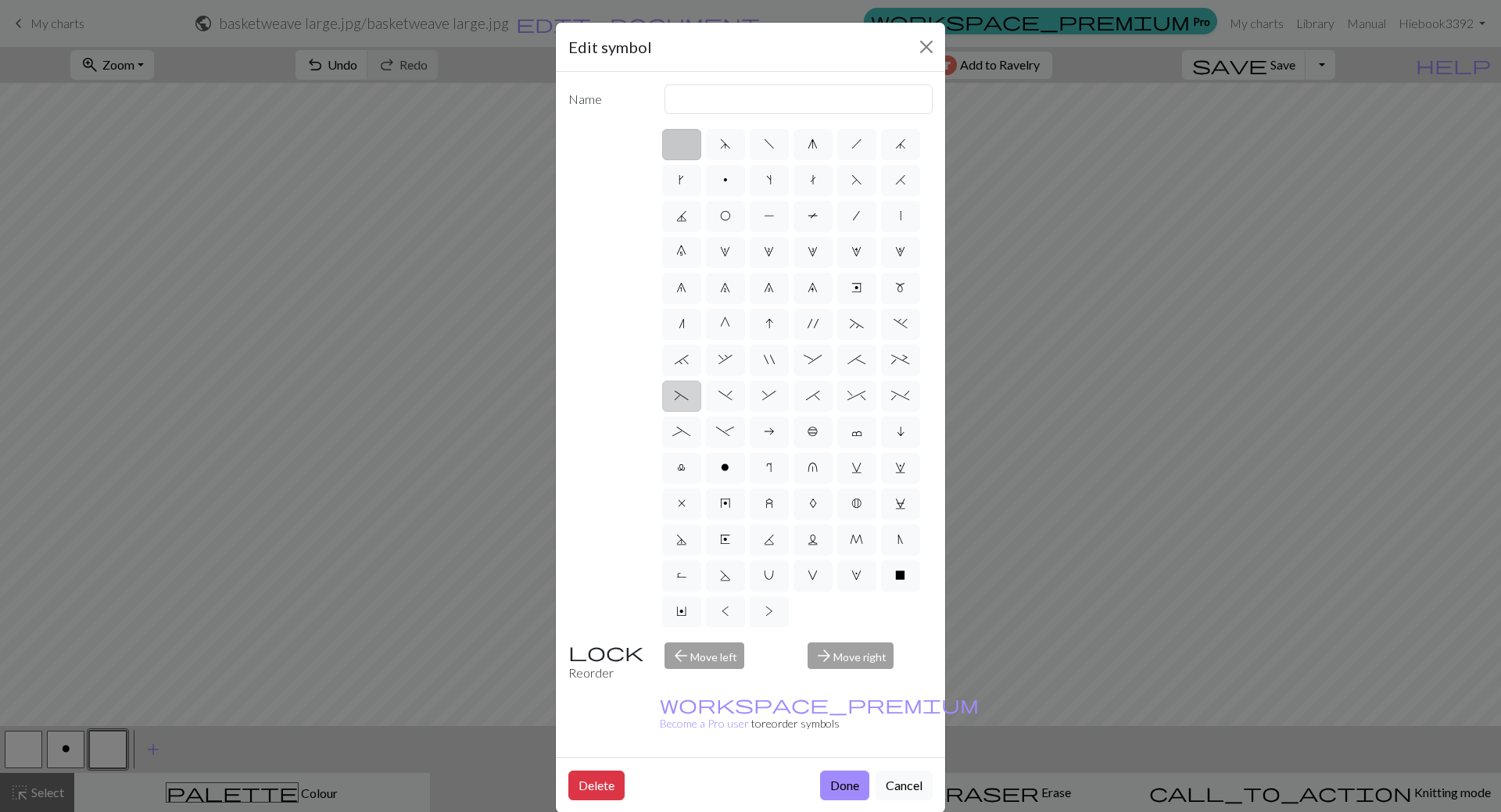
click at [686, 396] on span "(" at bounding box center [681, 396] width 14 height 13
click at [685, 396] on input "(" at bounding box center [680, 390] width 10 height 10
radio input "true"
type input "left part of left 3+ stitch cable, wyif"
click at [837, 771] on button "Done" at bounding box center [844, 785] width 49 height 29
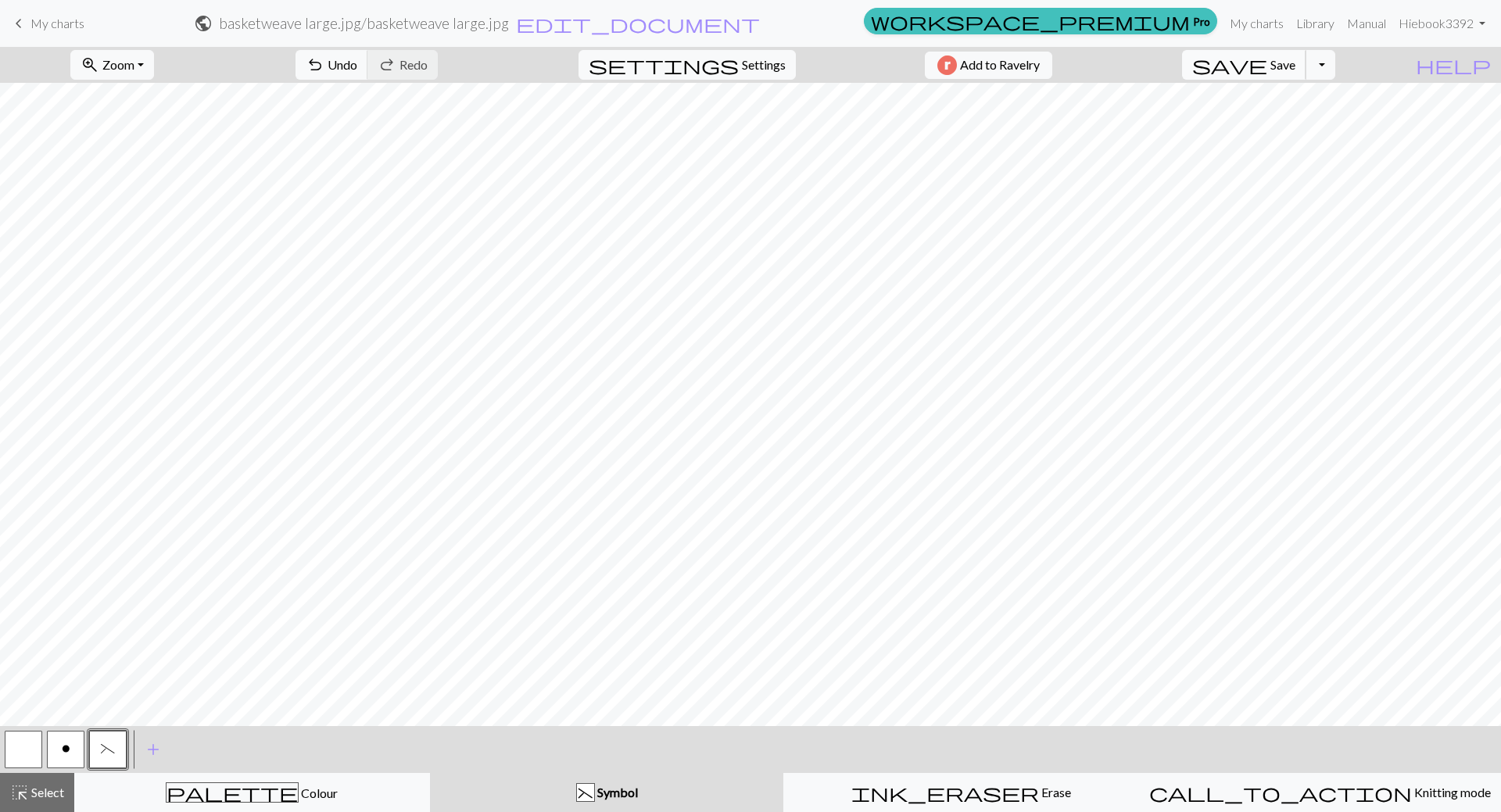
click at [1296, 60] on span "Save" at bounding box center [1283, 64] width 25 height 15
click at [1368, 27] on div "Chart saved" at bounding box center [750, 30] width 1501 height 62
click at [1364, 22] on link "Manual" at bounding box center [1367, 23] width 52 height 31
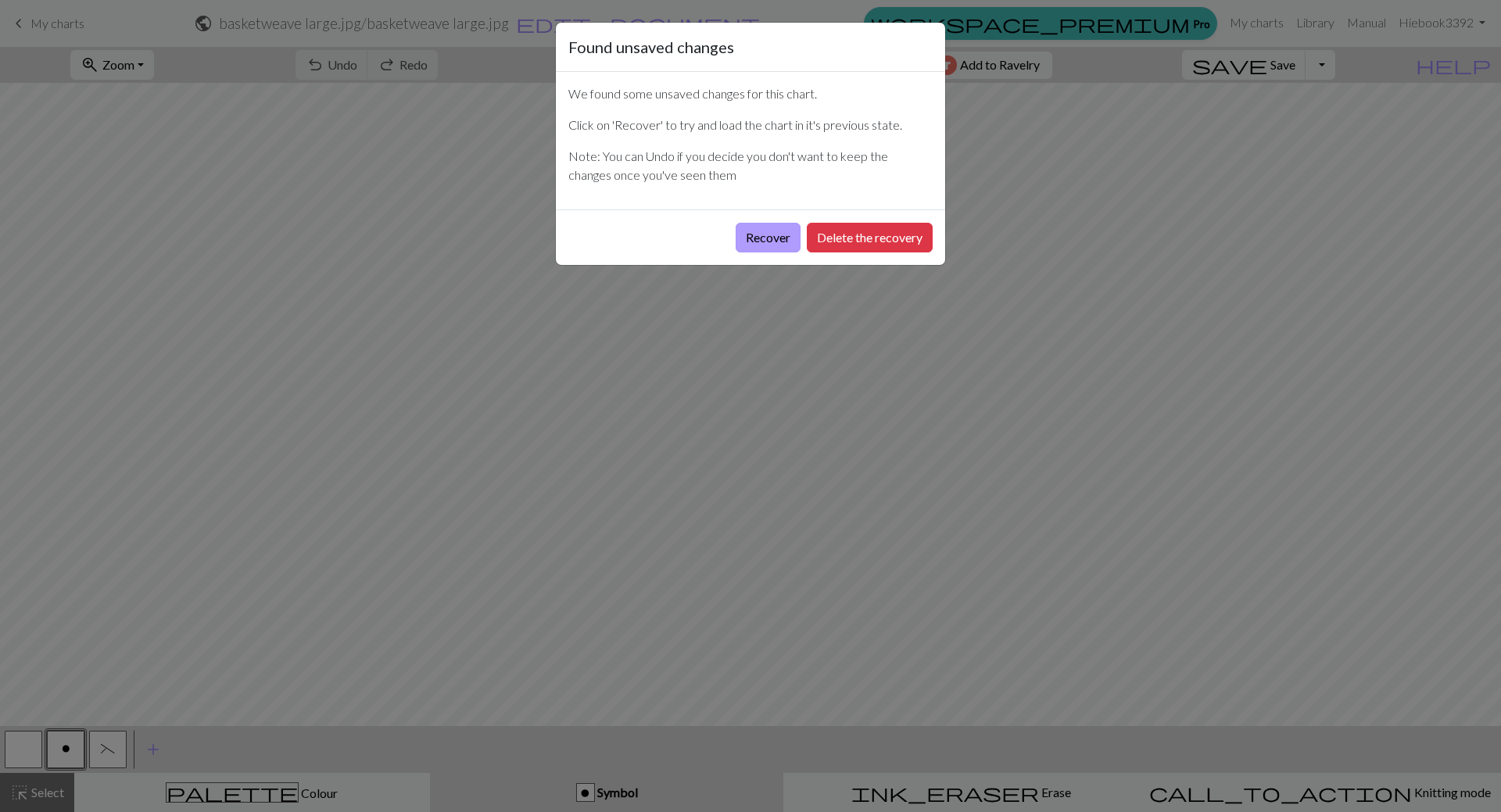
click at [774, 244] on button "Recover" at bounding box center [768, 238] width 64 height 29
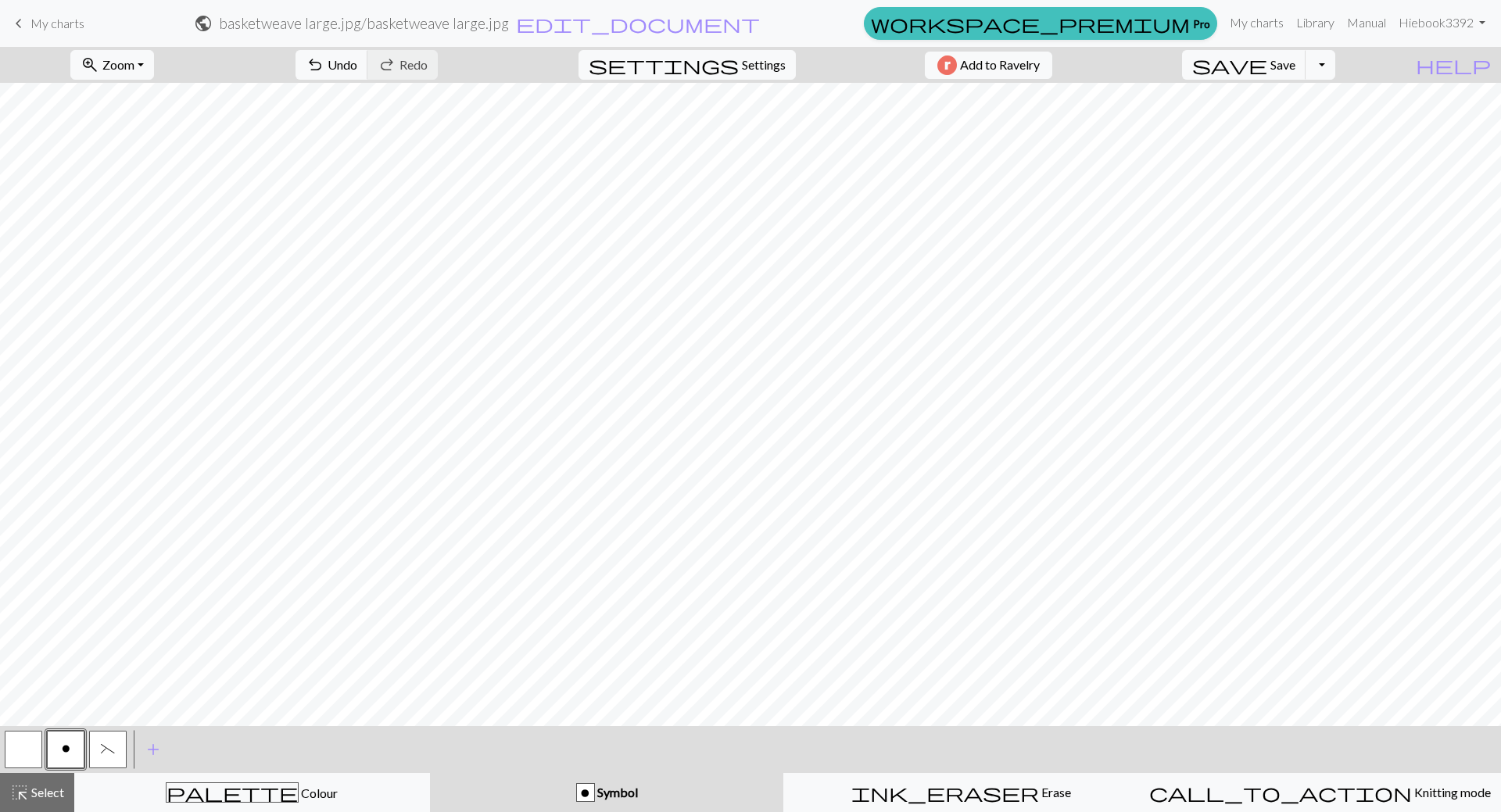
click at [106, 757] on button "(" at bounding box center [108, 749] width 38 height 38
click at [105, 763] on button "(" at bounding box center [108, 749] width 38 height 38
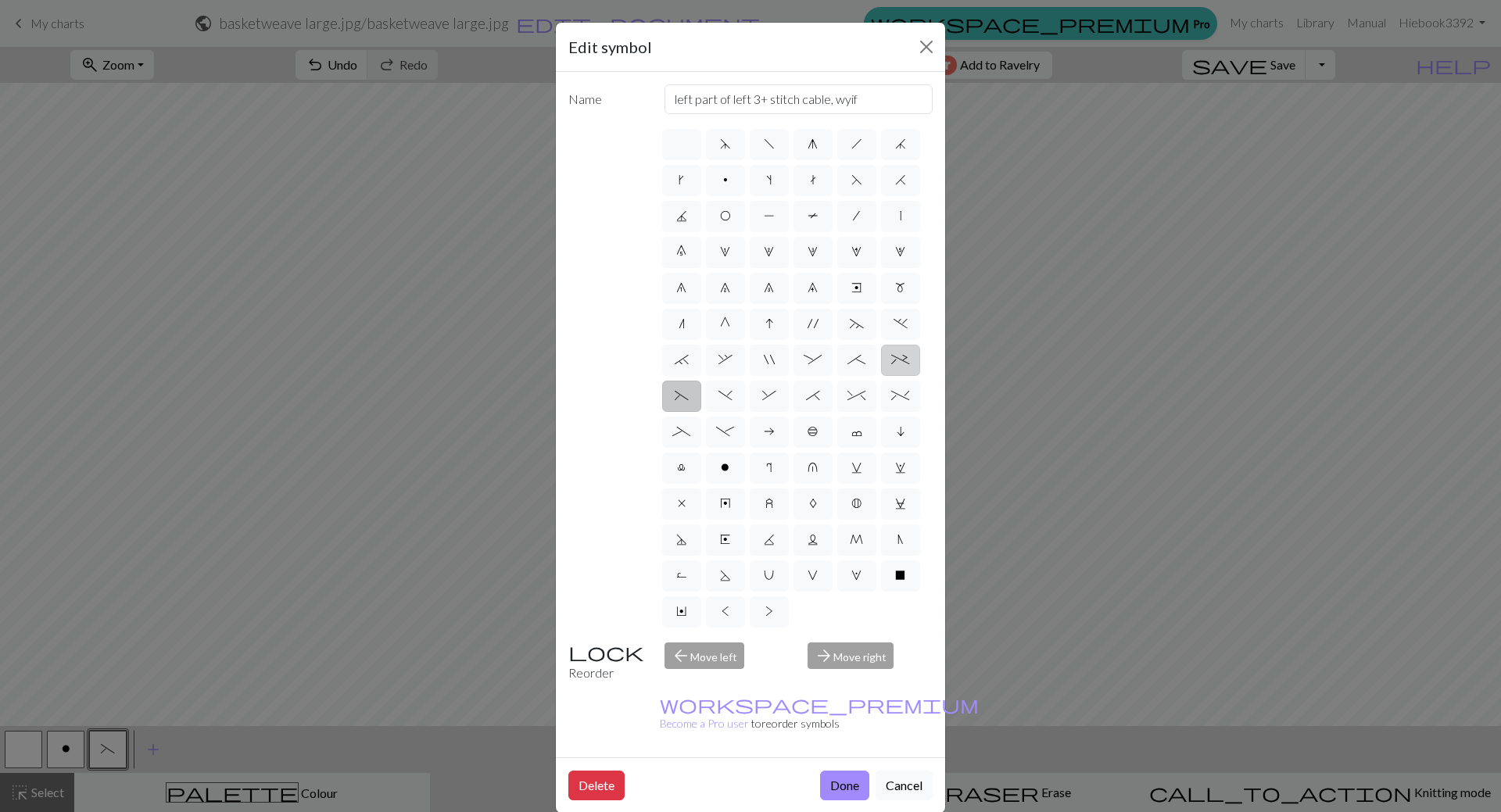
click at [901, 363] on span "+" at bounding box center [901, 360] width 18 height 13
click at [901, 360] on input "+" at bounding box center [896, 354] width 10 height 10
radio input "true"
type input "2 stitch left purl twist cable"
click at [691, 423] on label "_" at bounding box center [681, 433] width 39 height 31
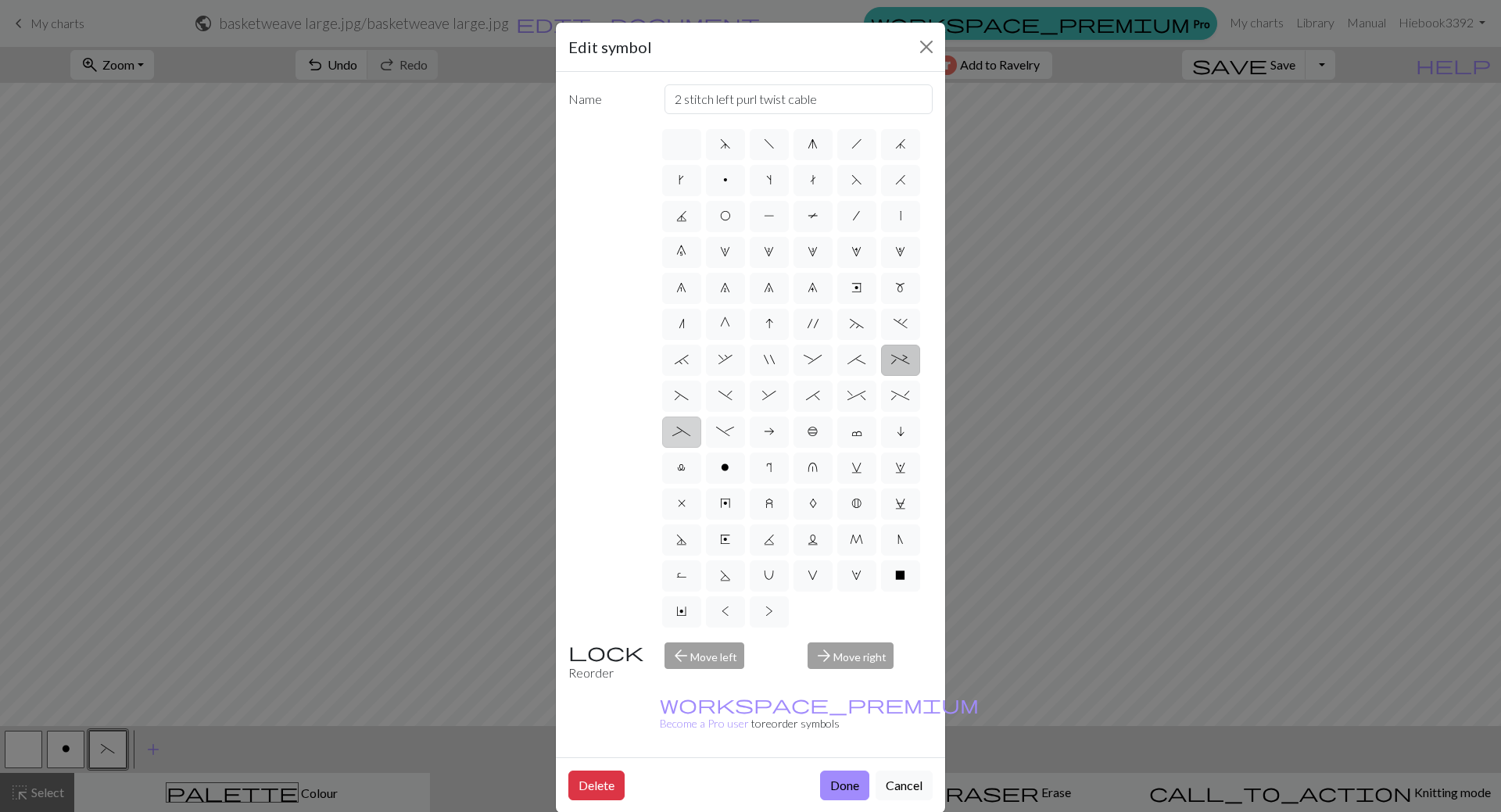
click at [682, 423] on input "_" at bounding box center [677, 426] width 10 height 10
radio input "true"
type input "Left part of left 4+ cable"
click at [870, 390] on label "^" at bounding box center [856, 396] width 39 height 31
click at [857, 390] on input "^" at bounding box center [852, 390] width 10 height 10
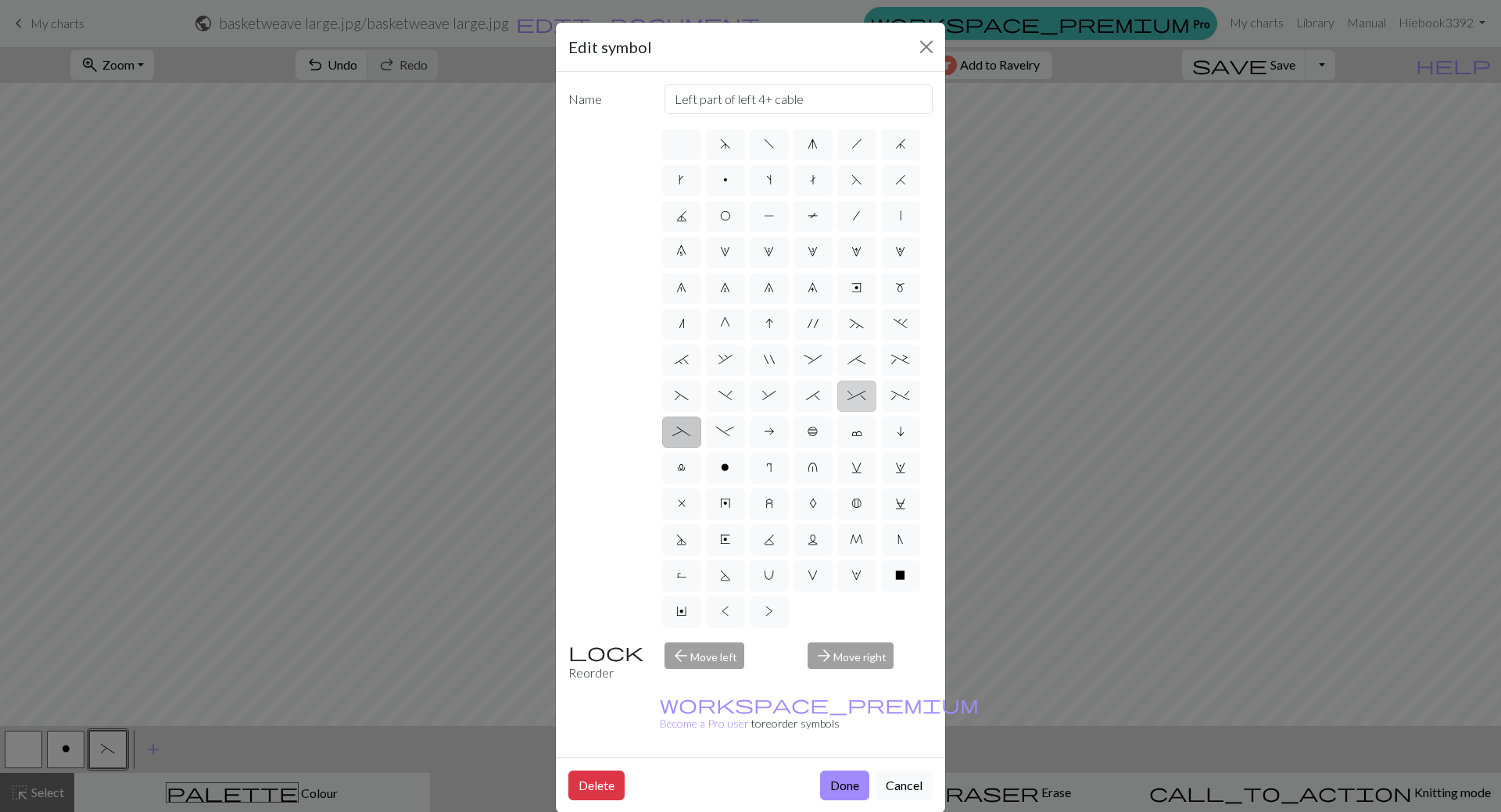
radio input "true"
type input "2 stitch right twist cable"
click at [902, 391] on span "%" at bounding box center [901, 396] width 18 height 13
click at [902, 391] on input "%" at bounding box center [896, 390] width 10 height 10
radio input "true"
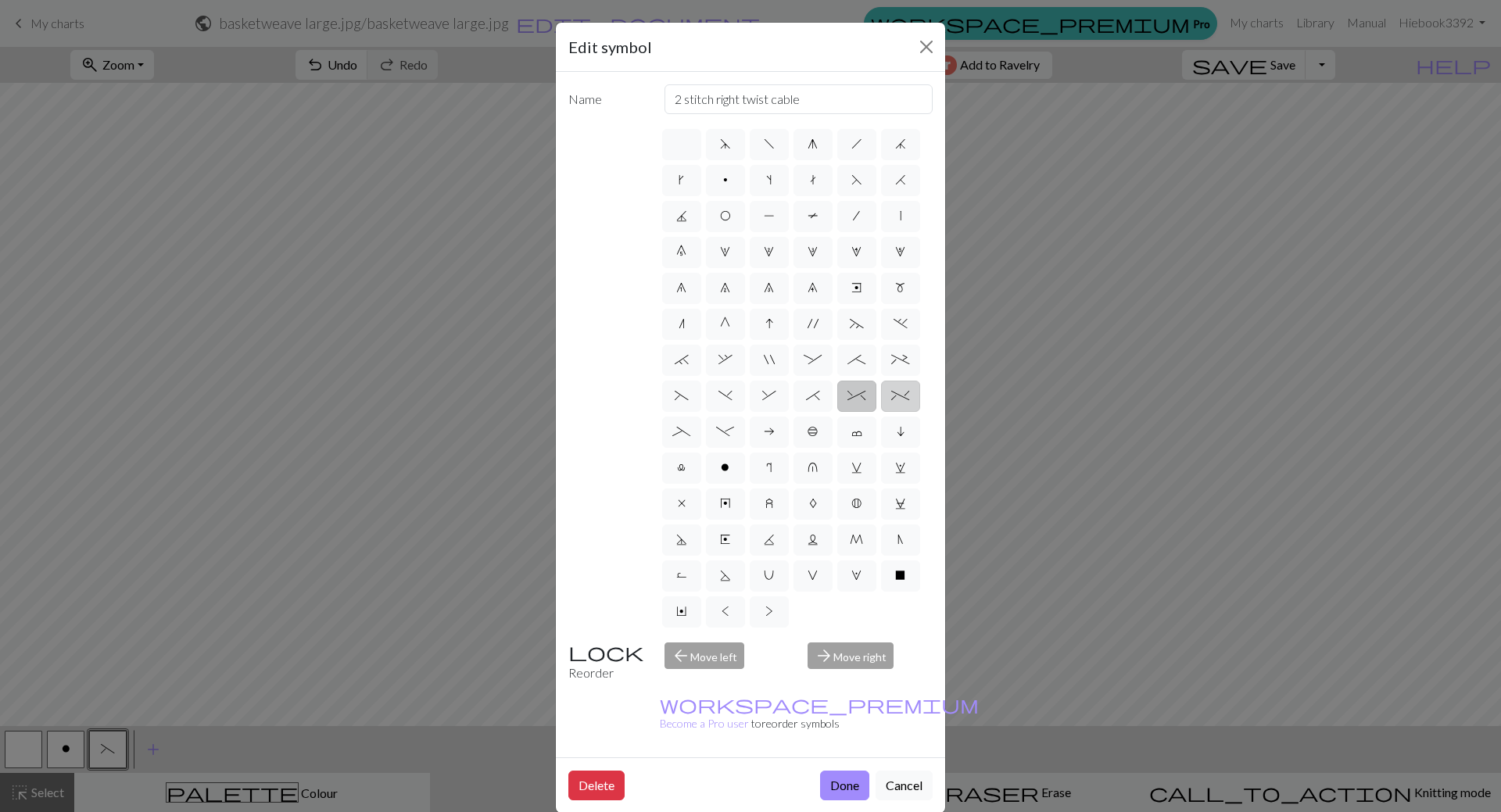
type input "2 stitch left twist cable"
click at [861, 359] on span ";" at bounding box center [856, 360] width 18 height 13
click at [857, 359] on input ";" at bounding box center [852, 354] width 10 height 10
radio input "true"
type input "right part of 4+ stitch cable wyib"
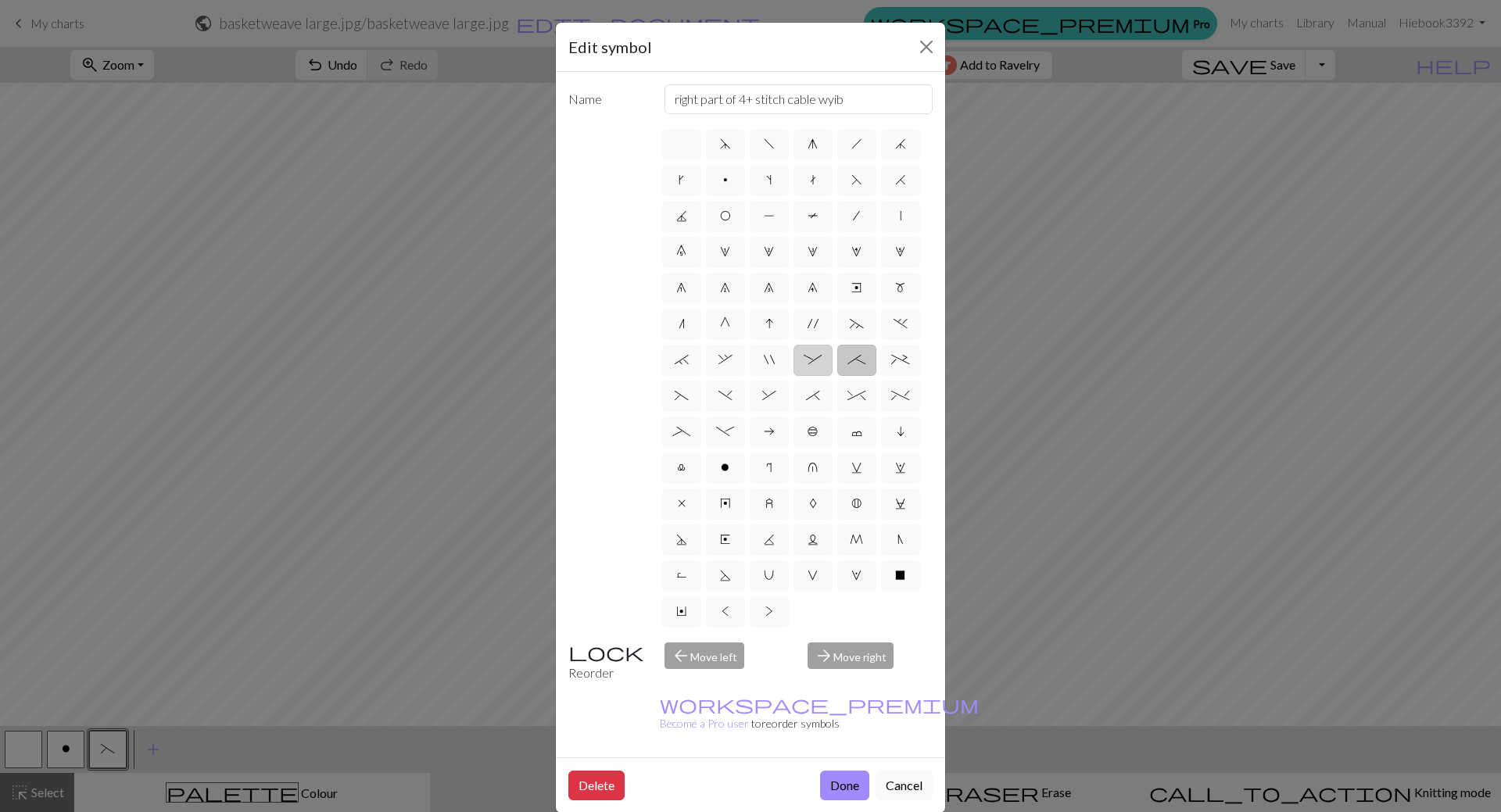
click at [819, 355] on span ":" at bounding box center [813, 360] width 18 height 13
click at [814, 355] on input ":" at bounding box center [809, 354] width 10 height 10
radio input "true"
type input "left part of 4+ stitch cable wyib"
click at [784, 357] on label """ at bounding box center [769, 360] width 39 height 31
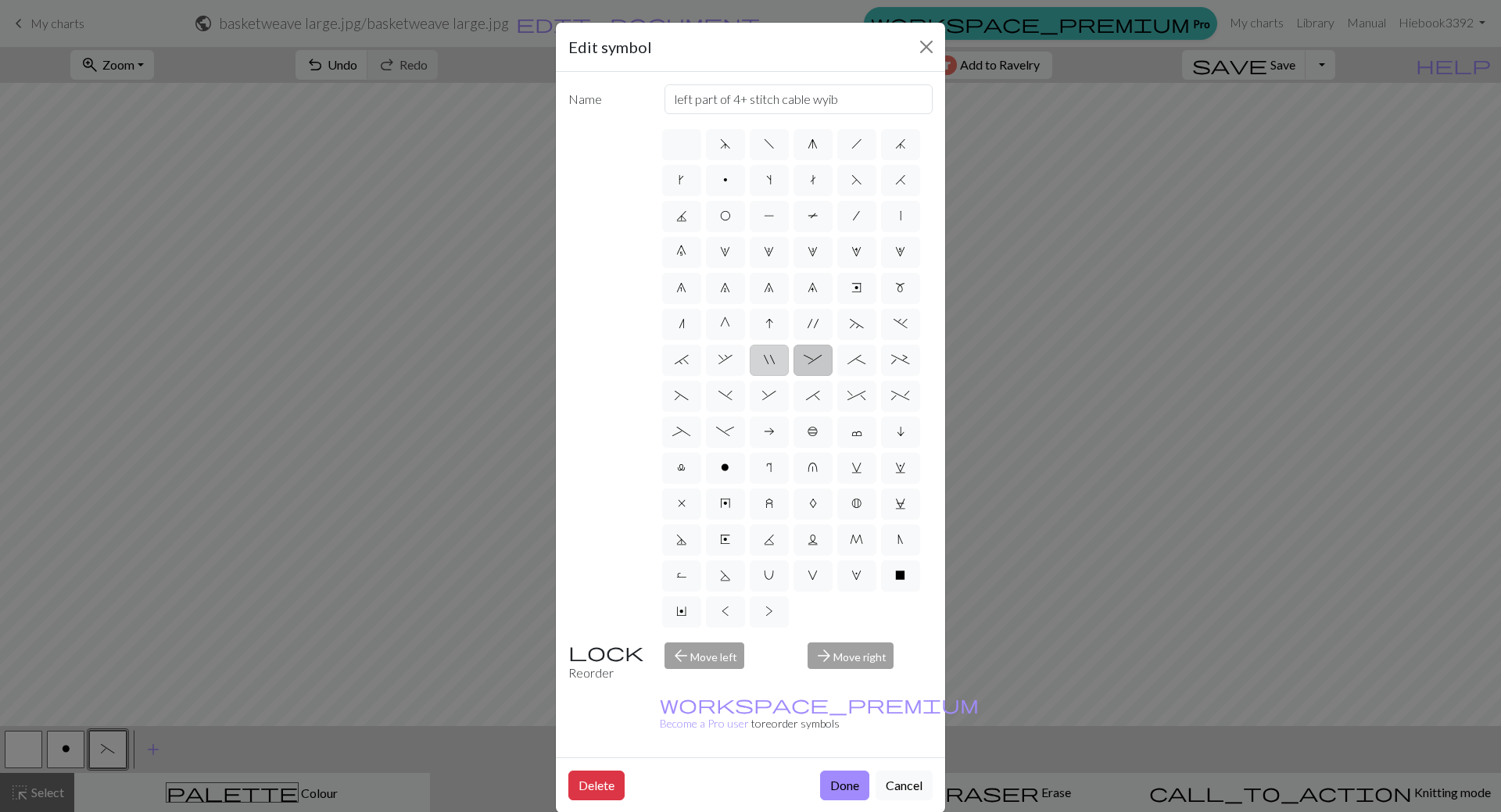
click at [774, 357] on input """ at bounding box center [769, 354] width 10 height 10
radio input "true"
type input "cable extra"
click at [733, 354] on label "," at bounding box center [726, 360] width 39 height 31
click at [728, 354] on input "," at bounding box center [723, 354] width 10 height 10
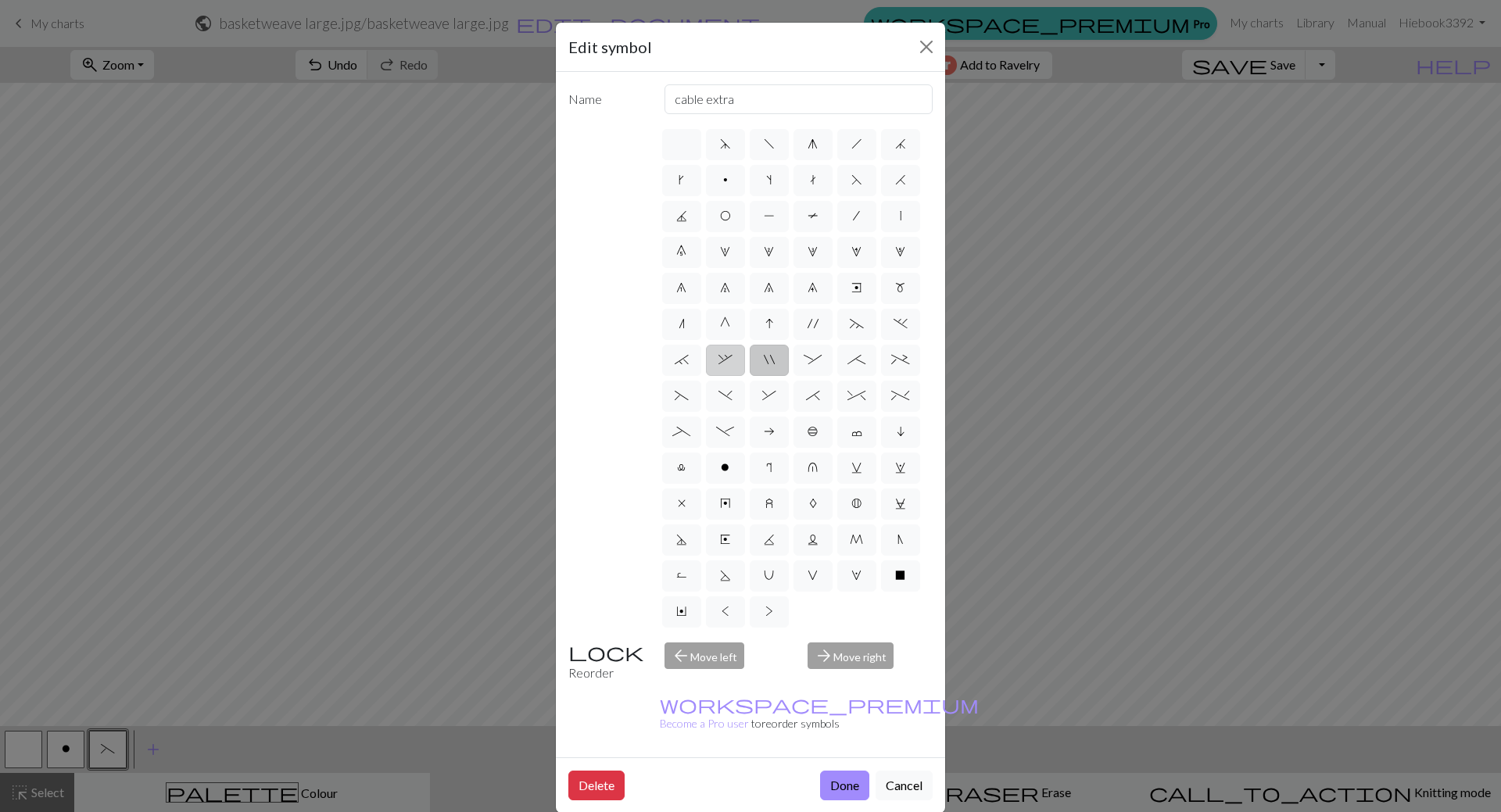
radio input "true"
type input "3+ stitch right twist"
click at [693, 357] on label "`" at bounding box center [681, 360] width 39 height 31
click at [685, 357] on input "`" at bounding box center [680, 354] width 10 height 10
radio input "true"
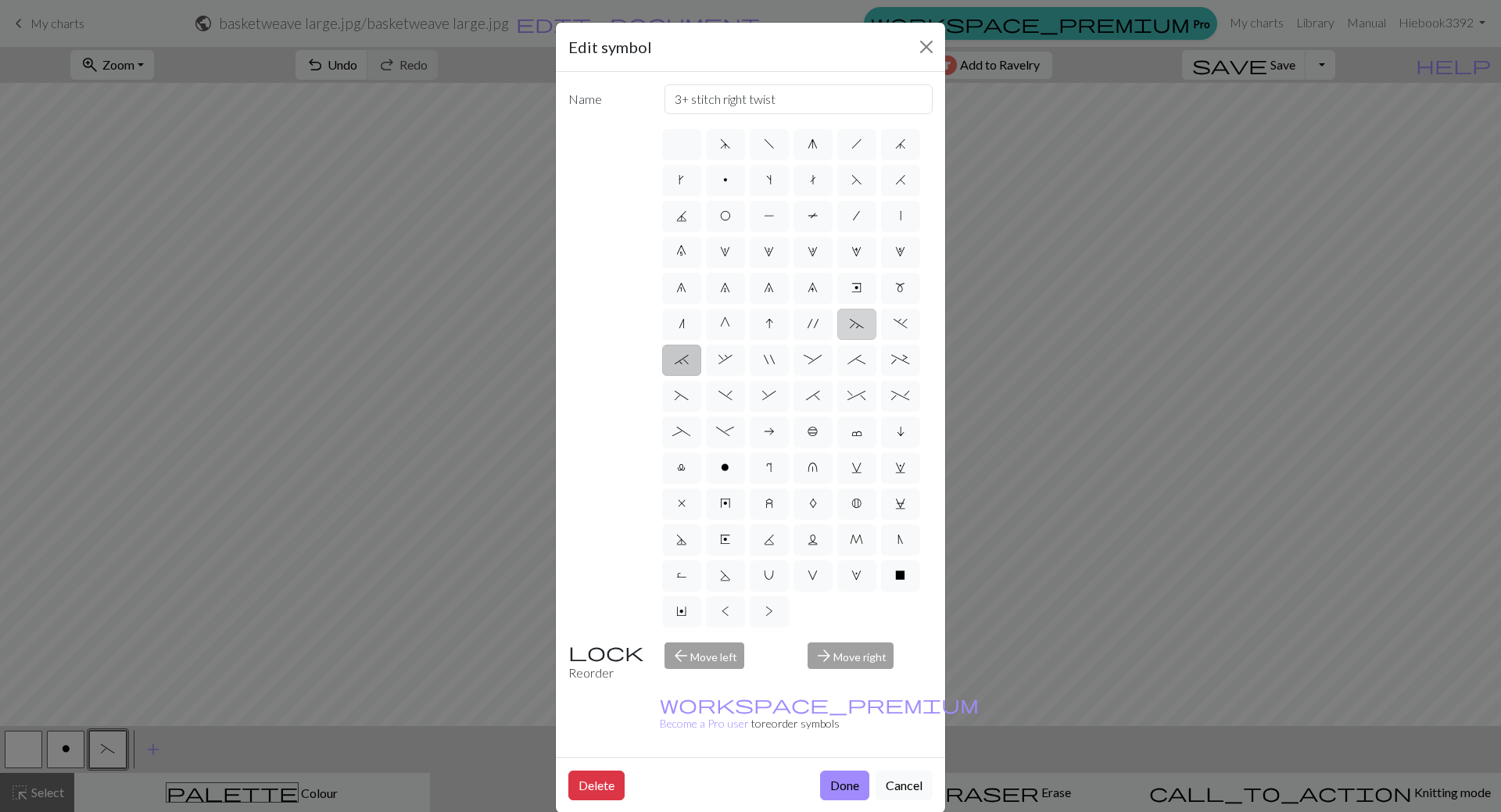
click at [857, 323] on span "~" at bounding box center [856, 324] width 14 height 13
click at [857, 323] on input "~" at bounding box center [855, 319] width 10 height 10
radio input "true"
type input "3+ stitch left twist"
click at [899, 322] on span "." at bounding box center [900, 324] width 14 height 13
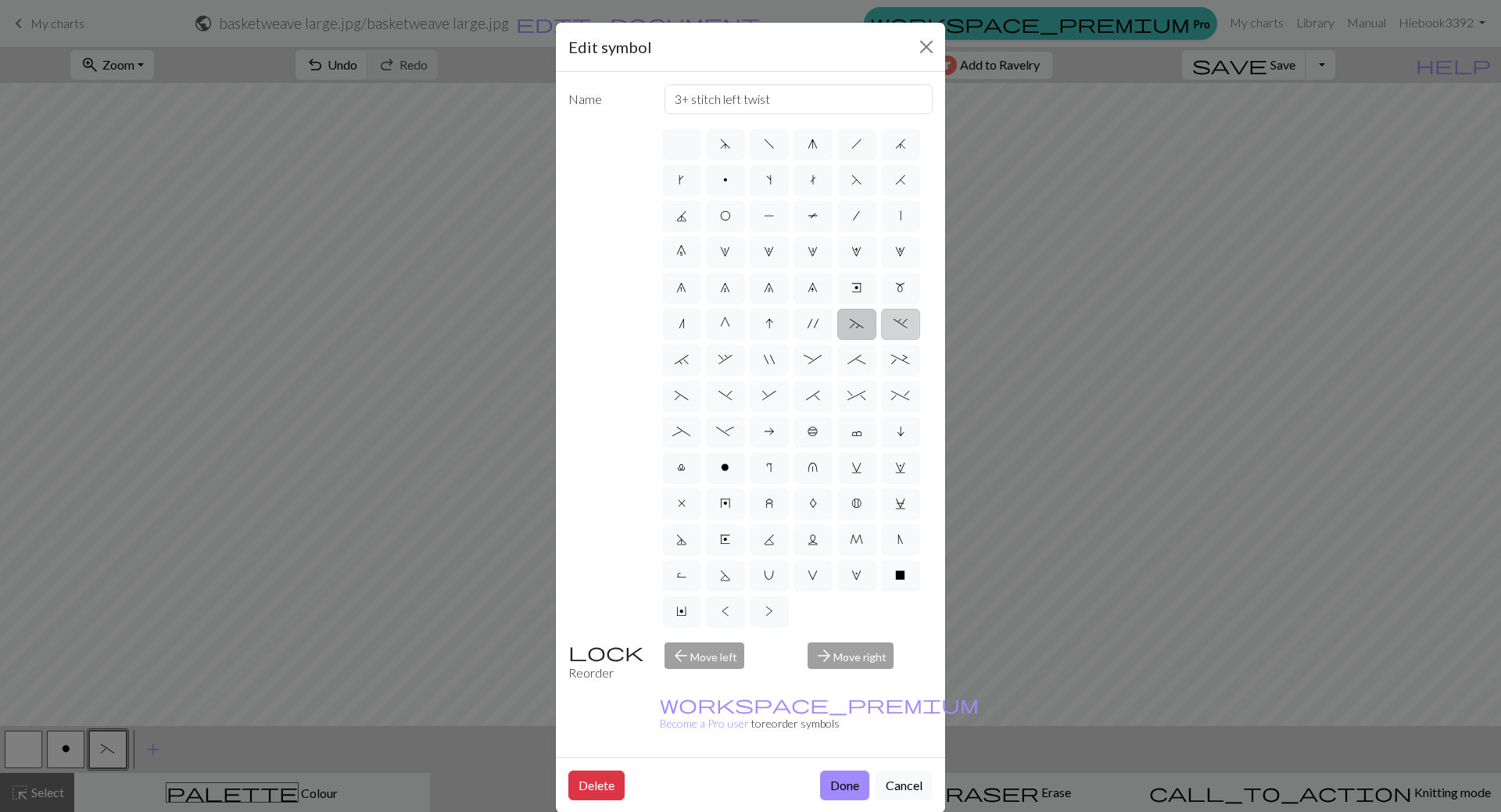
click at [899, 322] on input "." at bounding box center [898, 319] width 10 height 10
radio input "true"
click at [861, 293] on span "e" at bounding box center [856, 288] width 10 height 13
click at [861, 288] on input "e" at bounding box center [856, 283] width 10 height 10
radio input "true"
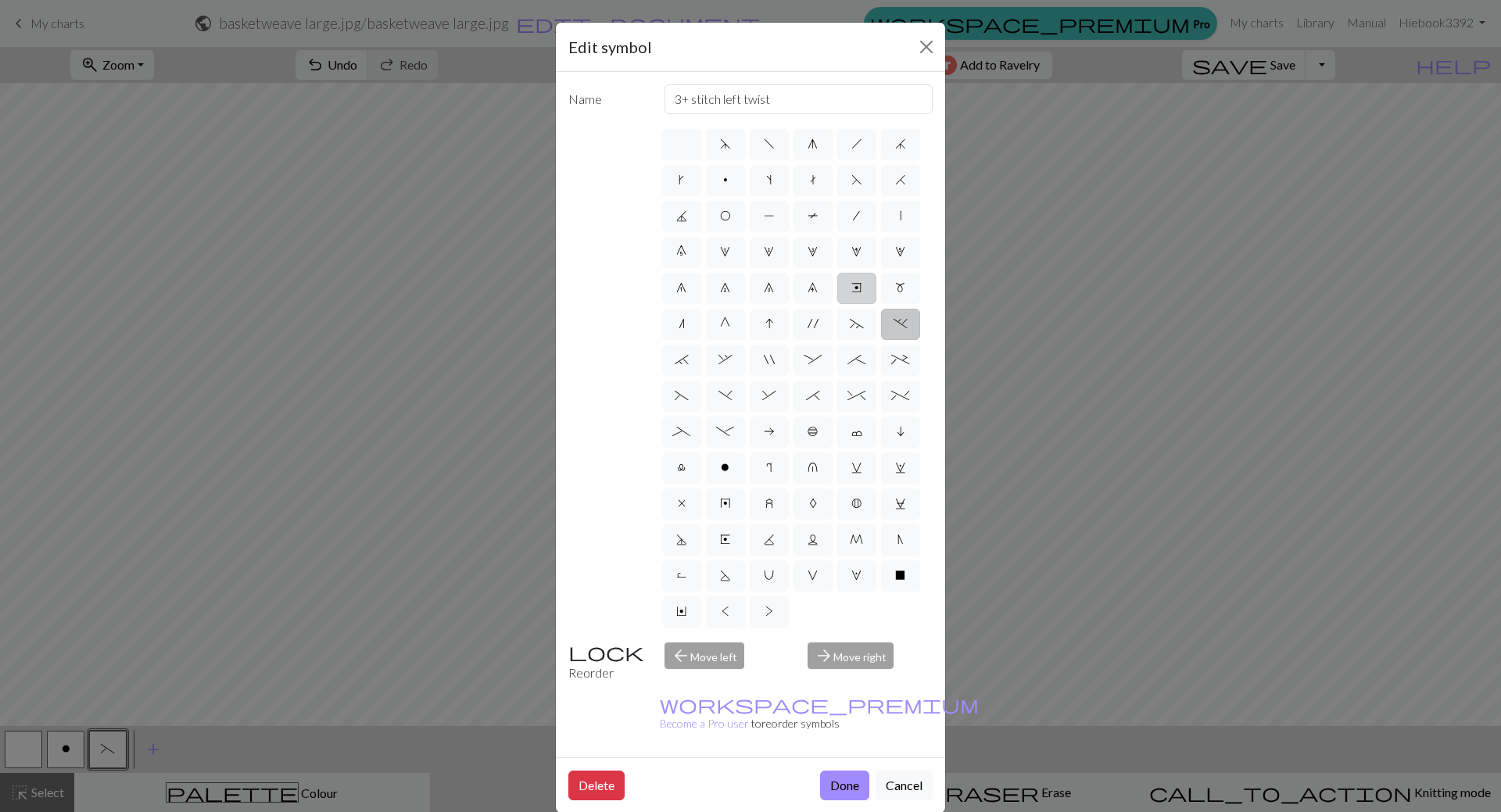
type input "Right end"
click at [901, 292] on span "m" at bounding box center [900, 288] width 10 height 13
click at [901, 288] on input "m" at bounding box center [900, 283] width 10 height 10
radio input "true"
type input "m1"
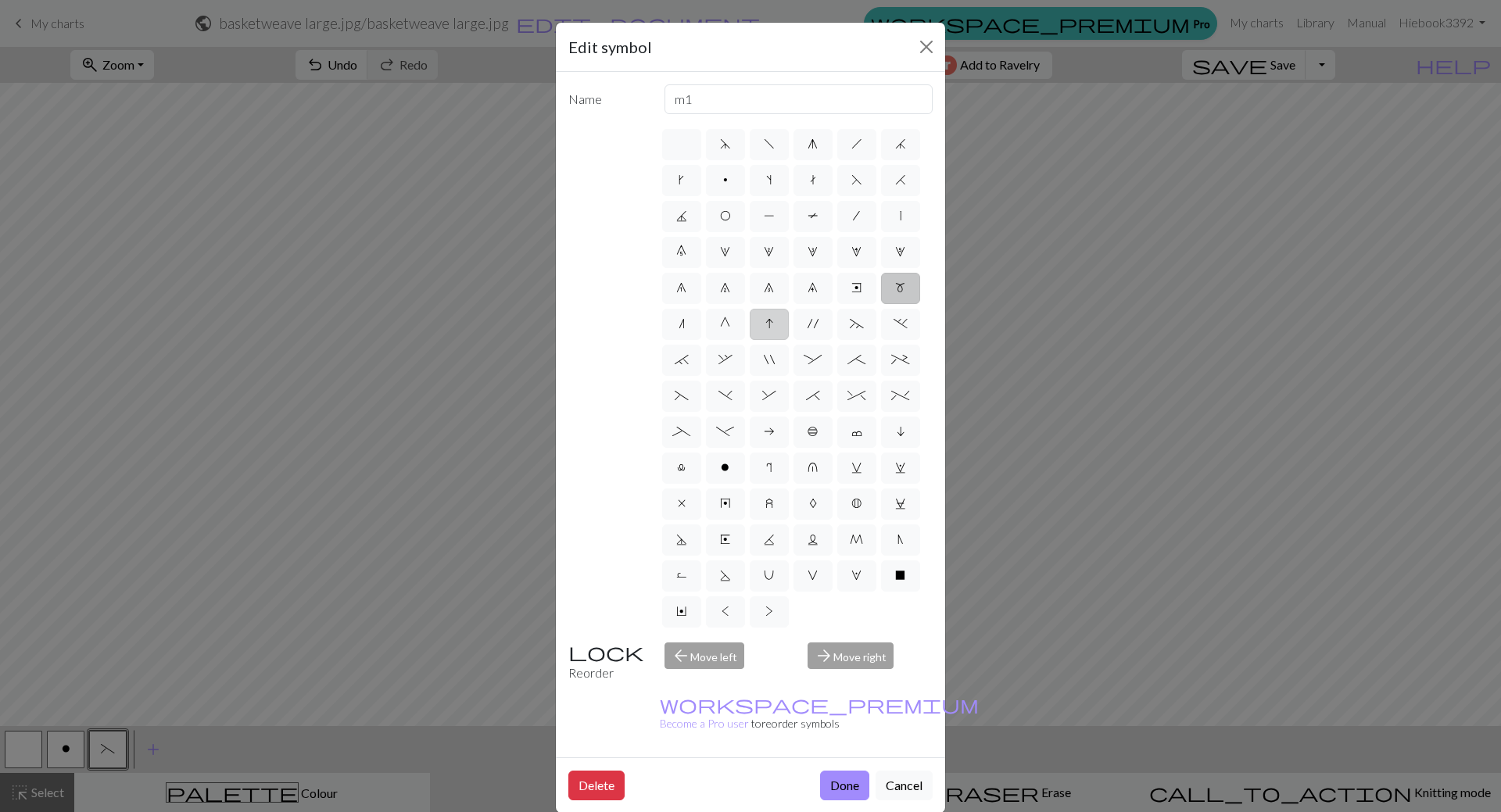
click at [762, 324] on label "I" at bounding box center [769, 324] width 39 height 31
click at [765, 324] on input "I" at bounding box center [770, 319] width 10 height 10
radio input "true"
type input "sk2p"
click at [808, 327] on span "'" at bounding box center [813, 324] width 11 height 13
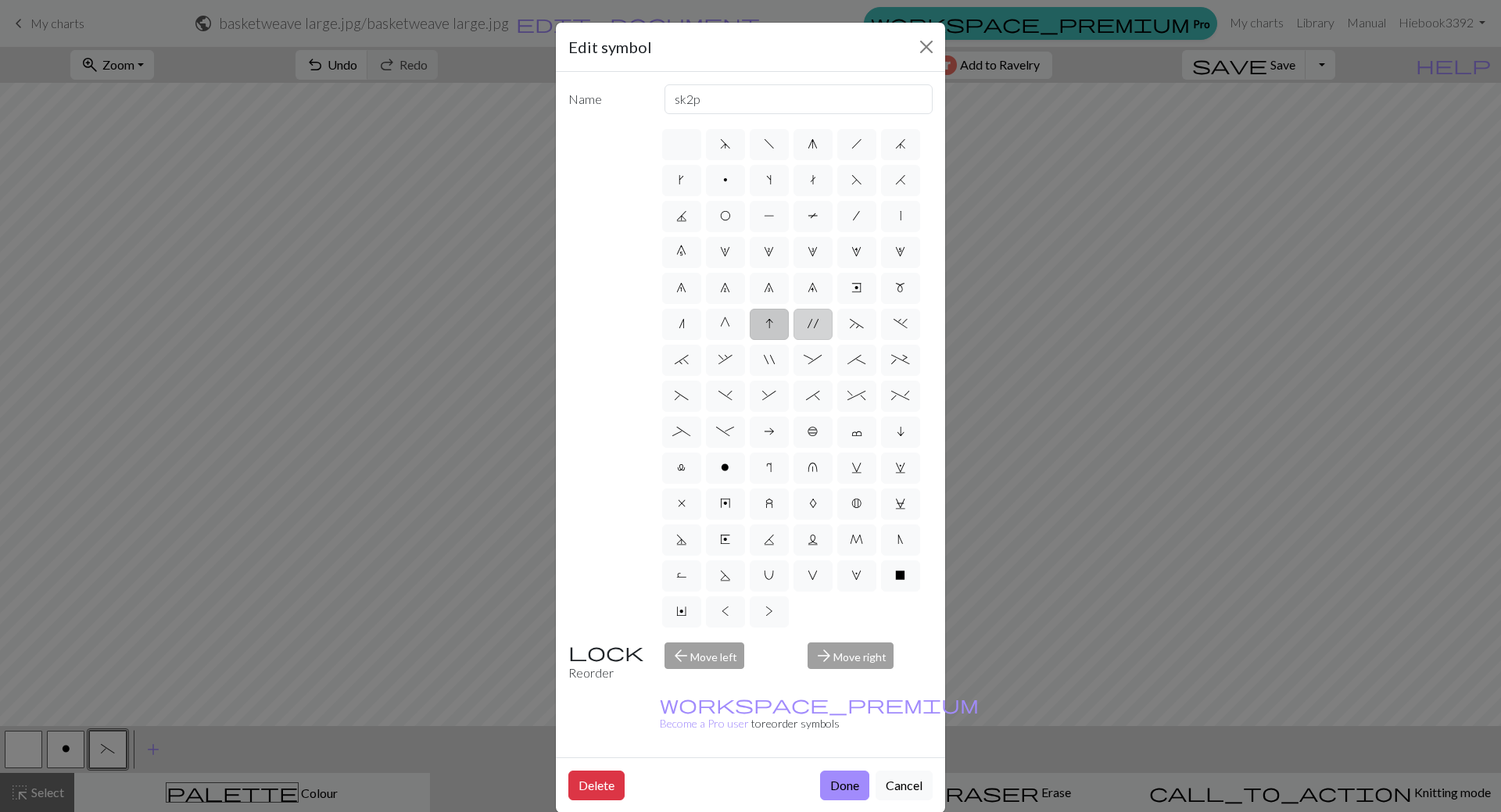
click at [808, 324] on input "'" at bounding box center [812, 319] width 10 height 10
radio input "true"
type input "cable extra"
click at [855, 324] on span "~" at bounding box center [856, 324] width 14 height 13
click at [855, 324] on input "~" at bounding box center [855, 319] width 10 height 10
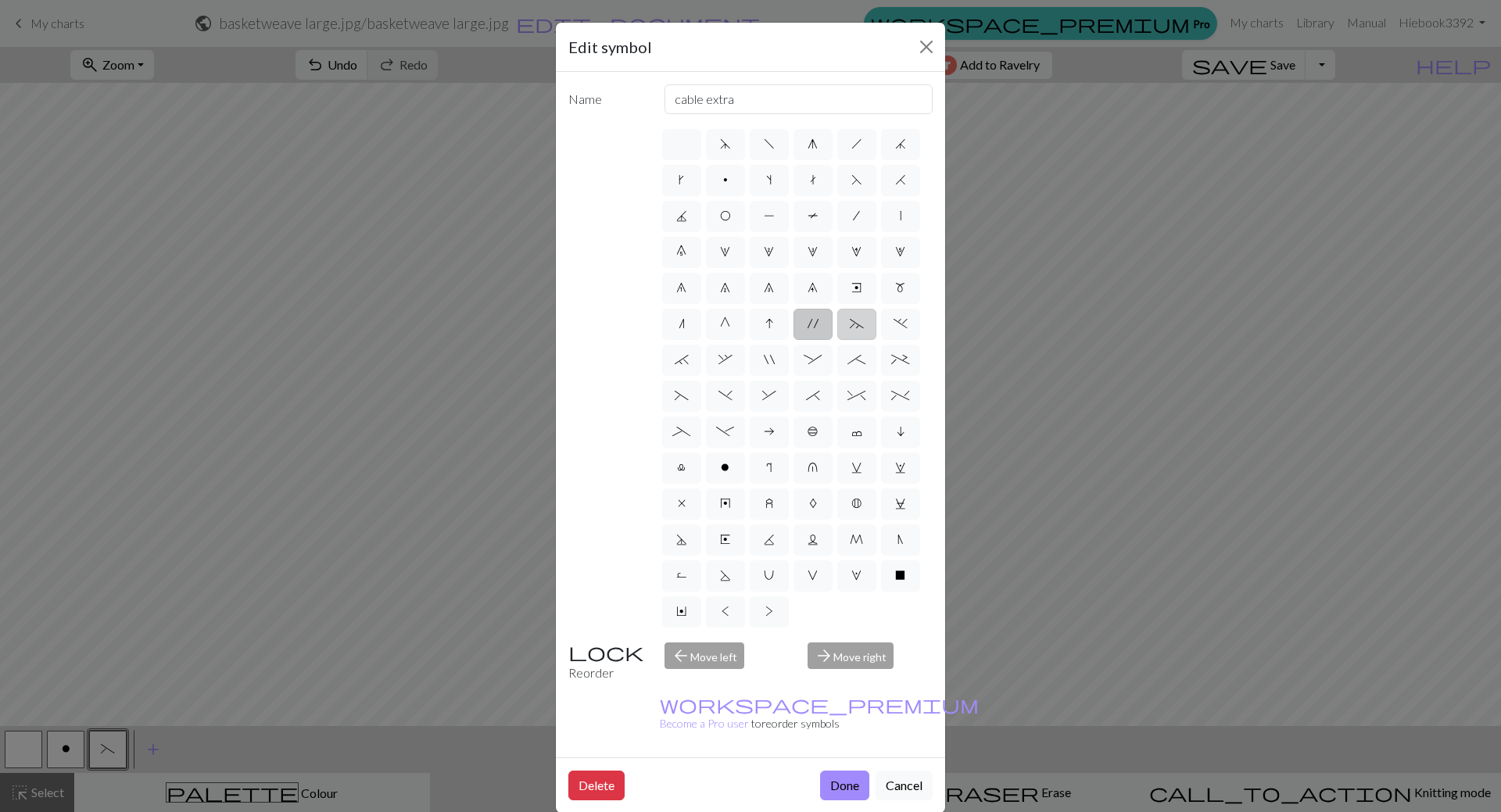
radio input "true"
type input "3+ stitch left twist"
click at [842, 771] on button "Done" at bounding box center [844, 785] width 49 height 29
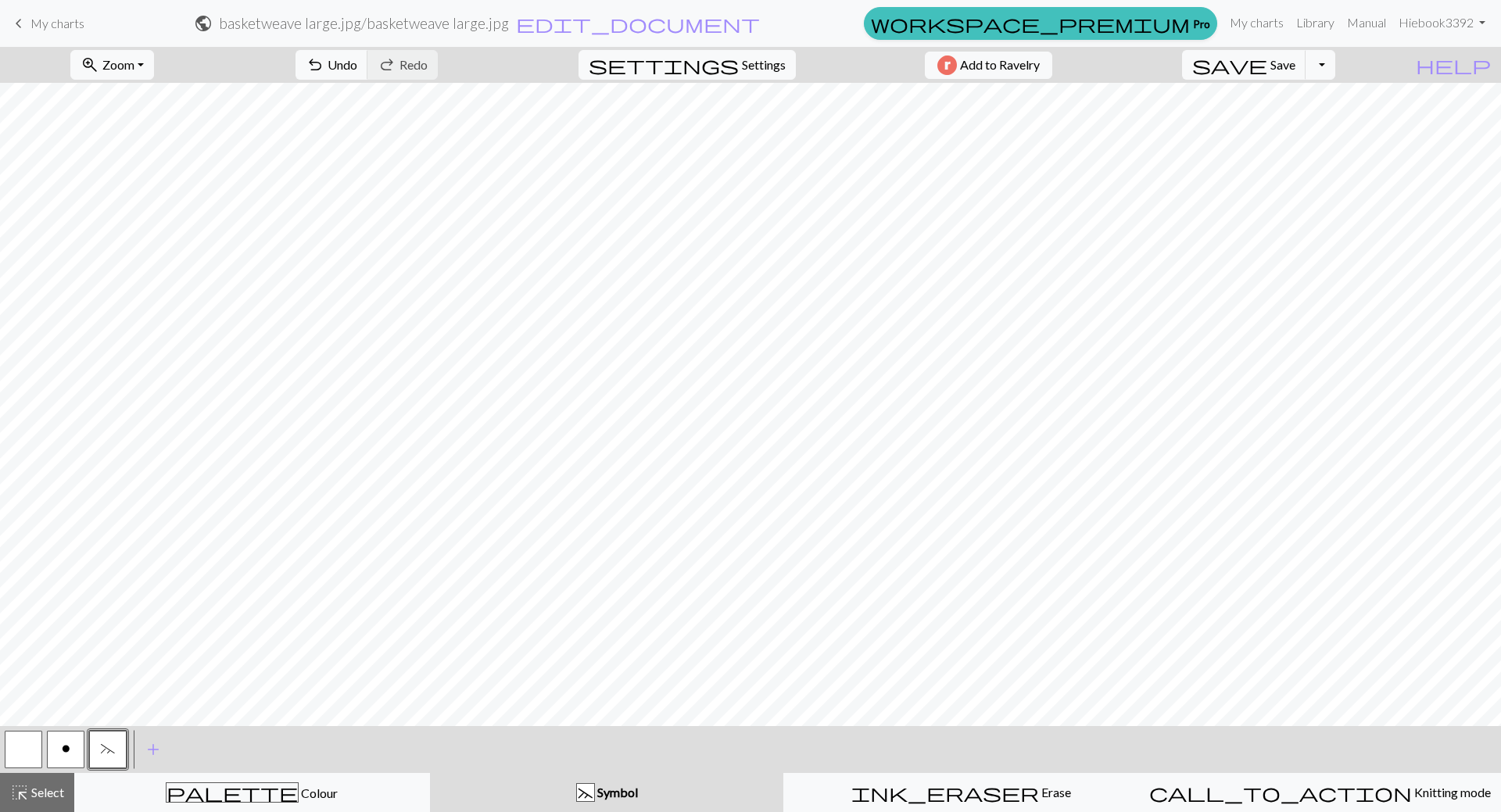
click at [4, 753] on div at bounding box center [24, 749] width 42 height 42
click at [17, 753] on button "button" at bounding box center [23, 749] width 38 height 38
click at [107, 743] on span "~" at bounding box center [108, 749] width 14 height 13
click at [152, 746] on span "add" at bounding box center [153, 749] width 18 height 22
click at [157, 746] on button "button" at bounding box center [150, 749] width 38 height 38
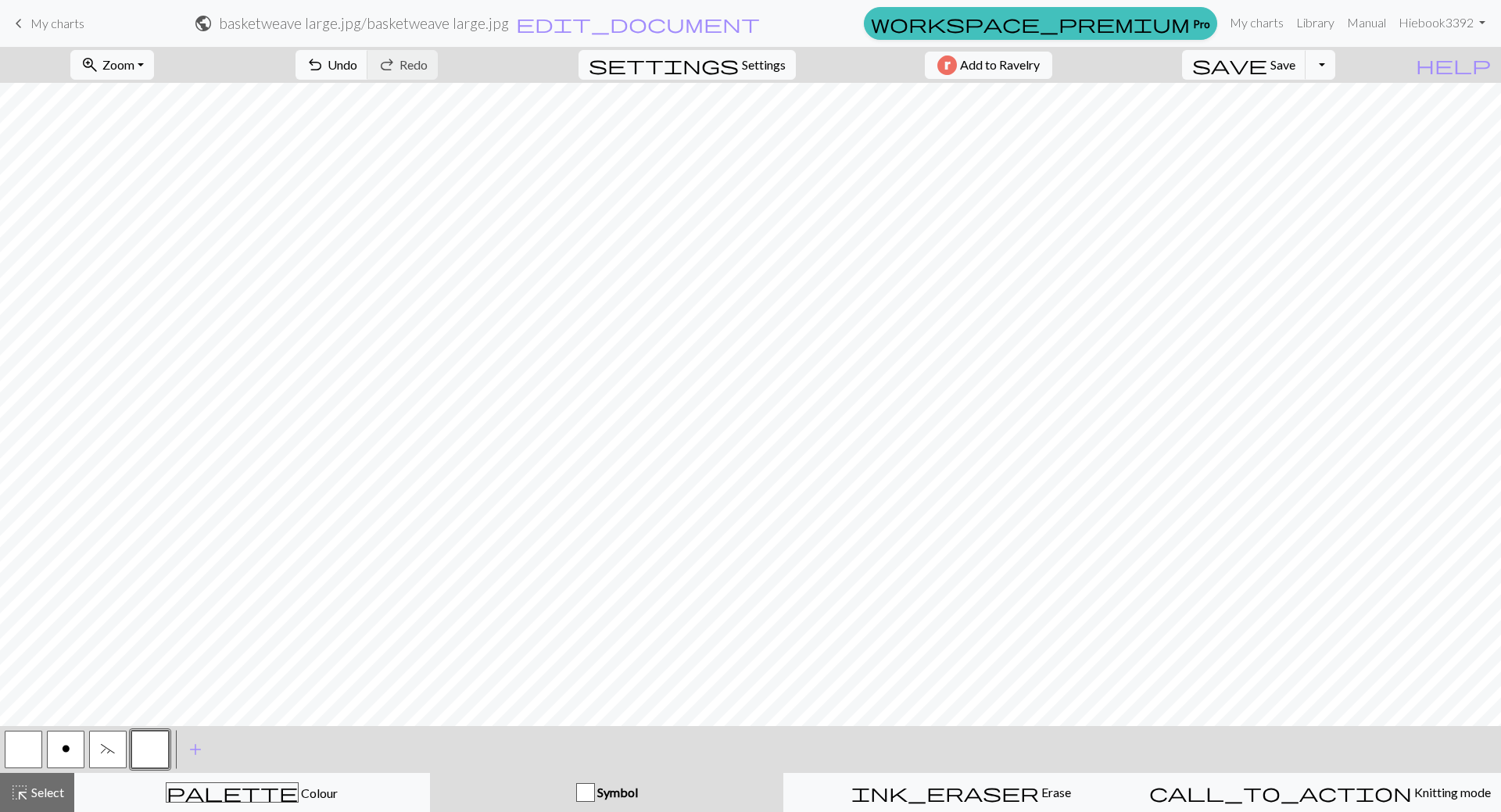
click at [157, 746] on button "button" at bounding box center [150, 749] width 38 height 38
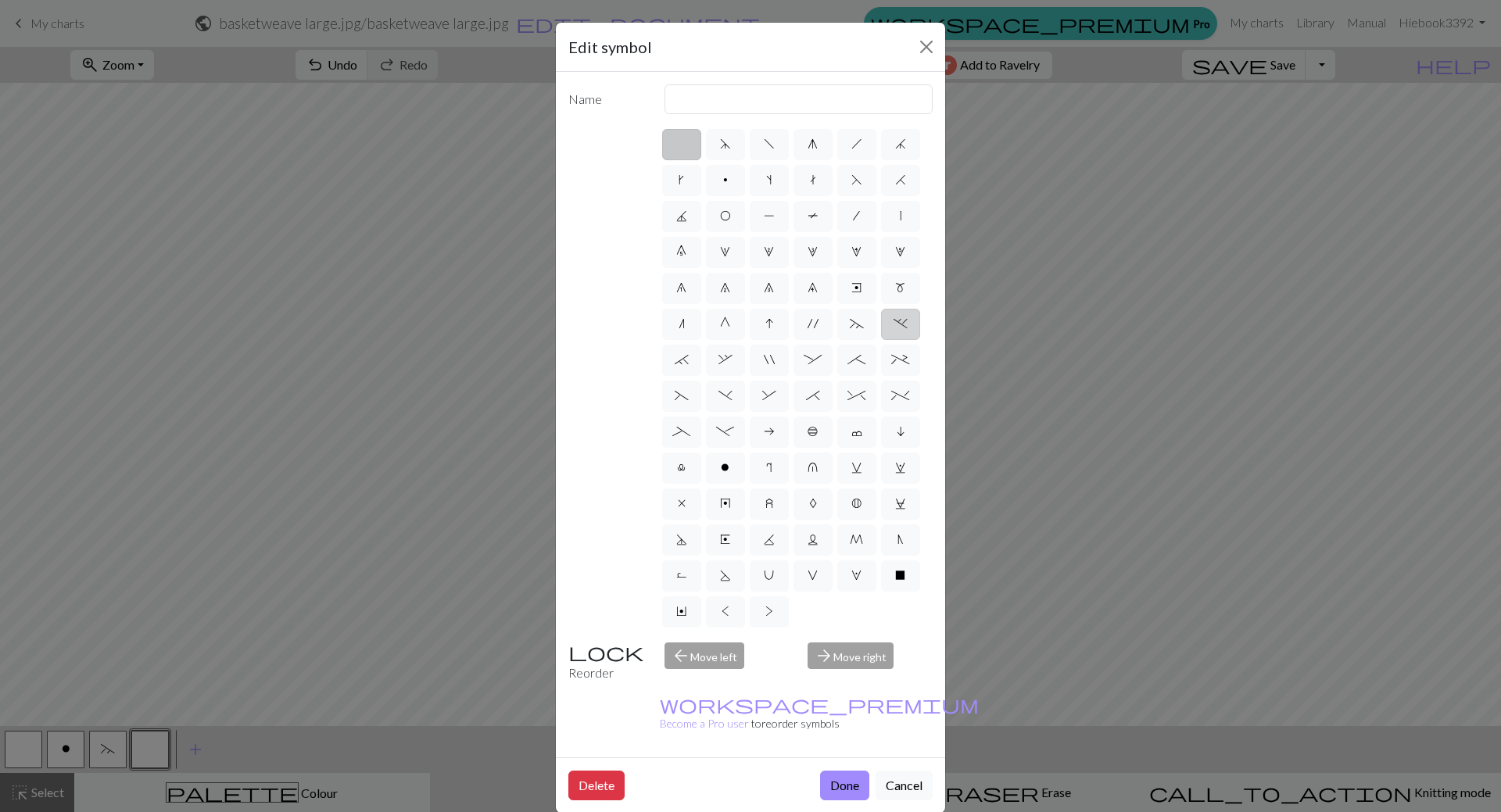
click at [895, 332] on label "." at bounding box center [901, 324] width 39 height 31
click at [895, 324] on input "." at bounding box center [898, 319] width 10 height 10
radio input "true"
type input "3+ stitch left twist"
click at [833, 771] on button "Done" at bounding box center [844, 785] width 49 height 29
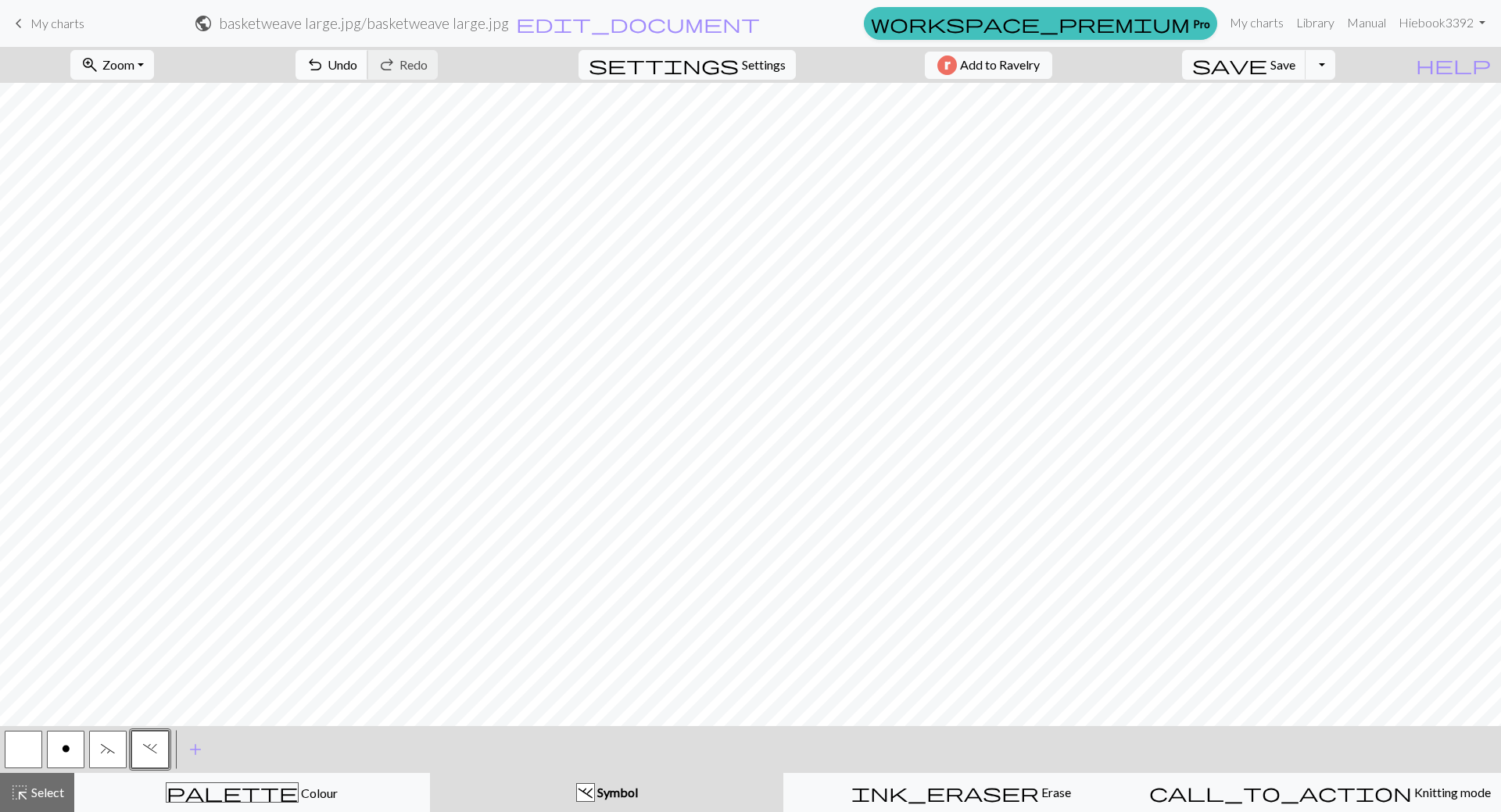
click at [324, 63] on span "undo" at bounding box center [315, 65] width 18 height 22
click at [590, 794] on div "." at bounding box center [586, 794] width 17 height 18
click at [324, 71] on span "undo" at bounding box center [315, 65] width 18 height 22
click at [603, 784] on span "Symbol" at bounding box center [616, 792] width 43 height 15
click at [1267, 60] on span "save" at bounding box center [1230, 65] width 76 height 22
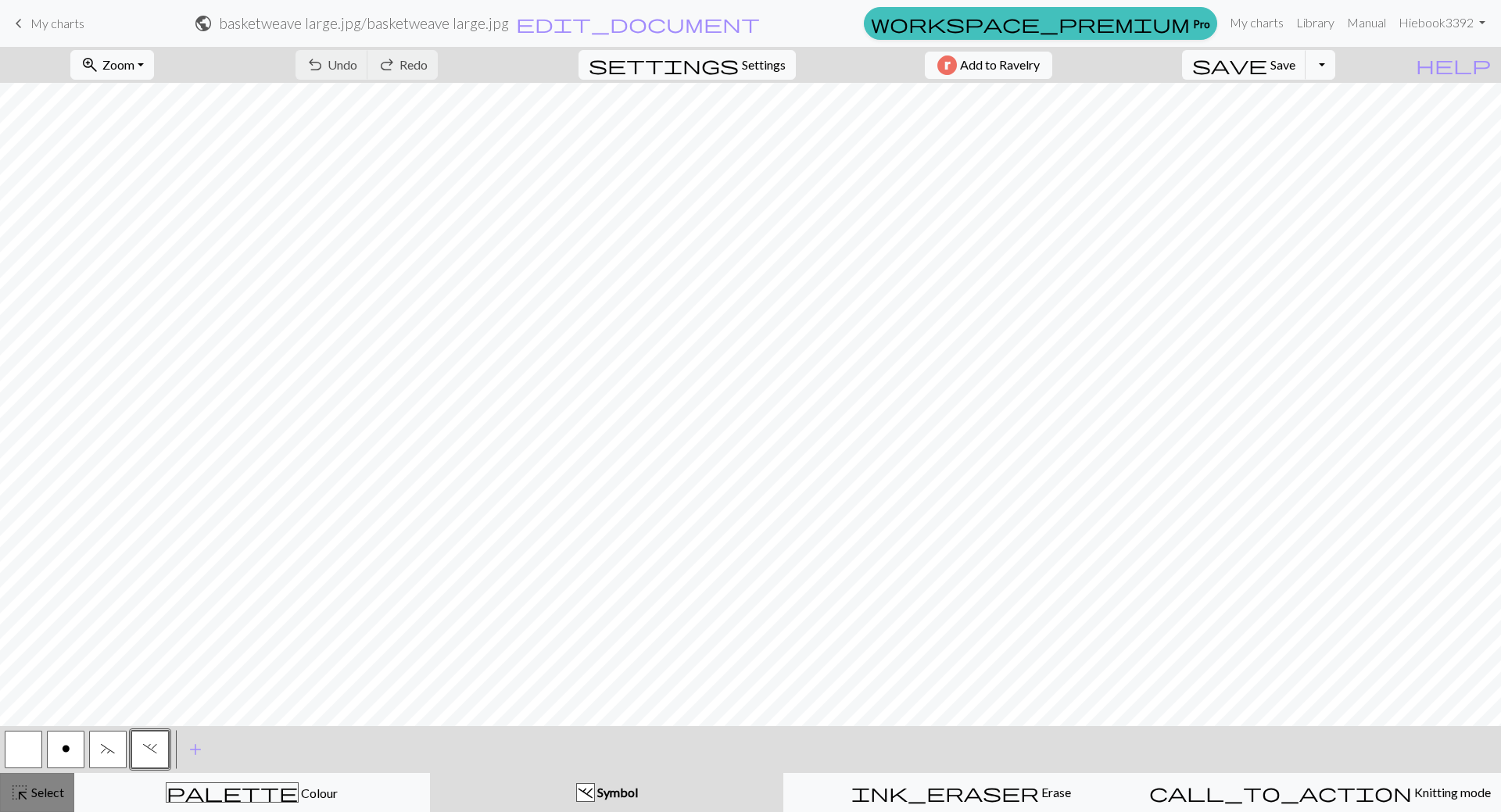
click at [53, 793] on span "Select" at bounding box center [46, 792] width 35 height 15
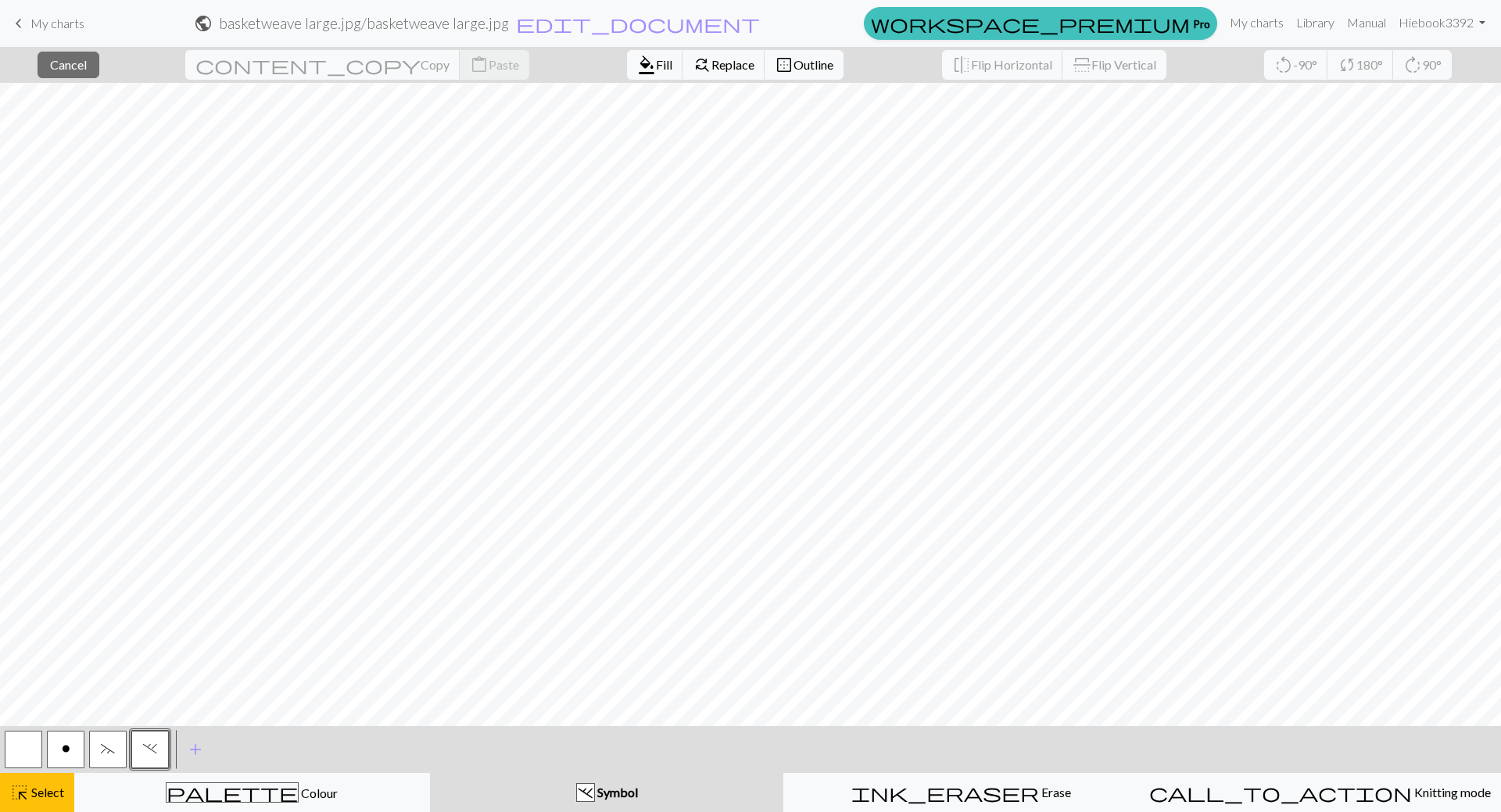
click at [111, 747] on span "~" at bounding box center [108, 749] width 14 height 13
click at [516, 790] on div "~ Symbol" at bounding box center [607, 793] width 335 height 18
click at [102, 743] on span "~" at bounding box center [108, 749] width 14 height 13
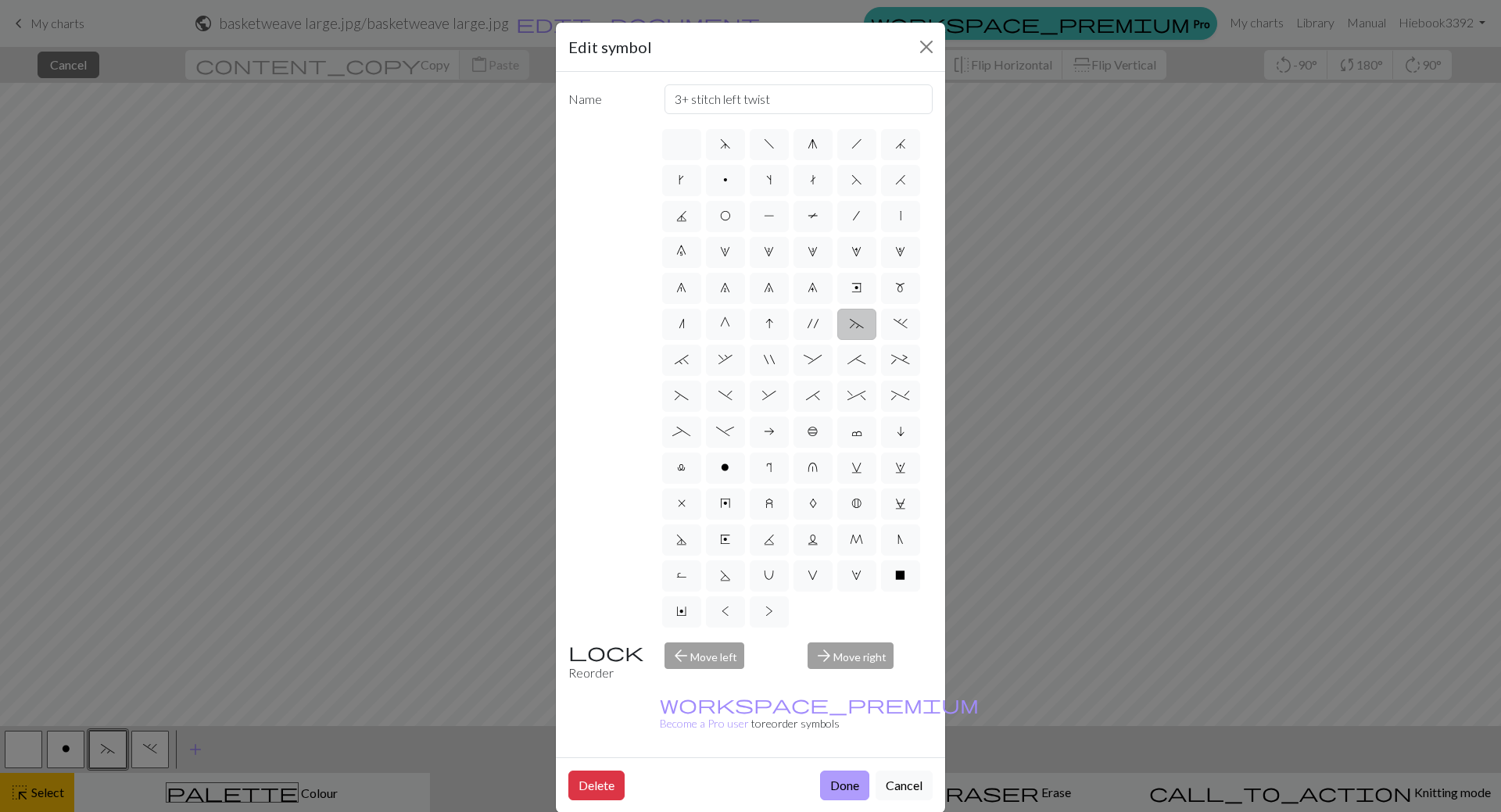
drag, startPoint x: 822, startPoint y: 753, endPoint x: 810, endPoint y: 730, distance: 25.9
click at [822, 771] on button "Done" at bounding box center [844, 785] width 49 height 29
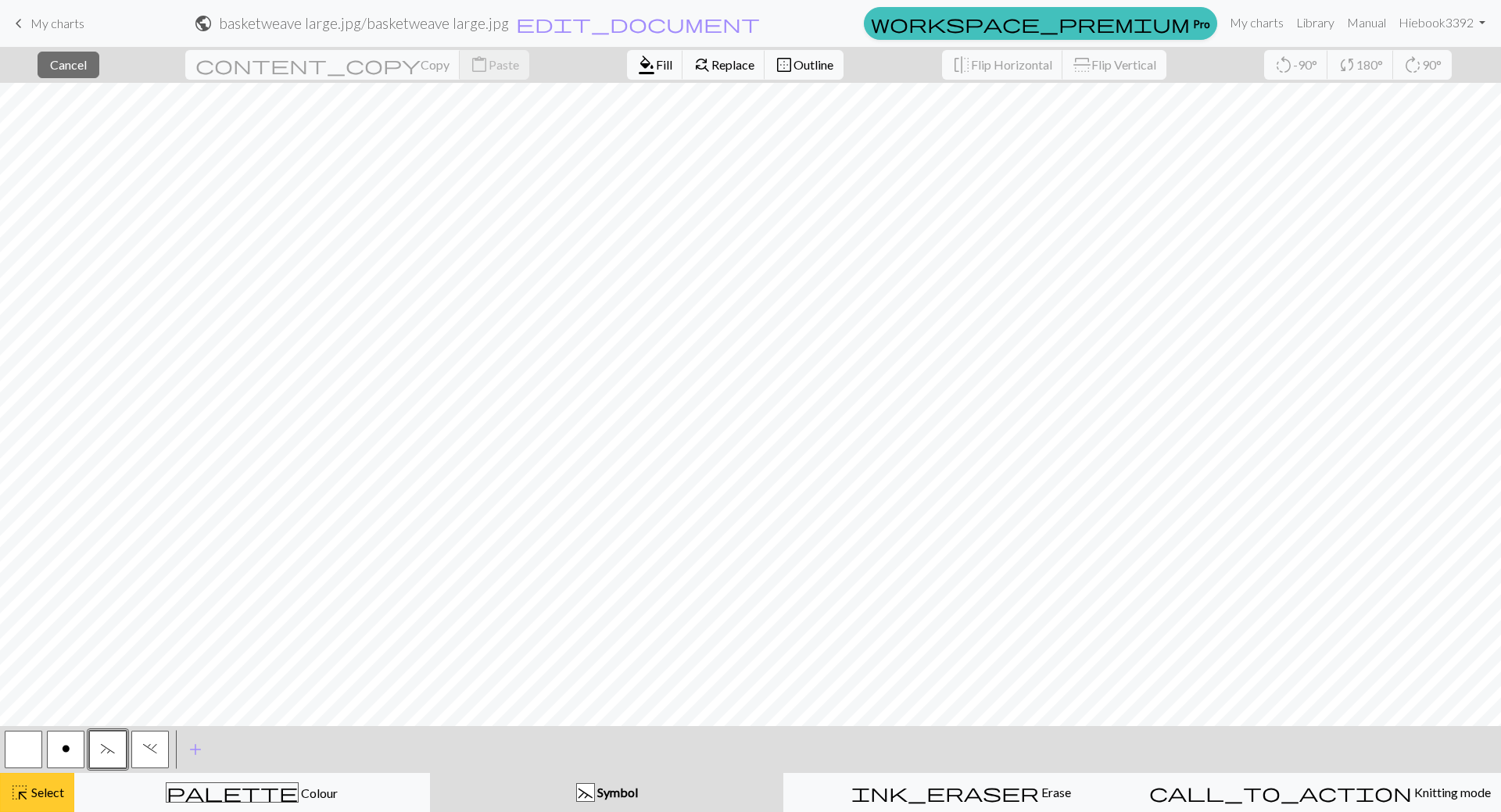
click at [51, 791] on span "Select" at bounding box center [46, 792] width 35 height 15
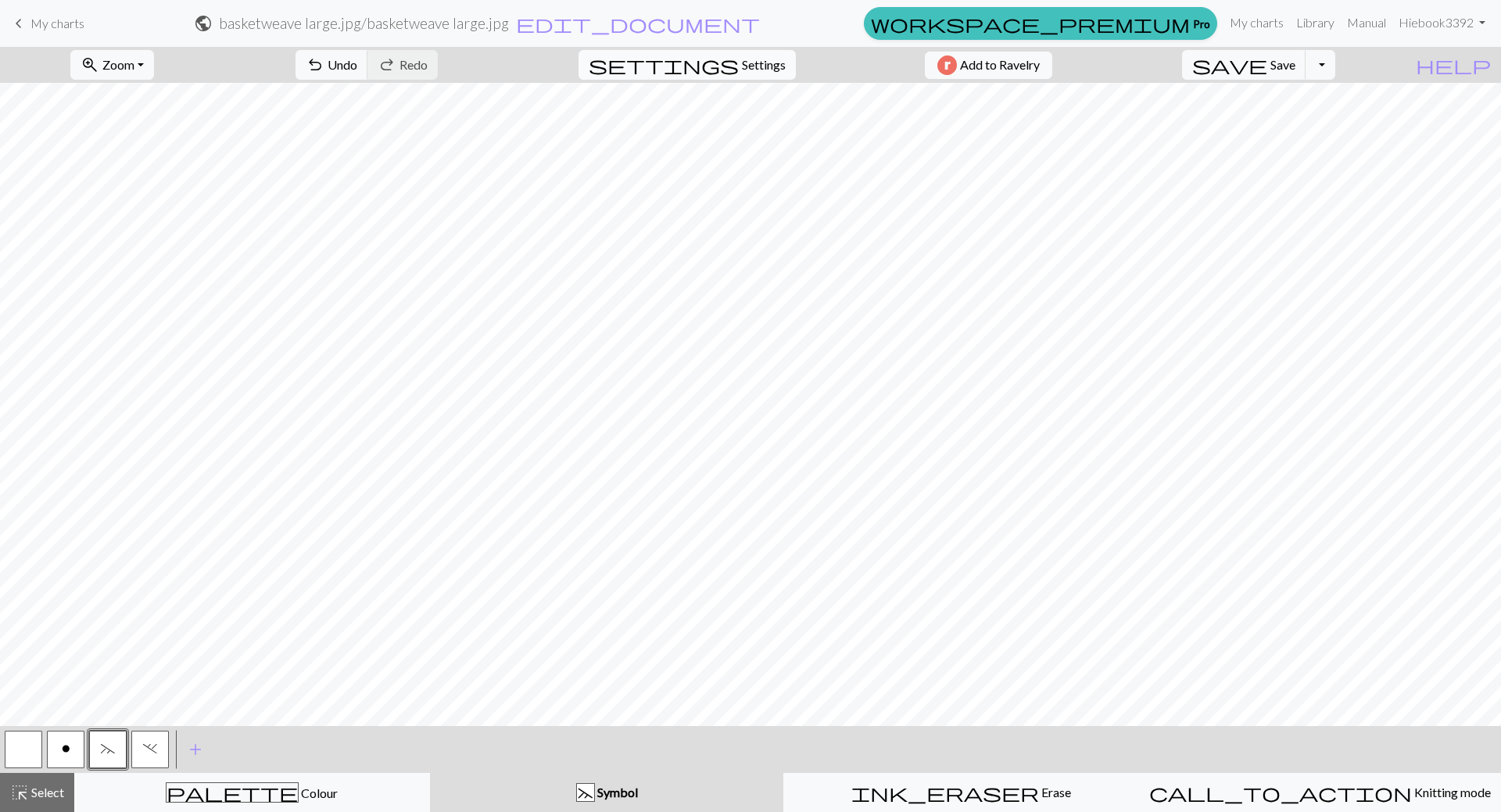
click at [755, 70] on span "Settings" at bounding box center [764, 64] width 44 height 18
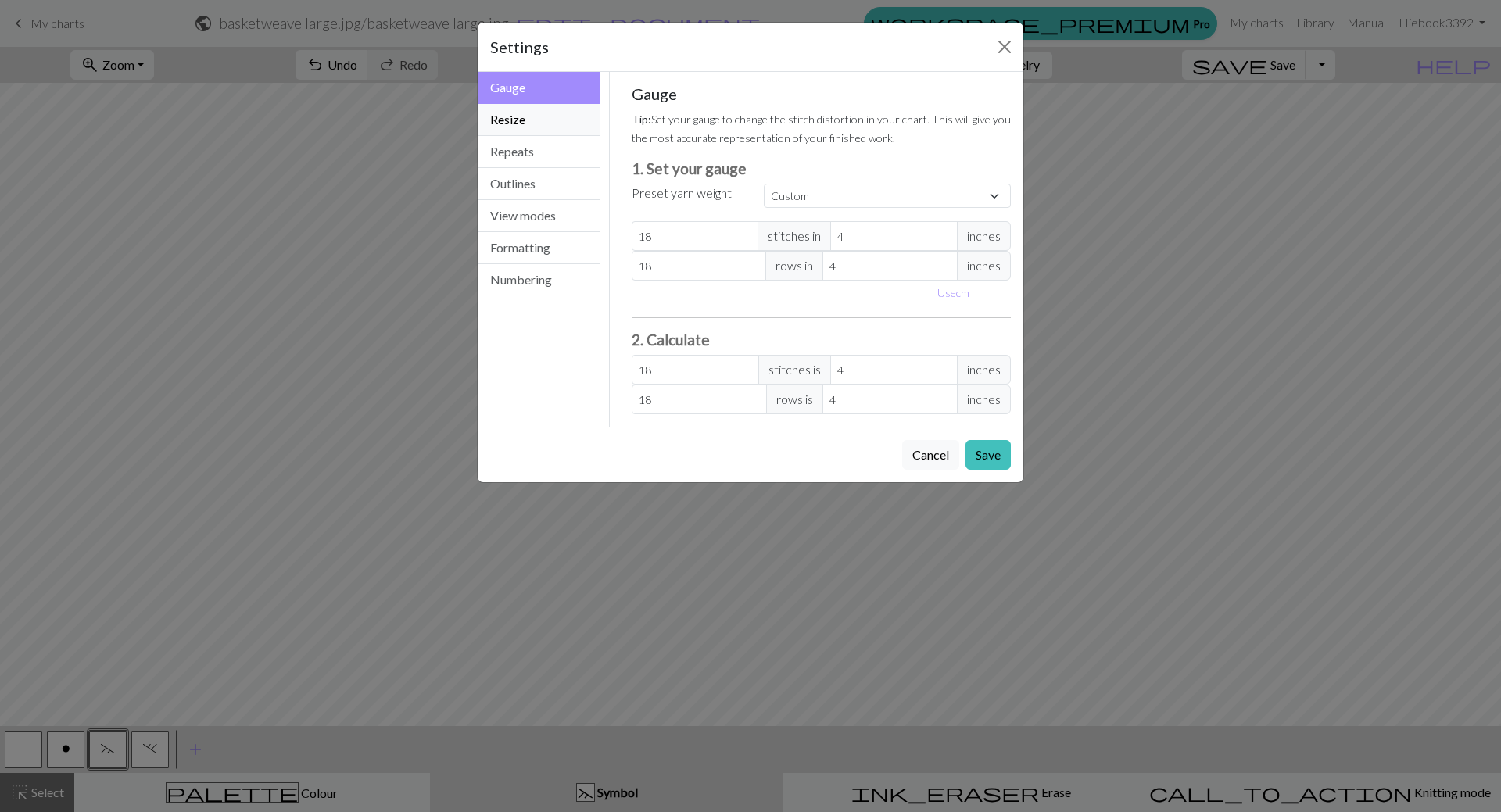
click at [547, 121] on button "Resize" at bounding box center [539, 120] width 122 height 32
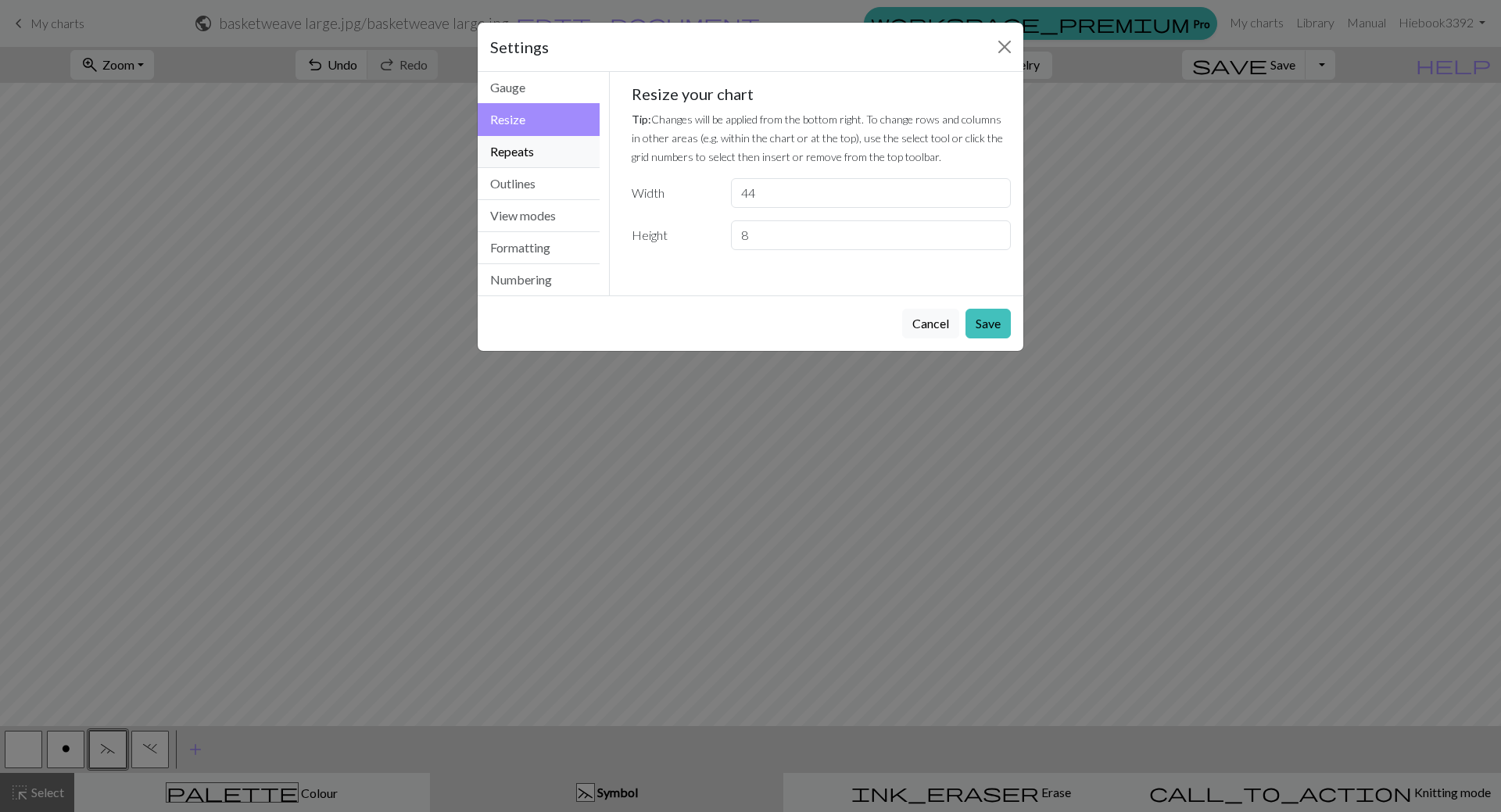
click at [538, 140] on button "Repeats" at bounding box center [539, 152] width 122 height 32
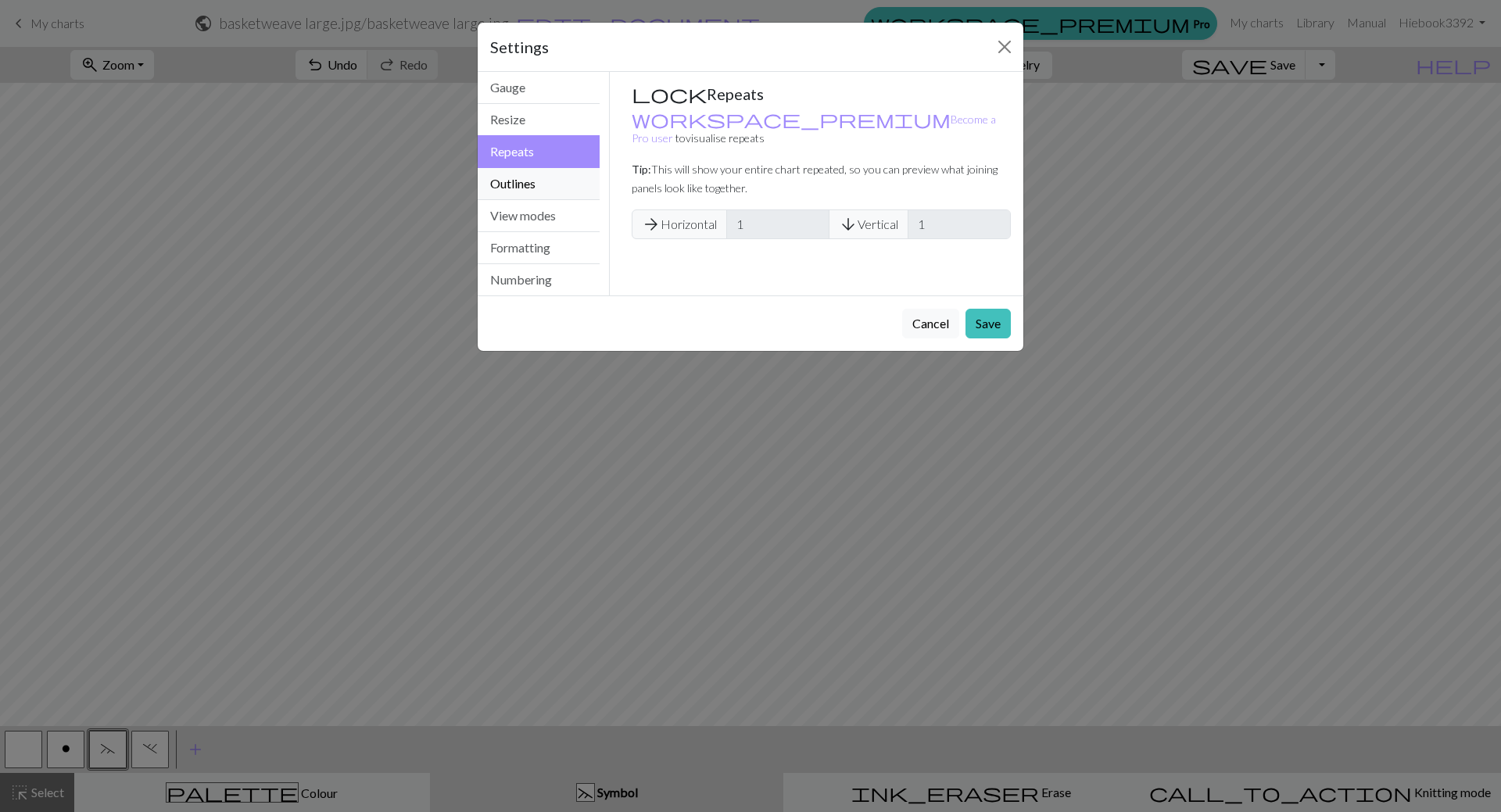
click at [540, 186] on button "Outlines" at bounding box center [539, 184] width 122 height 32
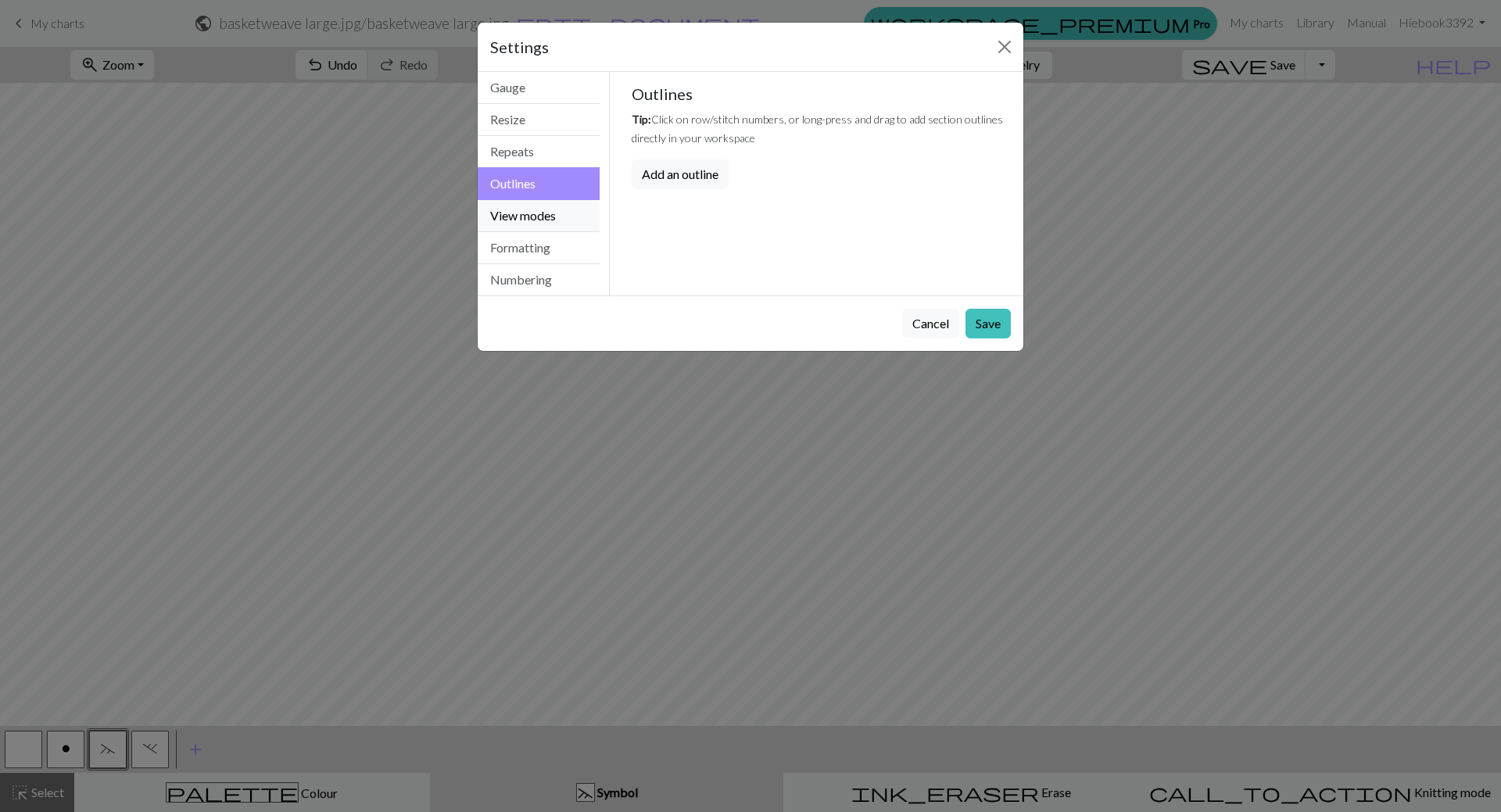
click at [546, 219] on button "View modes" at bounding box center [539, 215] width 122 height 32
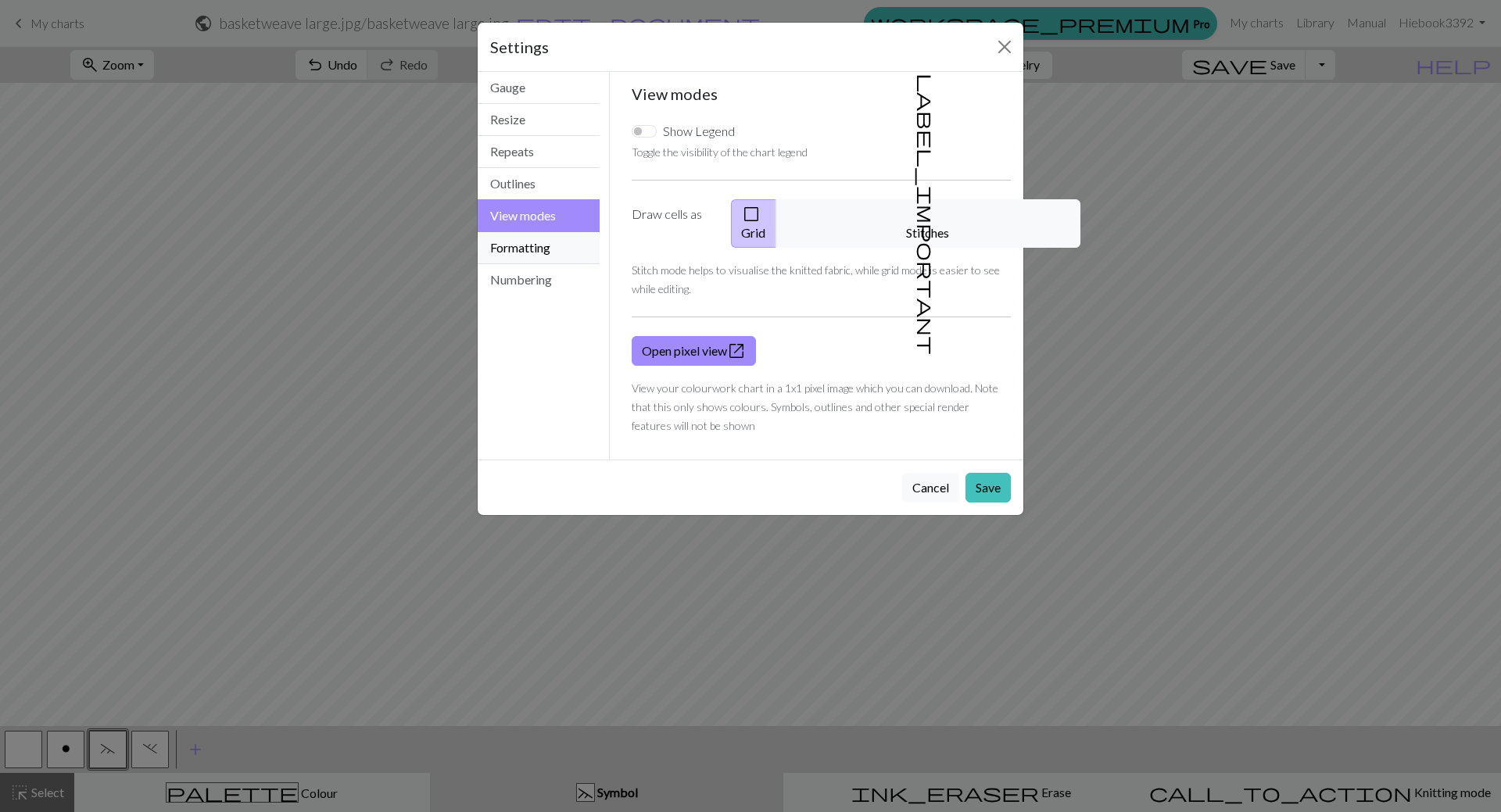
click at [546, 243] on button "Formatting" at bounding box center [539, 248] width 122 height 32
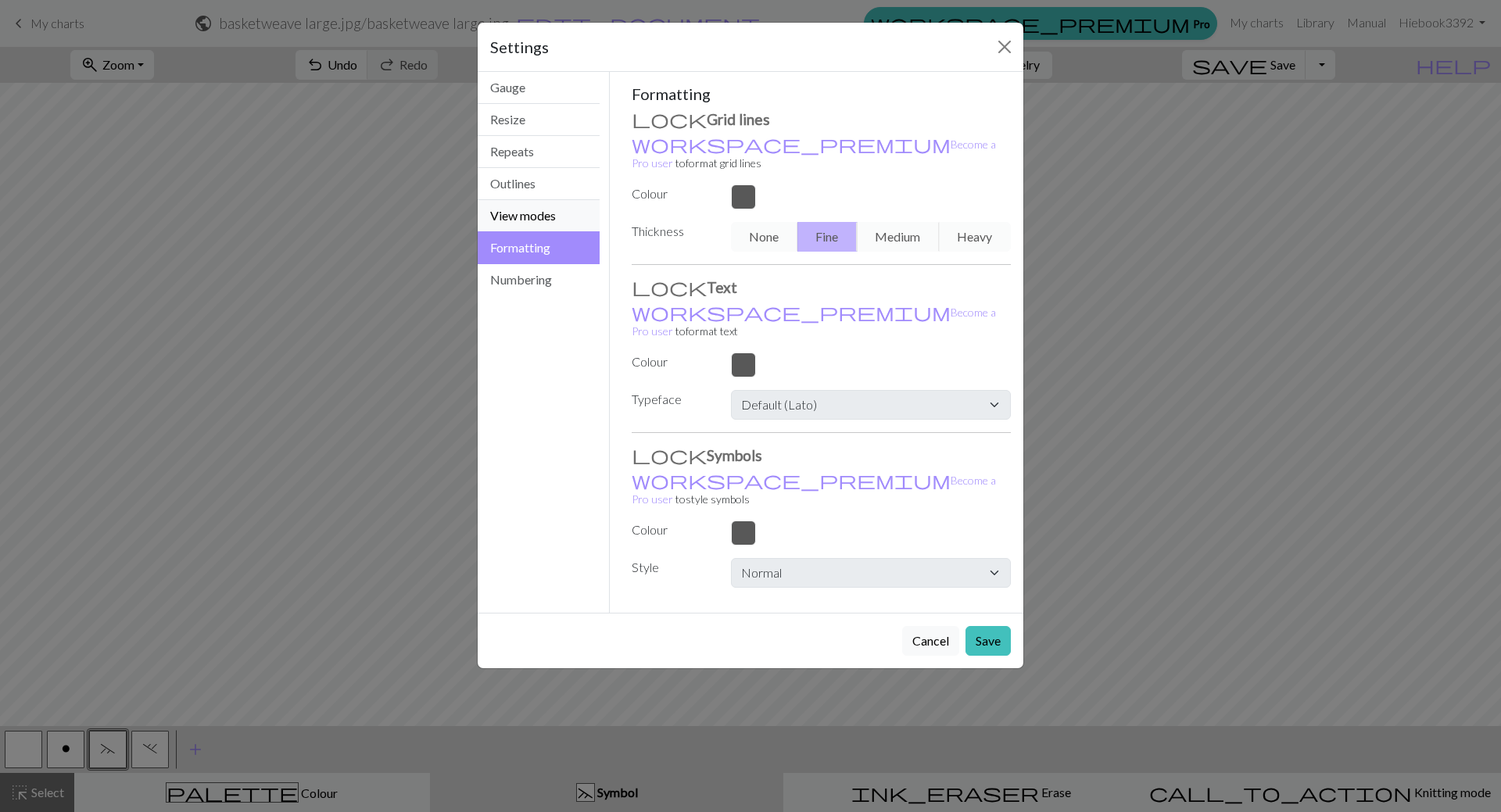
click at [552, 219] on button "View modes" at bounding box center [539, 215] width 122 height 32
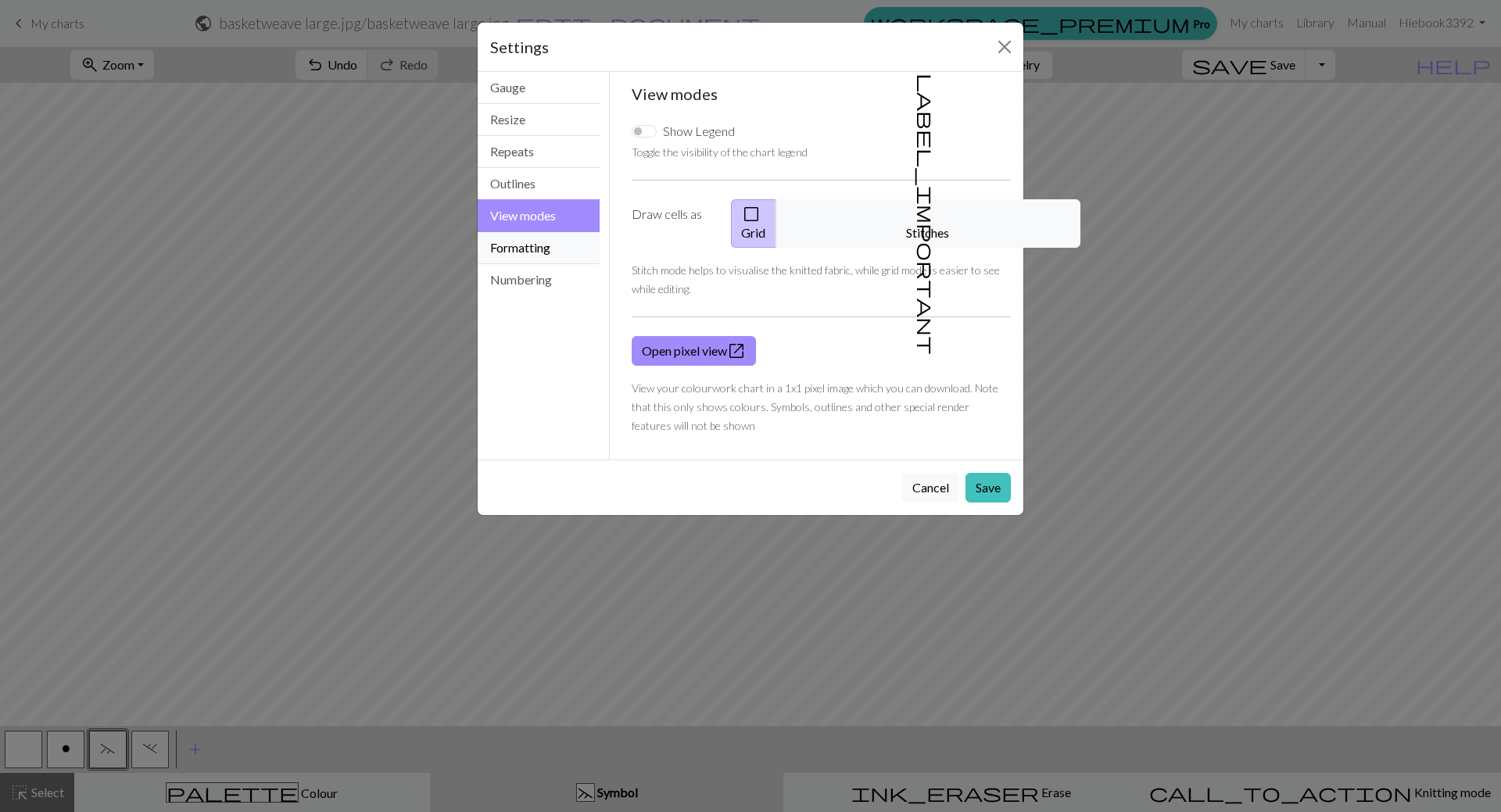
click at [539, 249] on button "Formatting" at bounding box center [539, 248] width 122 height 32
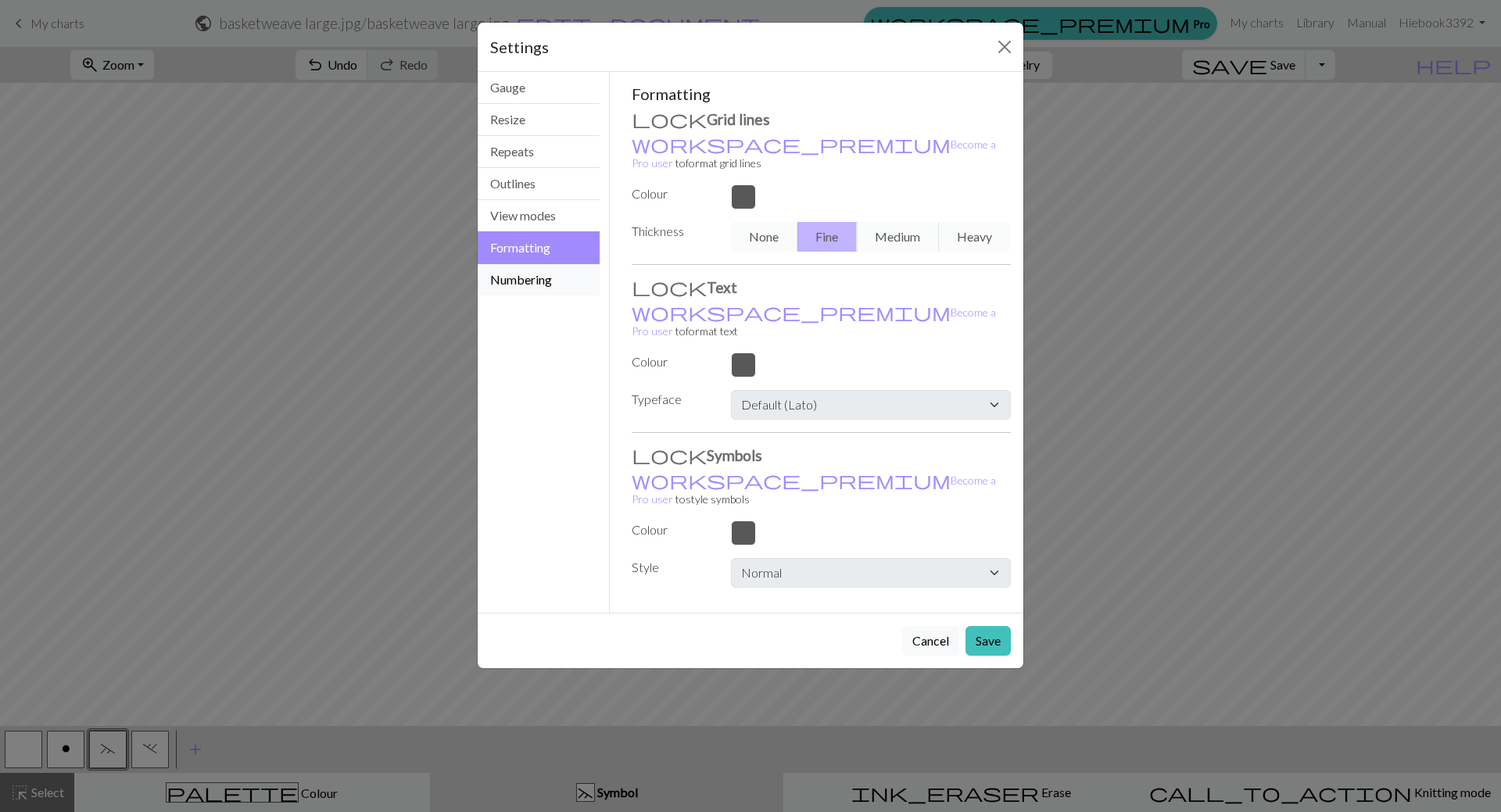
click at [545, 278] on button "Numbering" at bounding box center [539, 280] width 122 height 31
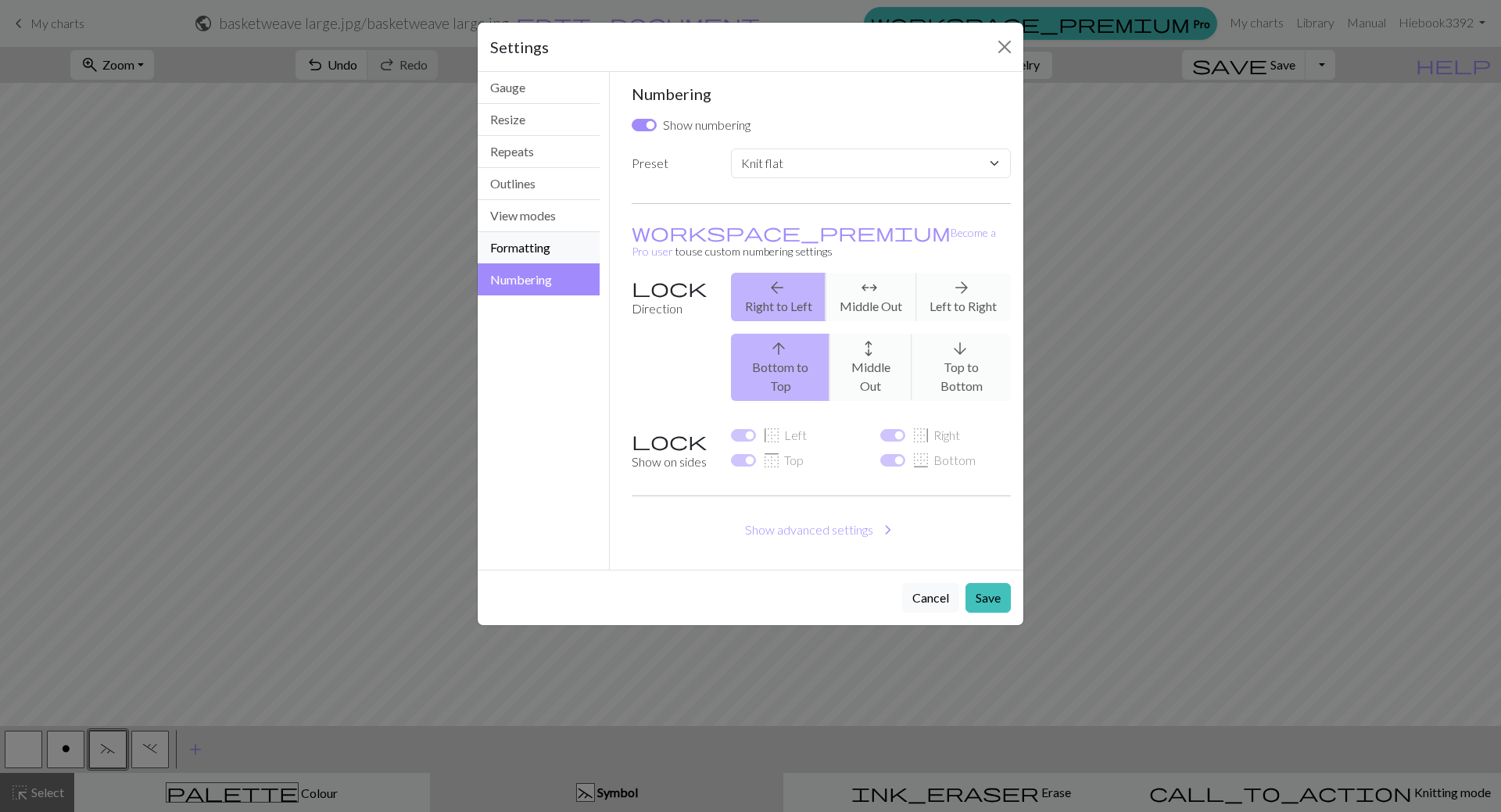
click at [564, 235] on button "Formatting" at bounding box center [539, 248] width 122 height 32
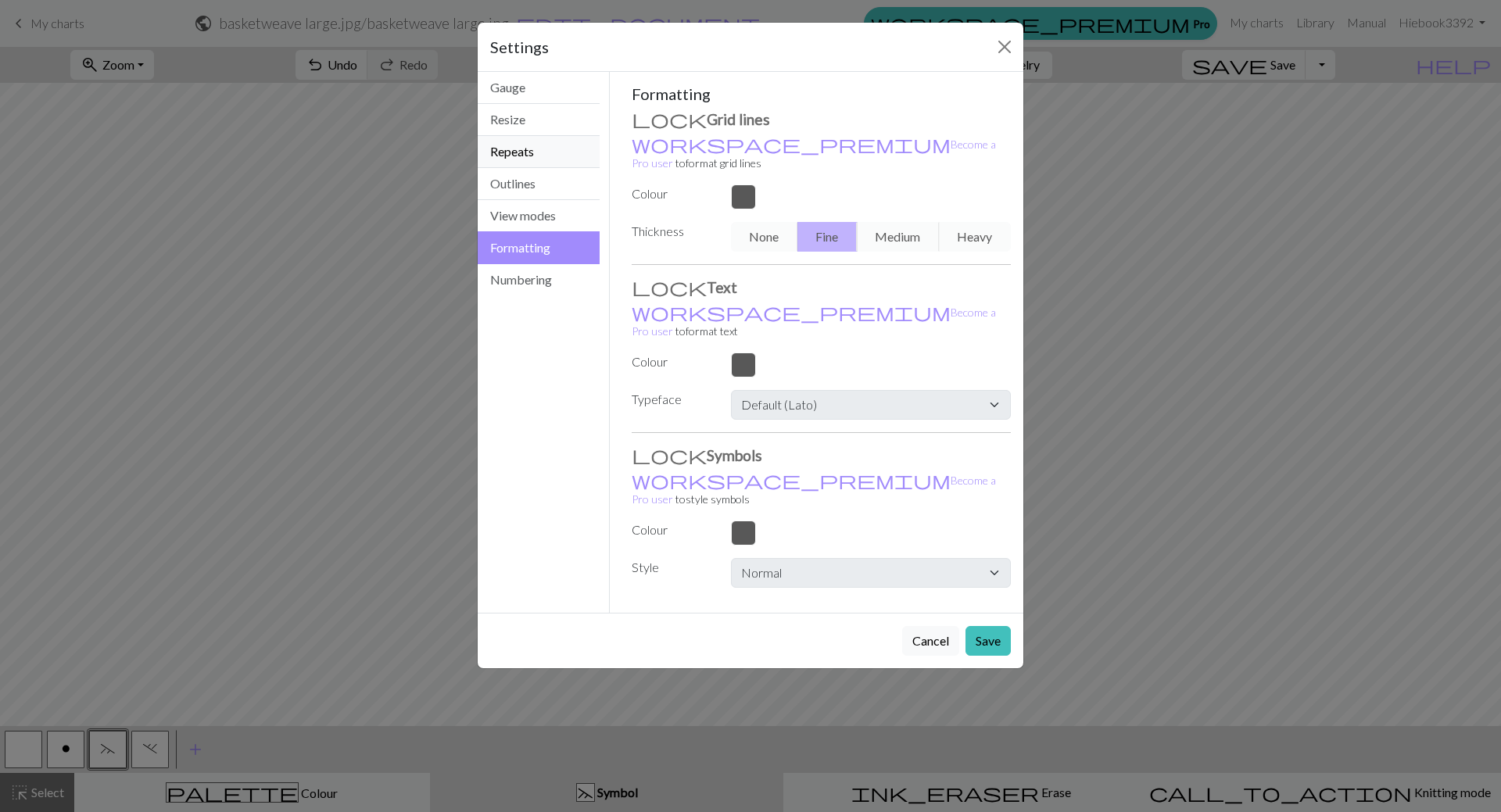
click at [555, 155] on button "Repeats" at bounding box center [539, 152] width 122 height 32
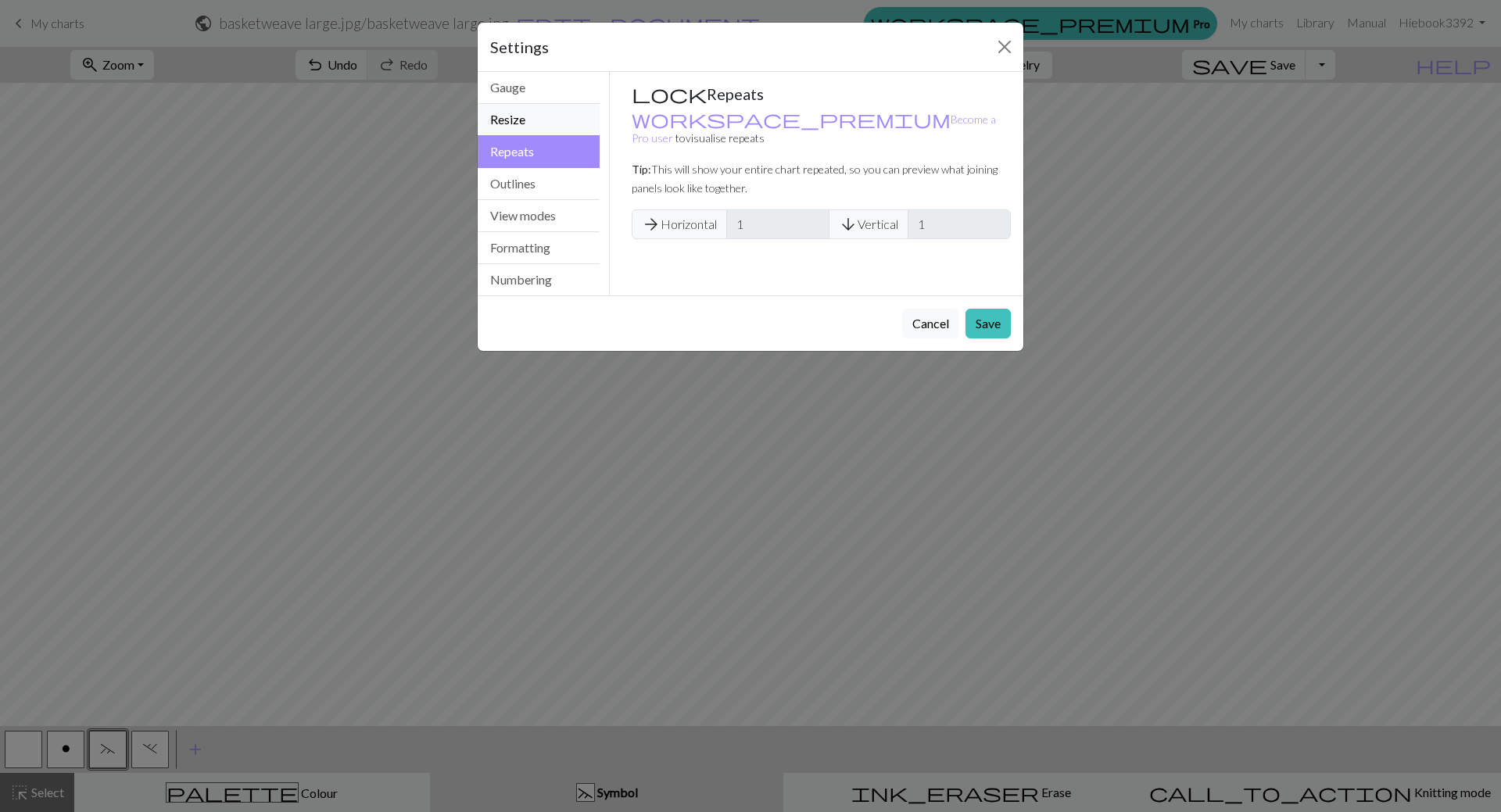
click at [553, 112] on button "Resize" at bounding box center [539, 120] width 122 height 32
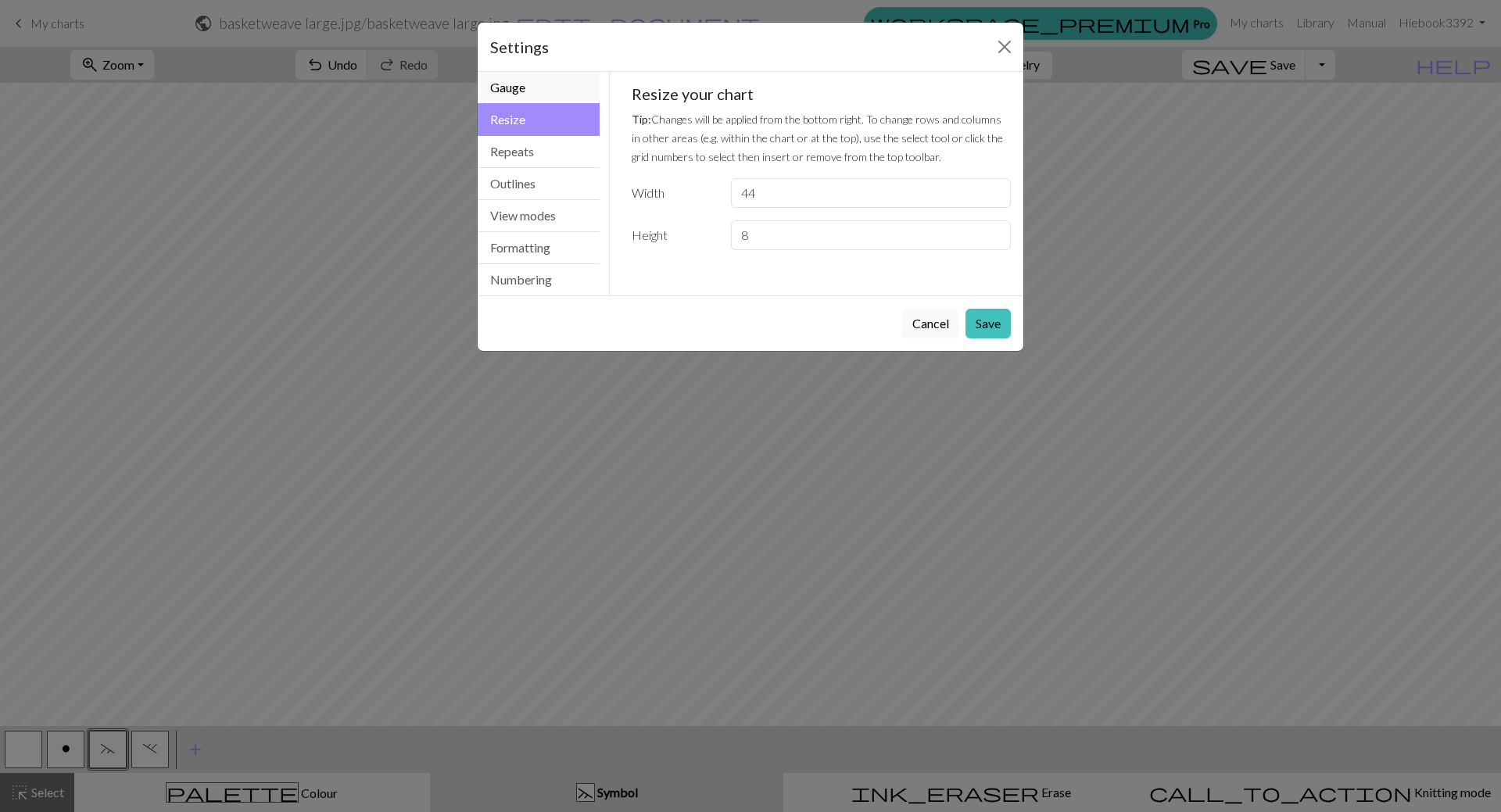
click at [555, 94] on button "Gauge" at bounding box center [539, 87] width 122 height 32
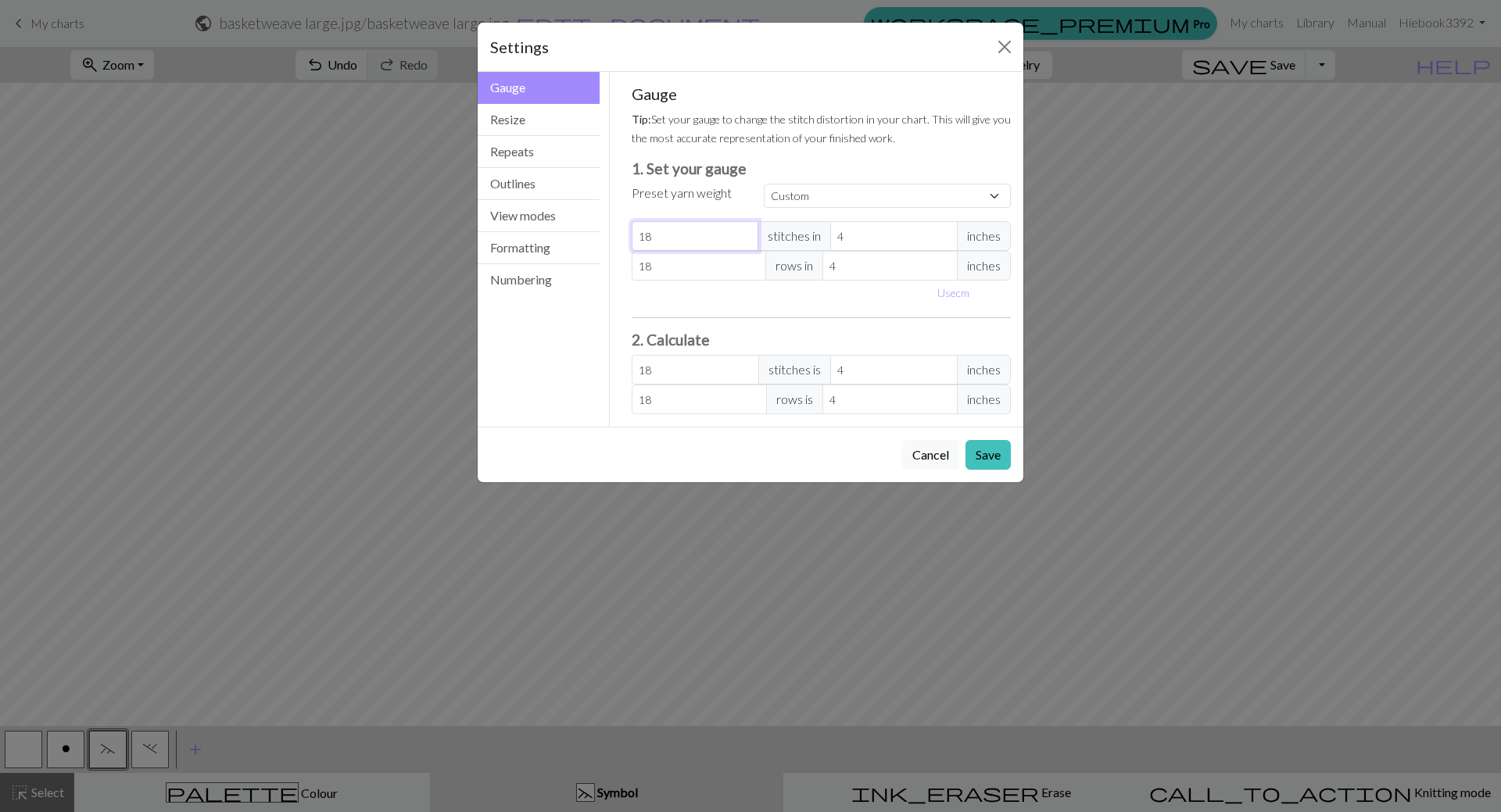
type input "17"
click at [743, 241] on input "17" at bounding box center [695, 236] width 127 height 29
type input "16"
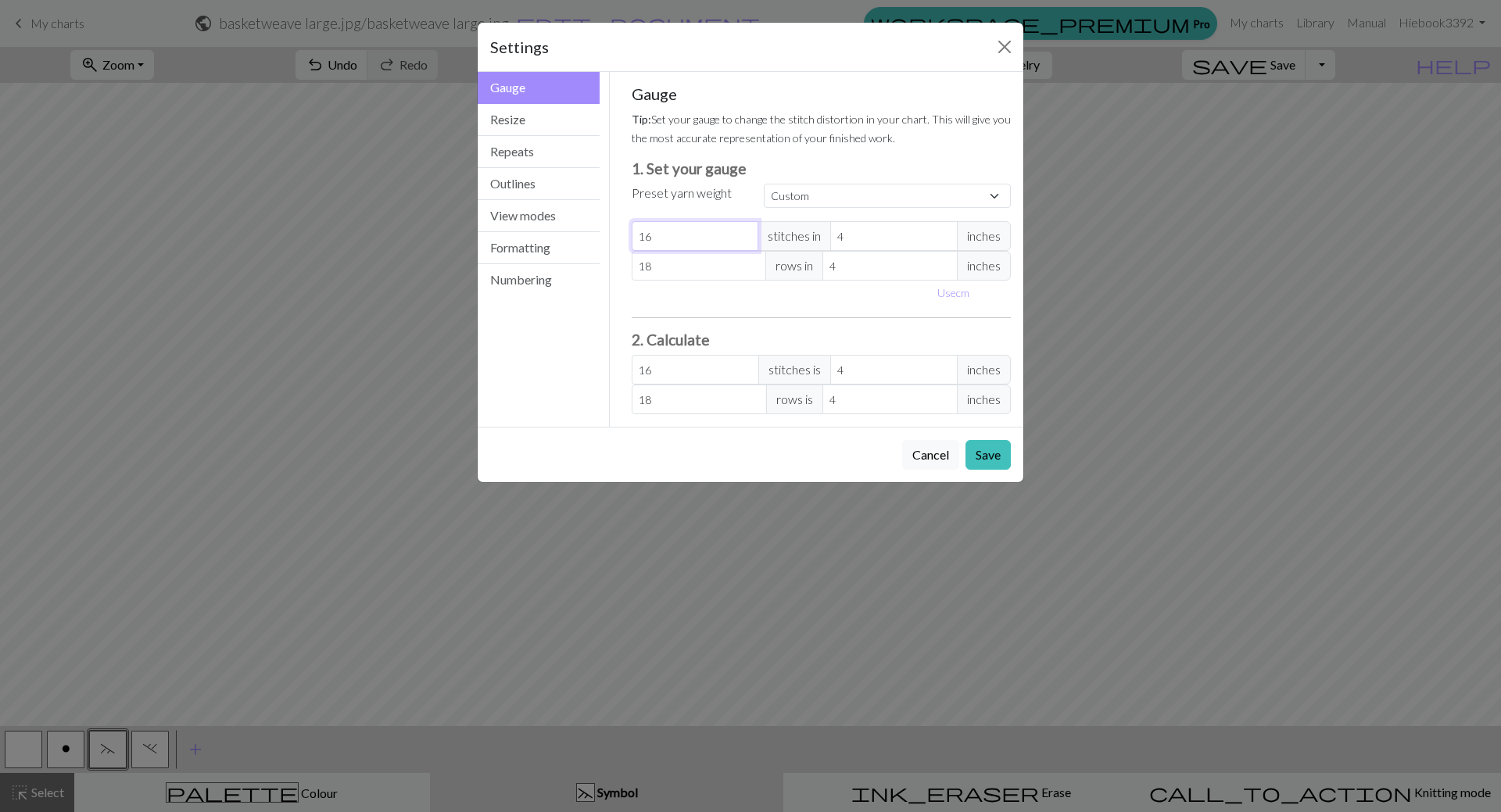
type input "16"
click at [743, 241] on input "16" at bounding box center [695, 236] width 127 height 29
click at [991, 462] on button "Save" at bounding box center [988, 455] width 45 height 29
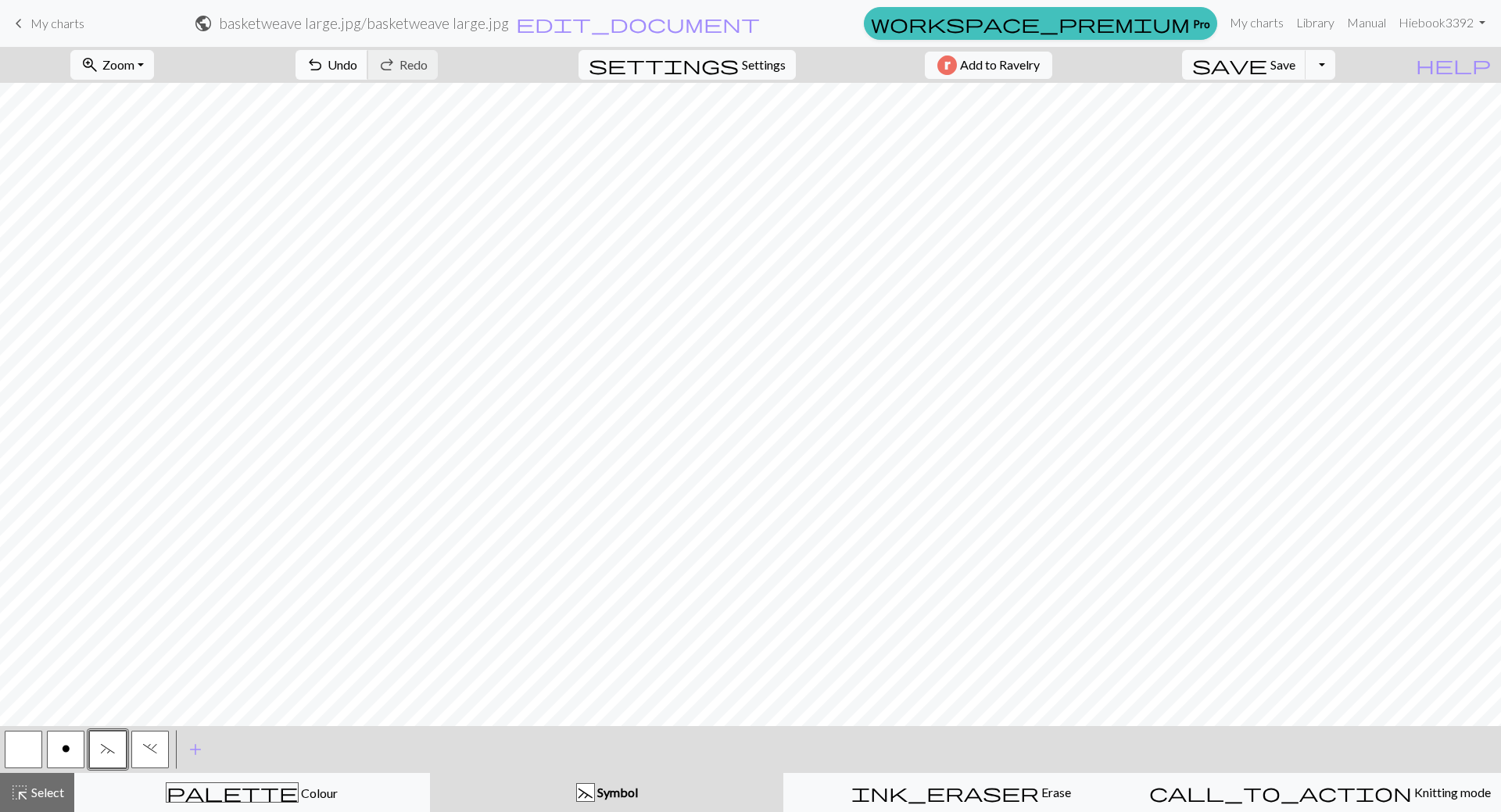
click at [324, 64] on span "undo" at bounding box center [315, 65] width 18 height 22
click at [1350, 27] on link "Manual" at bounding box center [1367, 23] width 52 height 31
click at [1267, 70] on span "save" at bounding box center [1230, 65] width 76 height 22
click at [1366, 29] on link "Manual" at bounding box center [1367, 23] width 52 height 31
drag, startPoint x: 104, startPoint y: 750, endPoint x: 122, endPoint y: 732, distance: 25.5
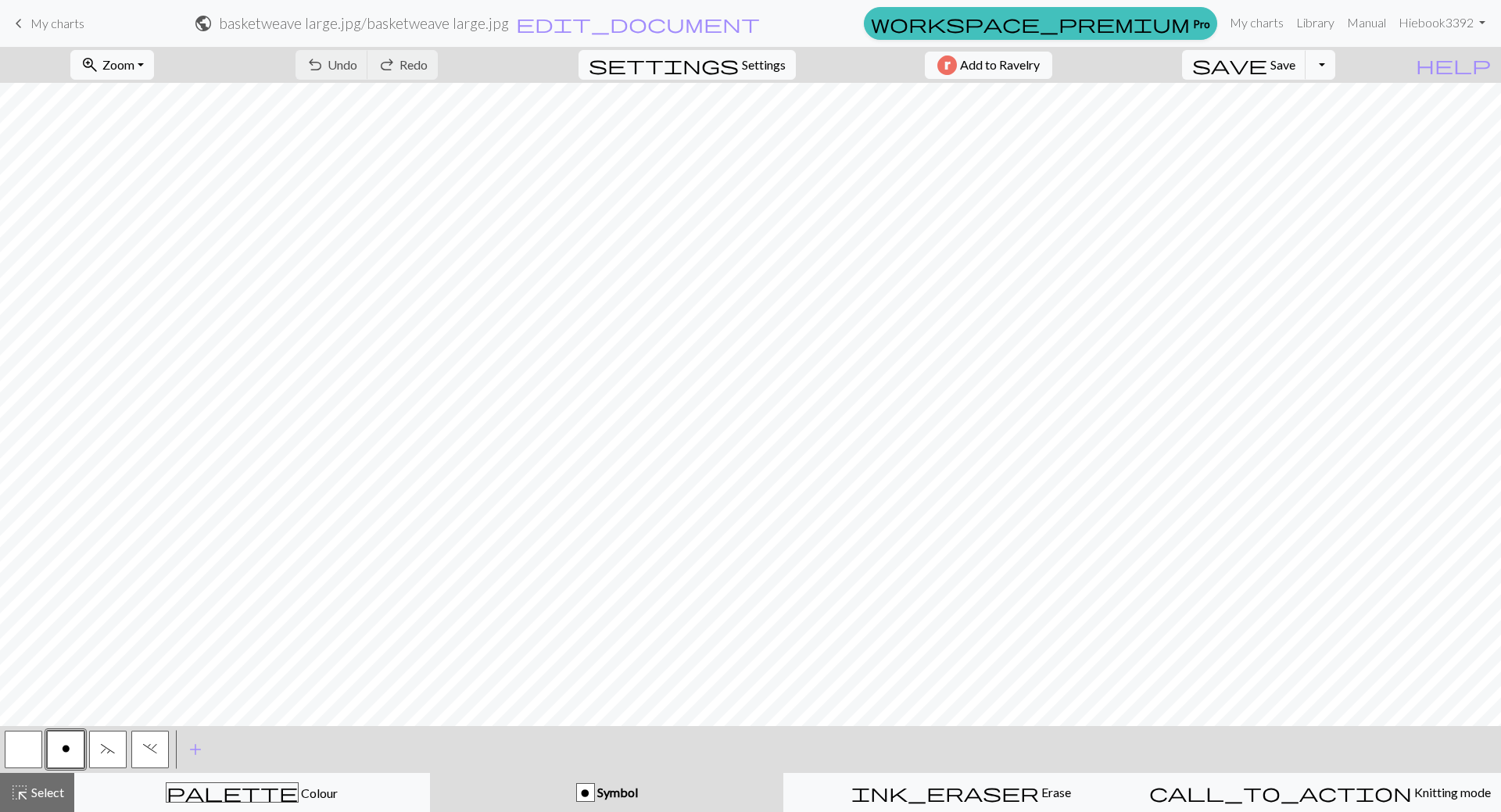
click at [106, 748] on span "~" at bounding box center [108, 749] width 14 height 13
click at [112, 742] on button "~" at bounding box center [108, 749] width 38 height 38
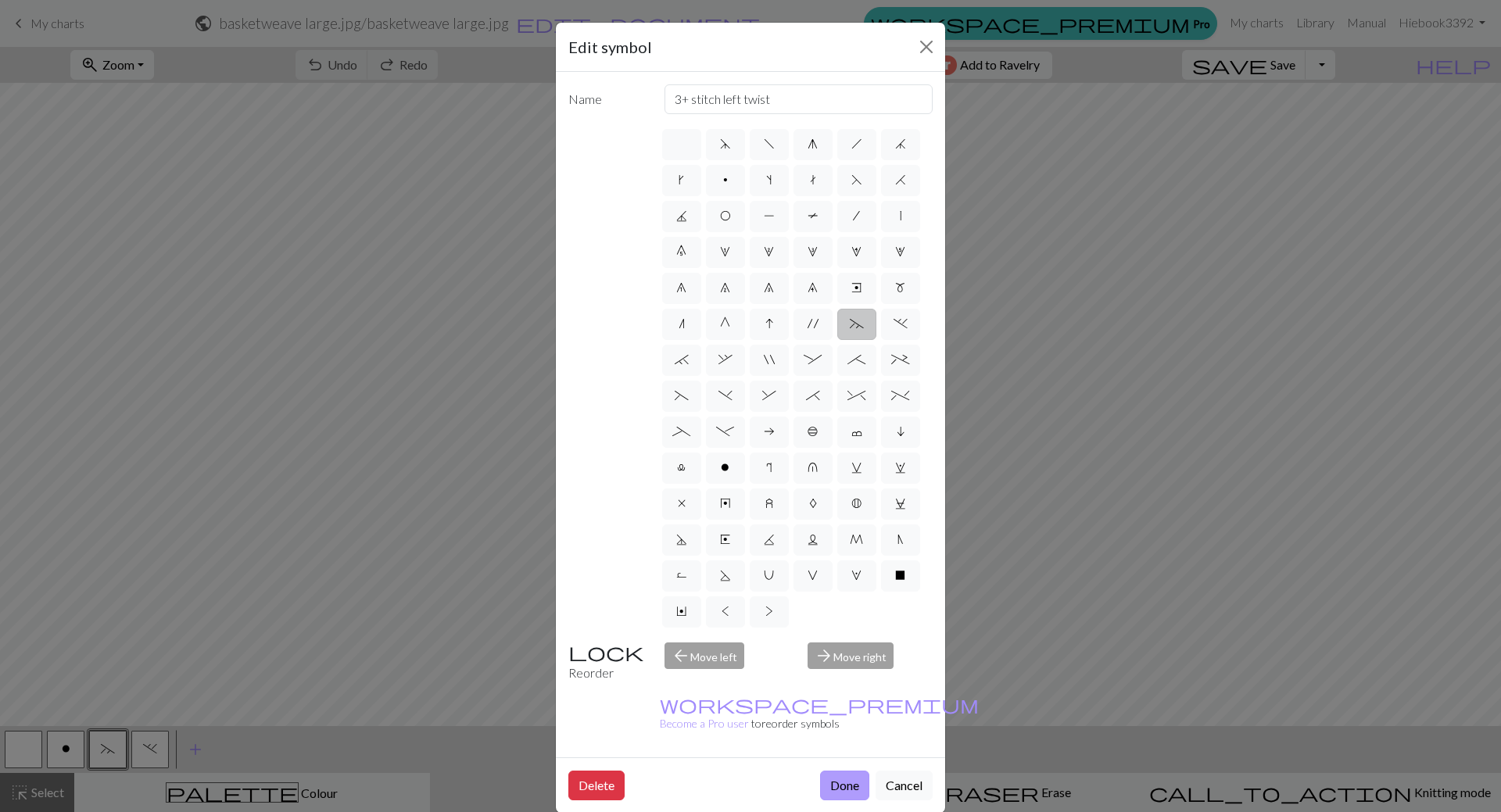
click at [852, 771] on button "Done" at bounding box center [844, 785] width 49 height 29
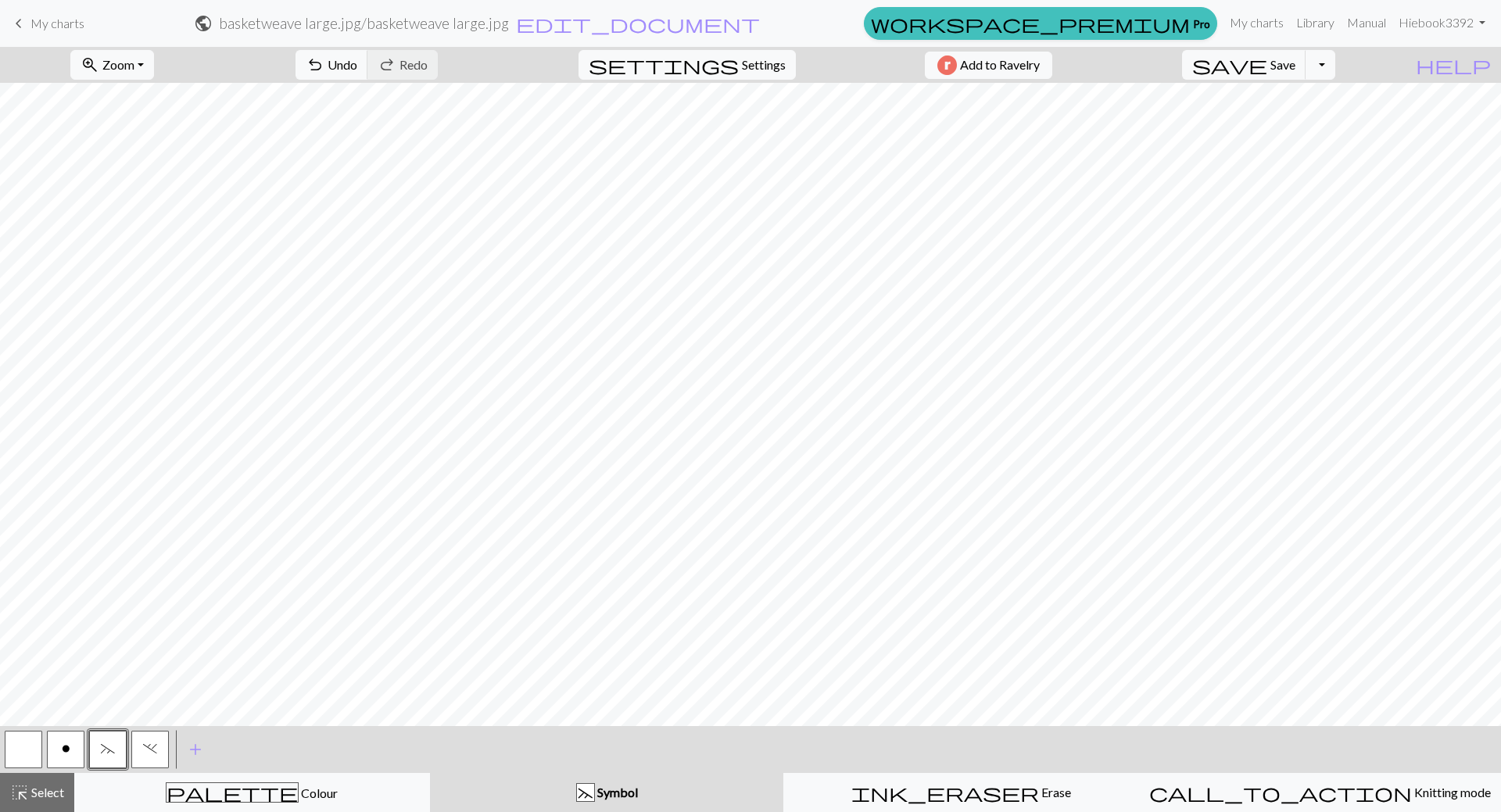
click at [158, 743] on button "." at bounding box center [150, 749] width 38 height 38
click at [49, 785] on span "Select" at bounding box center [46, 792] width 35 height 15
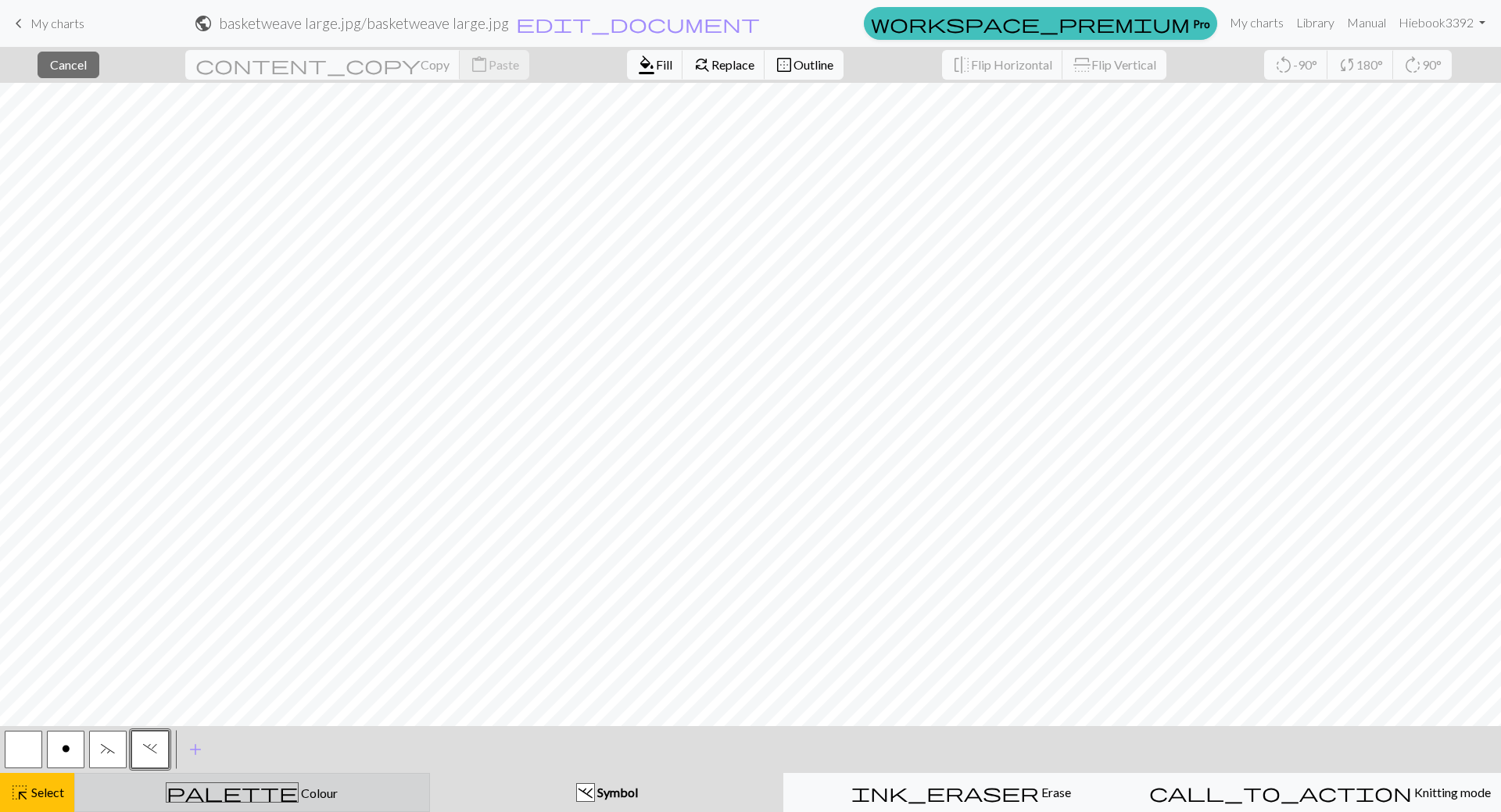
click at [250, 802] on div "palette Colour Colour" at bounding box center [252, 793] width 335 height 20
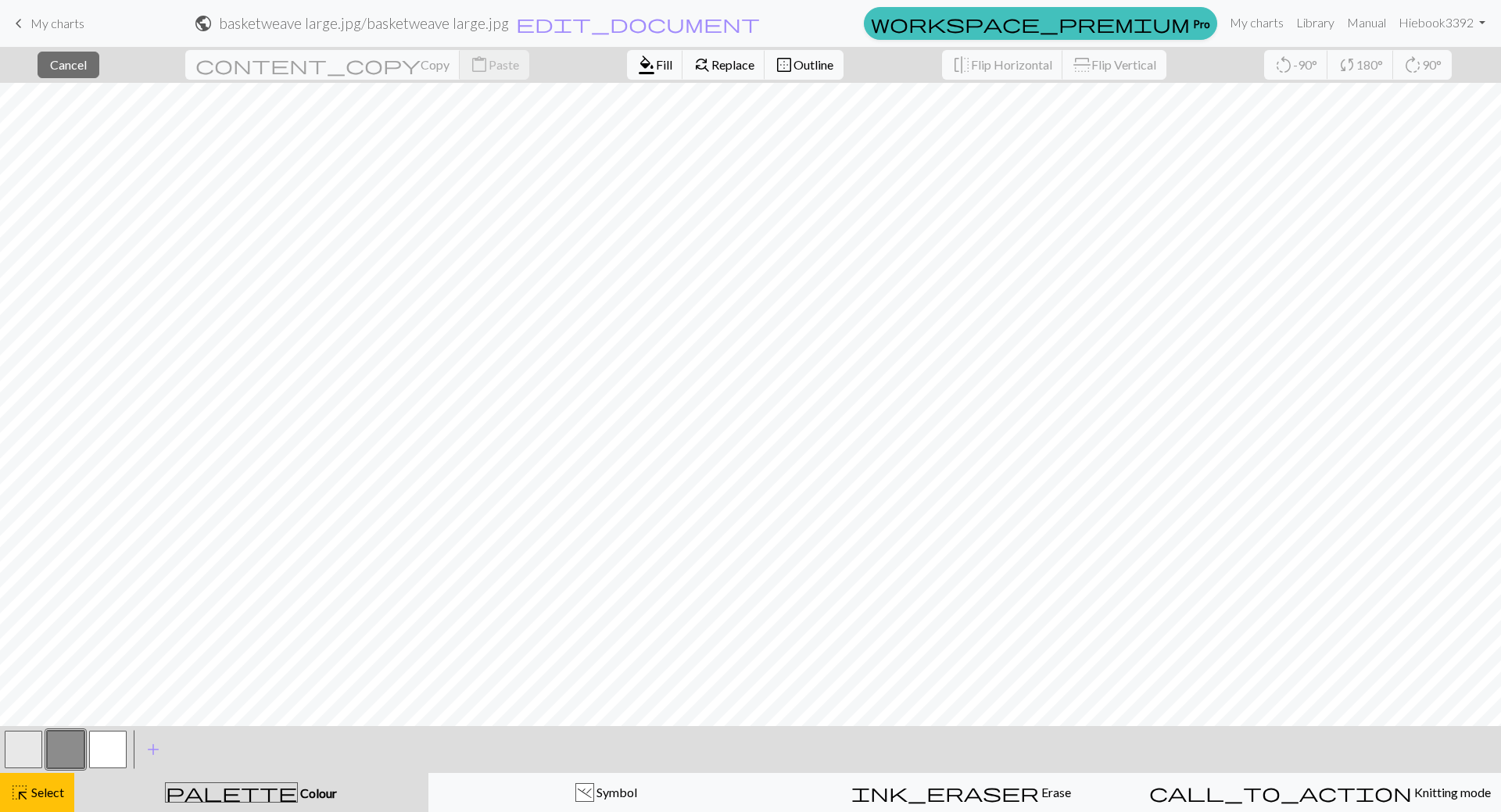
click at [115, 745] on button "button" at bounding box center [108, 749] width 38 height 38
click at [150, 748] on span "add" at bounding box center [153, 749] width 18 height 22
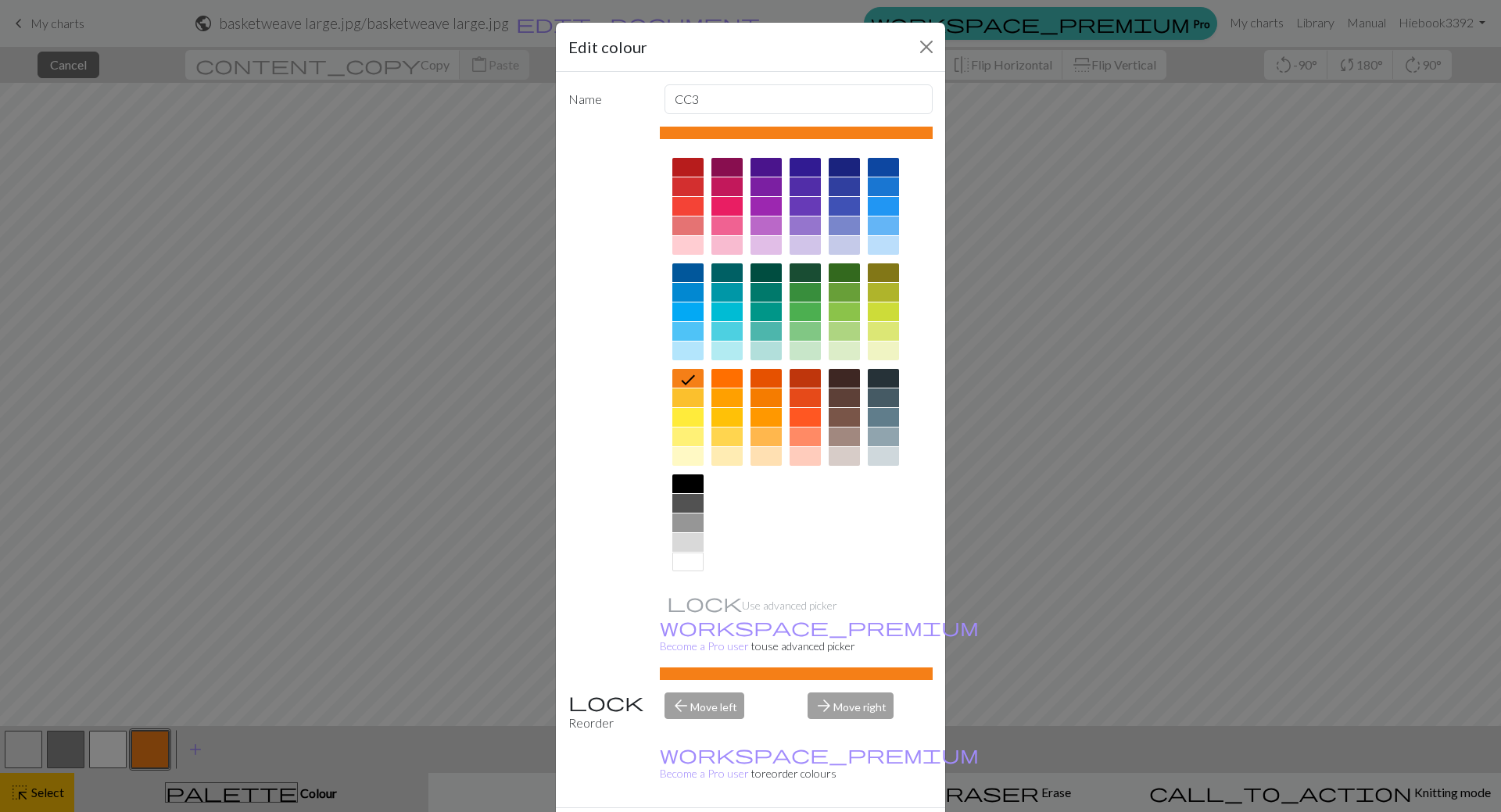
click at [720, 246] on div at bounding box center [727, 245] width 31 height 18
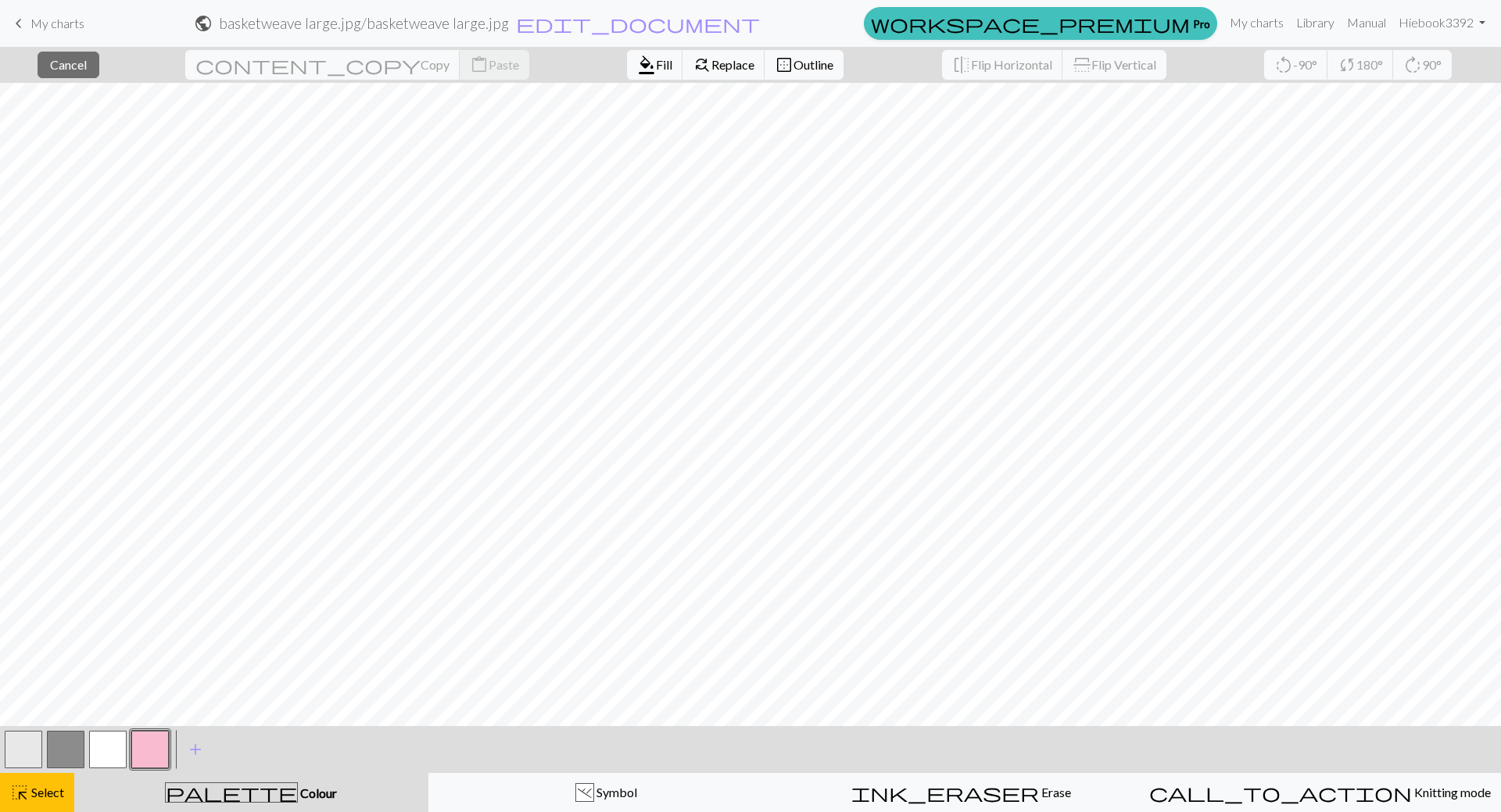
click at [297, 786] on div "palette Colour Colour" at bounding box center [251, 793] width 335 height 20
click at [34, 784] on div "highlight_alt Select Select" at bounding box center [37, 793] width 54 height 18
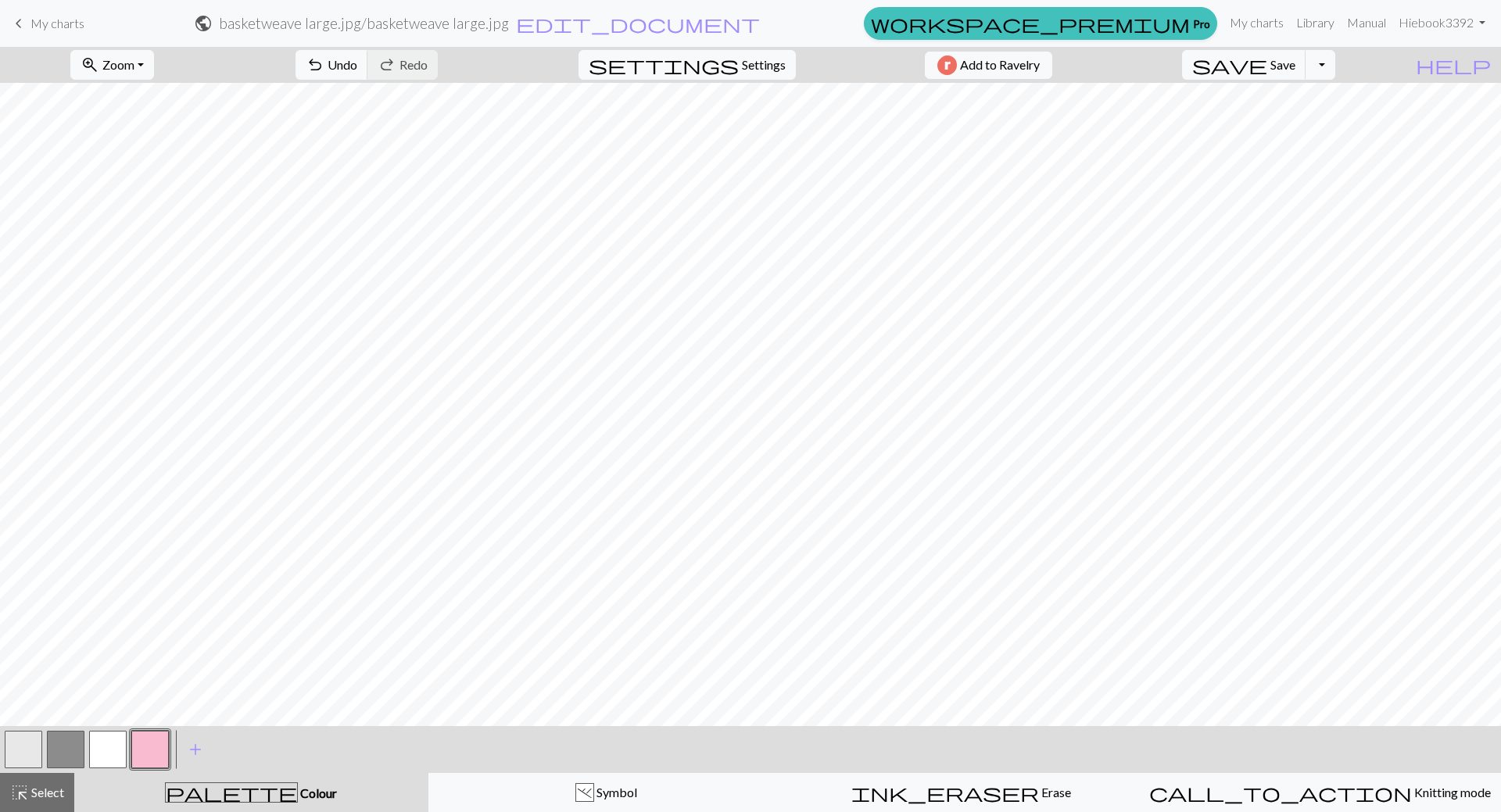
click at [107, 763] on div "< >" at bounding box center [87, 749] width 169 height 47
drag, startPoint x: 108, startPoint y: 754, endPoint x: 132, endPoint y: 733, distance: 31.9
click at [109, 754] on button "button" at bounding box center [108, 749] width 38 height 38
click at [31, 742] on button "button" at bounding box center [23, 749] width 38 height 38
drag, startPoint x: 22, startPoint y: 749, endPoint x: 41, endPoint y: 733, distance: 24.8
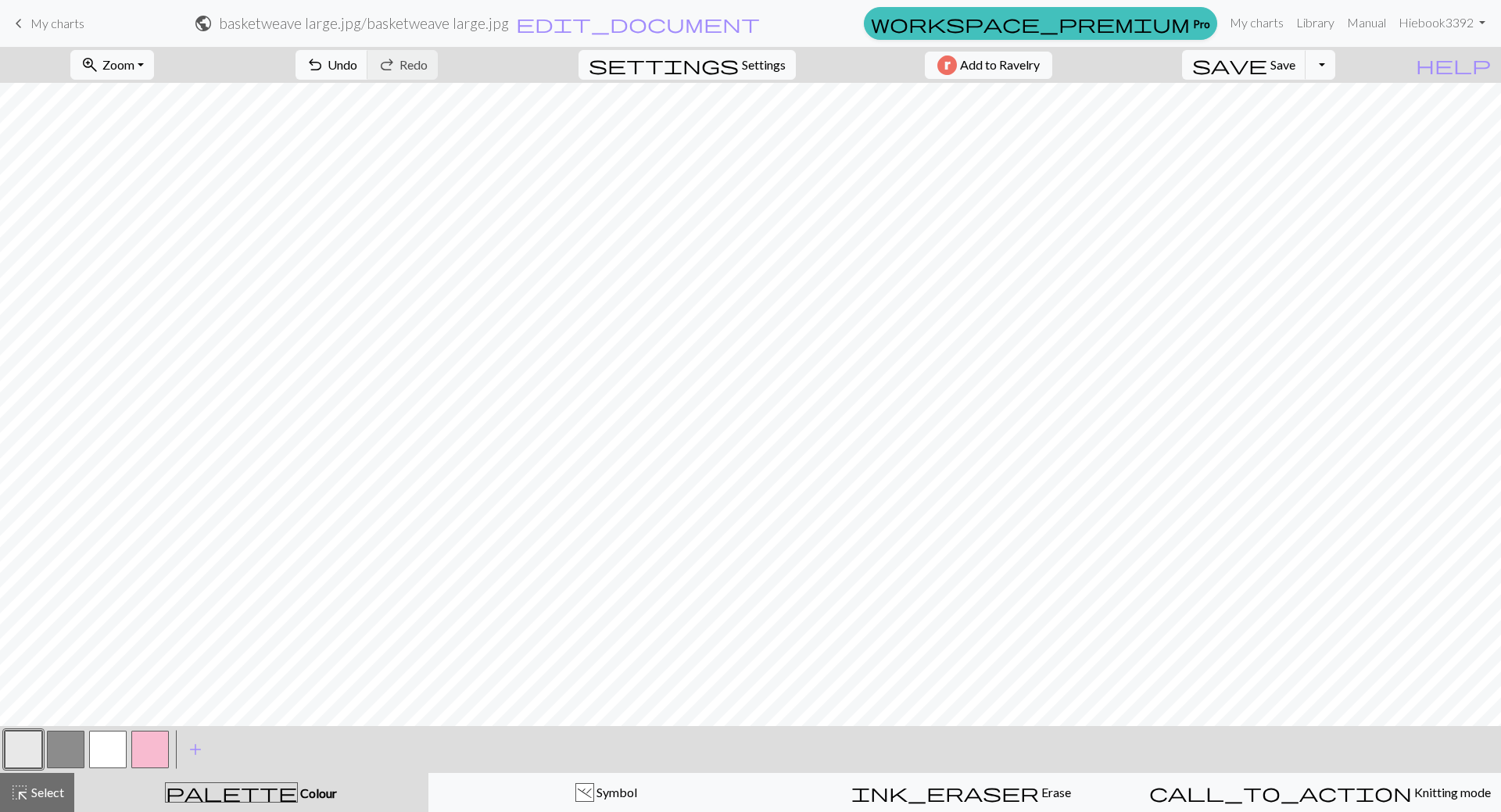
click at [41, 733] on button "button" at bounding box center [23, 749] width 38 height 38
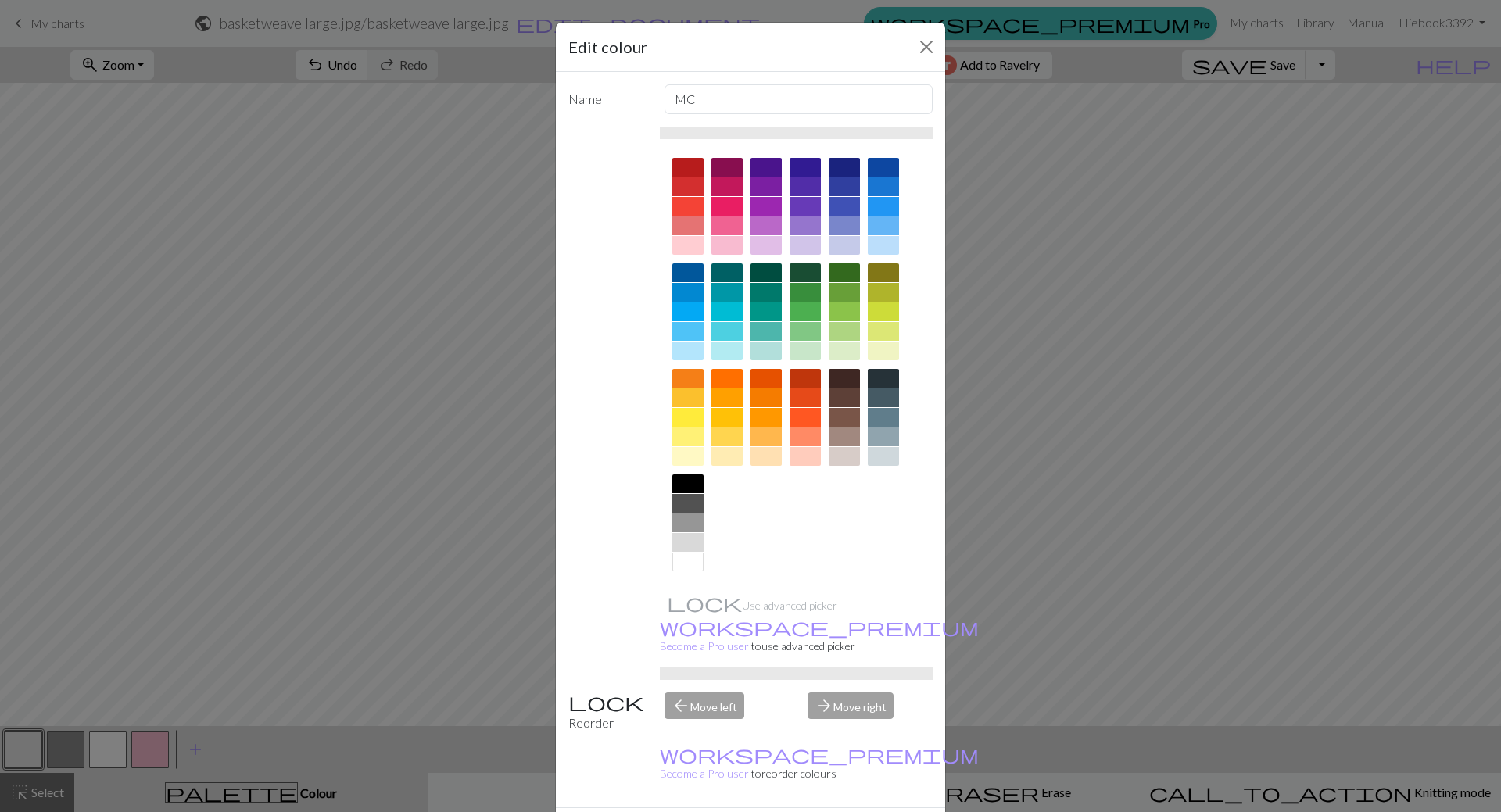
drag, startPoint x: 823, startPoint y: 780, endPoint x: 817, endPoint y: 733, distance: 47.4
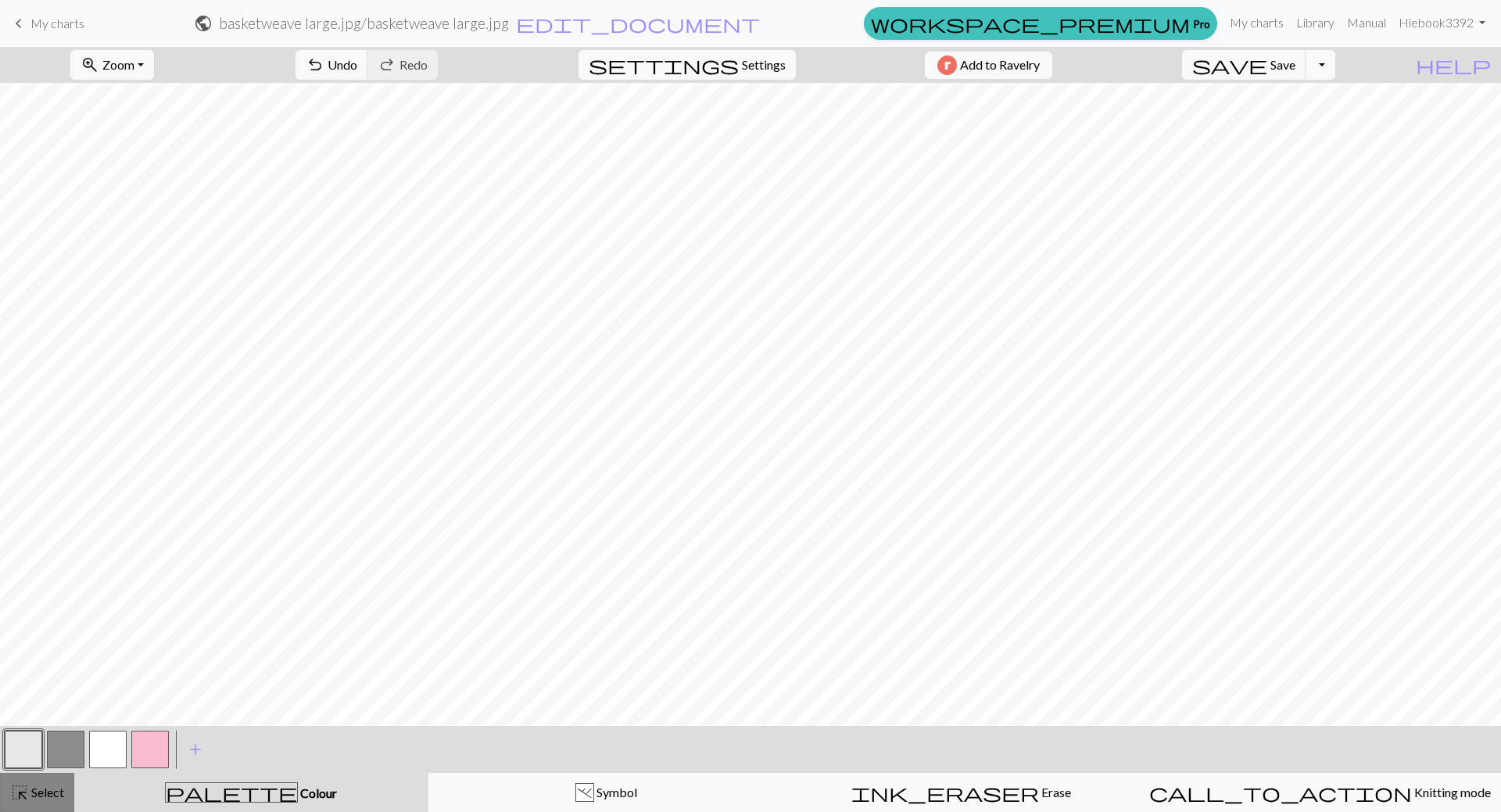
click at [31, 790] on span "Select" at bounding box center [46, 792] width 35 height 15
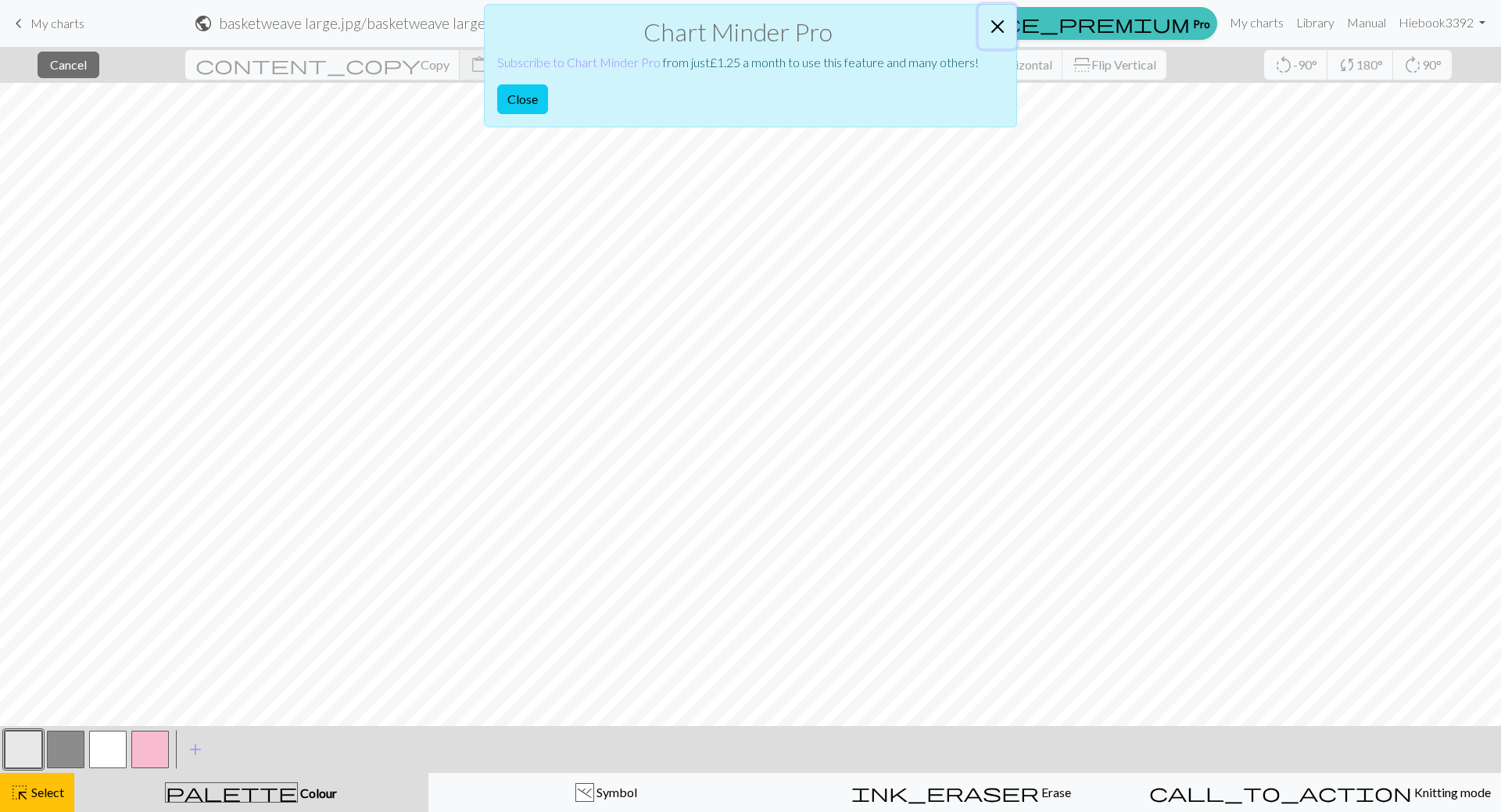
click at [999, 18] on button "Close" at bounding box center [997, 27] width 38 height 44
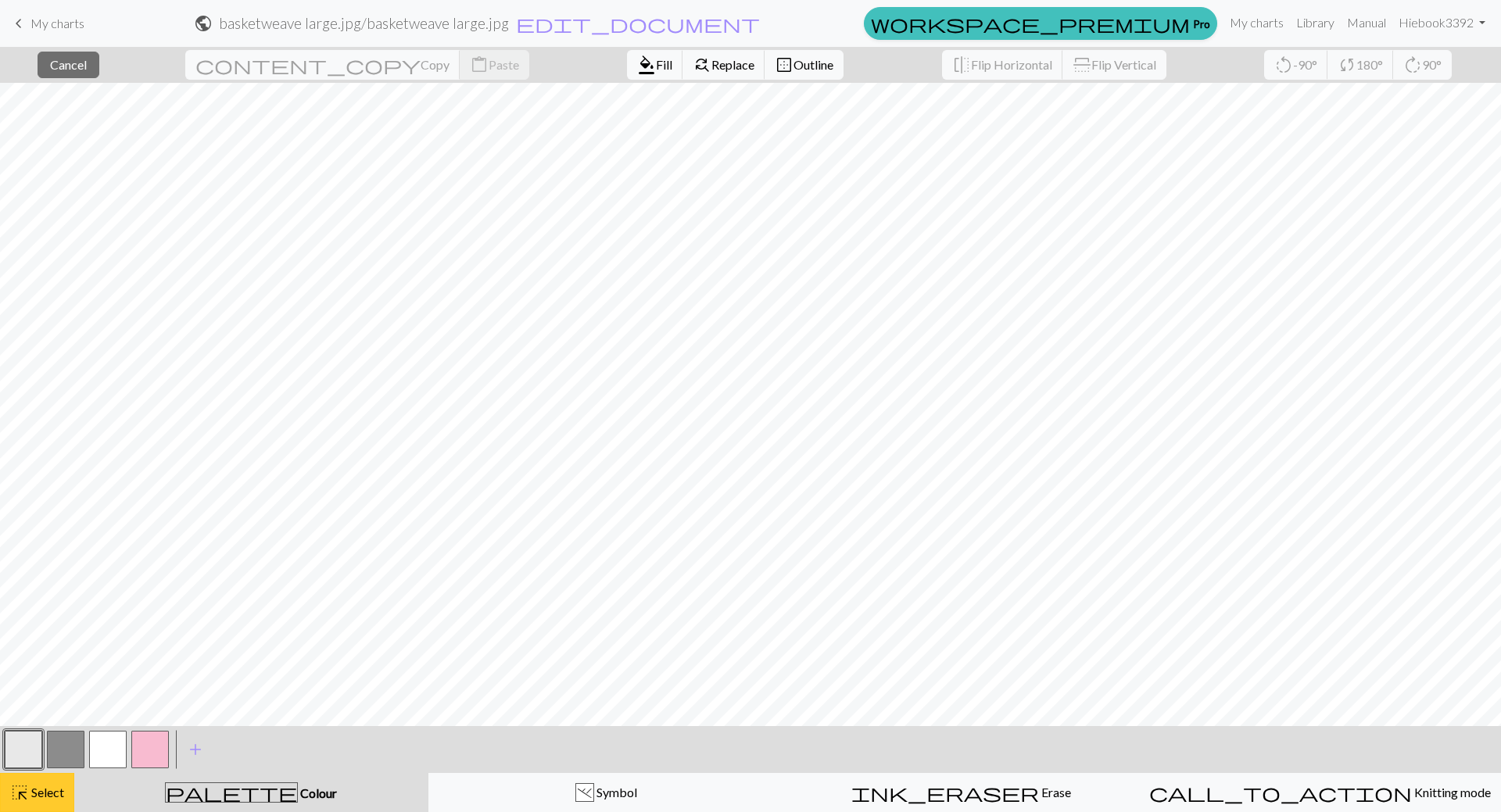
click at [49, 792] on span "Select" at bounding box center [46, 792] width 35 height 15
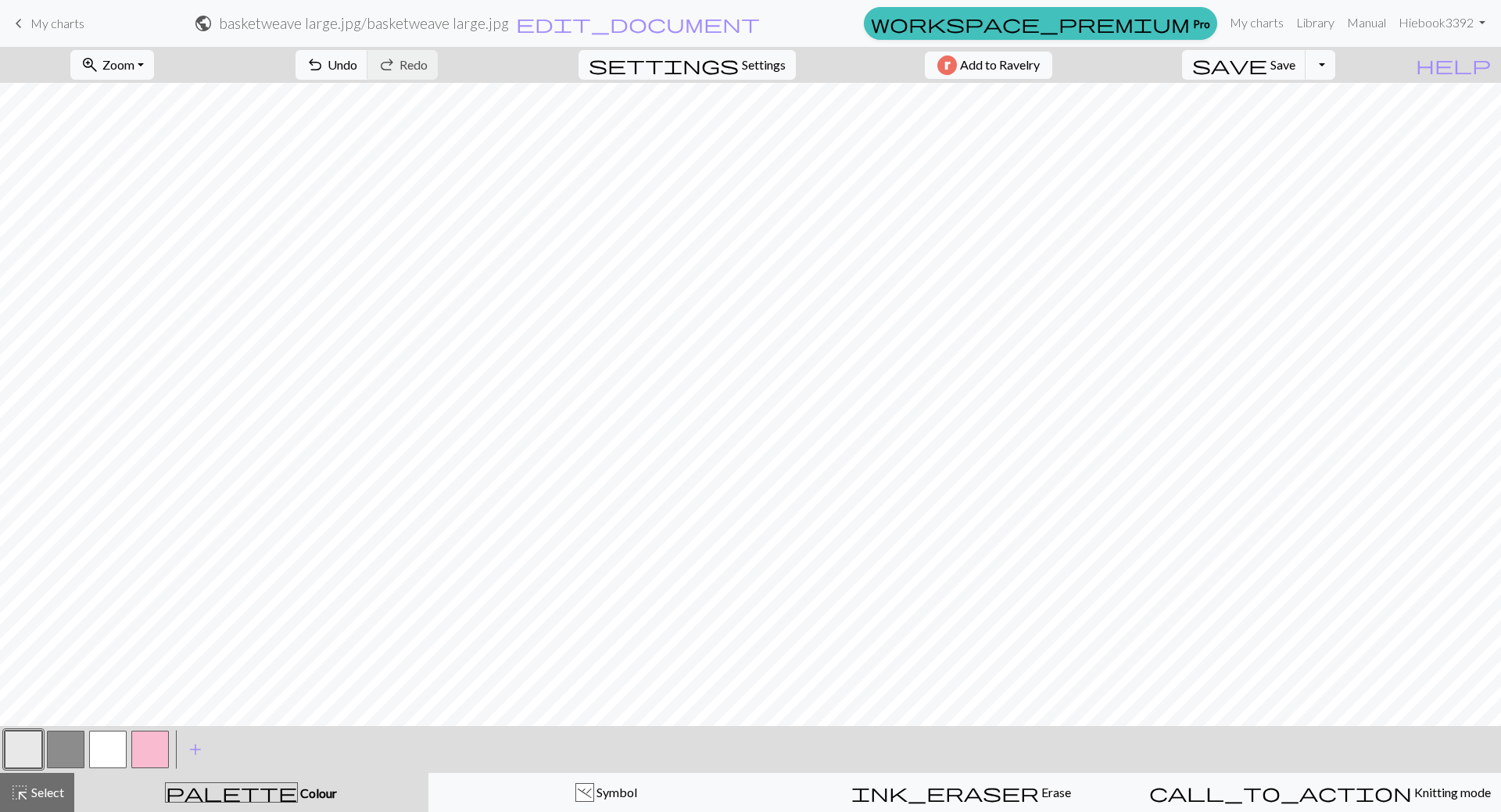
click at [153, 748] on button "button" at bounding box center [150, 749] width 38 height 38
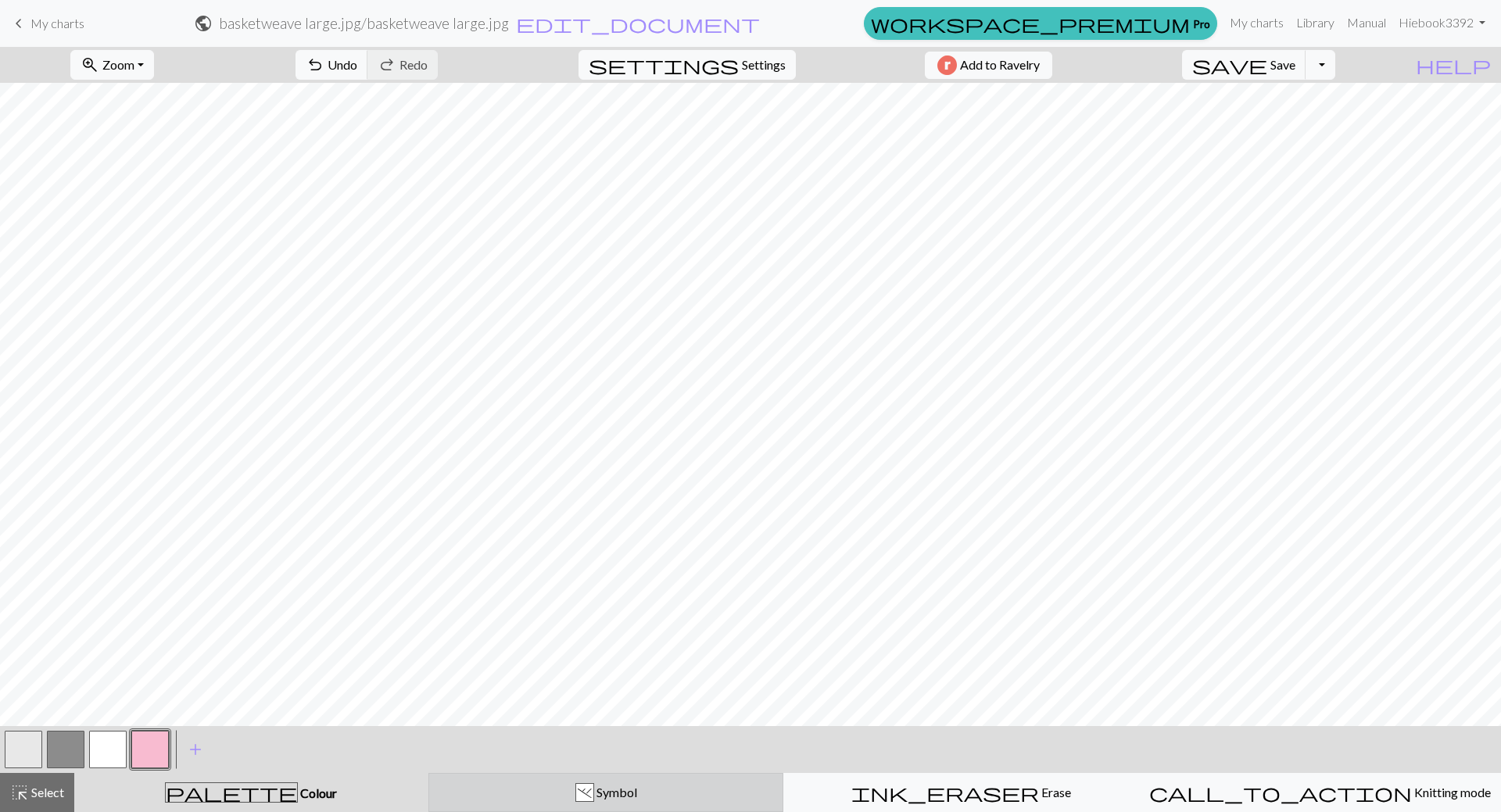
click at [523, 787] on div ". Symbol" at bounding box center [606, 793] width 335 height 18
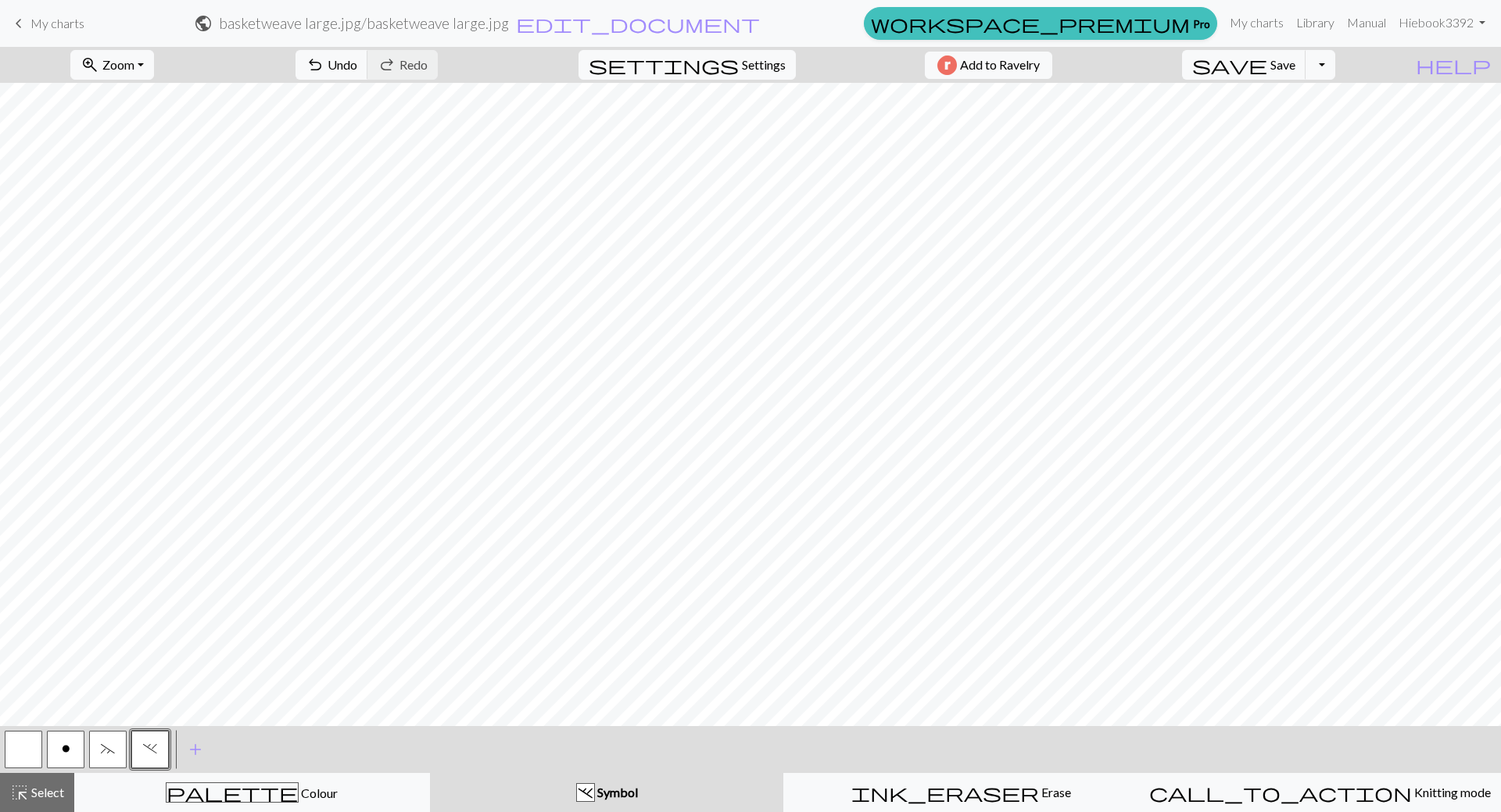
click at [121, 745] on button "~" at bounding box center [108, 749] width 38 height 38
click at [162, 751] on button "." at bounding box center [150, 749] width 38 height 38
click at [145, 783] on div "palette Colour Colour" at bounding box center [252, 793] width 335 height 20
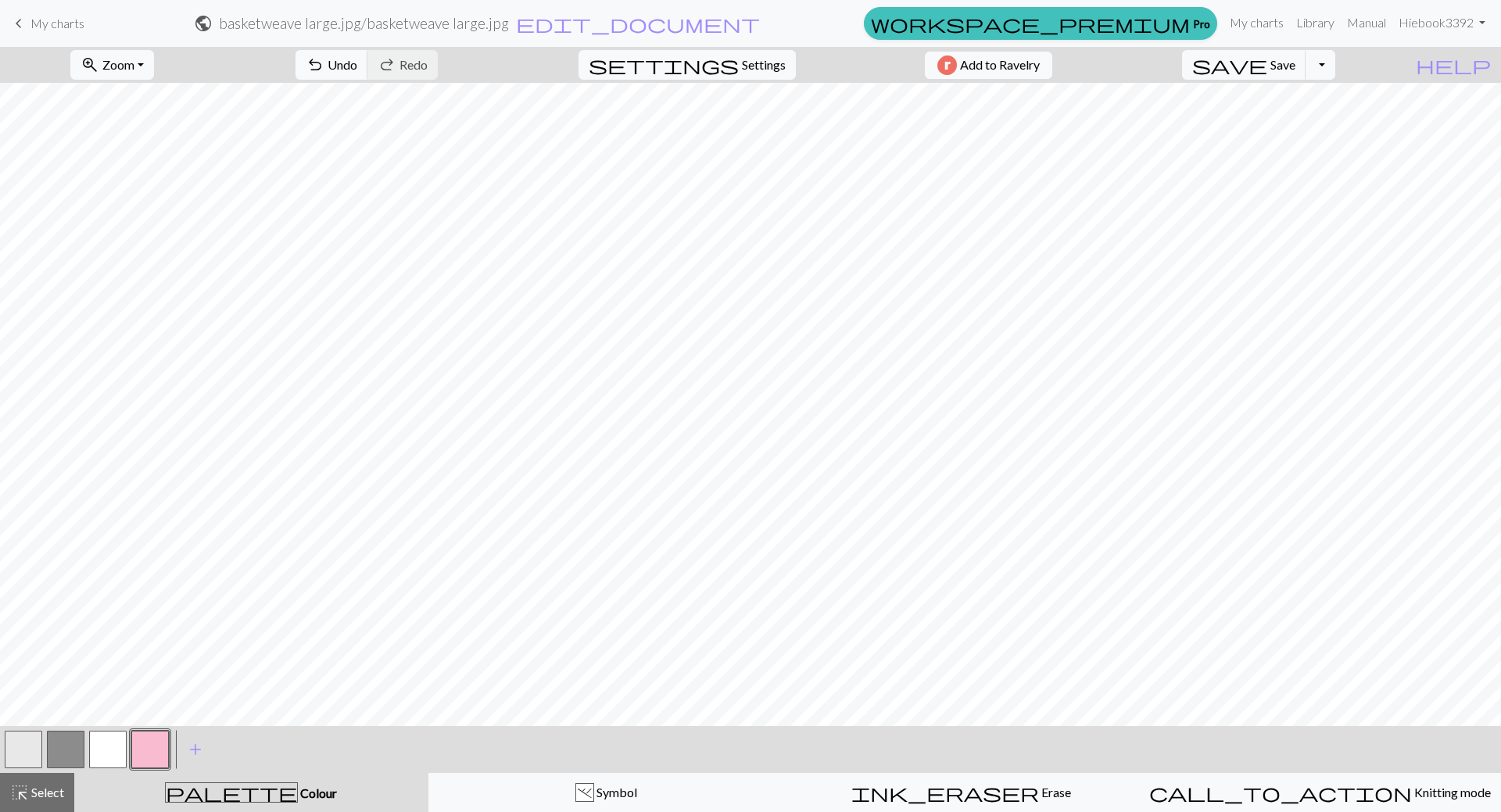
click at [163, 741] on button "button" at bounding box center [150, 749] width 38 height 38
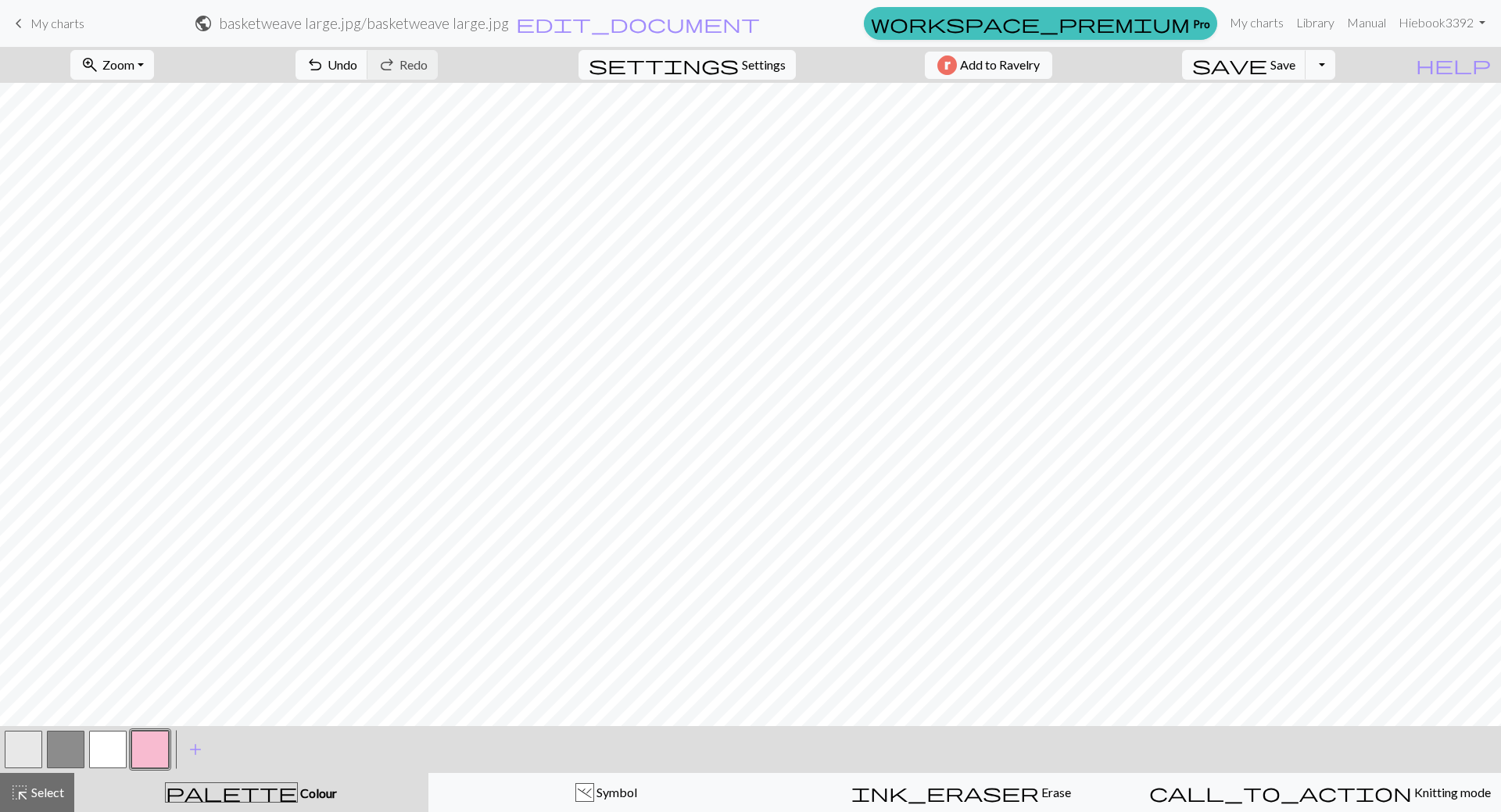
click at [29, 742] on button "button" at bounding box center [23, 749] width 38 height 38
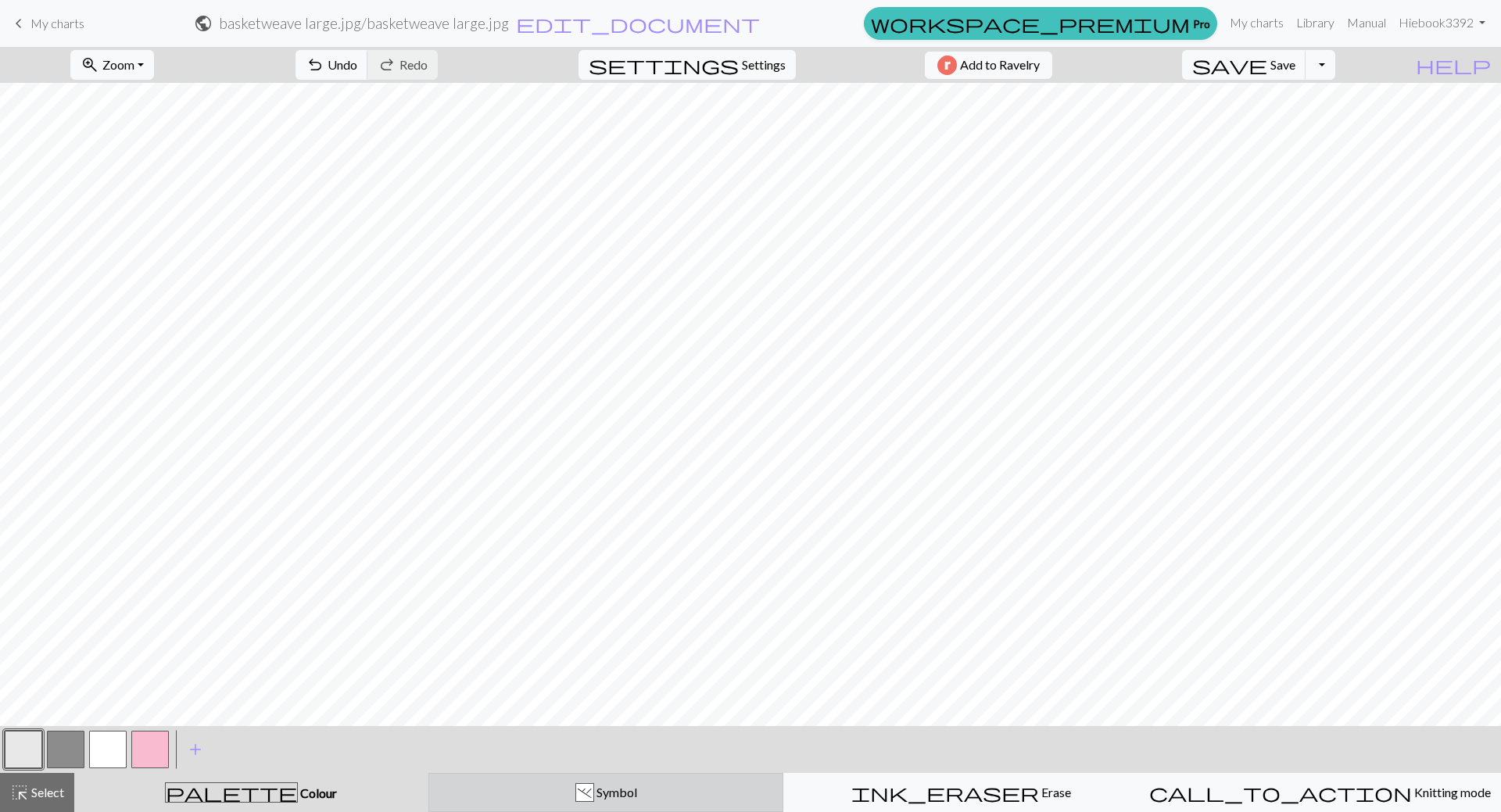
click at [614, 788] on span "Symbol" at bounding box center [615, 792] width 43 height 15
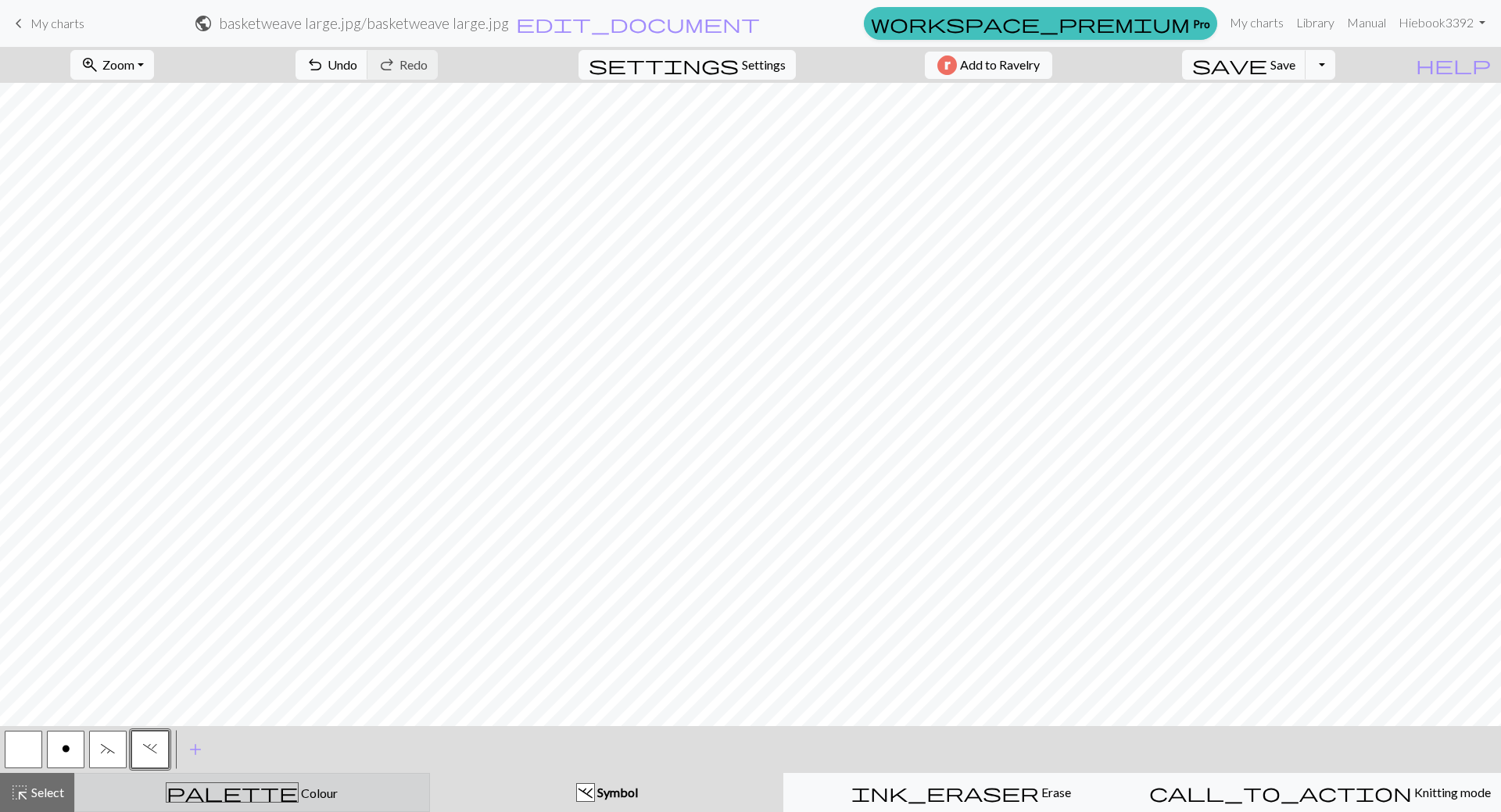
click at [188, 790] on div "palette Colour Colour" at bounding box center [252, 793] width 335 height 20
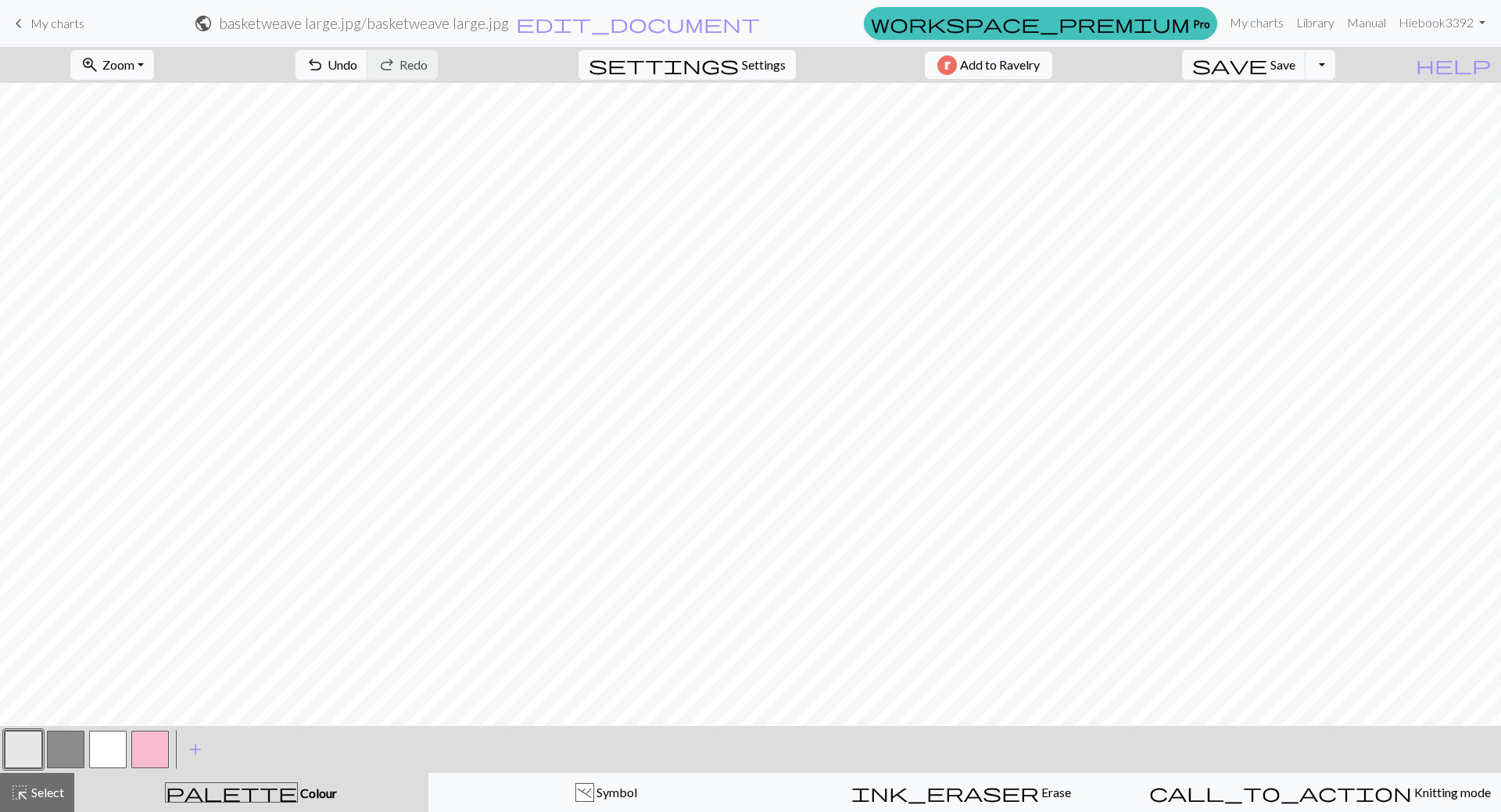
click at [122, 739] on button "button" at bounding box center [108, 749] width 38 height 38
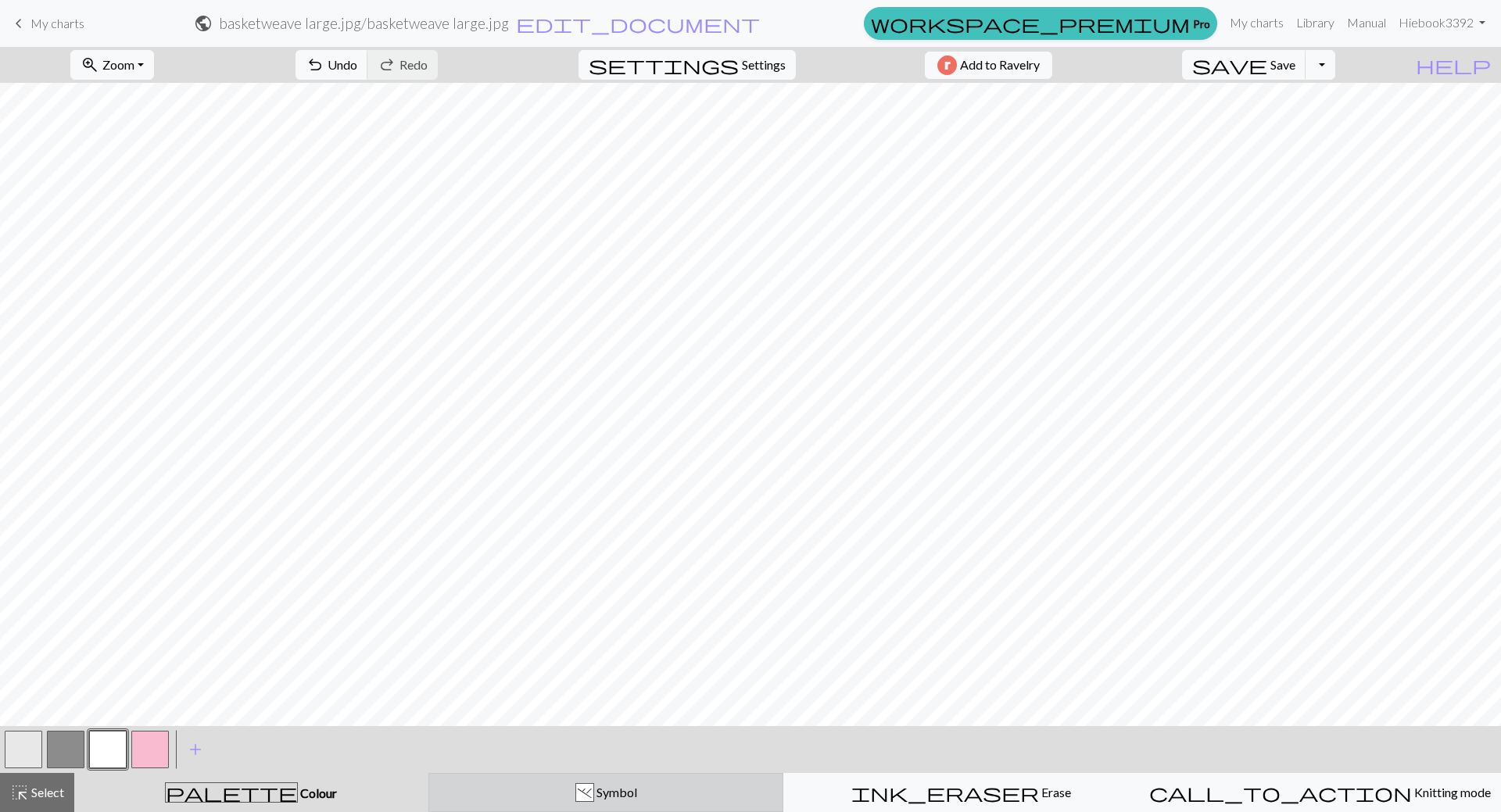
click at [577, 794] on div ". Symbol" at bounding box center [606, 793] width 335 height 18
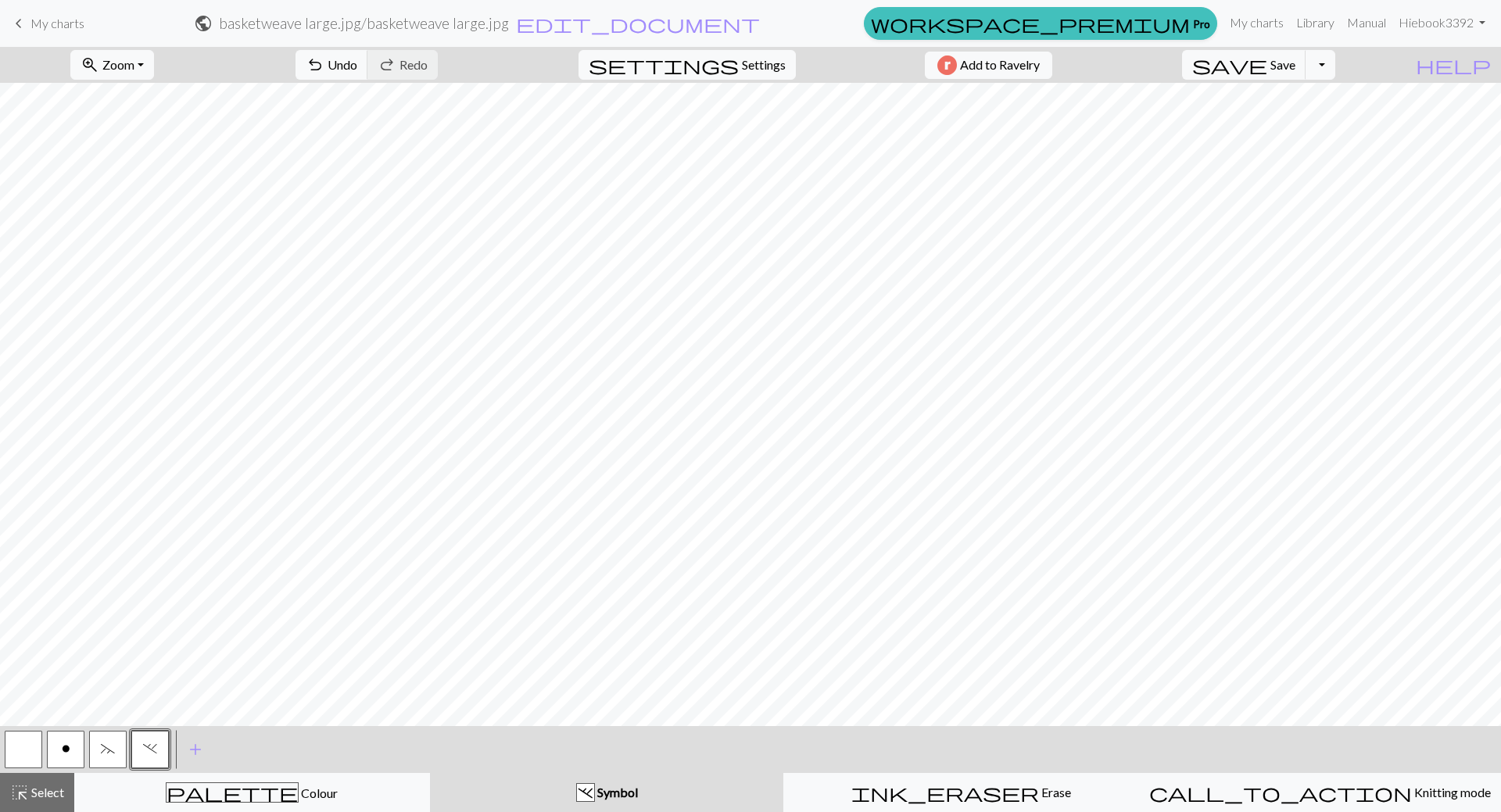
click at [710, 785] on div ". Symbol" at bounding box center [607, 793] width 335 height 18
click at [101, 754] on span "~" at bounding box center [108, 749] width 14 height 13
click at [106, 747] on span "~" at bounding box center [108, 749] width 14 height 13
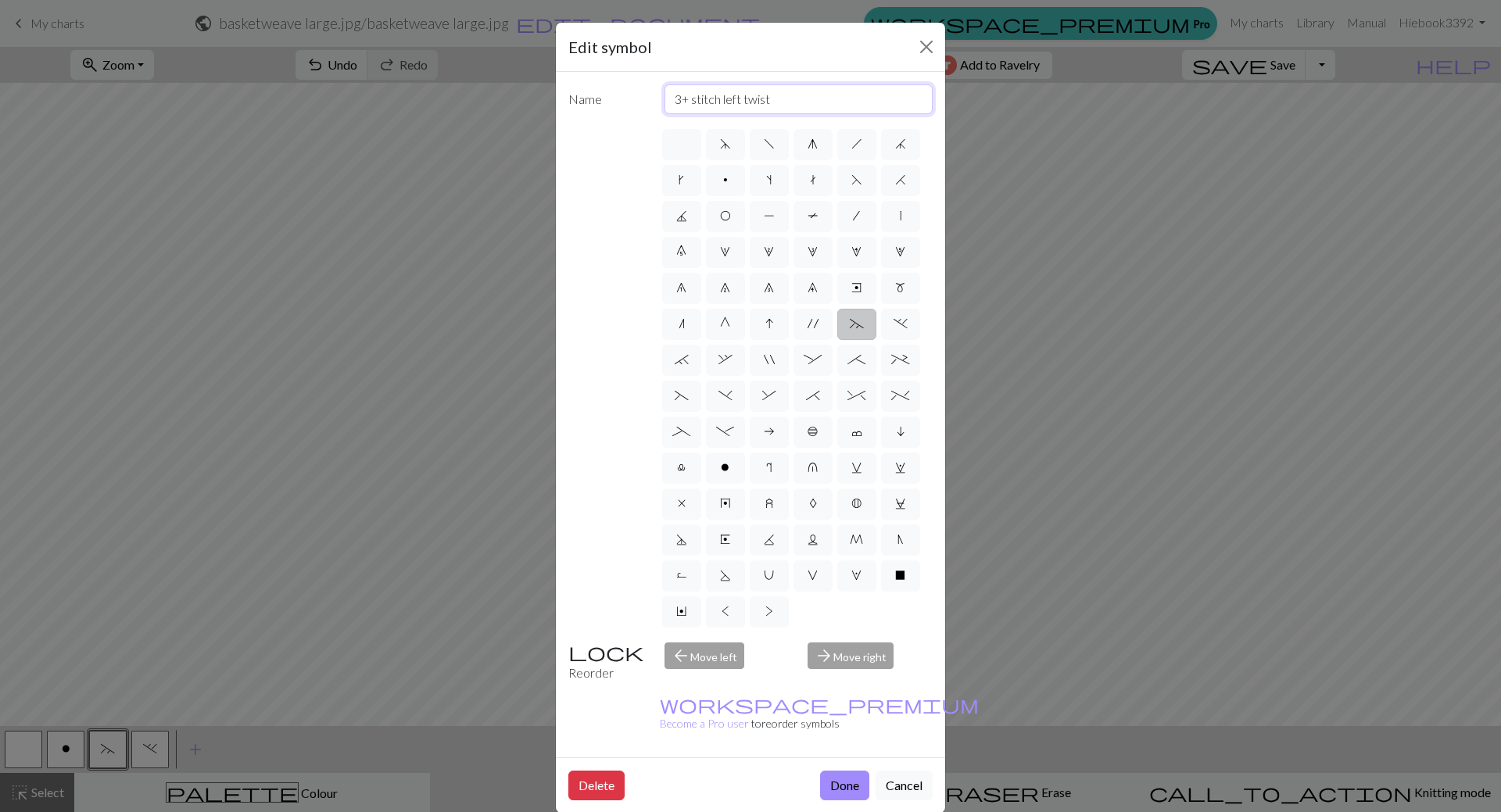
drag, startPoint x: 723, startPoint y: 98, endPoint x: 744, endPoint y: 102, distance: 21.4
click at [744, 102] on input "3+ stitch left twist" at bounding box center [799, 99] width 269 height 29
type input "3+ stitch front twist"
click at [844, 771] on button "Done" at bounding box center [844, 785] width 49 height 29
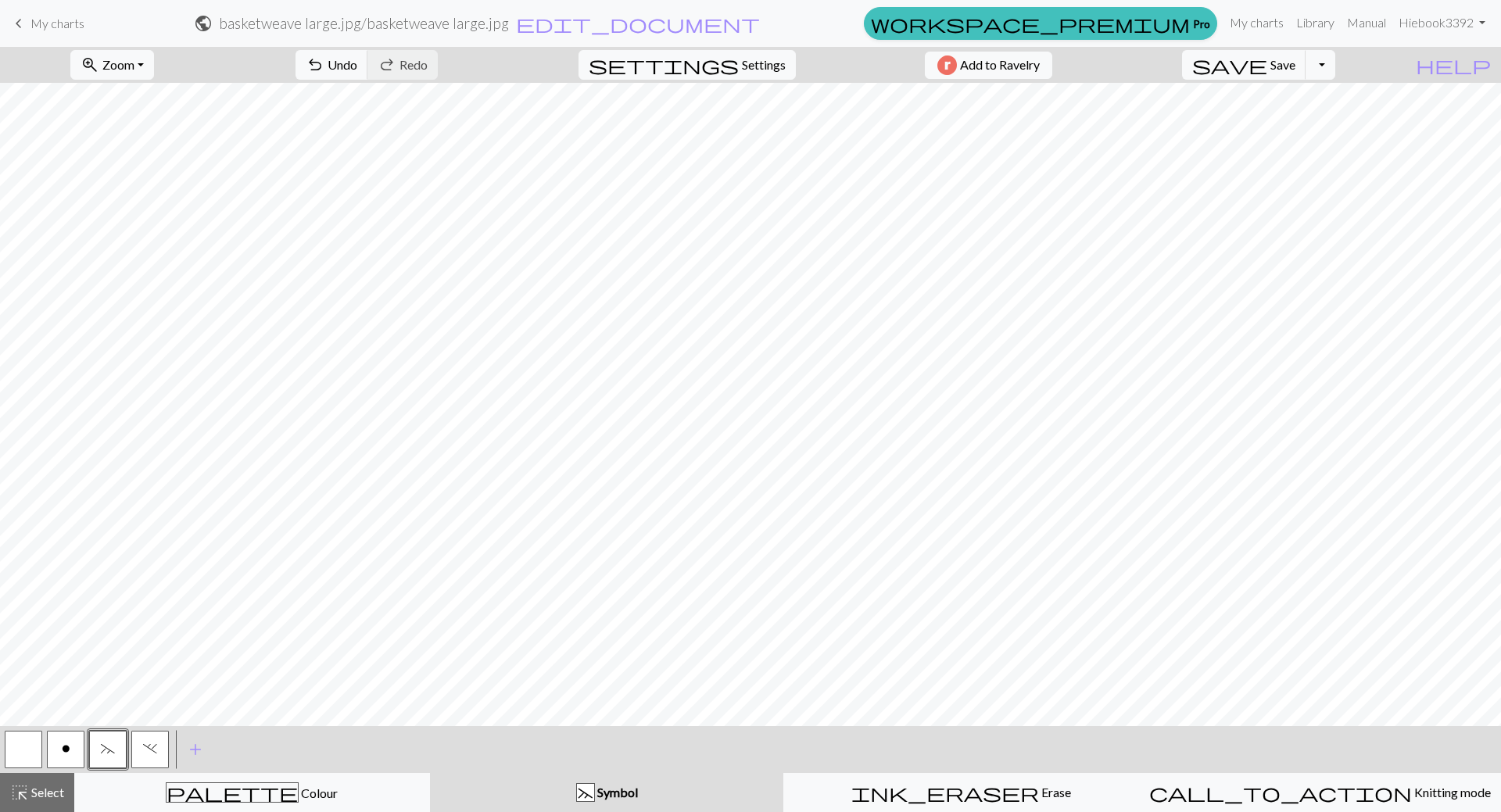
click at [147, 751] on span "." at bounding box center [149, 749] width 14 height 13
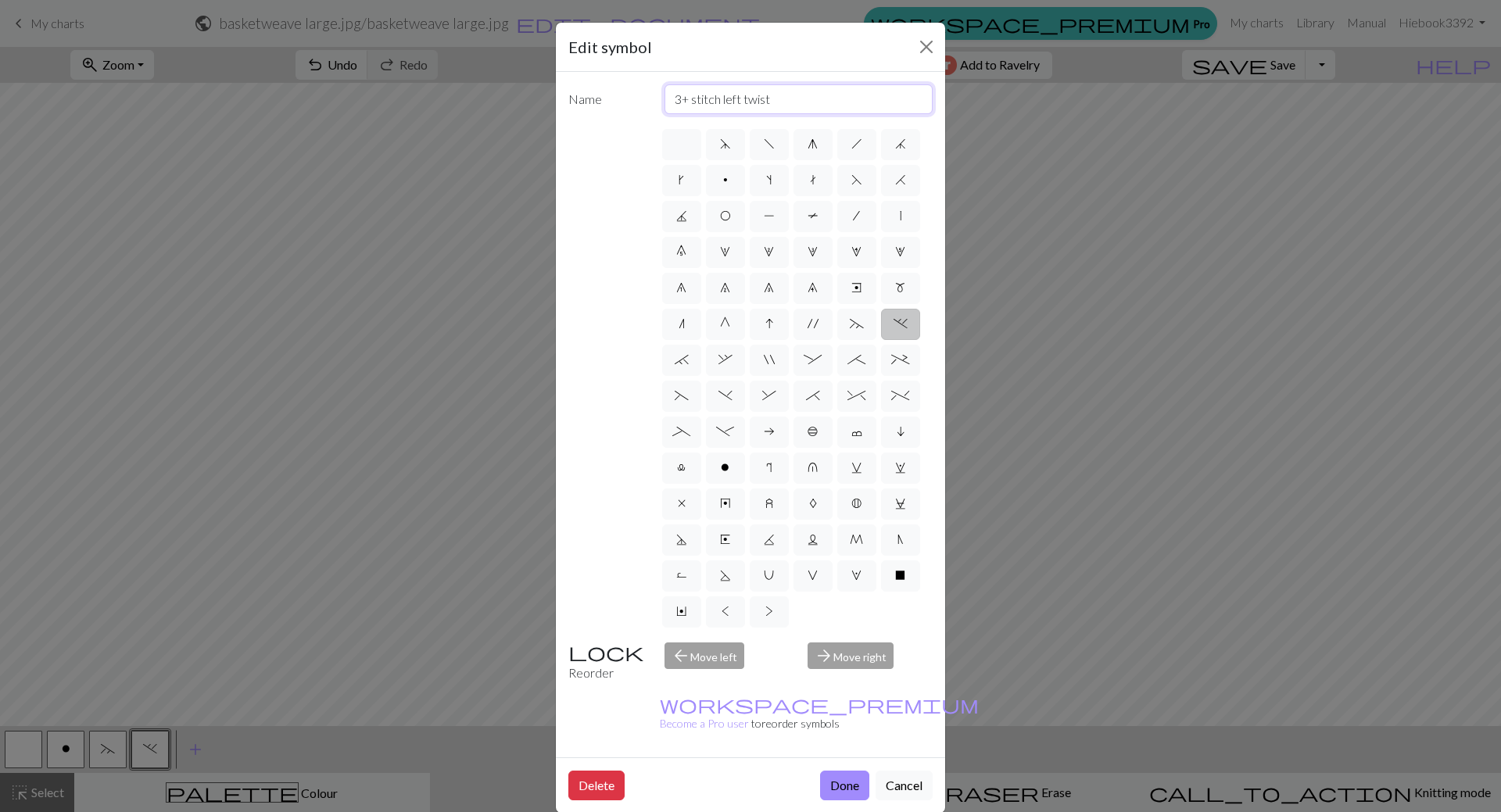
click at [730, 98] on input "3+ stitch left twist" at bounding box center [799, 99] width 269 height 29
type input "3+ stitch front twist"
click at [842, 771] on button "Done" at bounding box center [844, 785] width 49 height 29
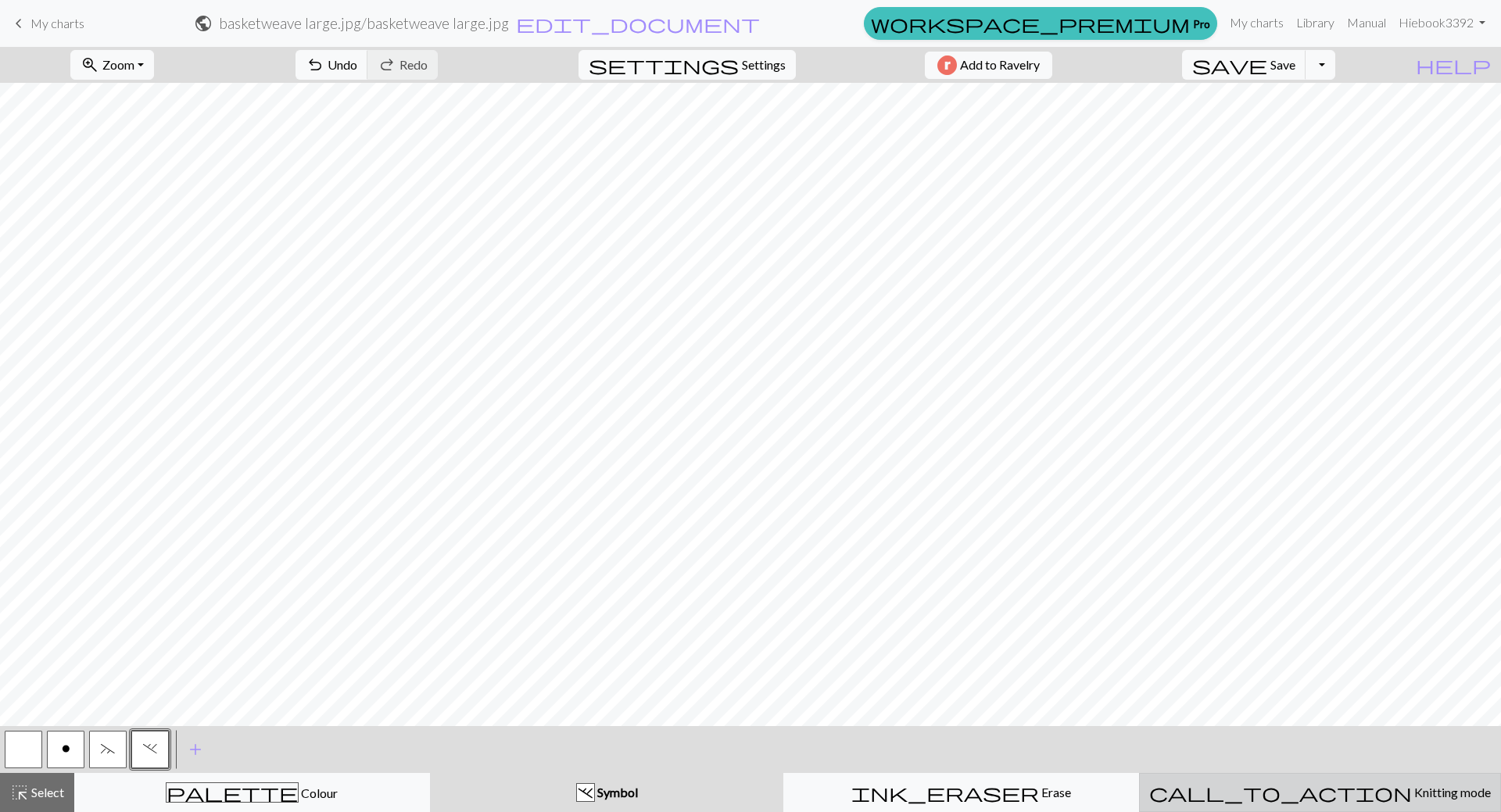
click at [1412, 791] on span "Knitting mode" at bounding box center [1451, 792] width 79 height 15
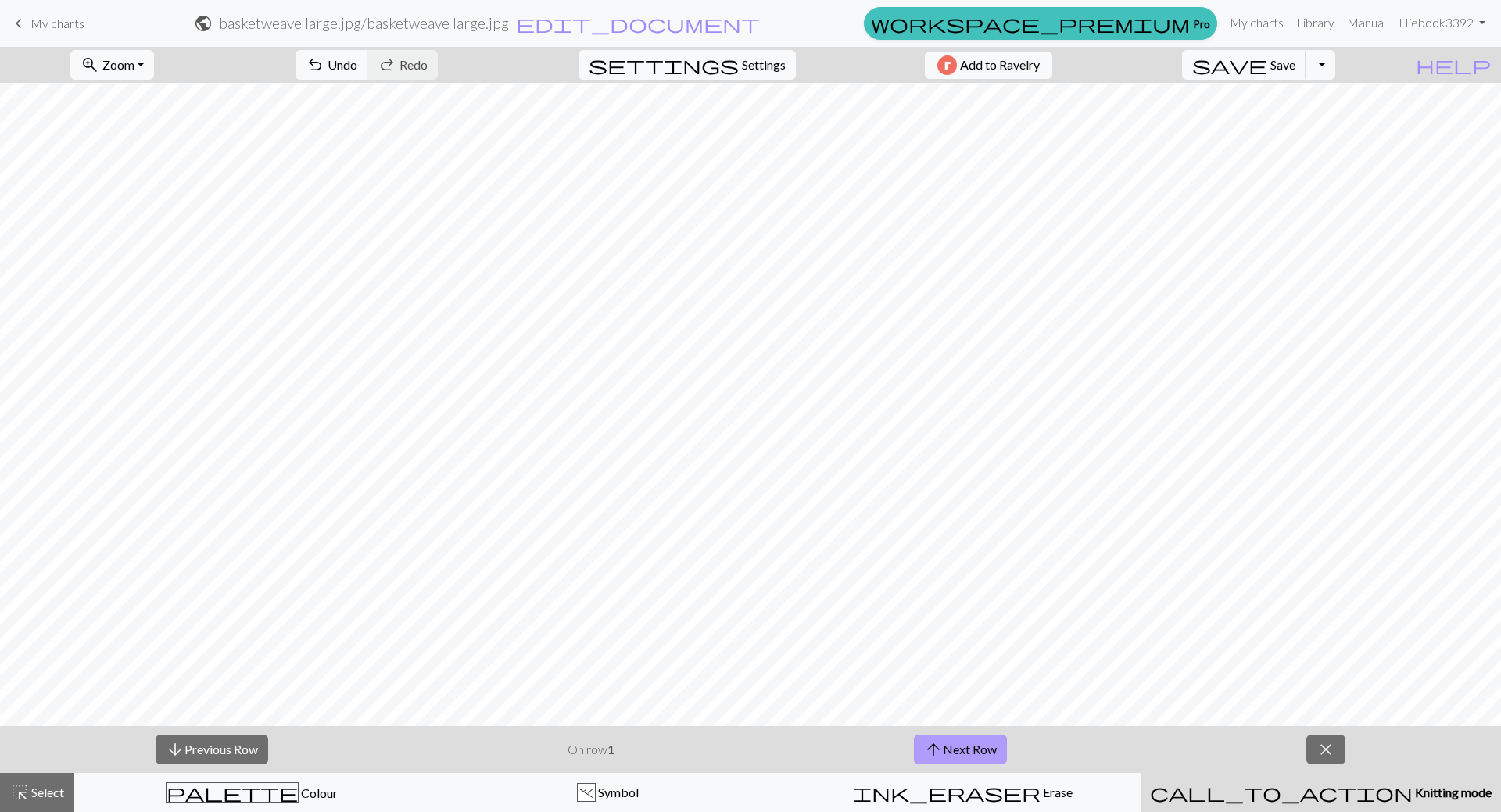
click at [983, 749] on button "arrow_upward Next Row" at bounding box center [960, 749] width 93 height 29
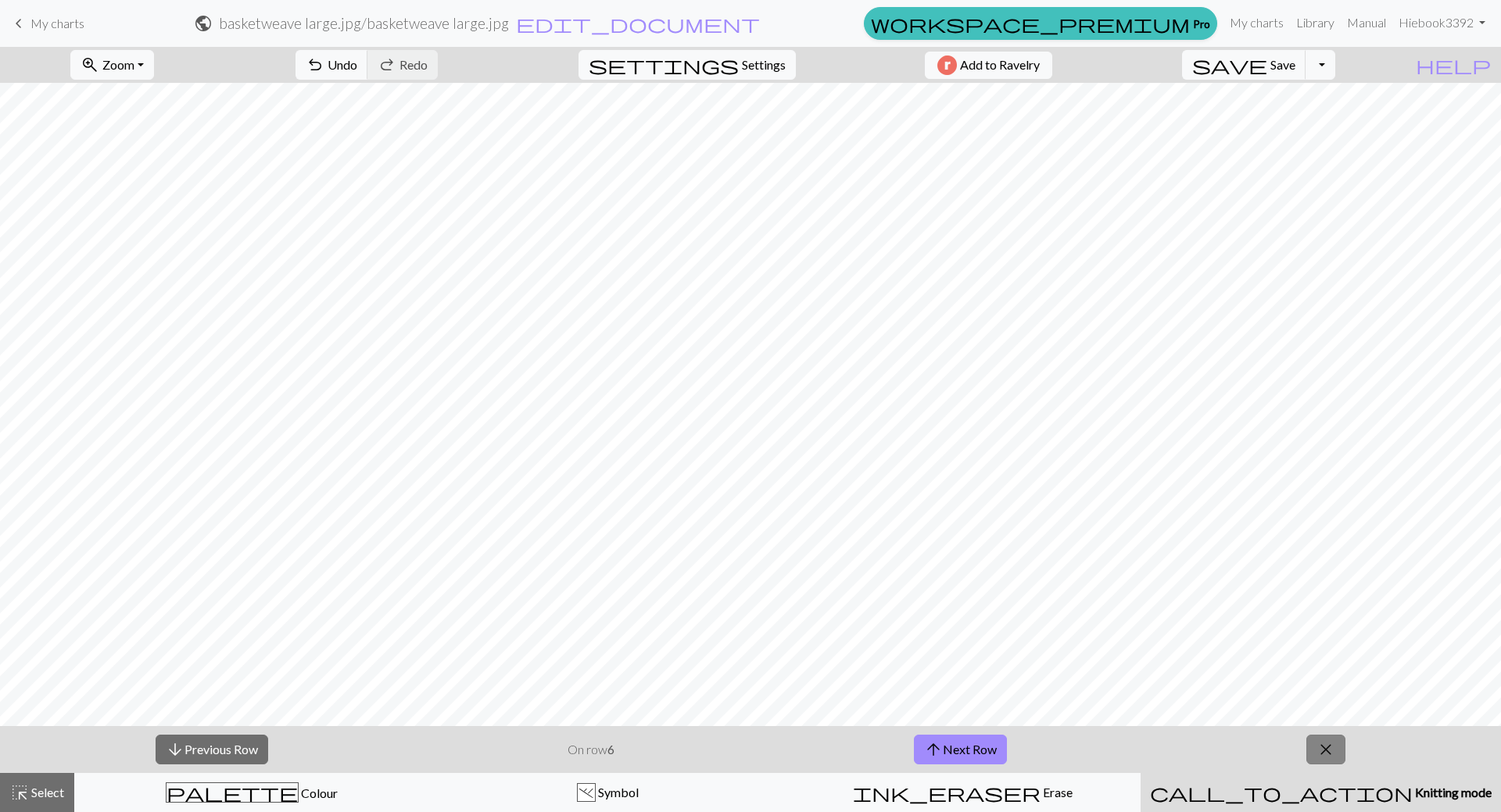
click at [1323, 752] on span "close" at bounding box center [1326, 749] width 18 height 22
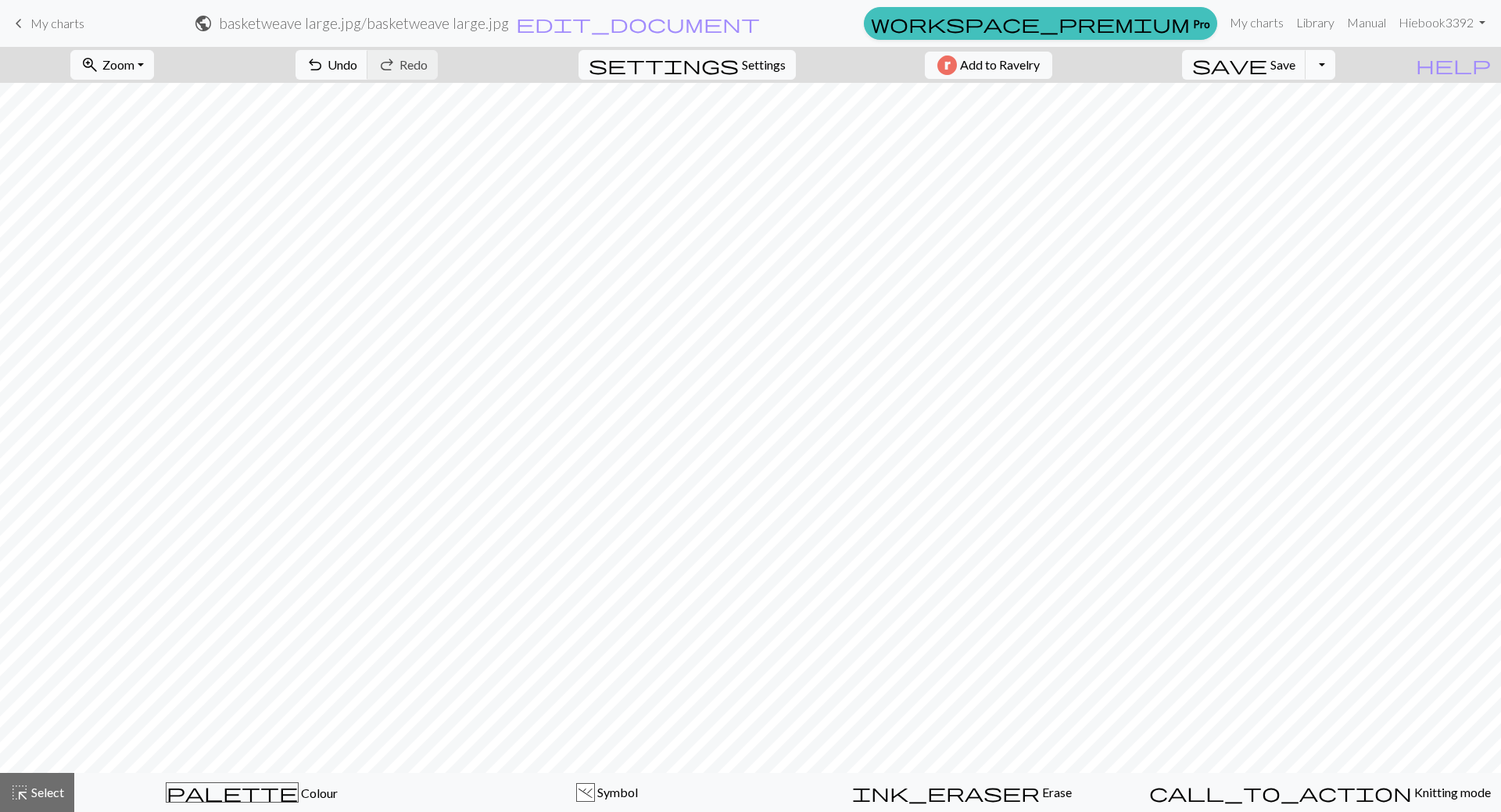
click at [1335, 71] on button "Toggle Dropdown" at bounding box center [1321, 64] width 29 height 29
click at [739, 78] on button "settings Settings" at bounding box center [687, 64] width 217 height 29
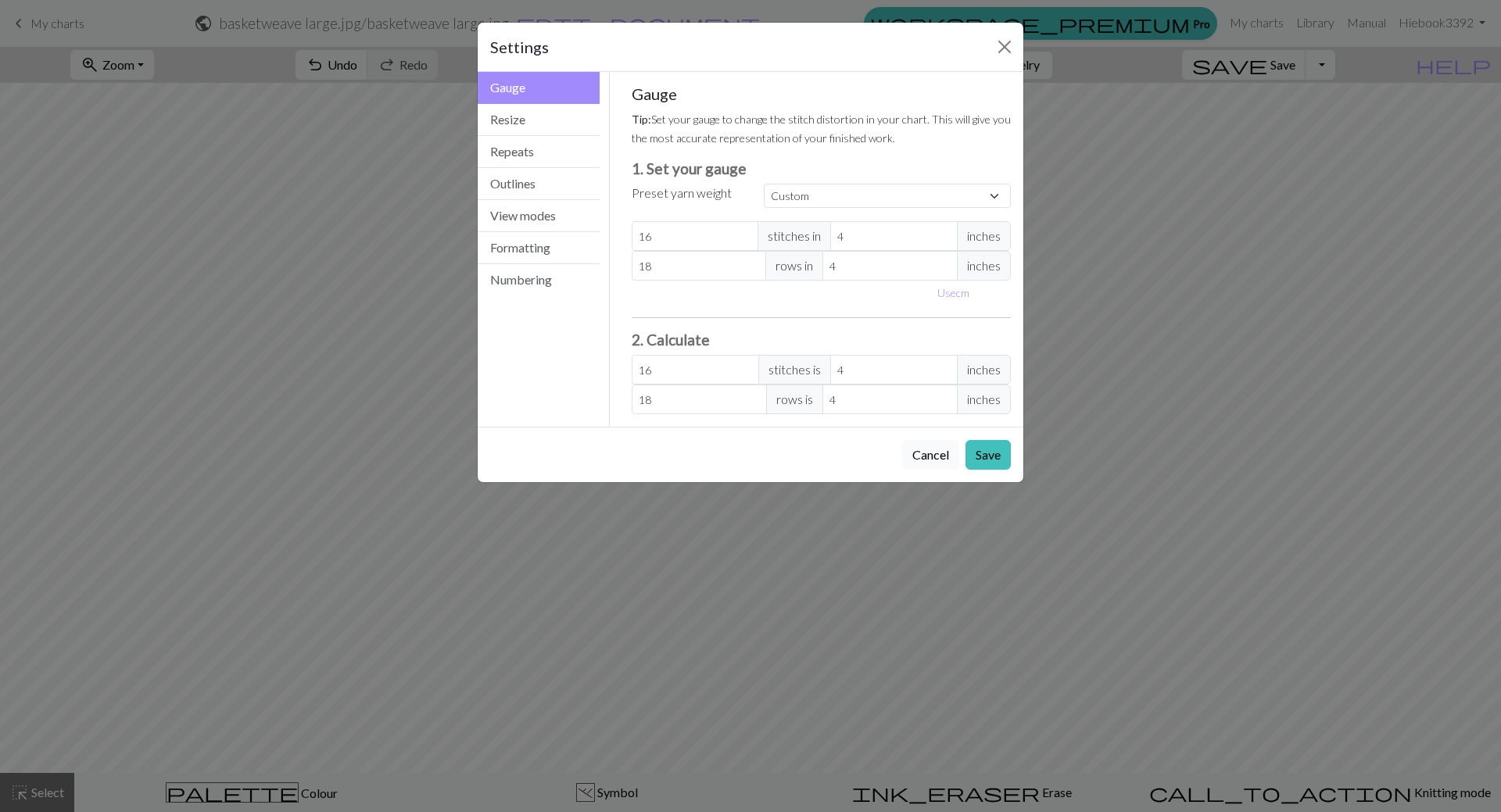
click at [923, 456] on button "Cancel" at bounding box center [931, 455] width 57 height 29
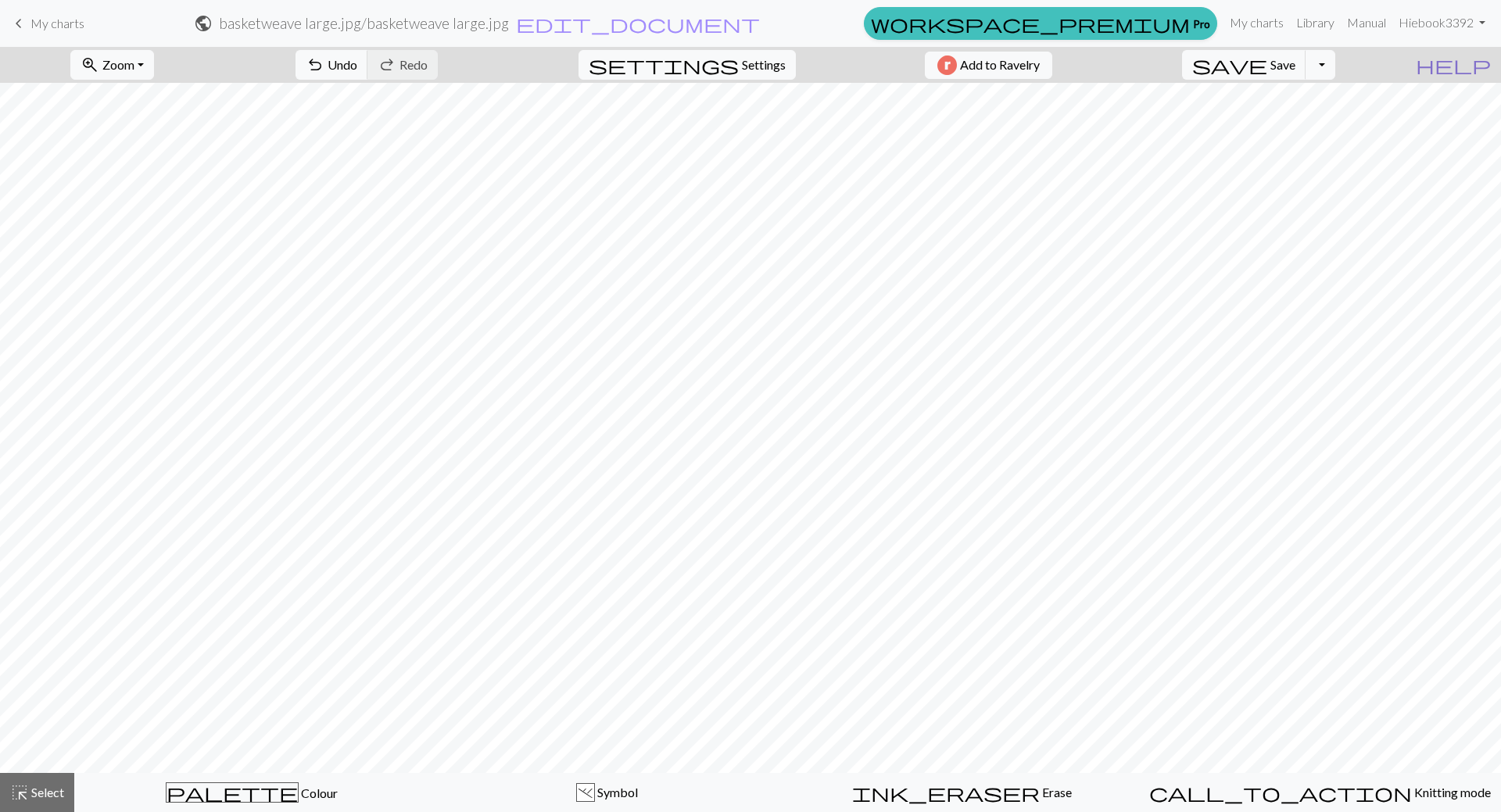
click at [1479, 70] on span "help" at bounding box center [1454, 65] width 76 height 22
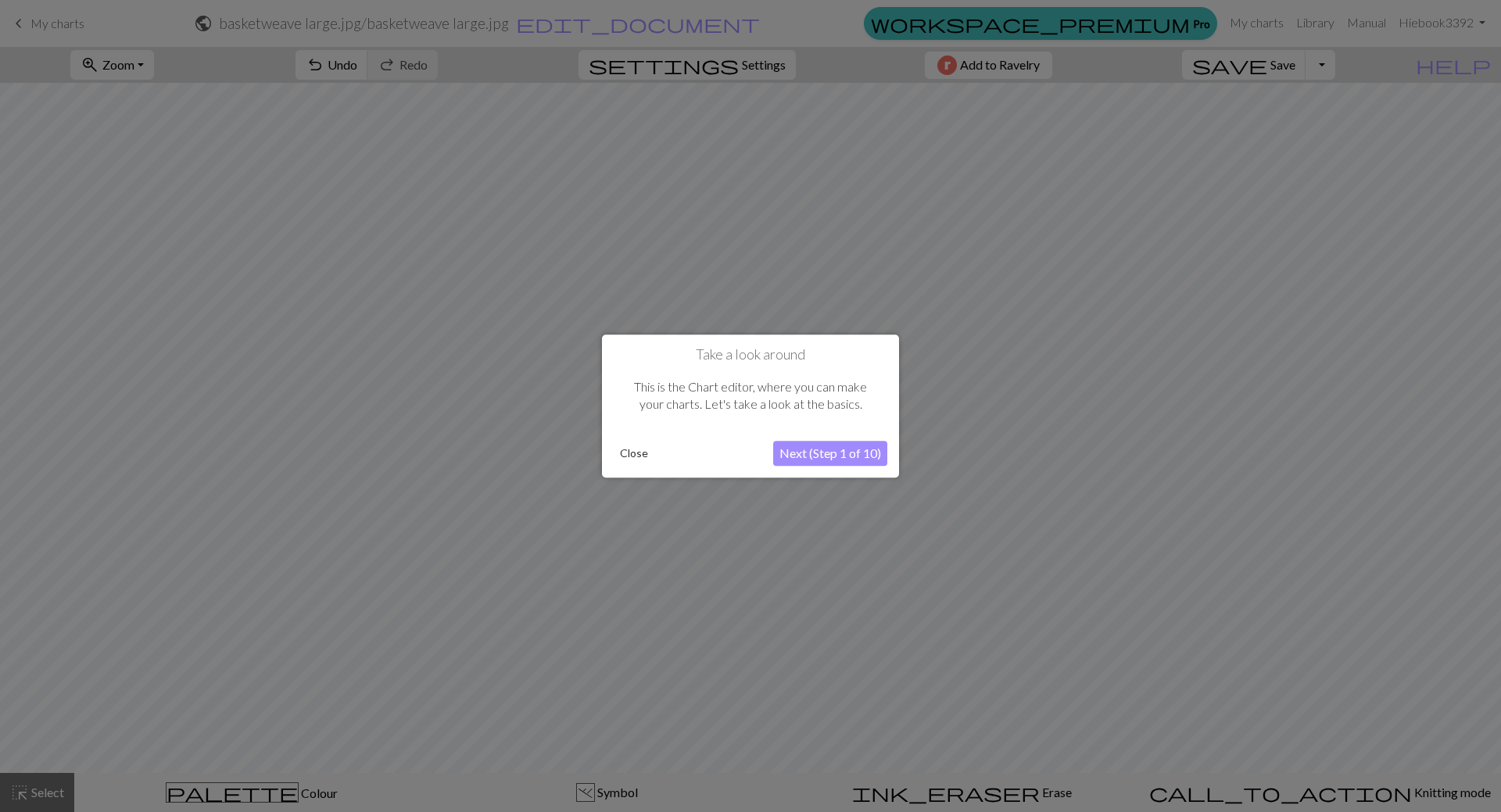
click at [645, 455] on button "Close" at bounding box center [634, 453] width 41 height 23
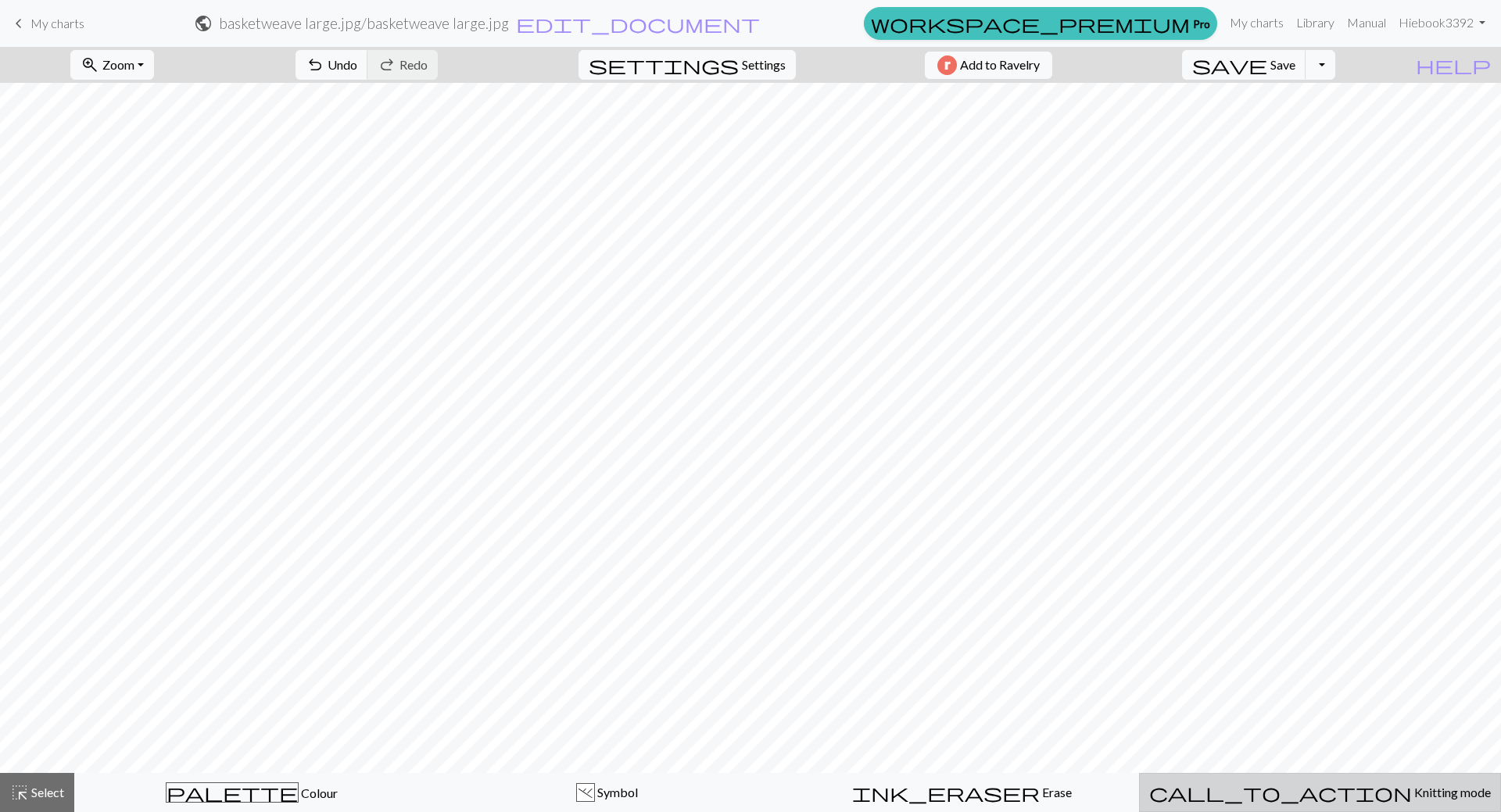
click at [1412, 794] on span "Knitting mode" at bounding box center [1451, 792] width 79 height 15
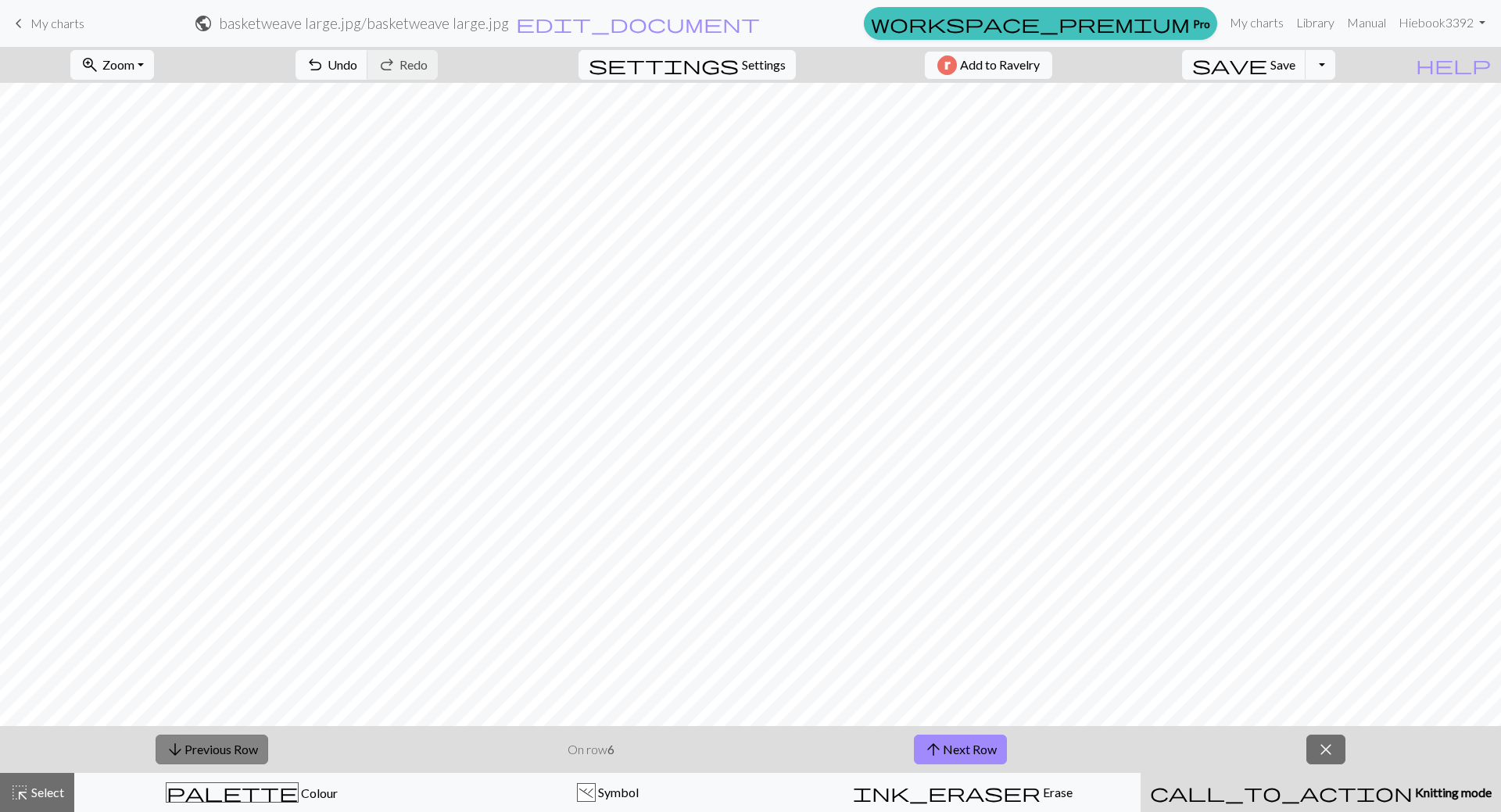
click at [241, 747] on button "arrow_downward Previous Row" at bounding box center [212, 749] width 112 height 29
click at [241, 748] on button "arrow_downward Previous Row" at bounding box center [212, 749] width 112 height 29
click at [241, 749] on button "arrow_downward Previous Row" at bounding box center [212, 749] width 112 height 29
click at [241, 751] on button "arrow_downward Previous Row" at bounding box center [212, 749] width 112 height 29
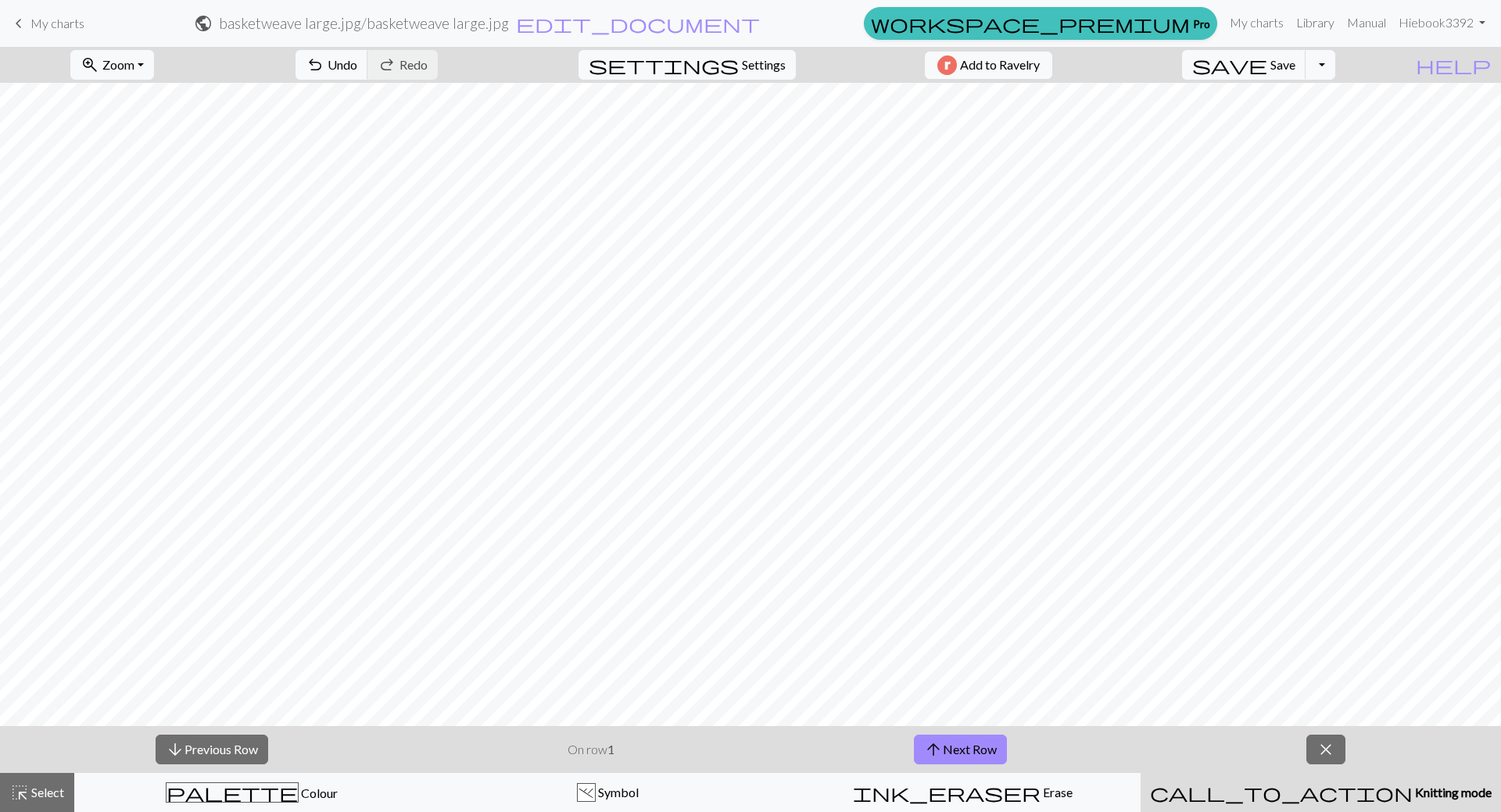
click at [1338, 765] on div "arrow_downward Previous Row On row 1 arrow_upward Next Row close" at bounding box center [750, 749] width 1501 height 47
click at [1327, 748] on span "close" at bounding box center [1326, 749] width 18 height 22
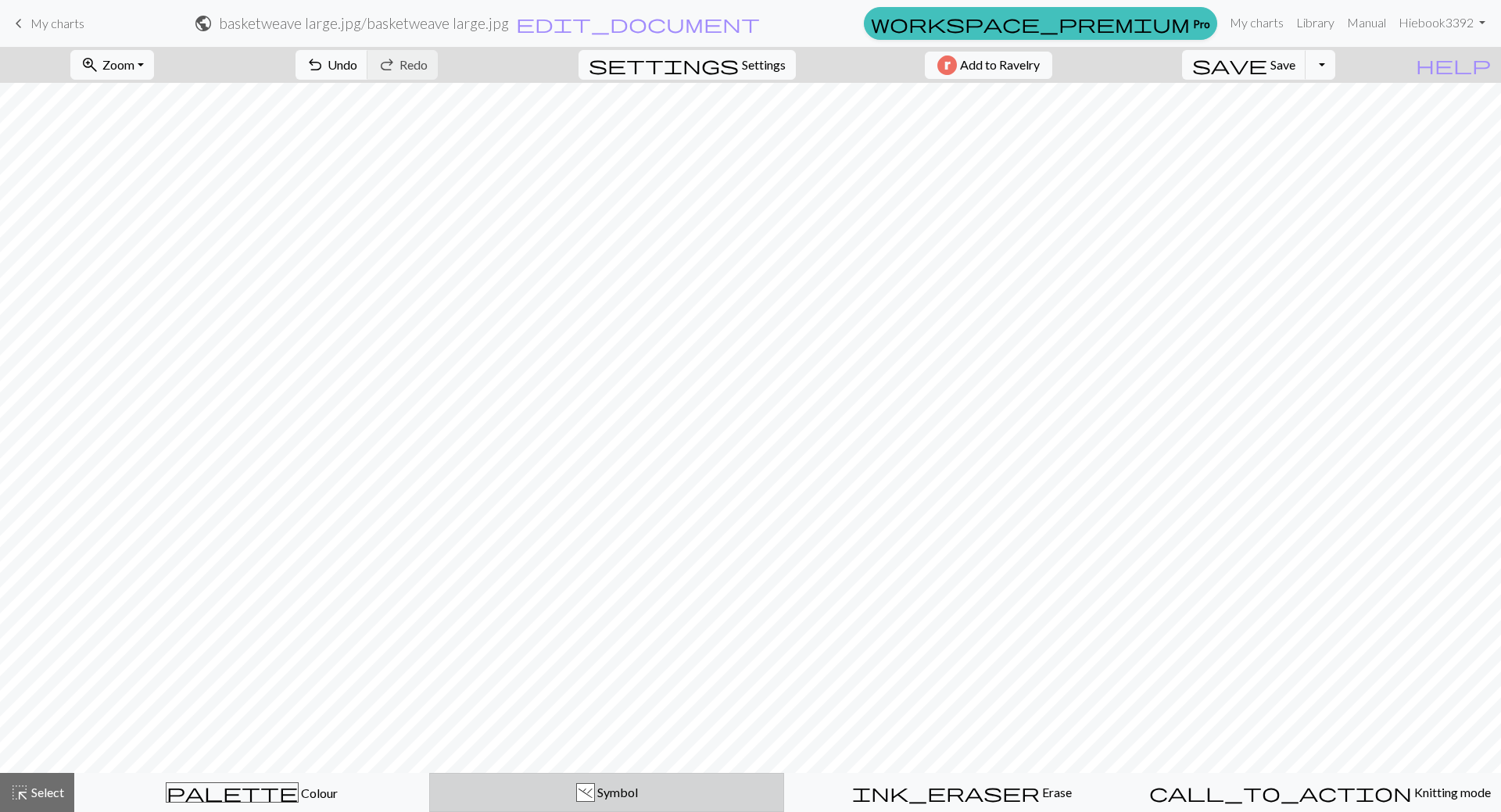
click at [583, 775] on button ". Symbol" at bounding box center [606, 793] width 355 height 39
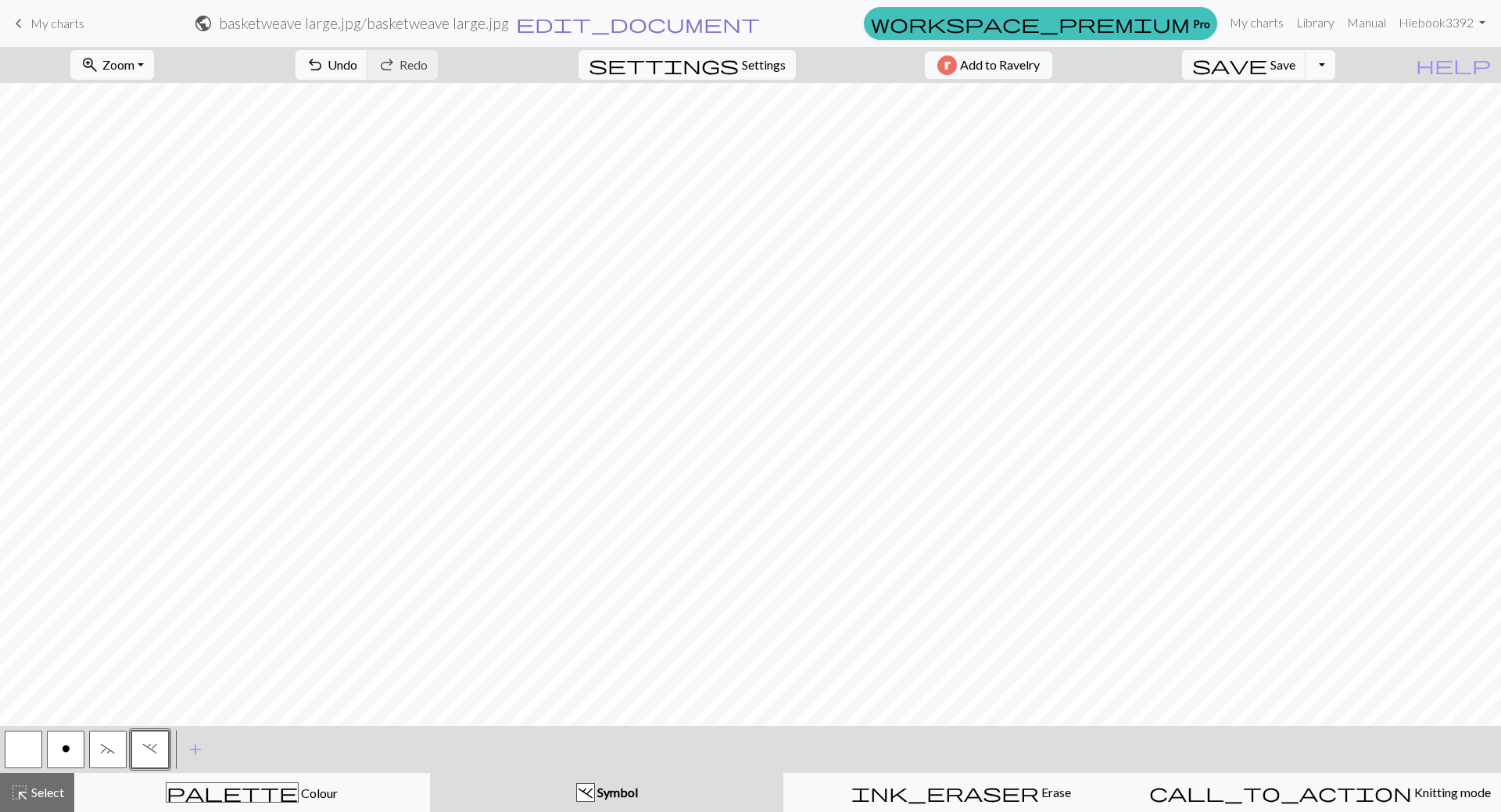
click at [760, 21] on span "edit_document" at bounding box center [637, 24] width 244 height 22
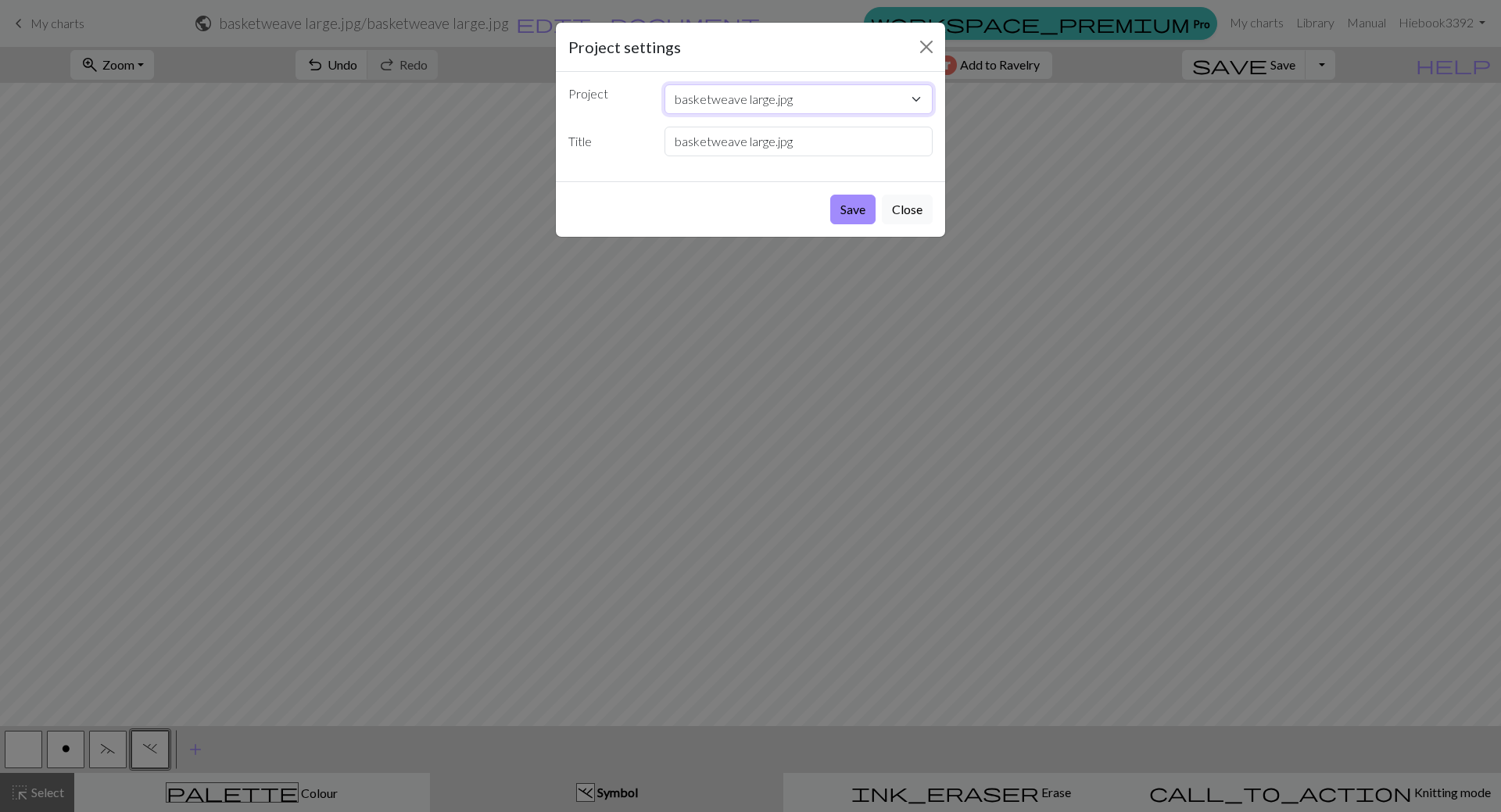
click at [878, 100] on select "basketweave large.jpg triple gull-stitch.bmp" at bounding box center [799, 99] width 269 height 29
click at [930, 47] on button "Close" at bounding box center [926, 46] width 25 height 25
